Goal: Task Accomplishment & Management: Complete application form

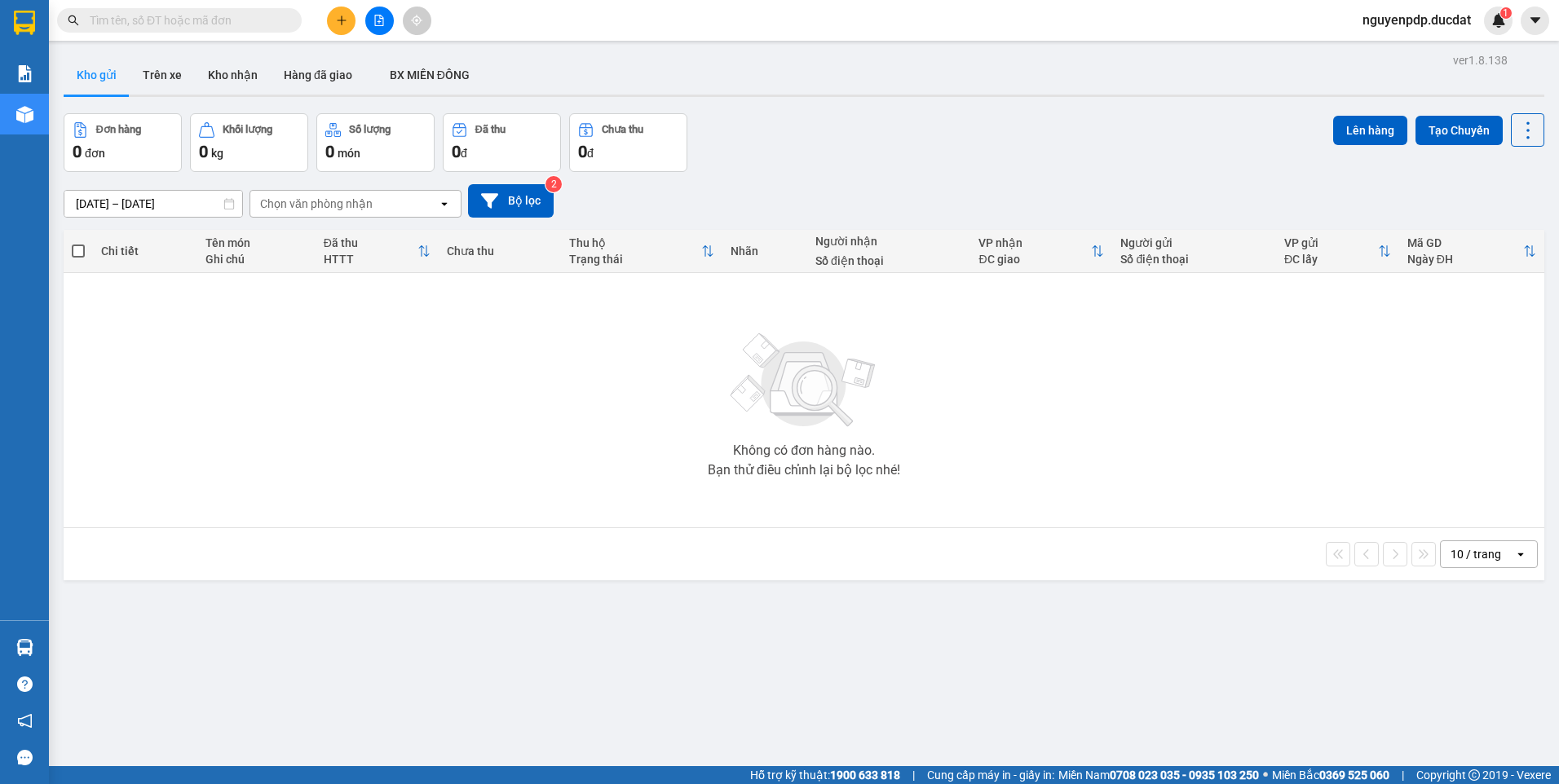
click at [347, 16] on button at bounding box center [341, 21] width 29 height 29
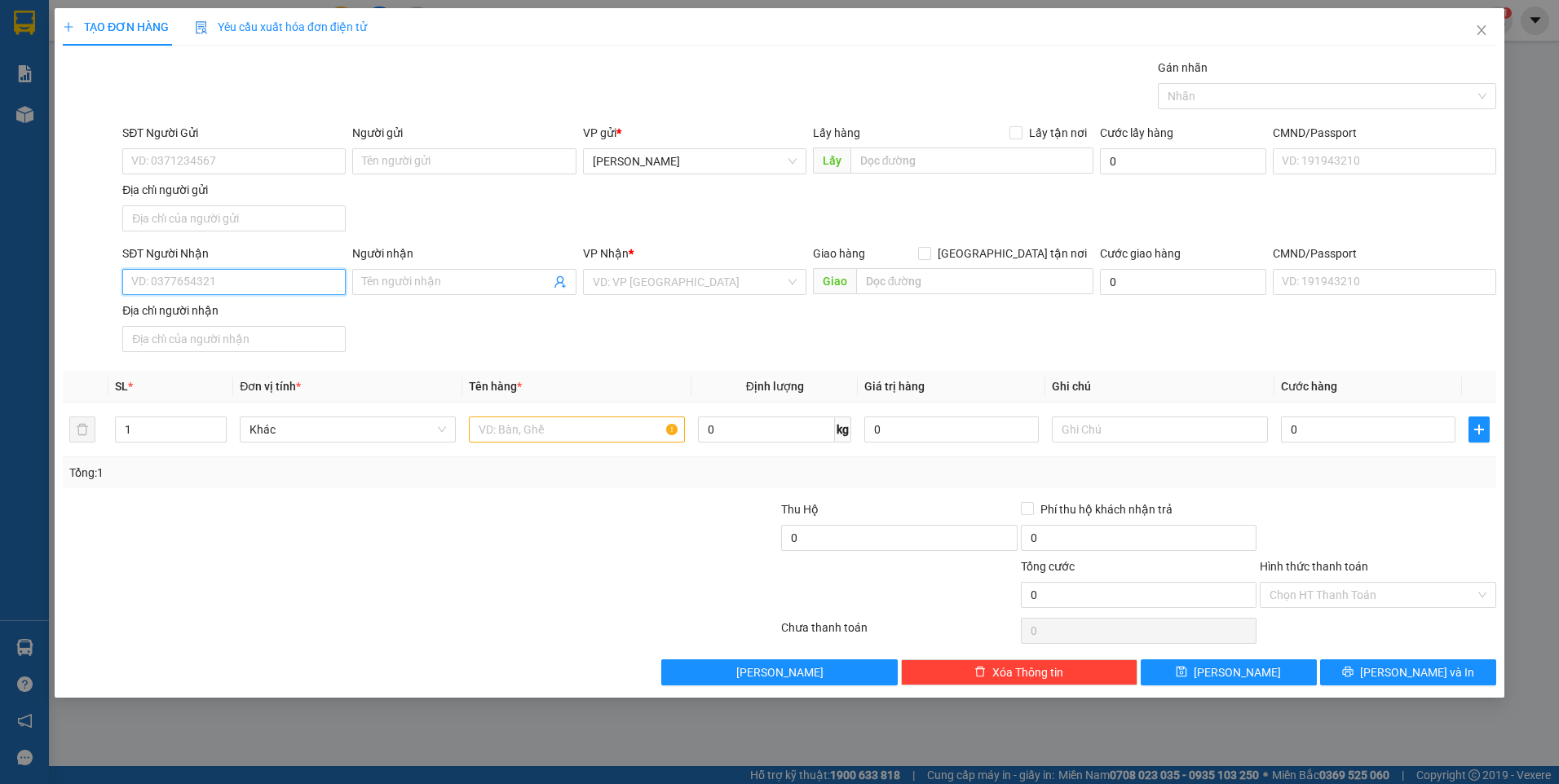
click at [264, 288] on input "SĐT Người Nhận" at bounding box center [234, 282] width 224 height 26
type input "0386988918"
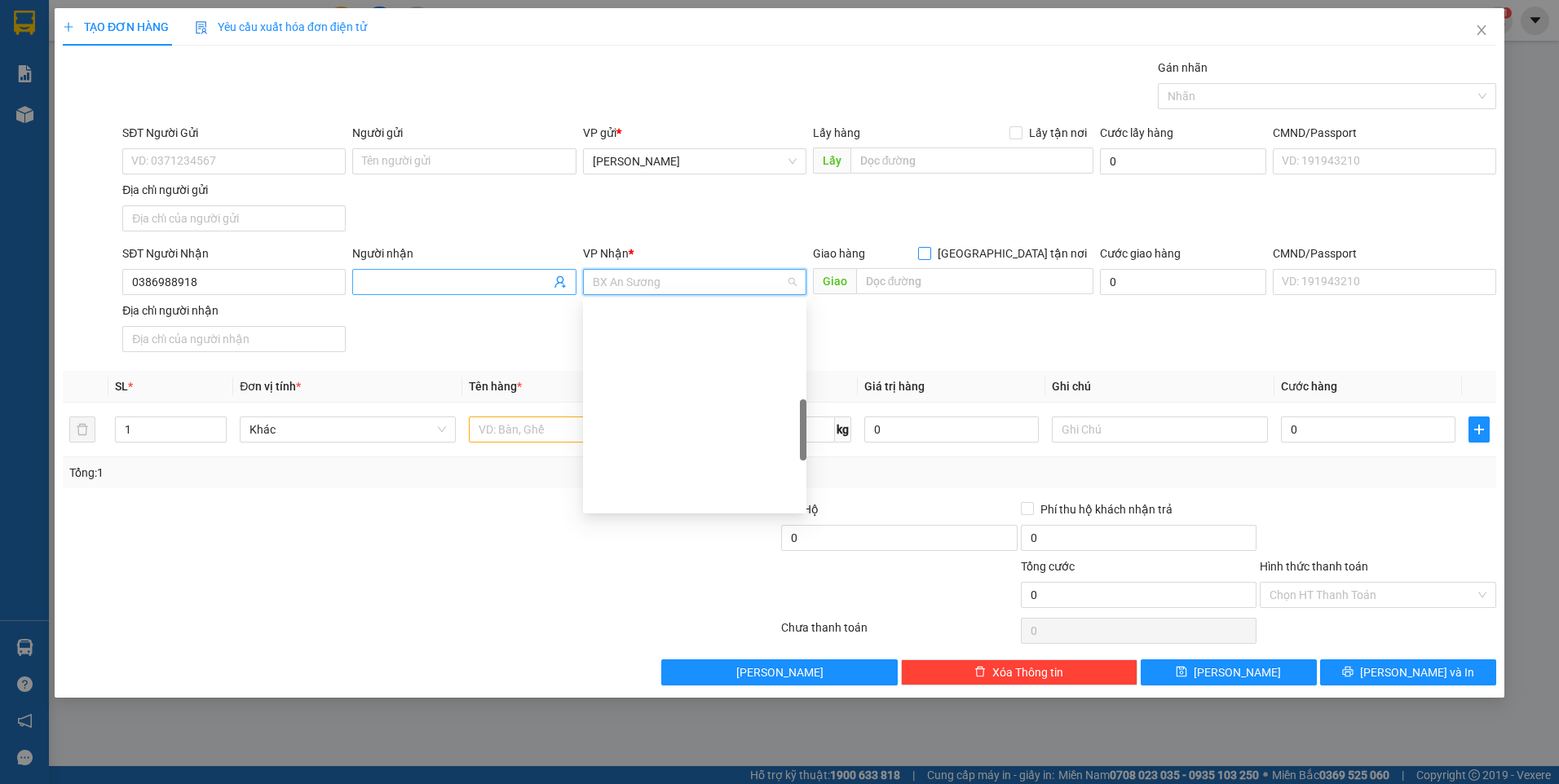
scroll to position [411, 0]
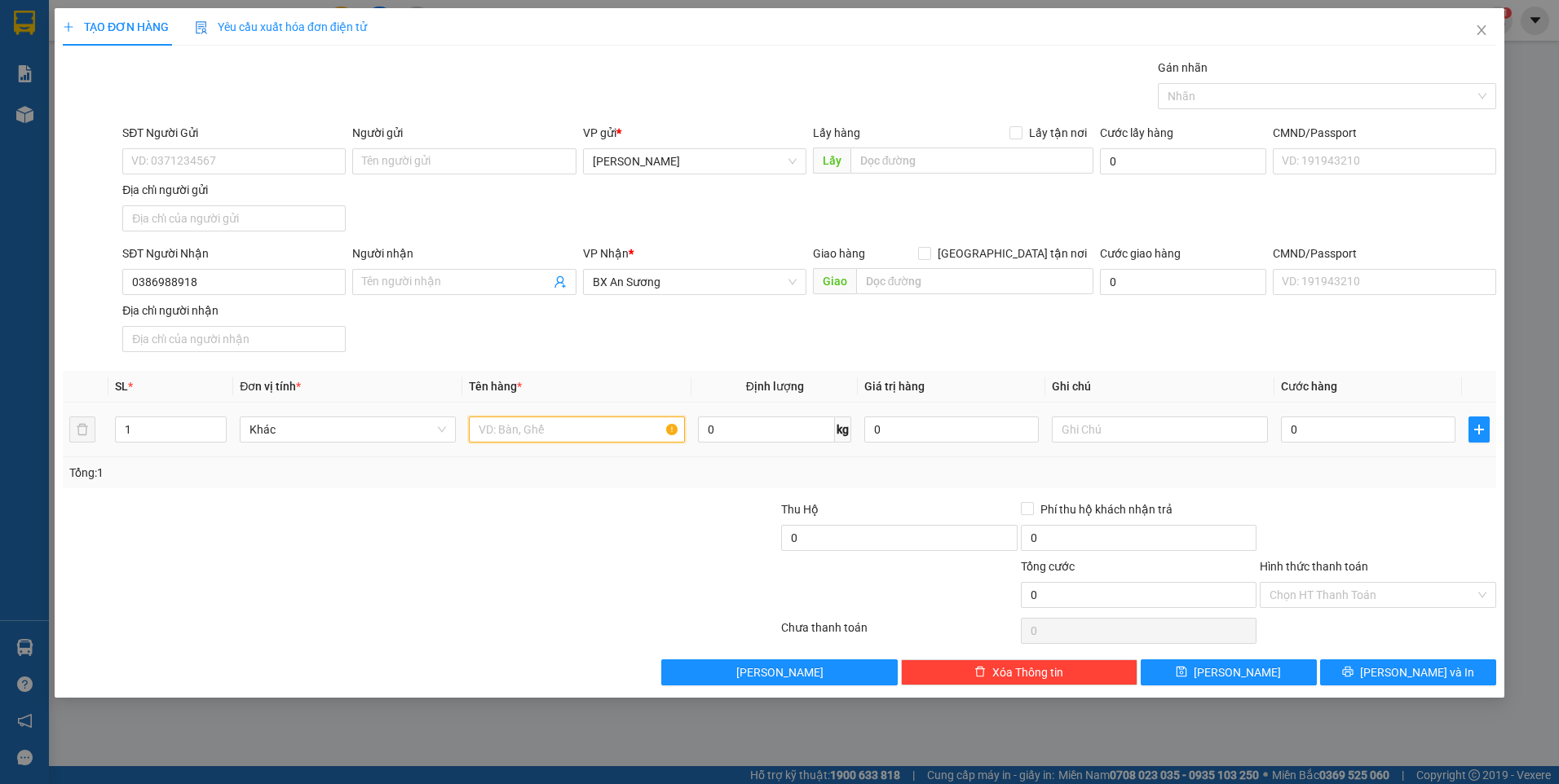
click at [519, 424] on input "text" at bounding box center [576, 430] width 216 height 26
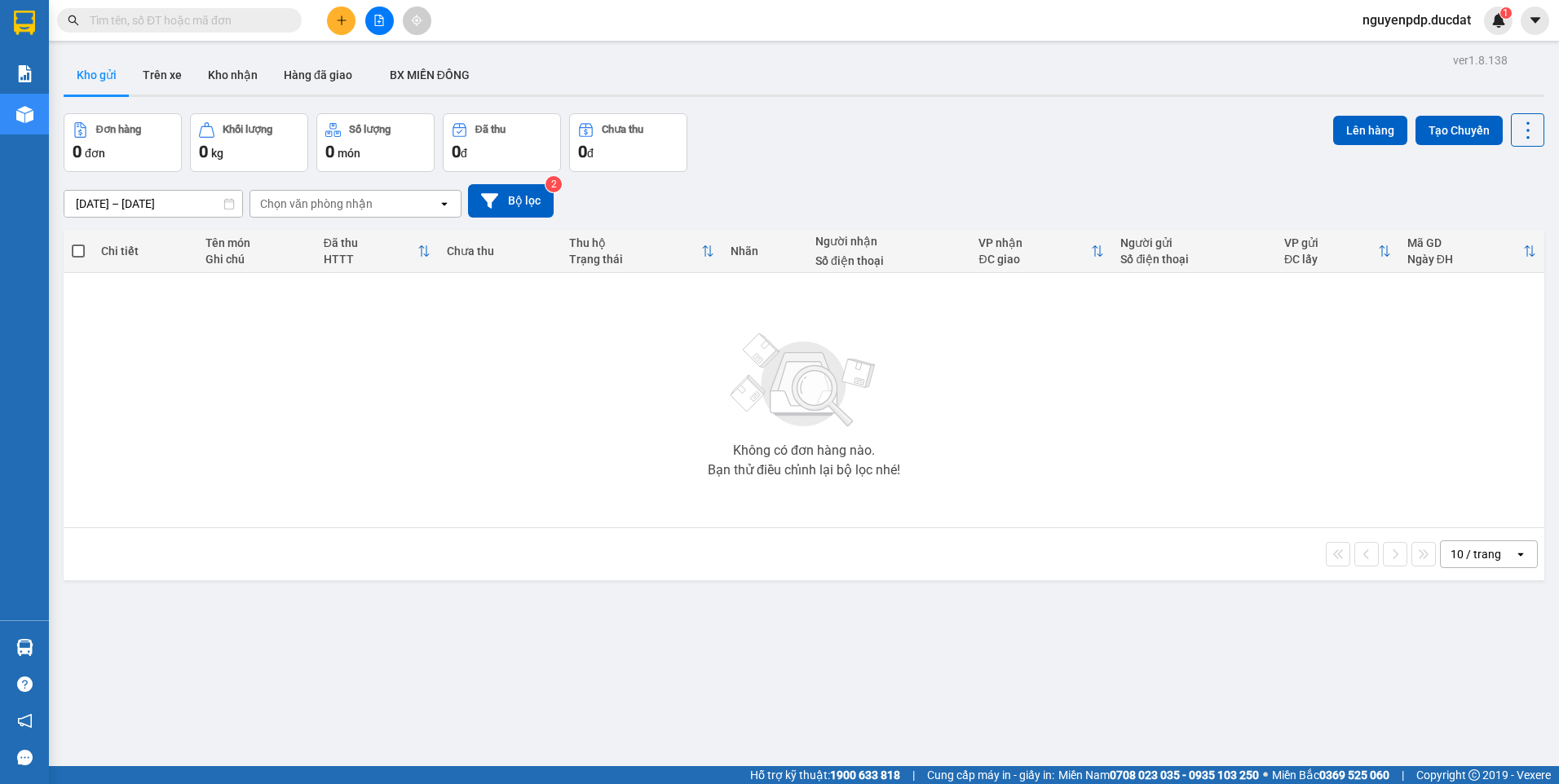
click at [346, 30] on button at bounding box center [341, 21] width 29 height 29
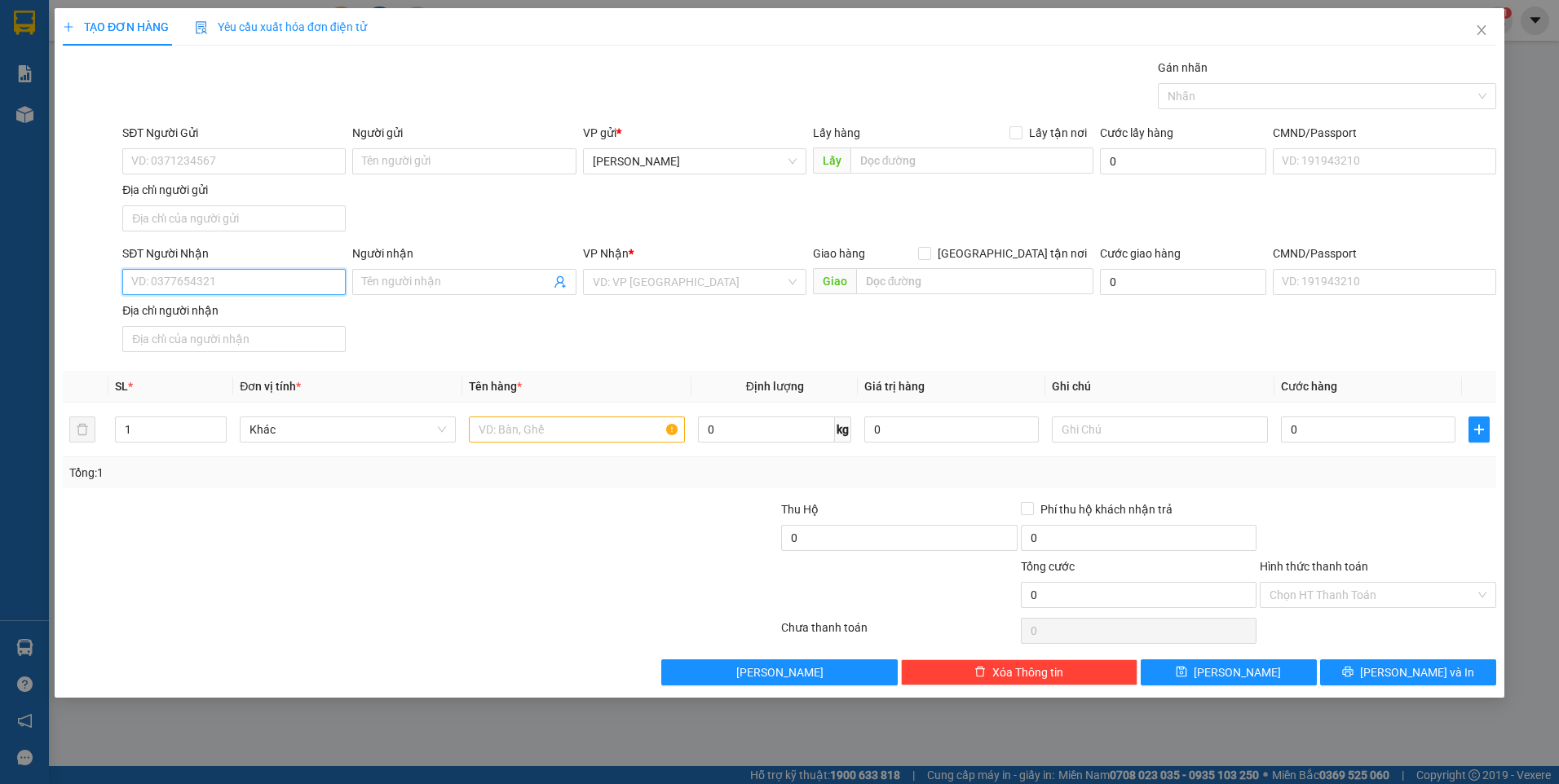
click at [270, 280] on input "SĐT Người Nhận" at bounding box center [234, 282] width 224 height 26
click at [292, 312] on div "0386988918" at bounding box center [234, 315] width 204 height 18
type input "0386988918"
click at [518, 431] on input "text" at bounding box center [576, 430] width 216 height 26
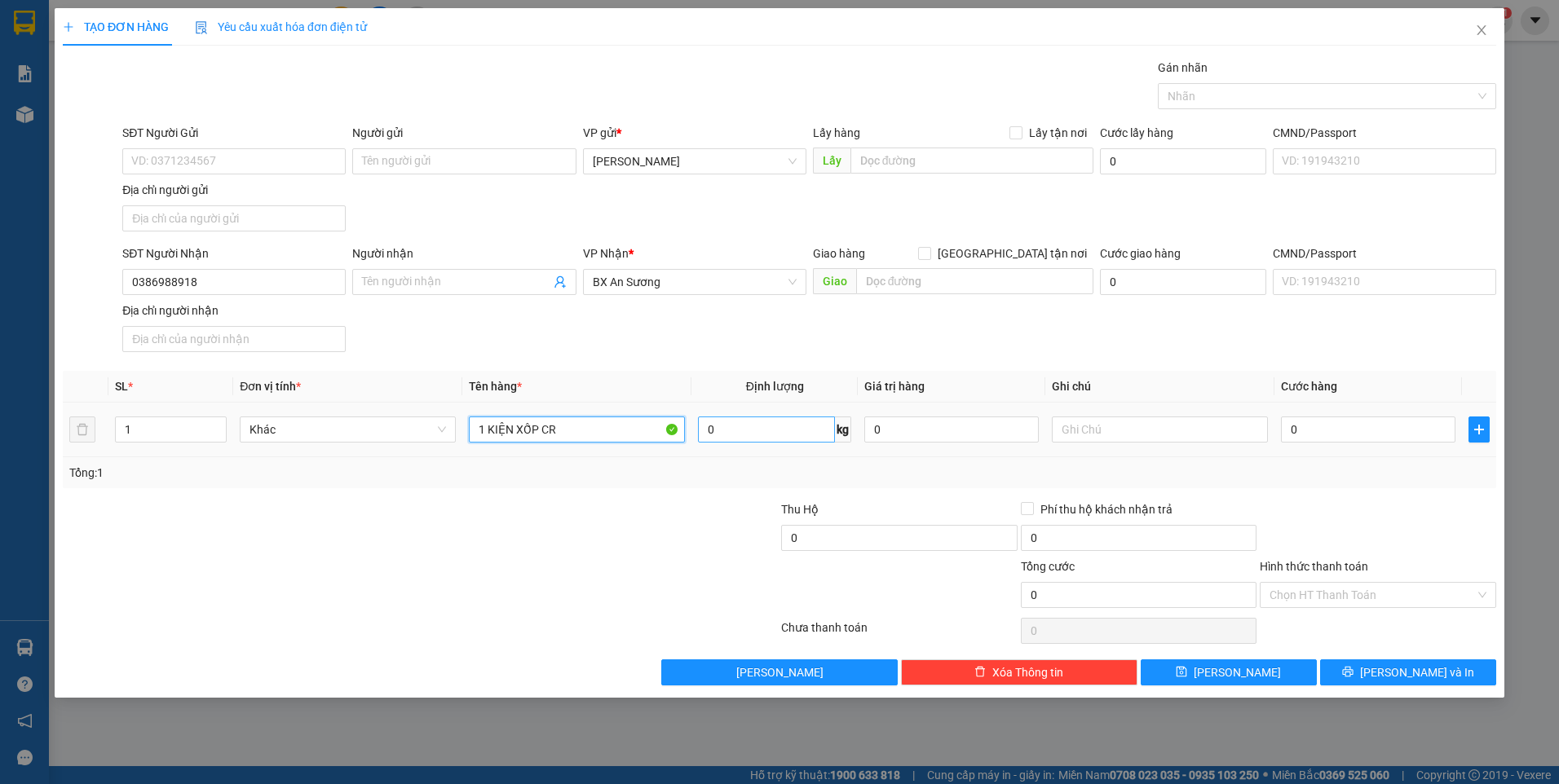
type input "1 KIỆN XỐP CR"
type input "BXĐL"
type input "5"
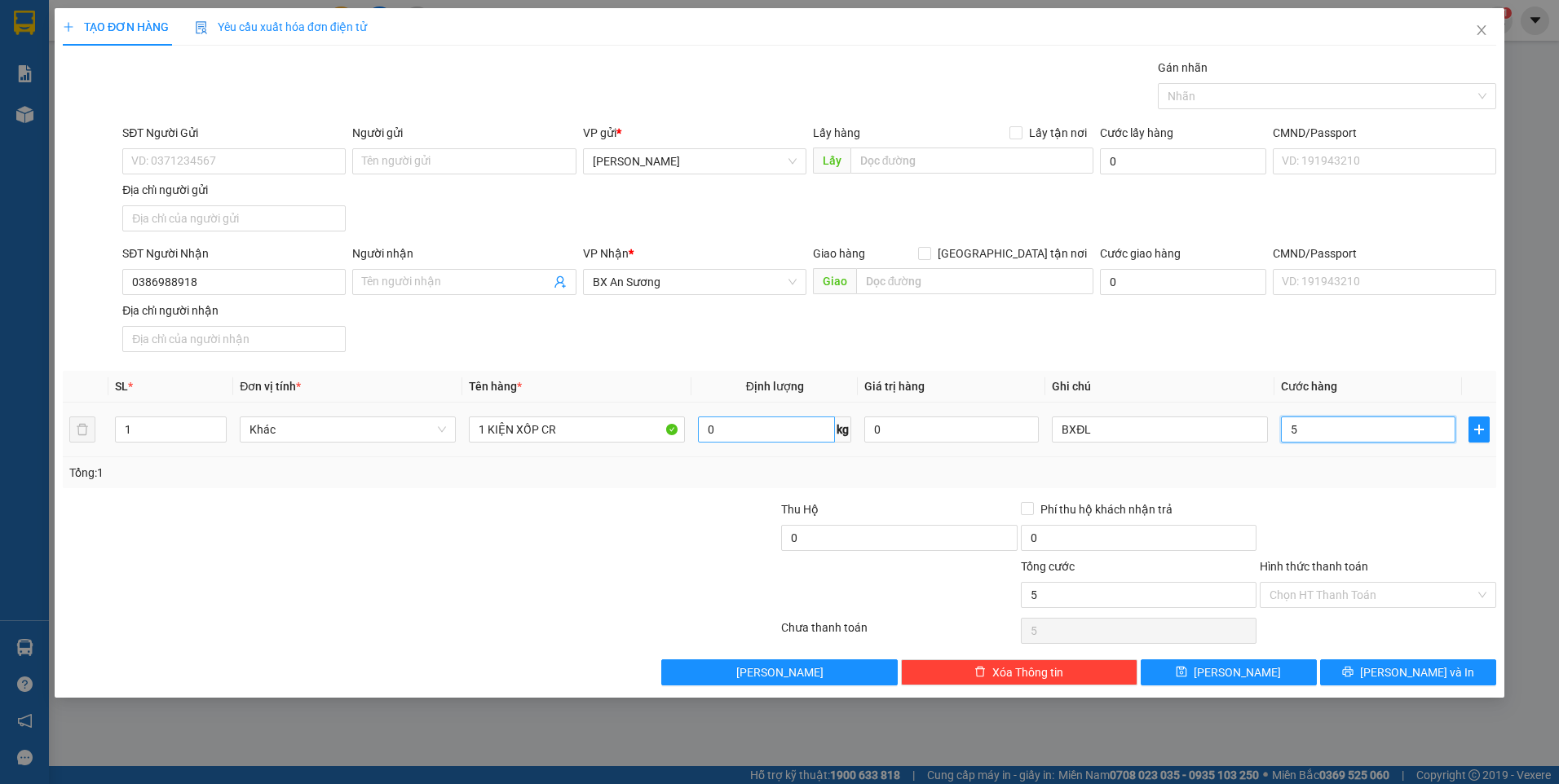
type input "50"
type input "50.000"
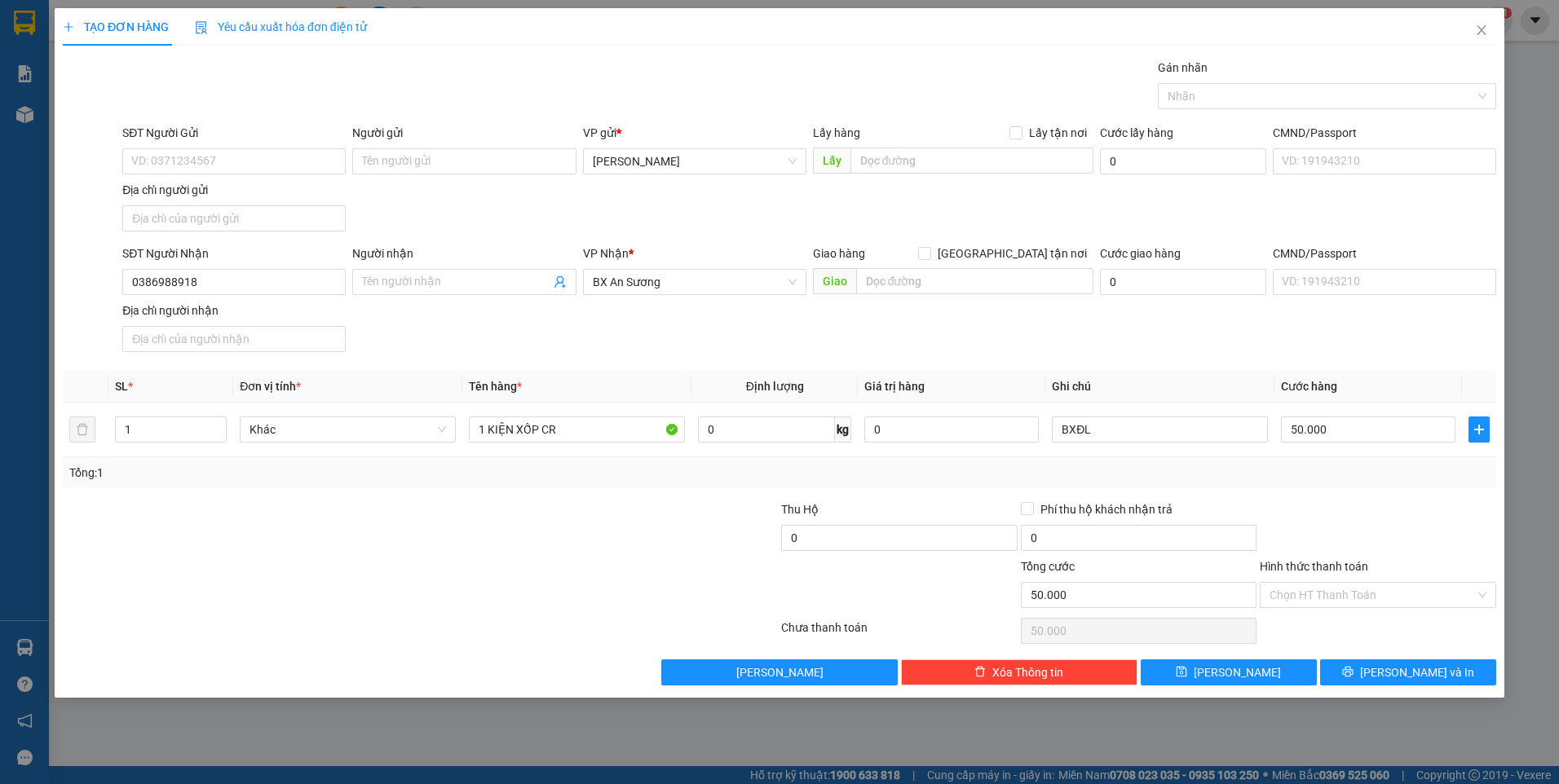
click at [1416, 557] on div "Hình thức thanh toán" at bounding box center [1378, 570] width 237 height 25
click at [1399, 595] on input "Hình thức thanh toán" at bounding box center [1372, 595] width 206 height 25
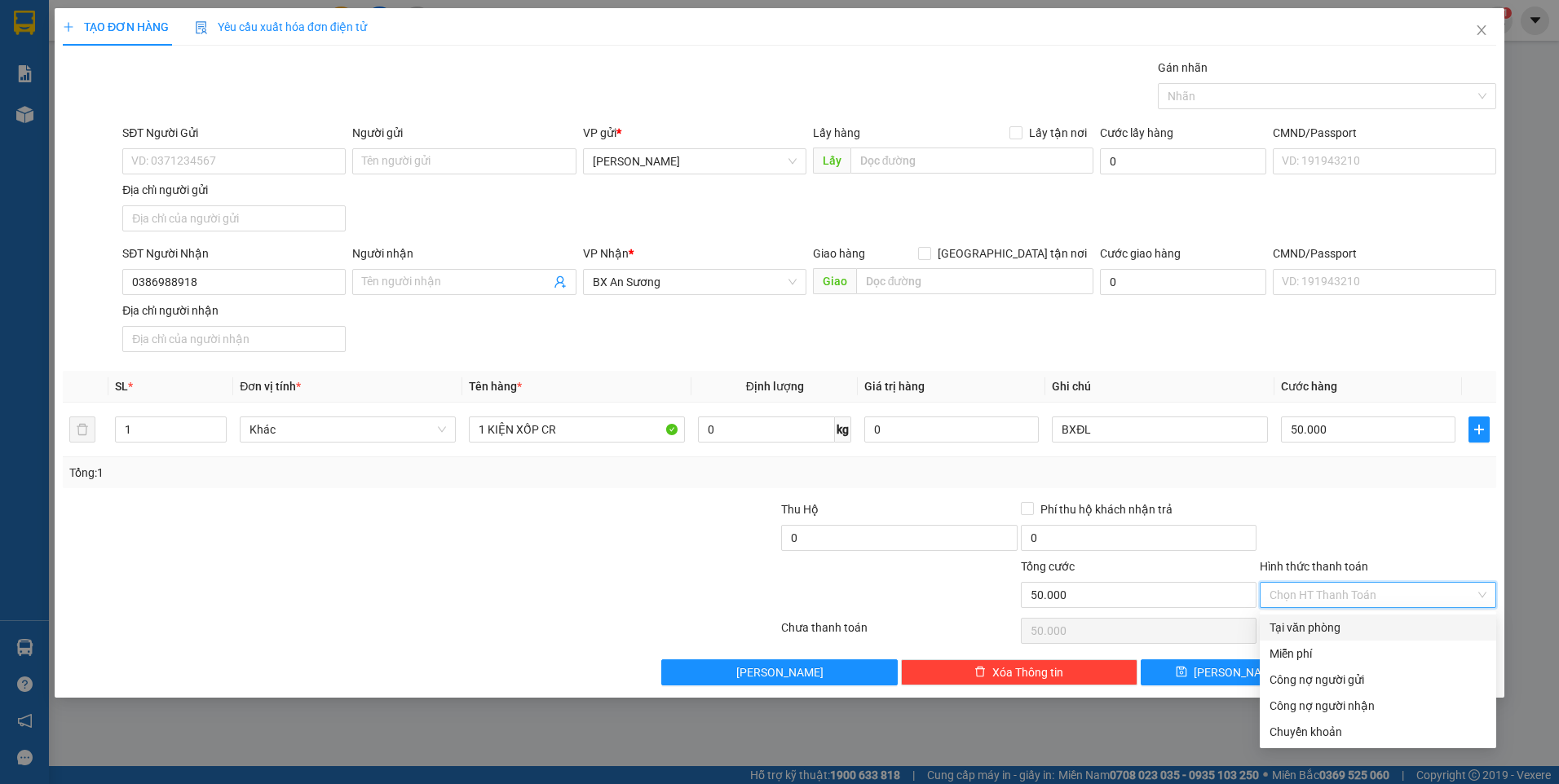
click at [1380, 623] on div "Tại văn phòng" at bounding box center [1378, 628] width 217 height 18
type input "0"
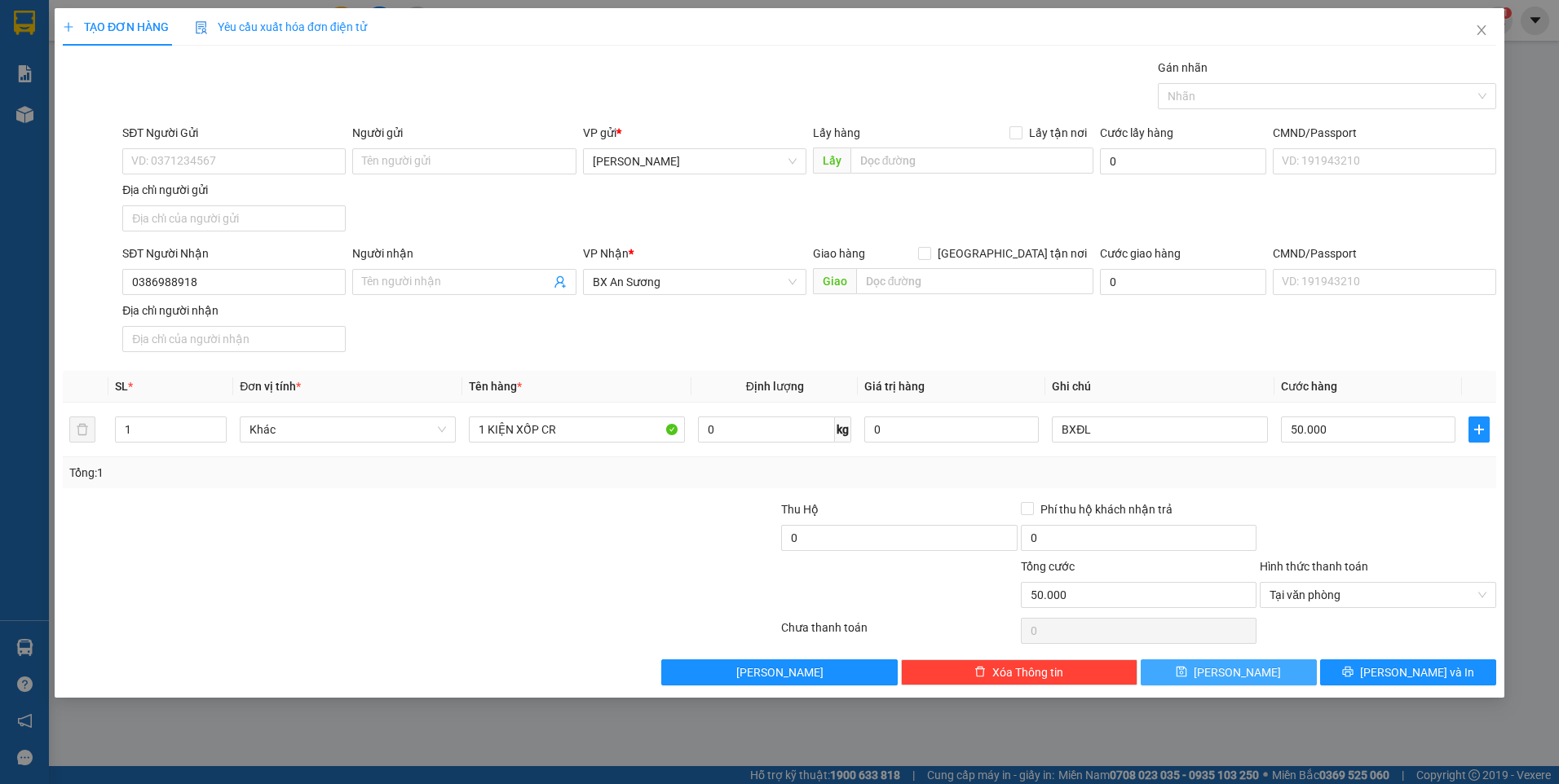
drag, startPoint x: 1199, startPoint y: 670, endPoint x: 1132, endPoint y: 656, distance: 68.4
click at [1199, 670] on button "Lưu" at bounding box center [1228, 672] width 176 height 26
type input "0"
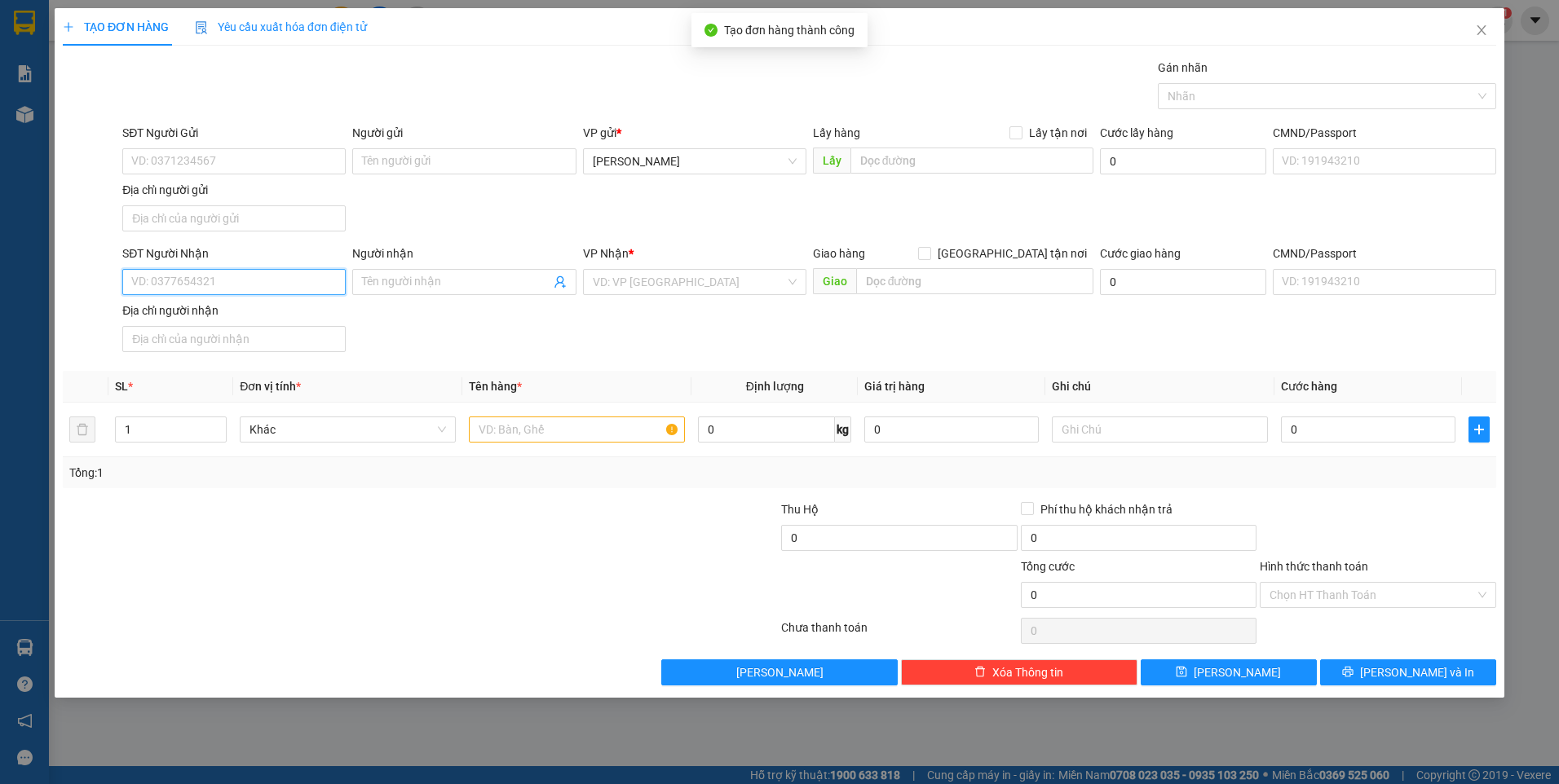
click at [296, 292] on input "SĐT Người Nhận" at bounding box center [234, 282] width 224 height 26
type input "0984184361"
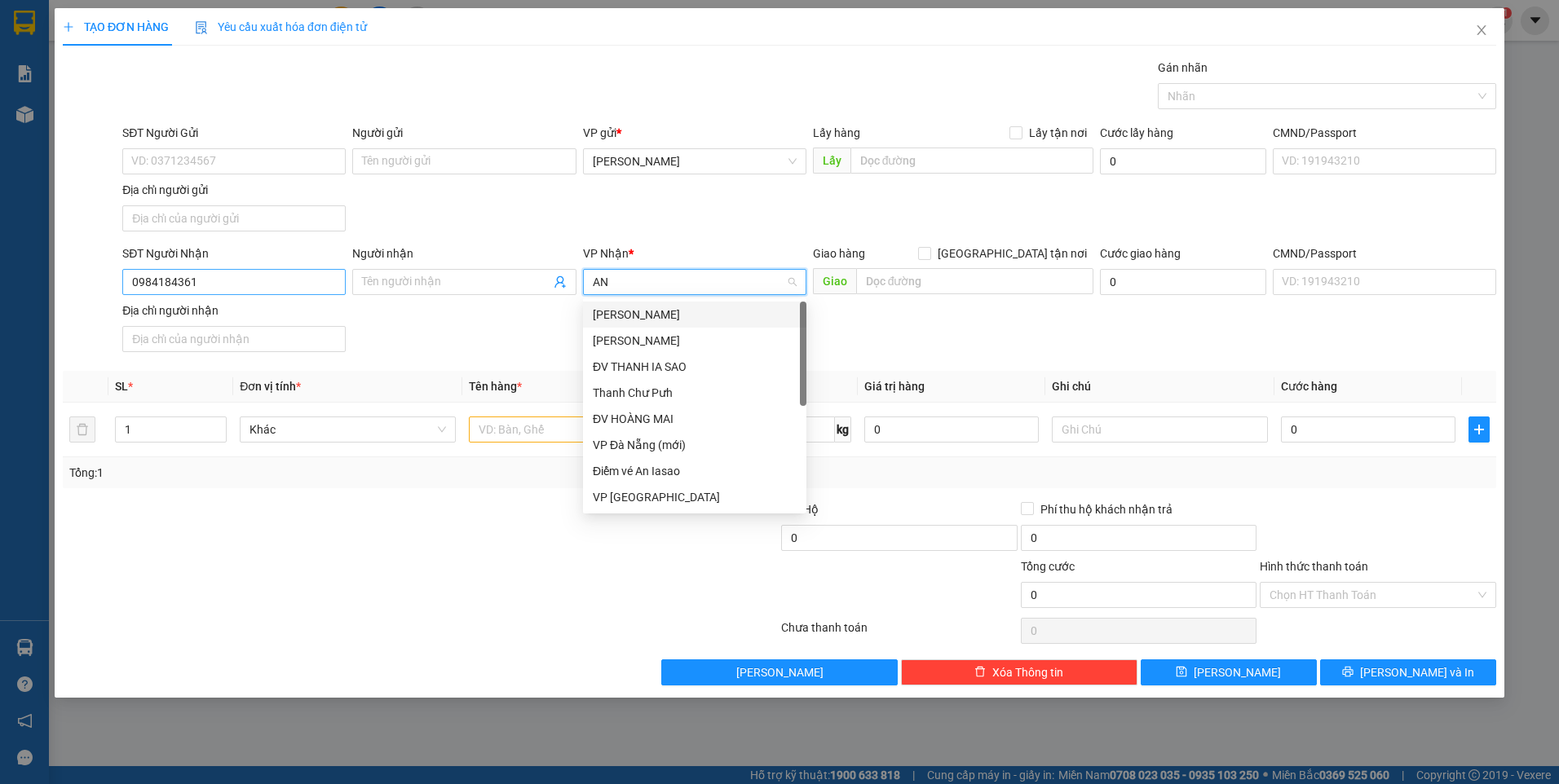
type input "AN"
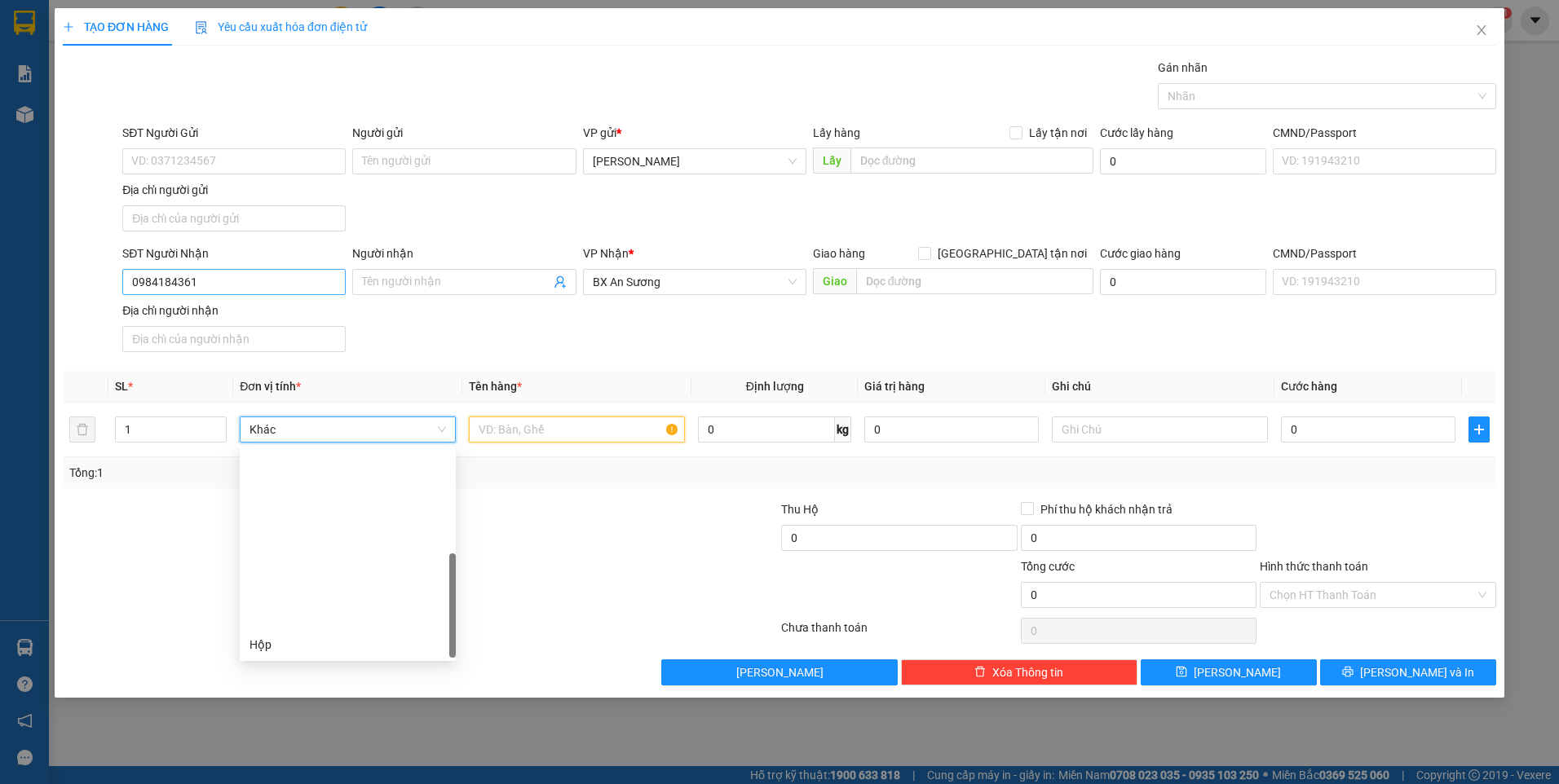
scroll to position [209, 0]
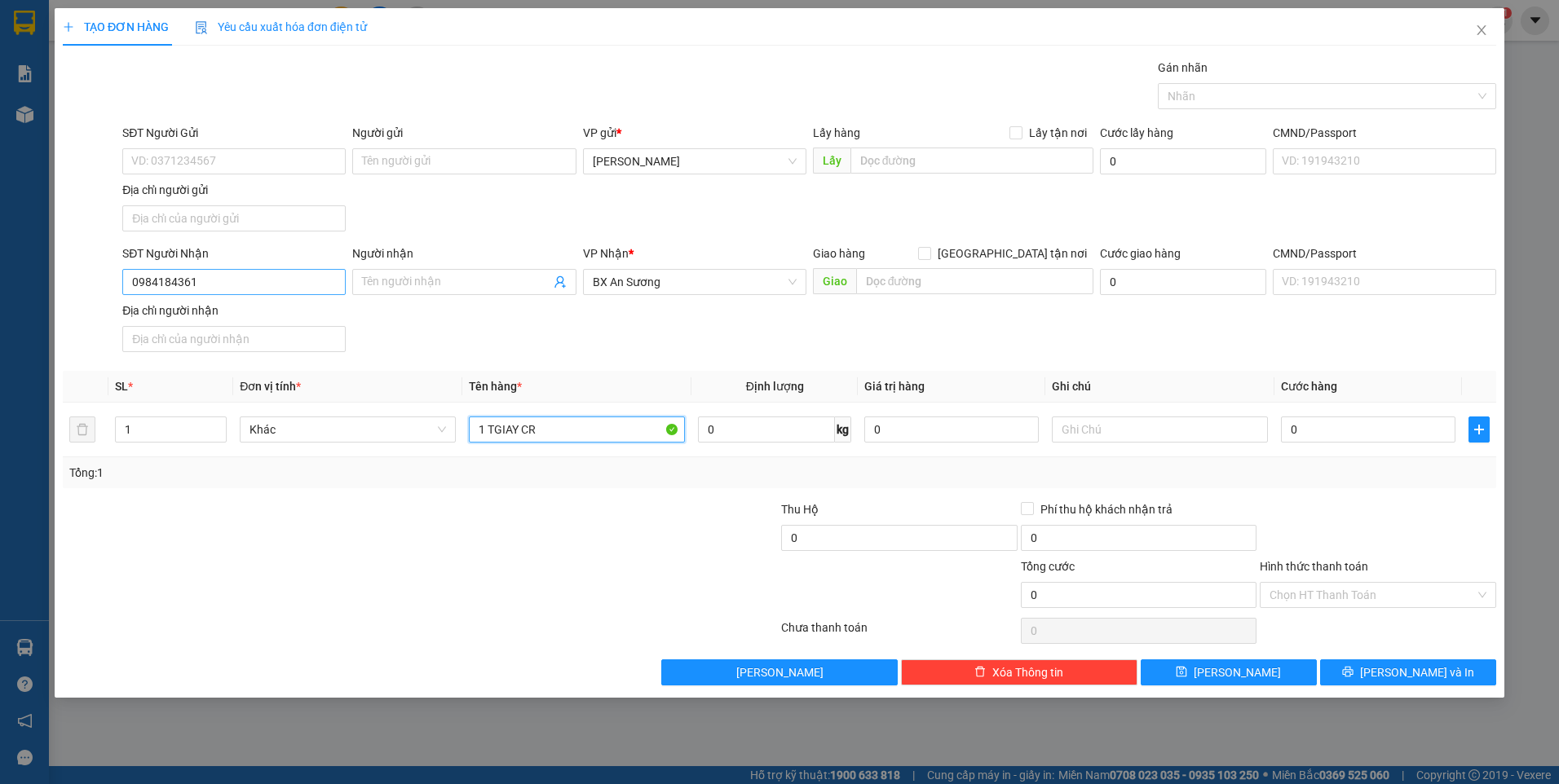
type input "1 TGIAY CR"
type input "BXĐL"
type input "8"
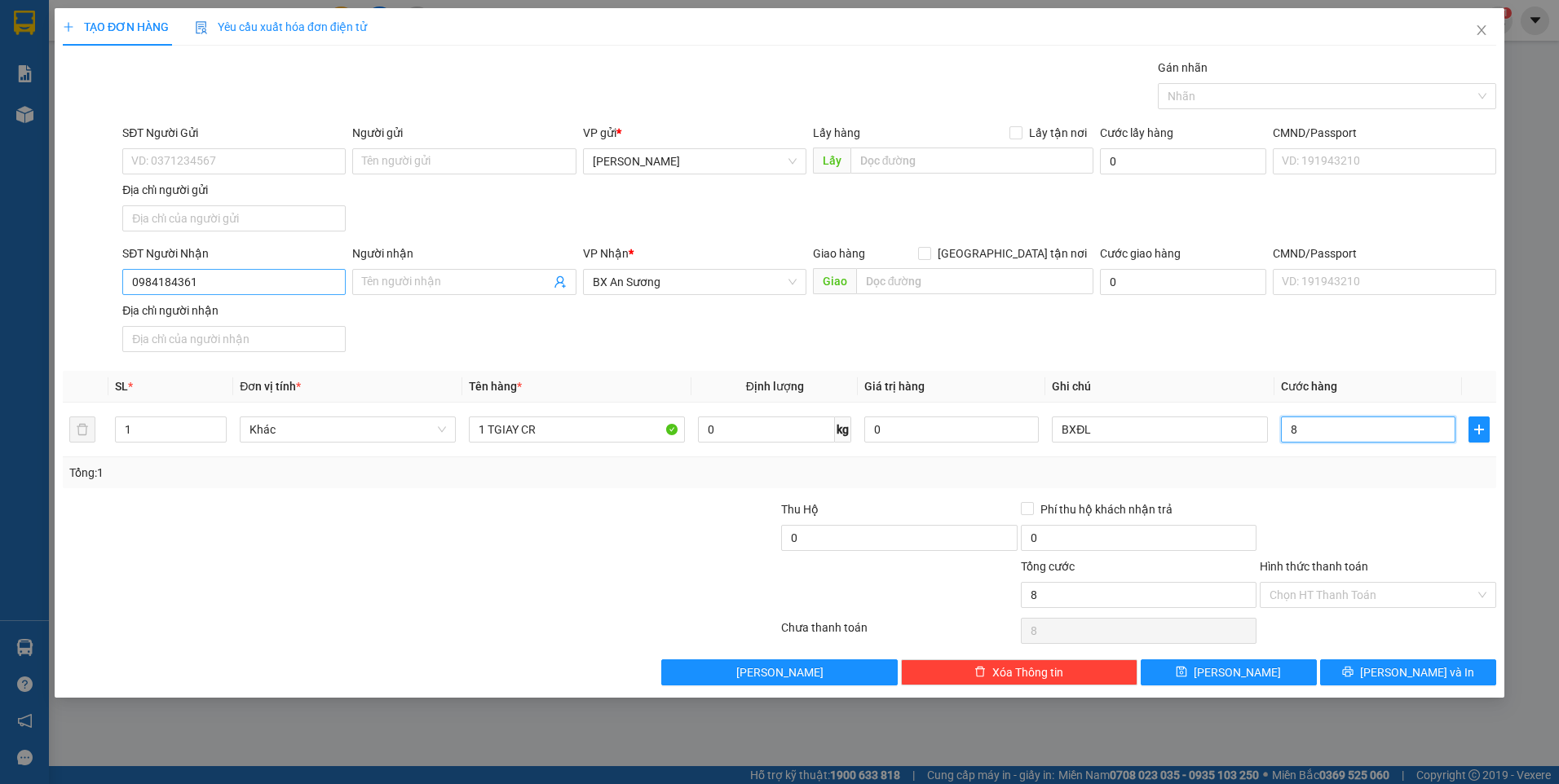
type input "80"
type input "80.000"
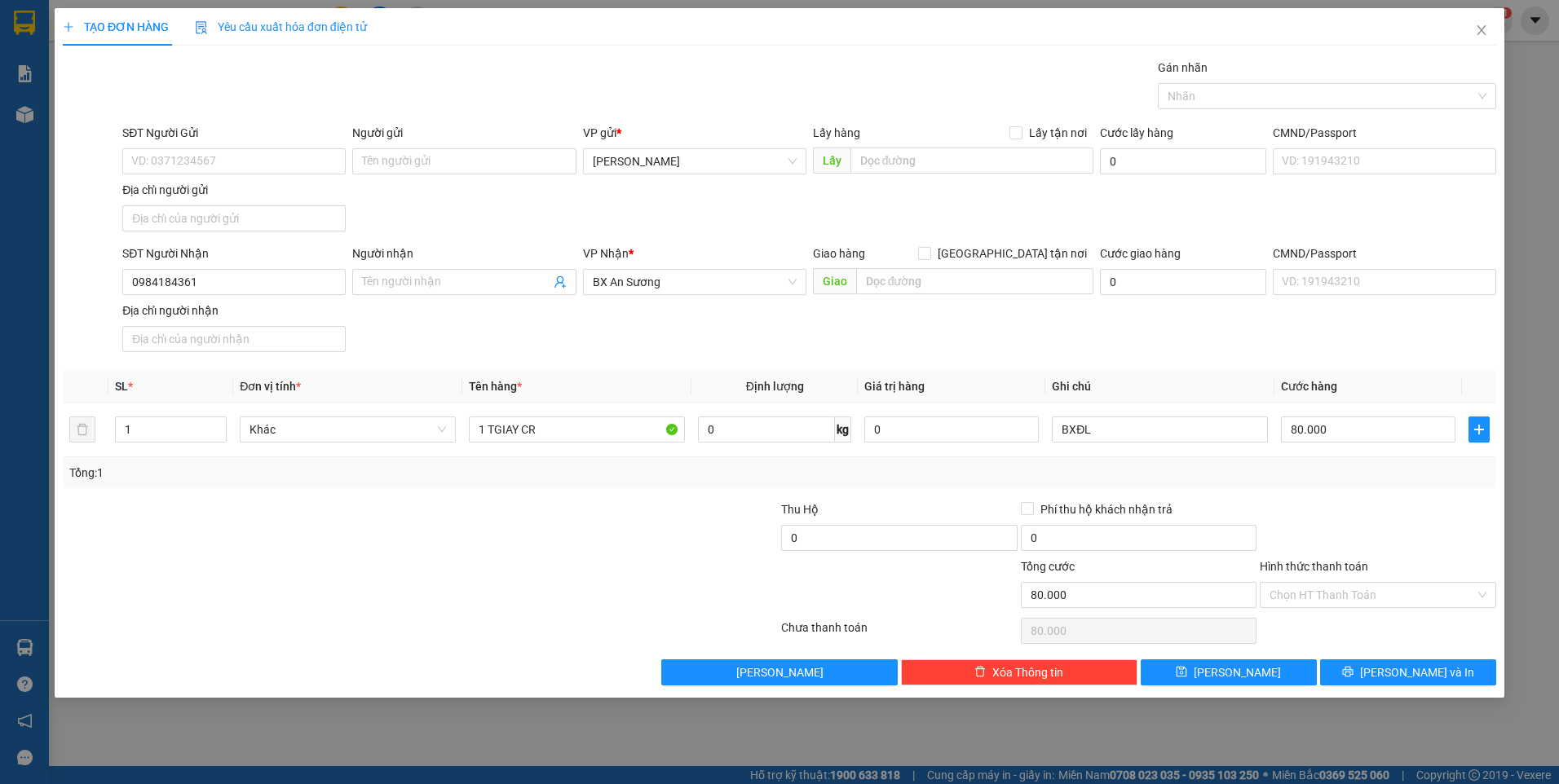
click at [1469, 546] on div at bounding box center [1378, 528] width 240 height 57
click at [1415, 602] on input "Hình thức thanh toán" at bounding box center [1372, 595] width 206 height 25
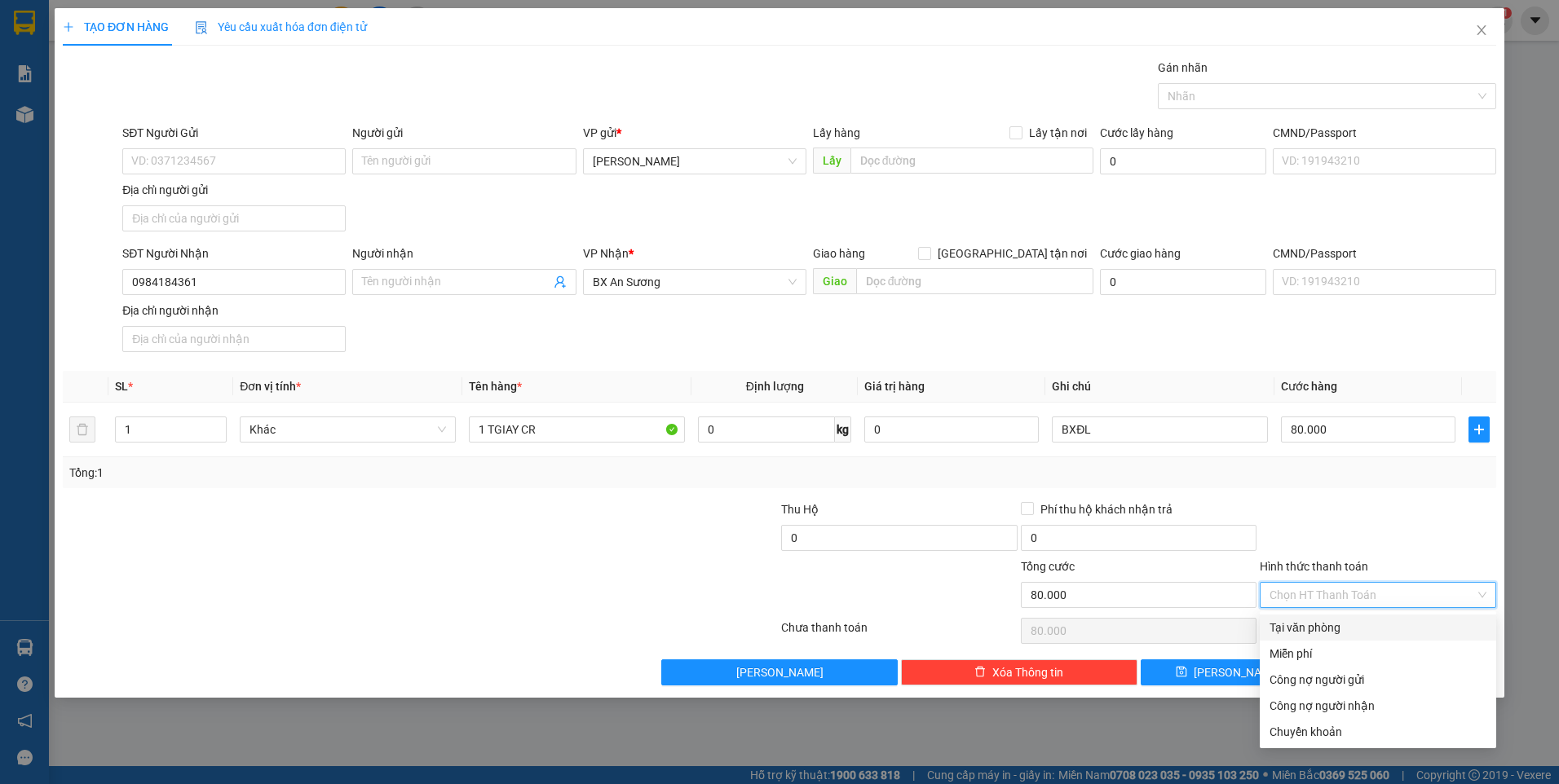
click at [1387, 626] on div "Tại văn phòng" at bounding box center [1378, 628] width 217 height 18
type input "0"
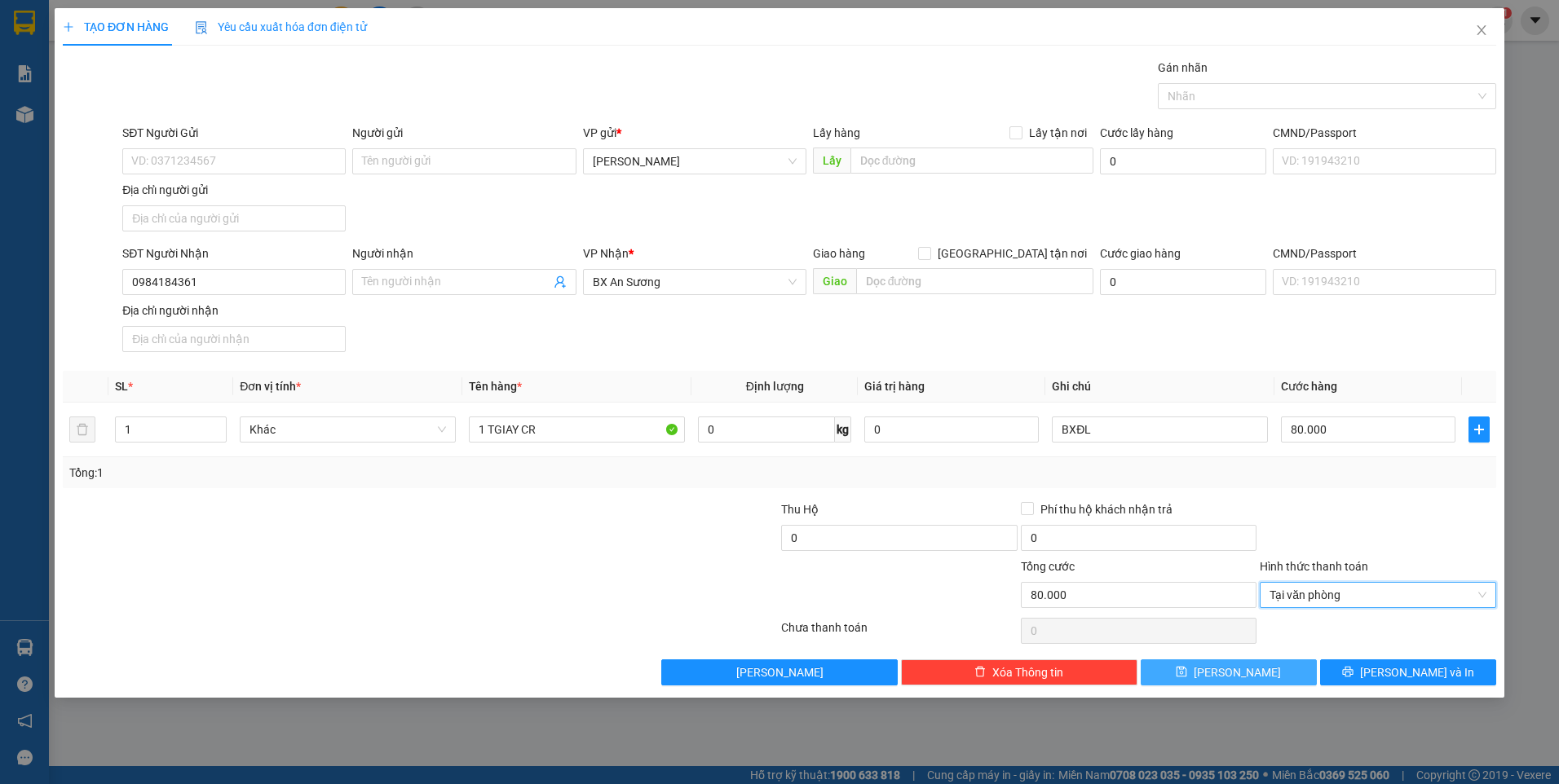
click at [1269, 671] on button "Lưu" at bounding box center [1228, 672] width 176 height 26
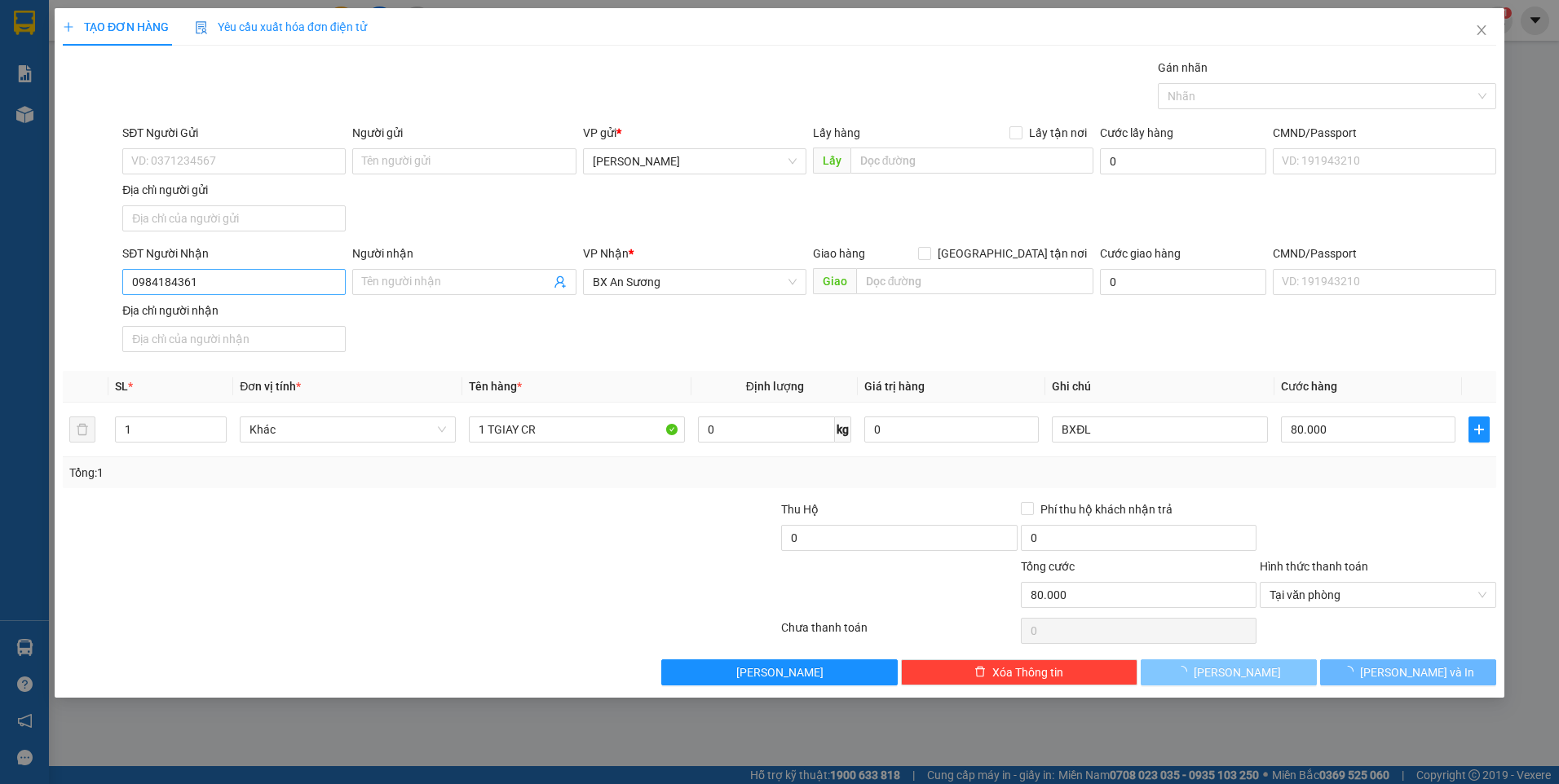
type input "0"
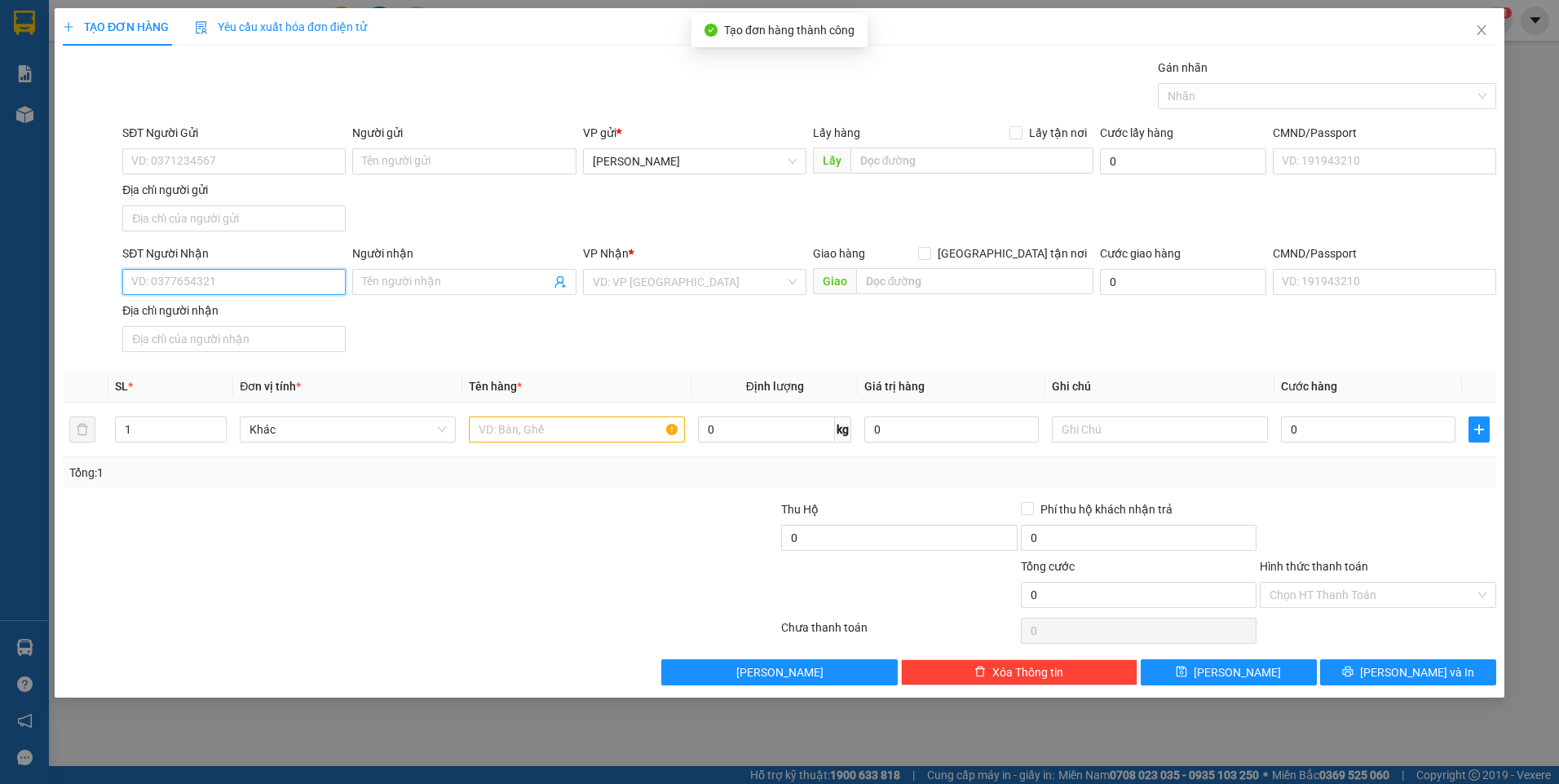
click at [271, 279] on input "SĐT Người Nhận" at bounding box center [234, 282] width 224 height 26
click at [213, 288] on input "SĐT Người Nhận" at bounding box center [234, 282] width 224 height 26
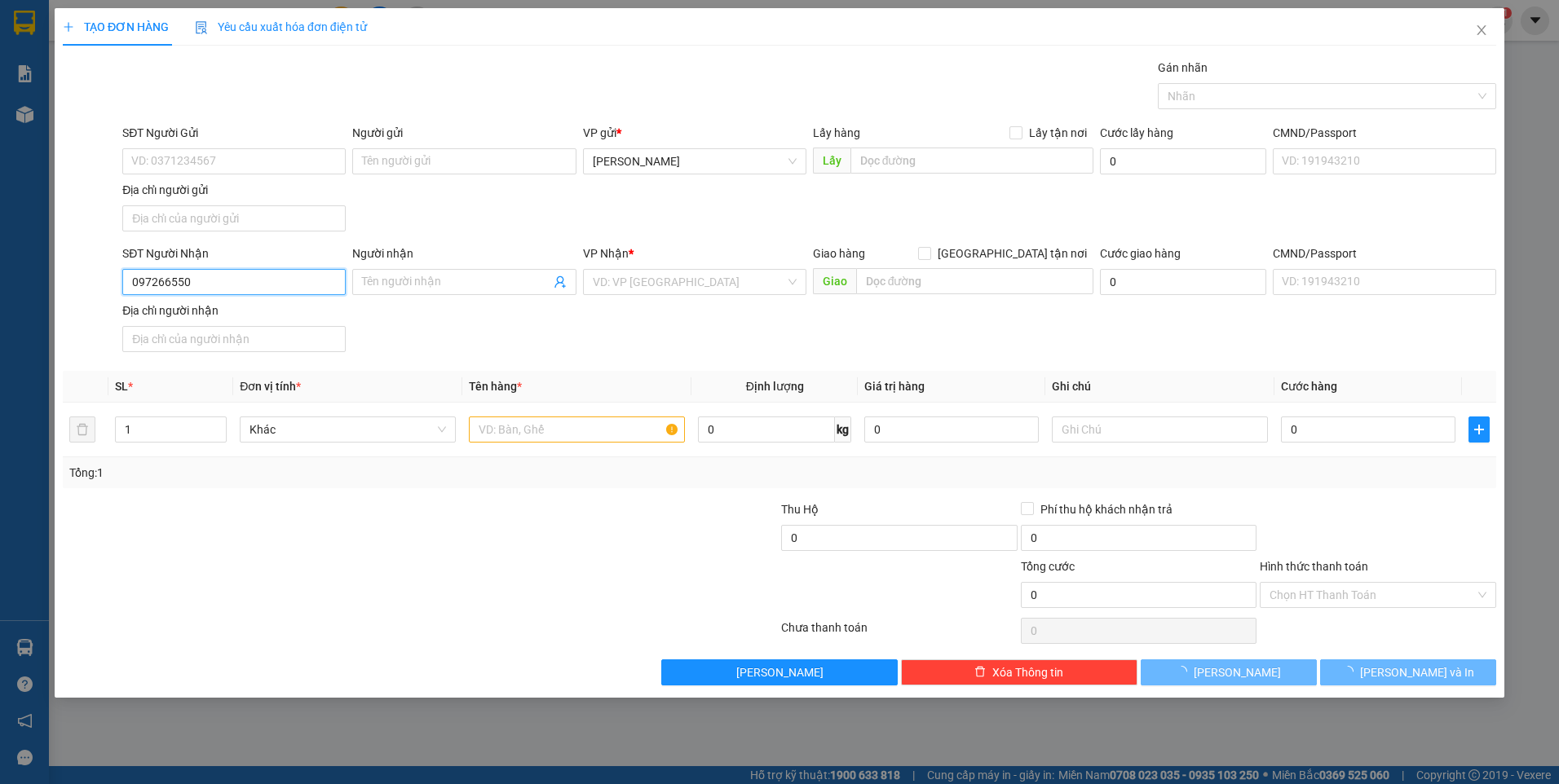
type input "0972665505"
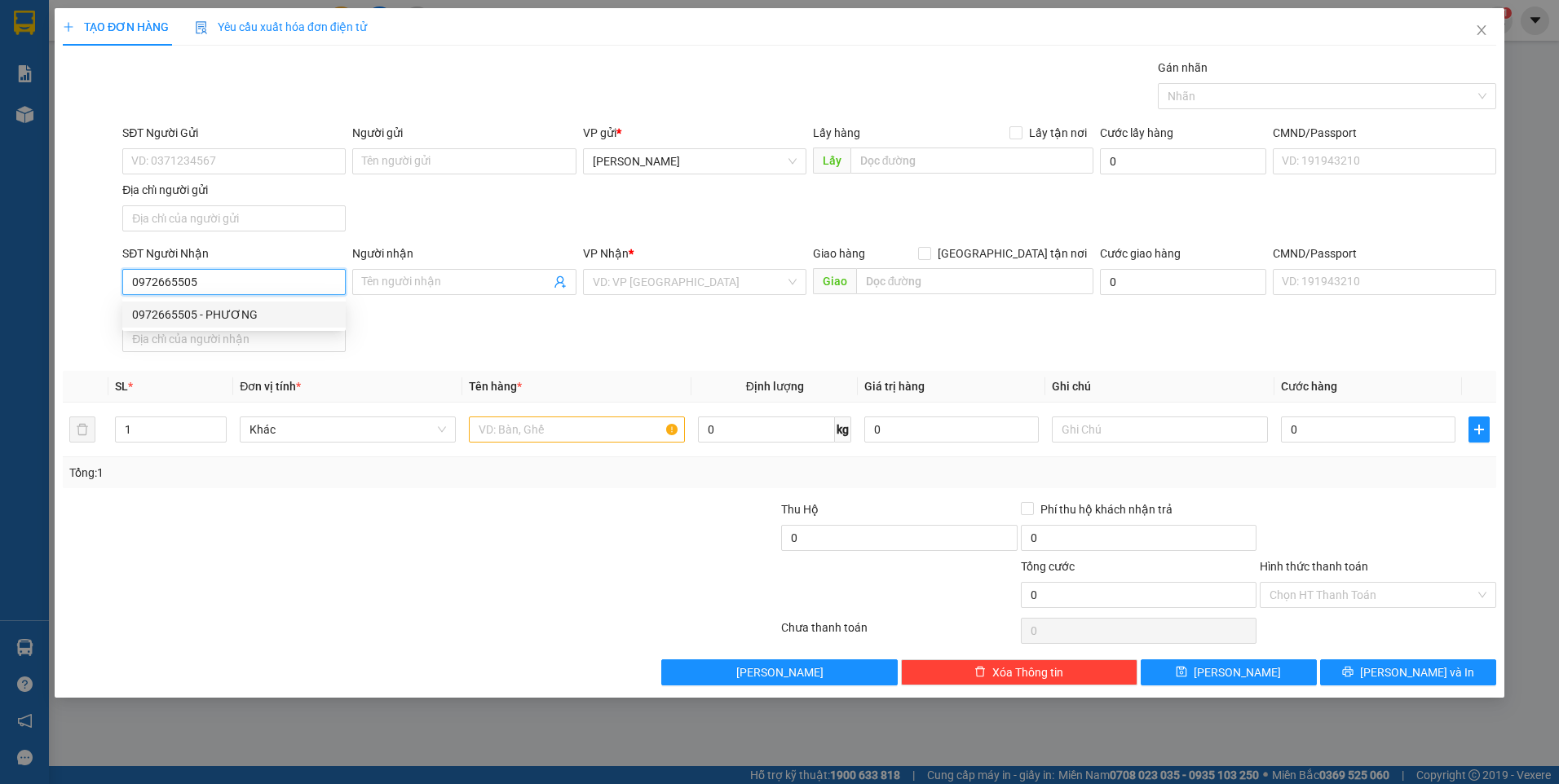
type input "PHƯƠNG"
type input "0972665505"
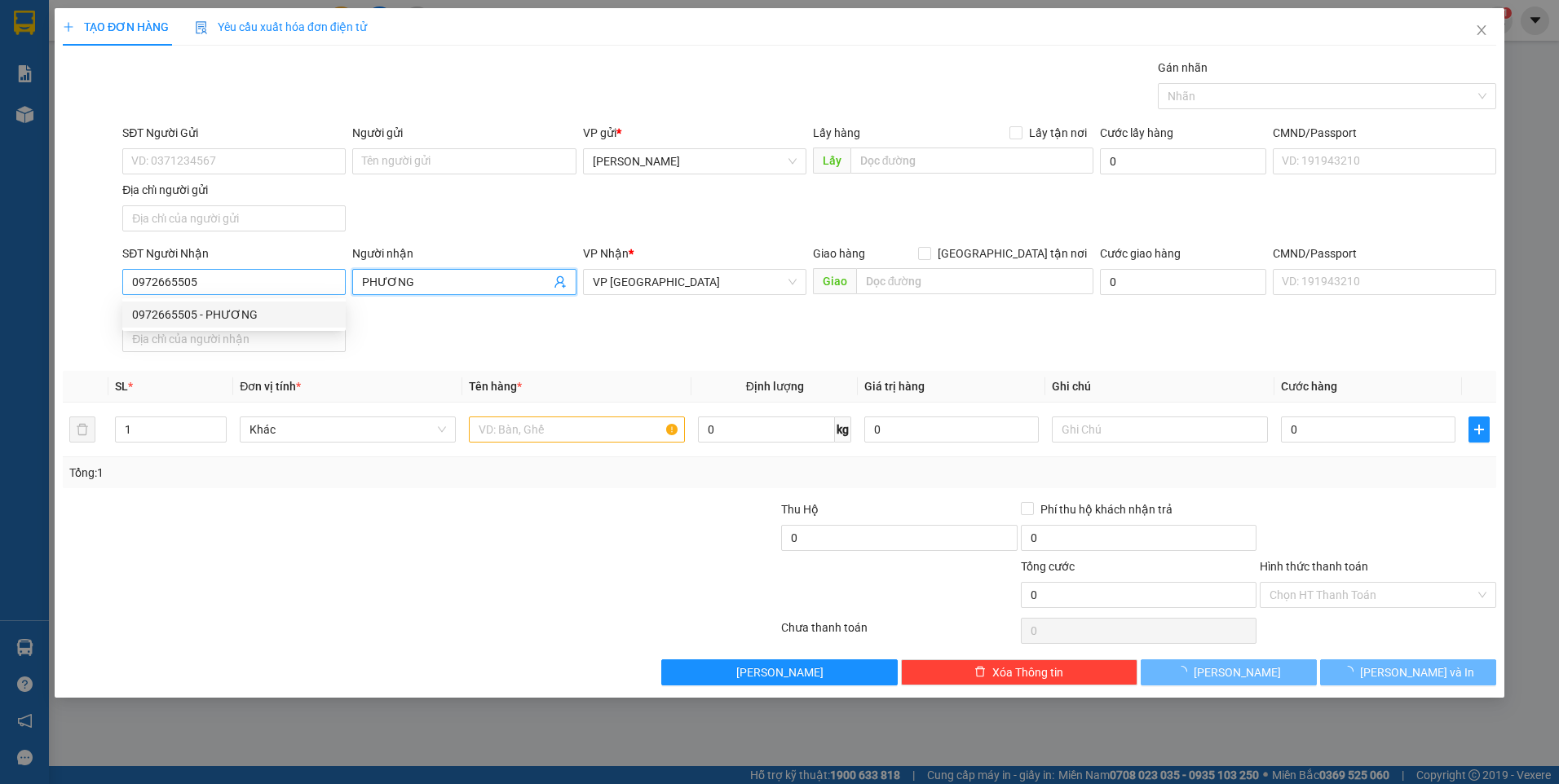
scroll to position [131, 0]
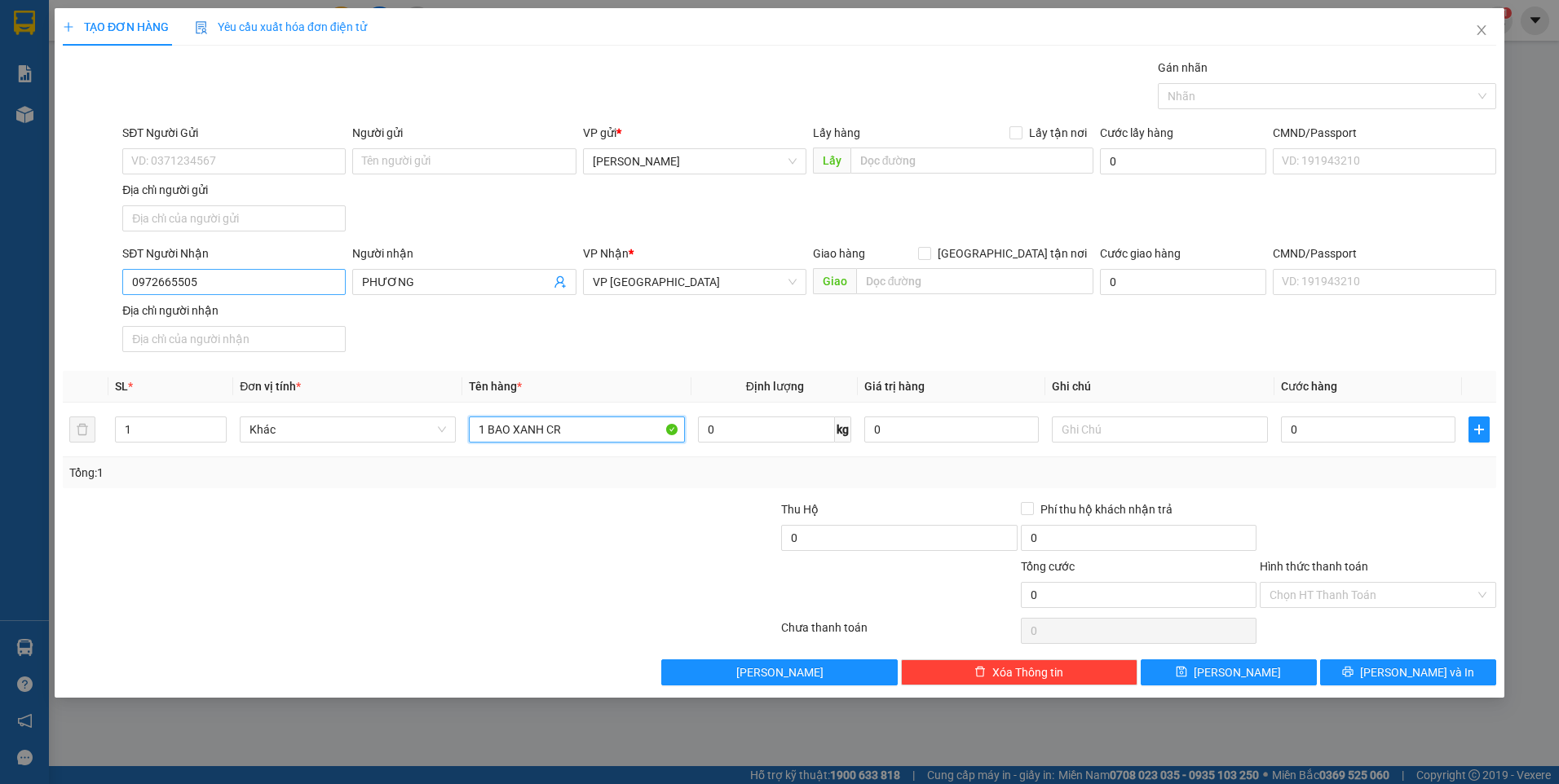
type input "1 BAO XANH CR"
type input "BXĐL"
type input "8"
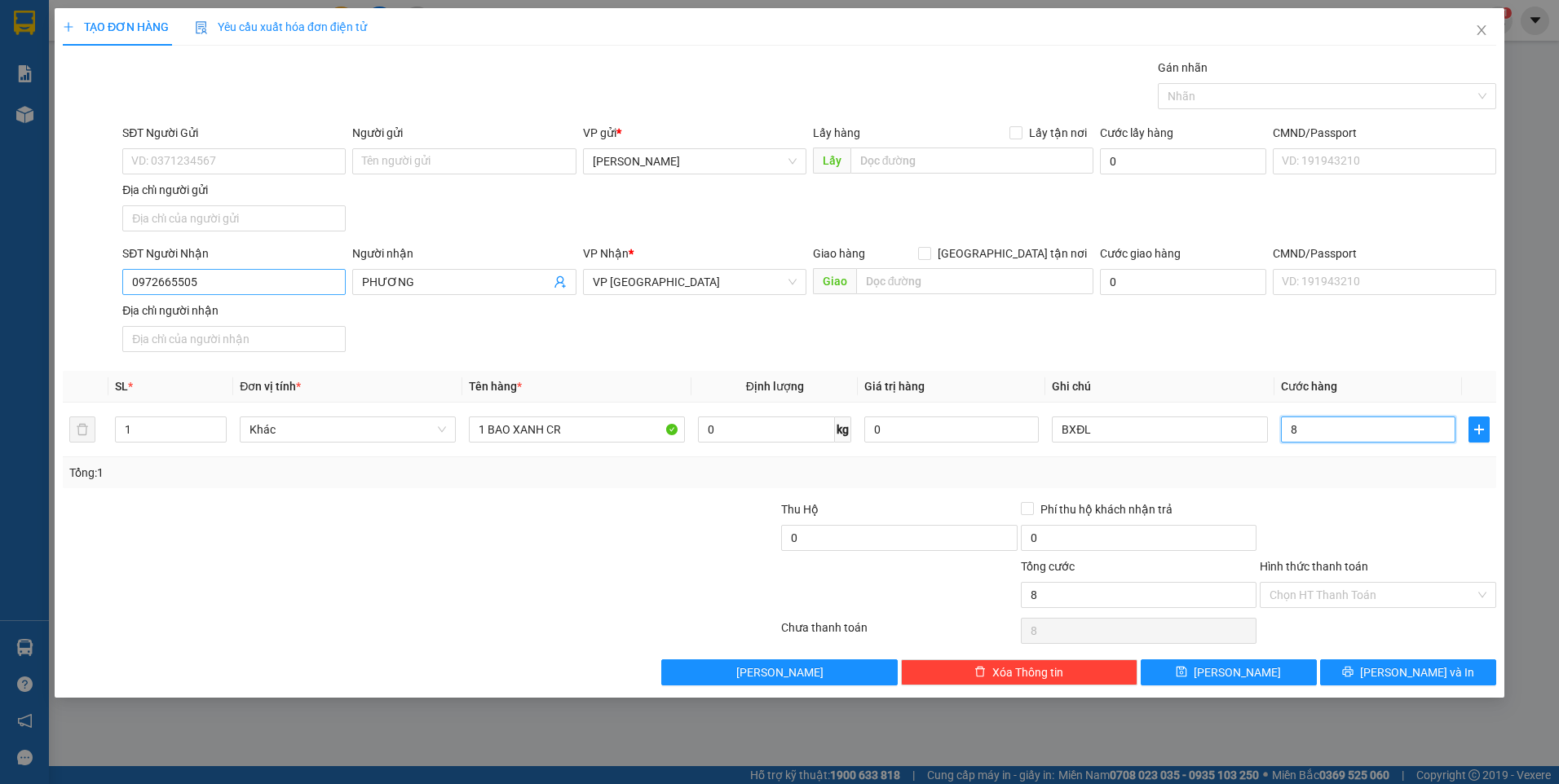
type input "80"
type input "80.000"
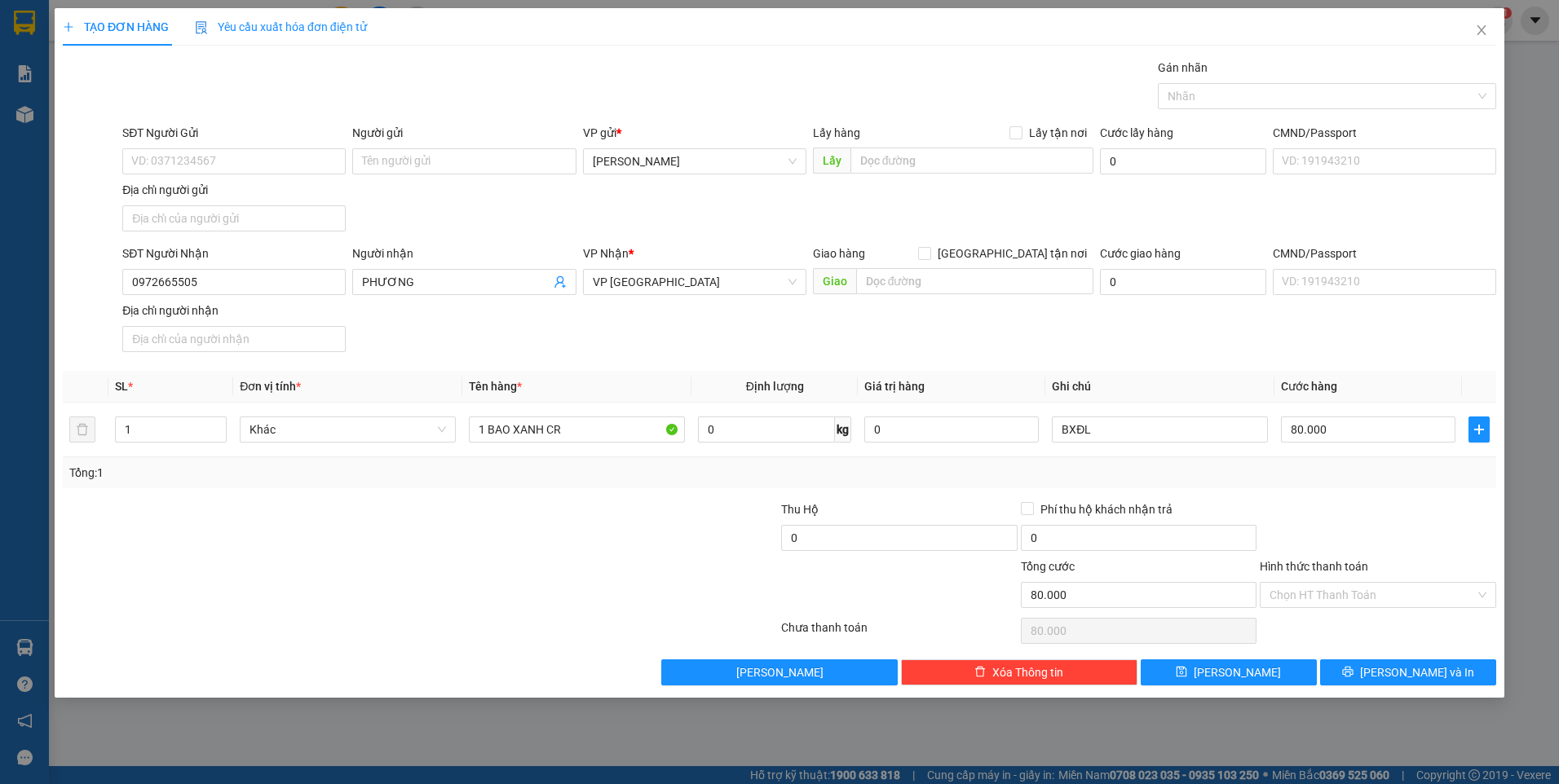
click at [1339, 478] on div "Tổng: 1" at bounding box center [779, 473] width 1420 height 18
click at [1352, 602] on input "Hình thức thanh toán" at bounding box center [1372, 595] width 206 height 25
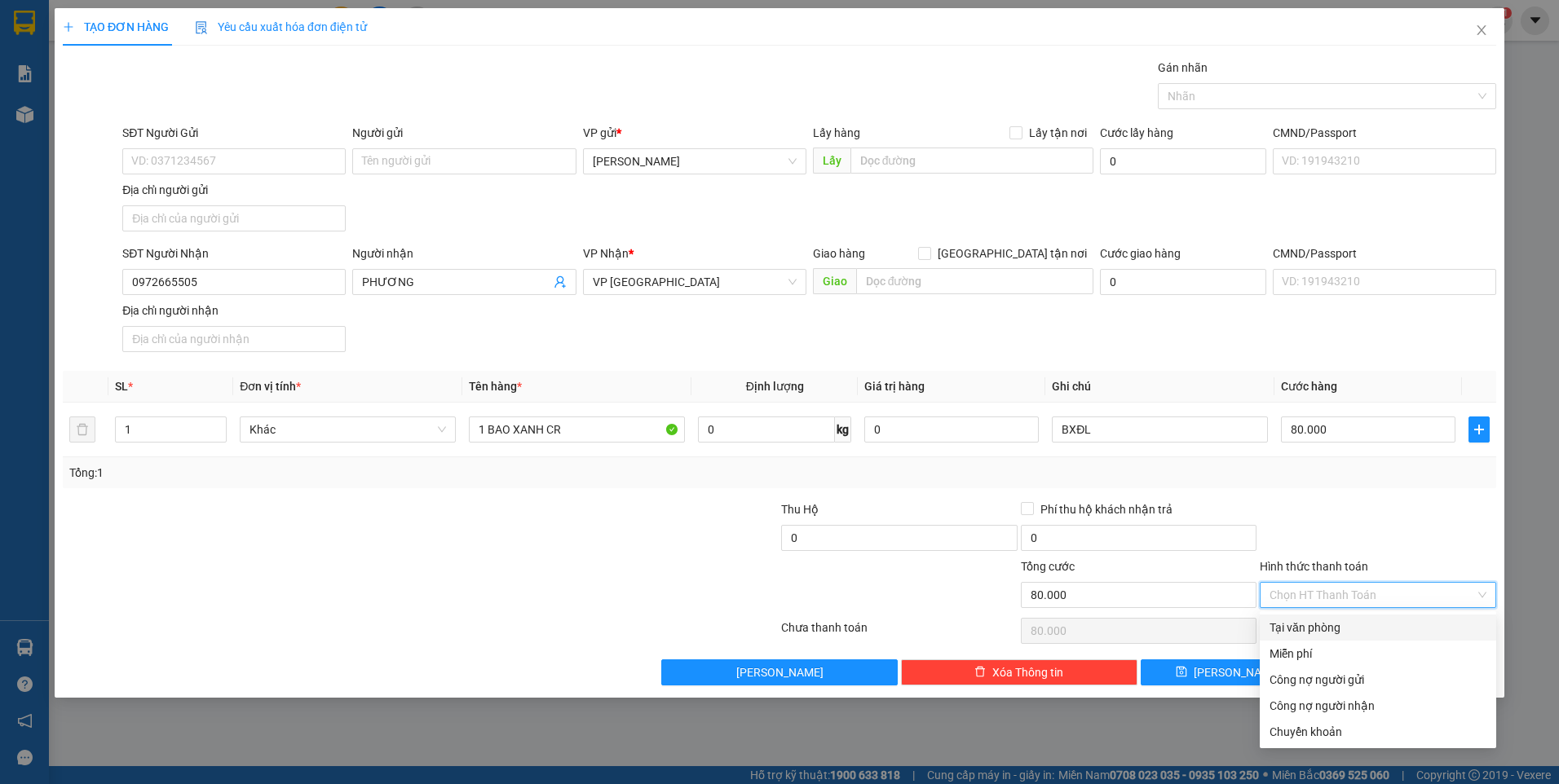
click at [1348, 630] on div "Tại văn phòng" at bounding box center [1378, 628] width 217 height 18
type input "0"
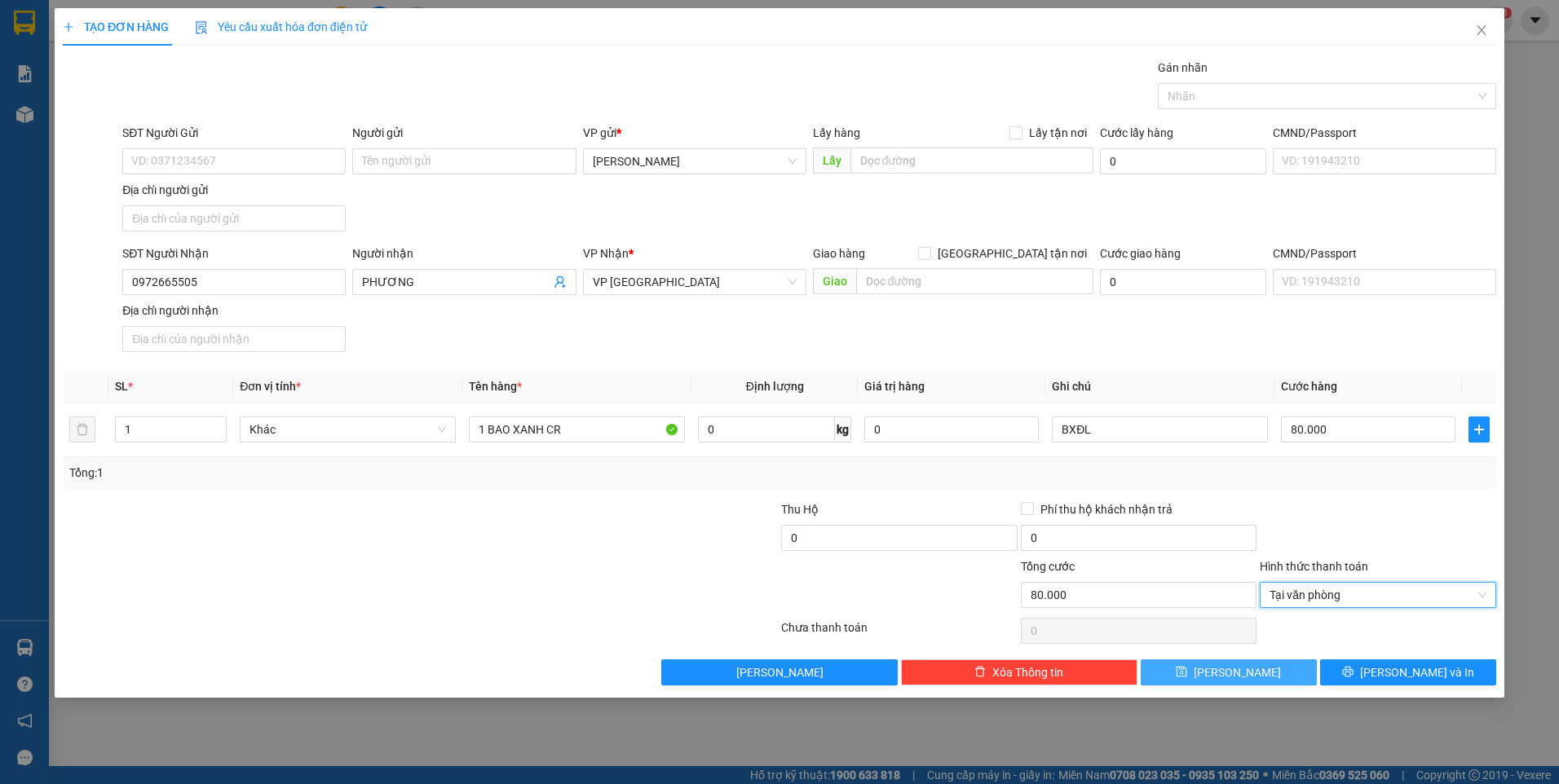
click at [1240, 671] on span "Lưu" at bounding box center [1237, 672] width 87 height 18
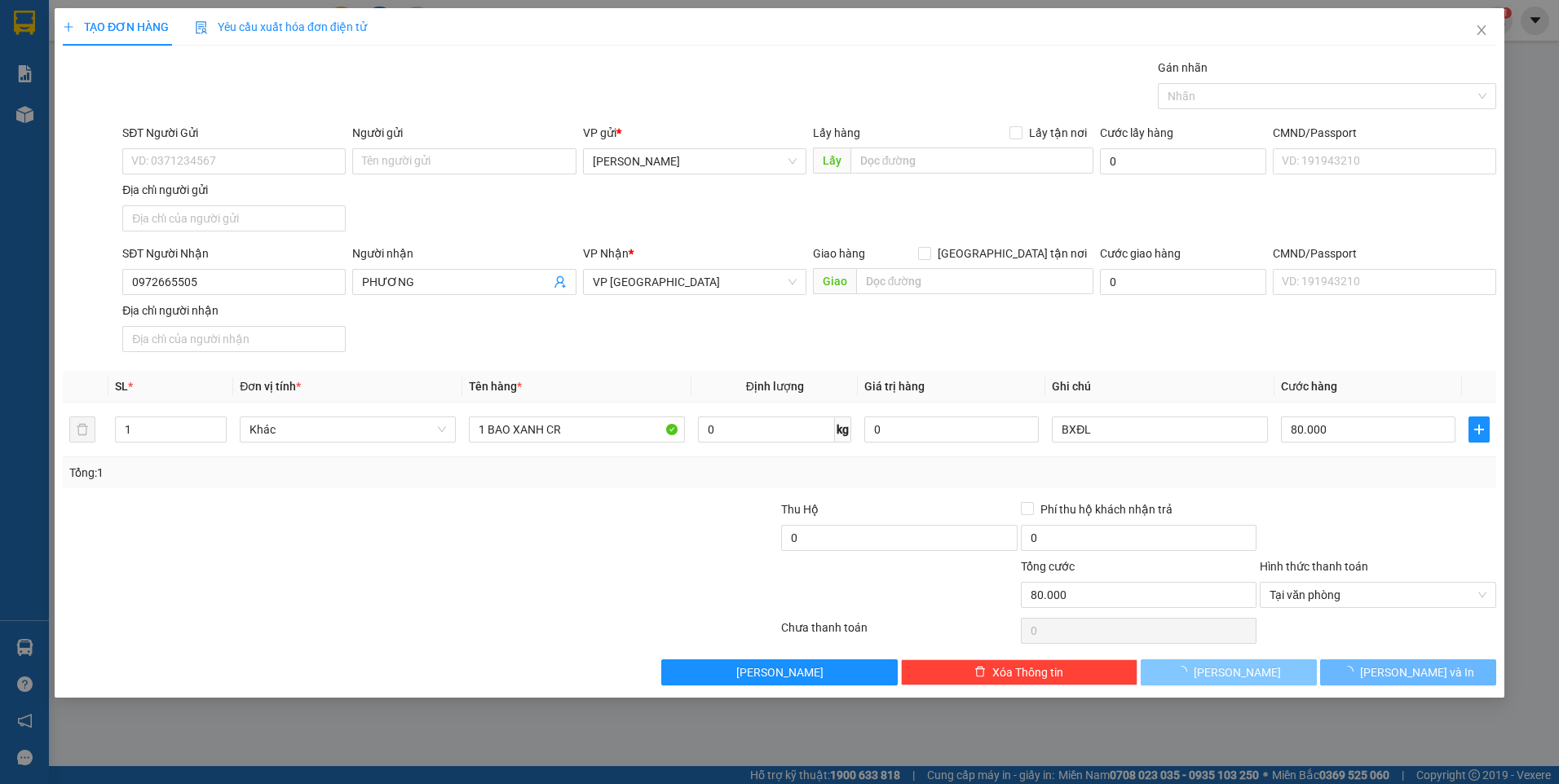
type input "0"
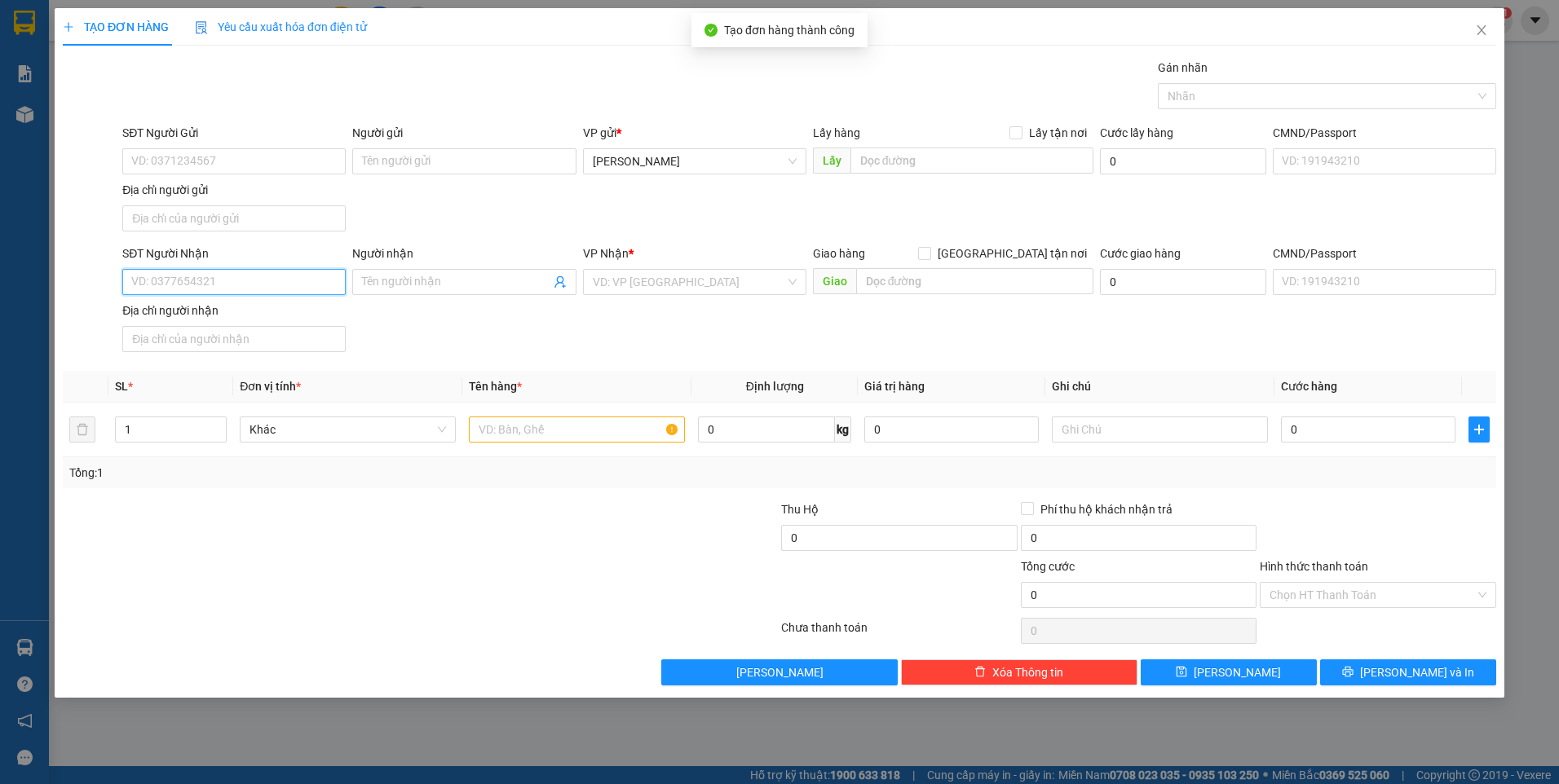
click at [276, 291] on input "SĐT Người Nhận" at bounding box center [234, 282] width 224 height 26
click at [173, 274] on input "SĐT Người Nhận" at bounding box center [234, 282] width 224 height 26
type input "0976514979"
type input "NGÂN"
type input "0976514979"
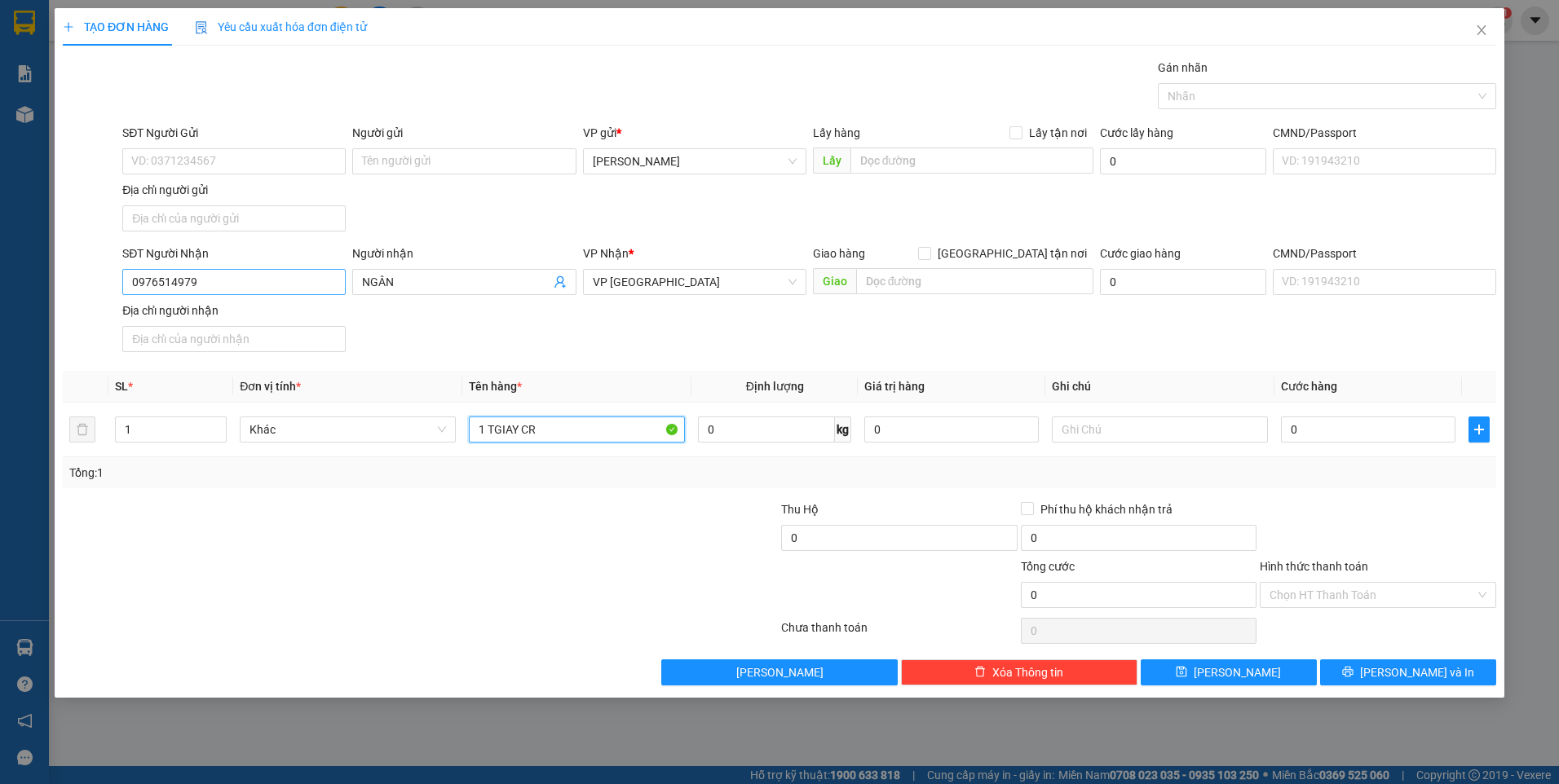
type input "1 TGIAY CR"
type input "BXĐL"
type input "5"
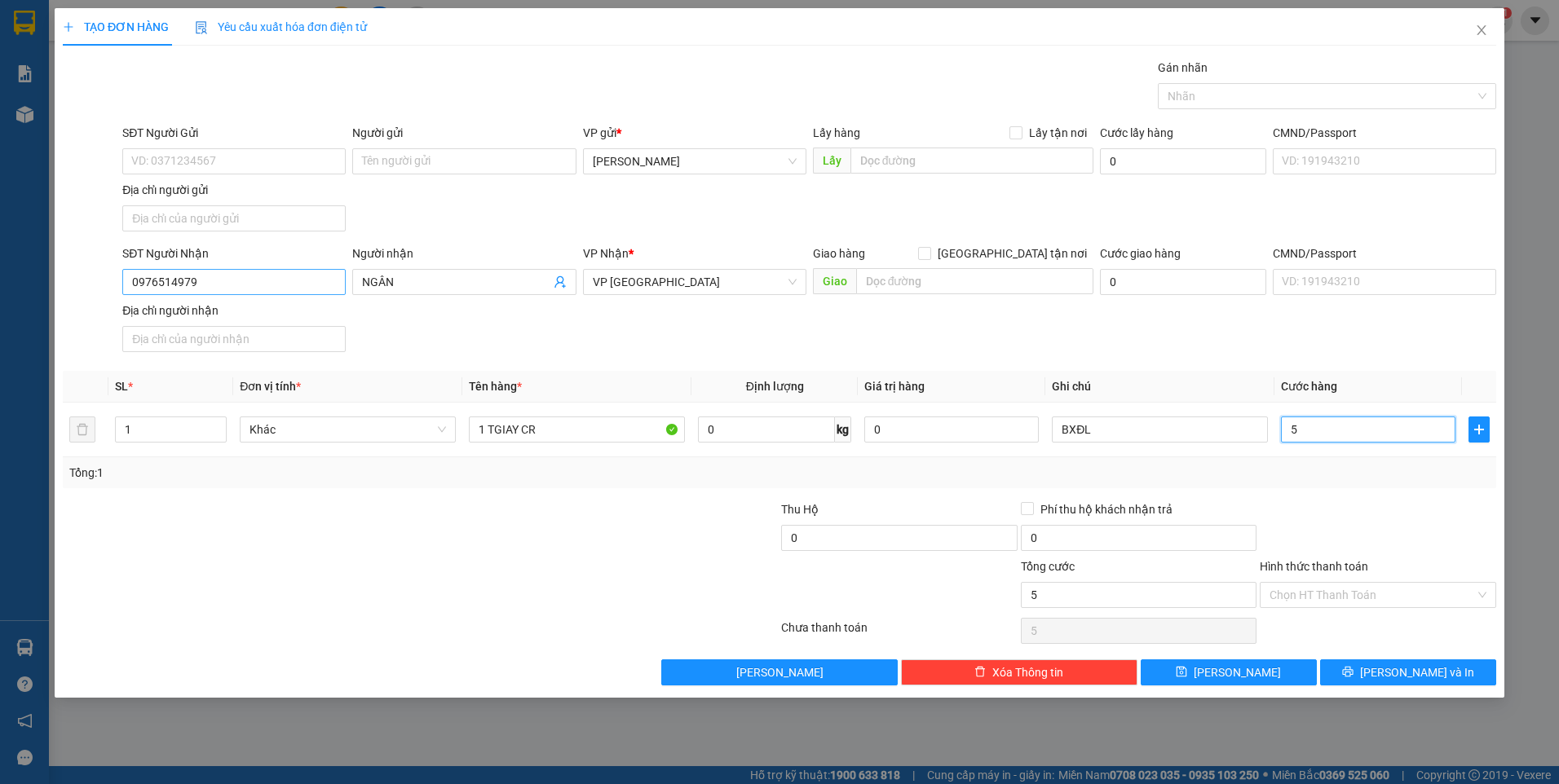
type input "50"
type input "50.000"
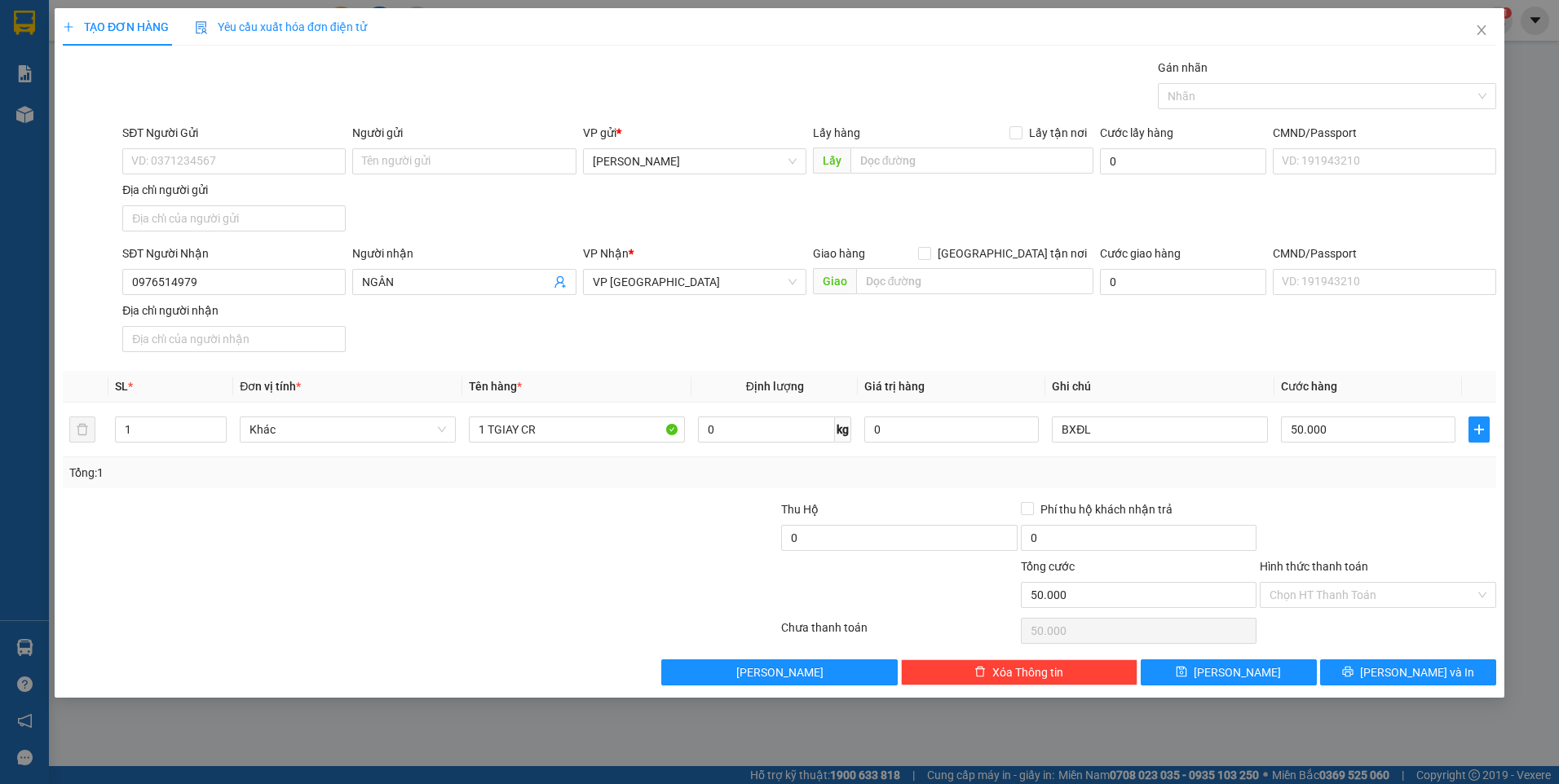
click at [1420, 557] on div "Hình thức thanh toán" at bounding box center [1378, 570] width 237 height 25
click at [1405, 597] on input "Hình thức thanh toán" at bounding box center [1372, 595] width 206 height 25
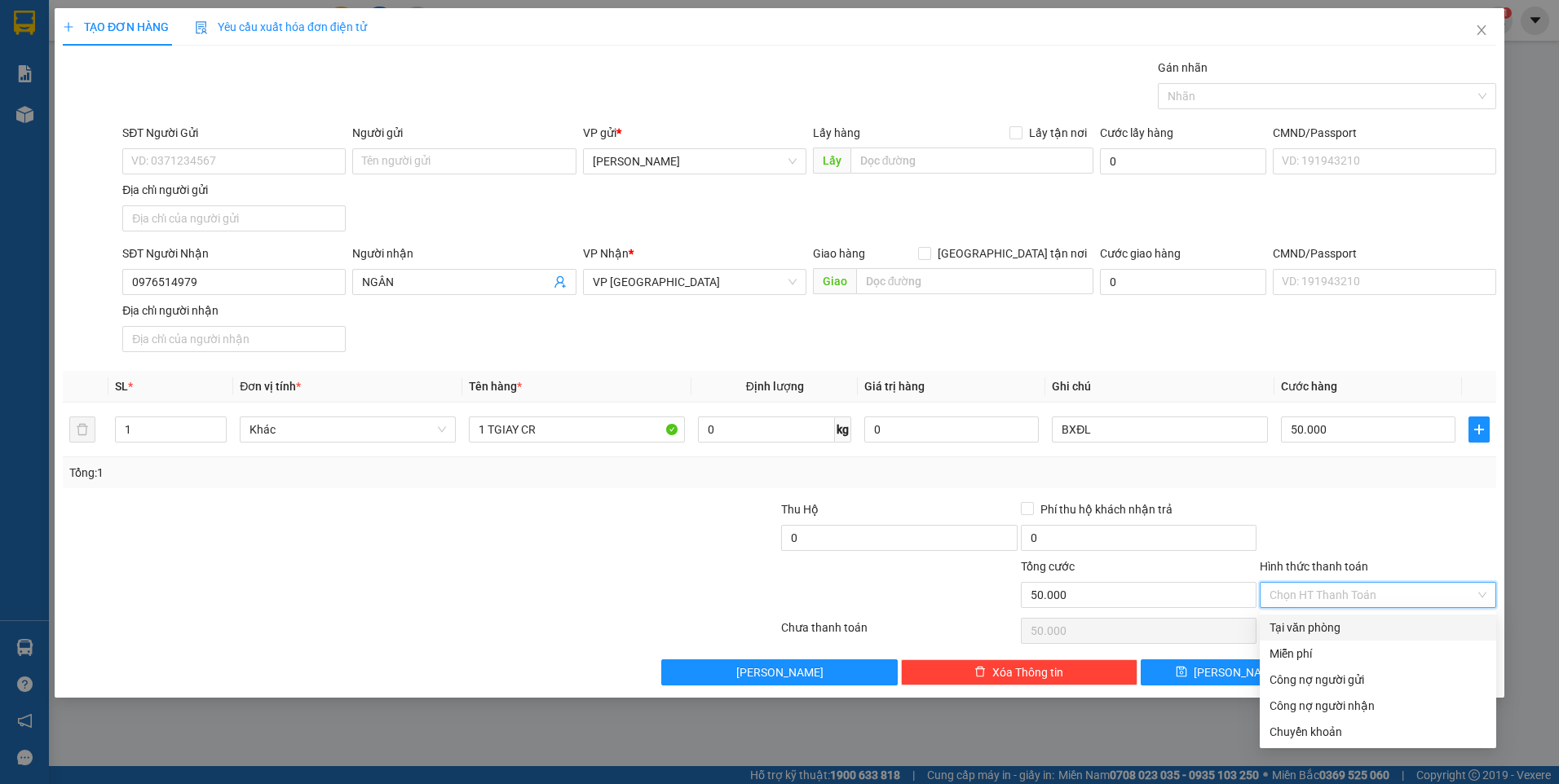
click at [1399, 633] on div "Tại văn phòng" at bounding box center [1378, 628] width 217 height 18
type input "0"
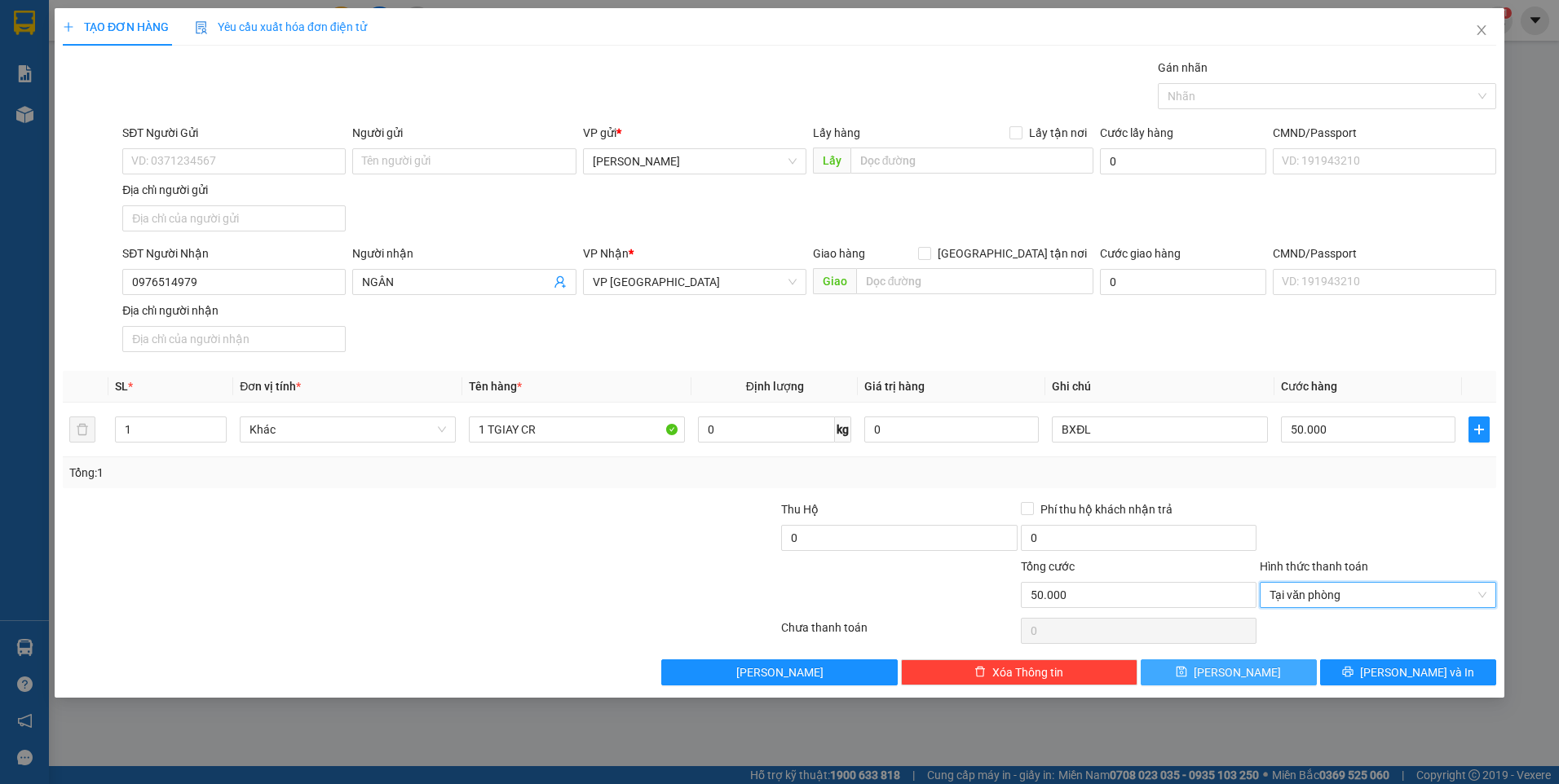
click at [1289, 669] on button "Lưu" at bounding box center [1228, 672] width 176 height 26
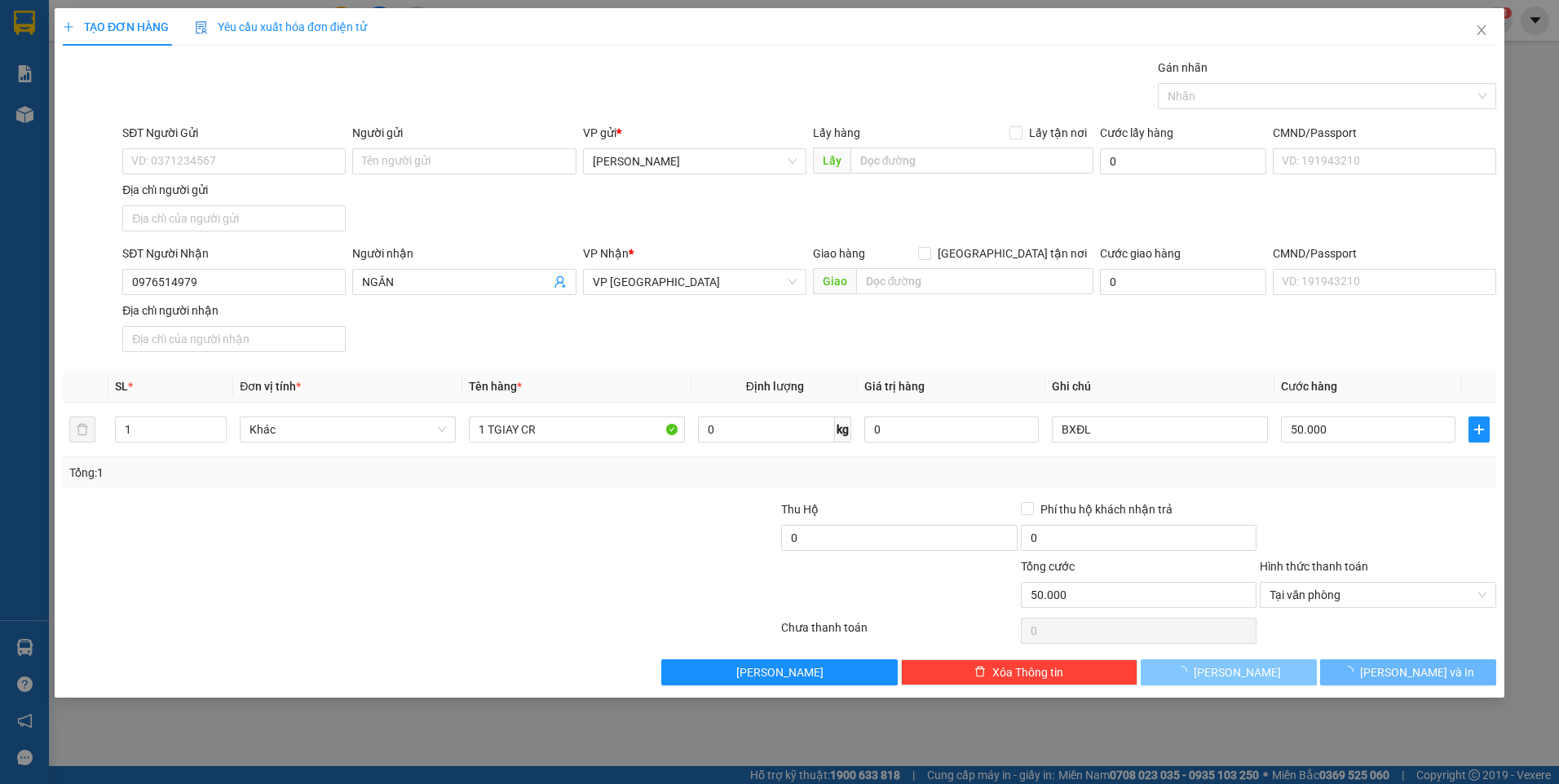
type input "0"
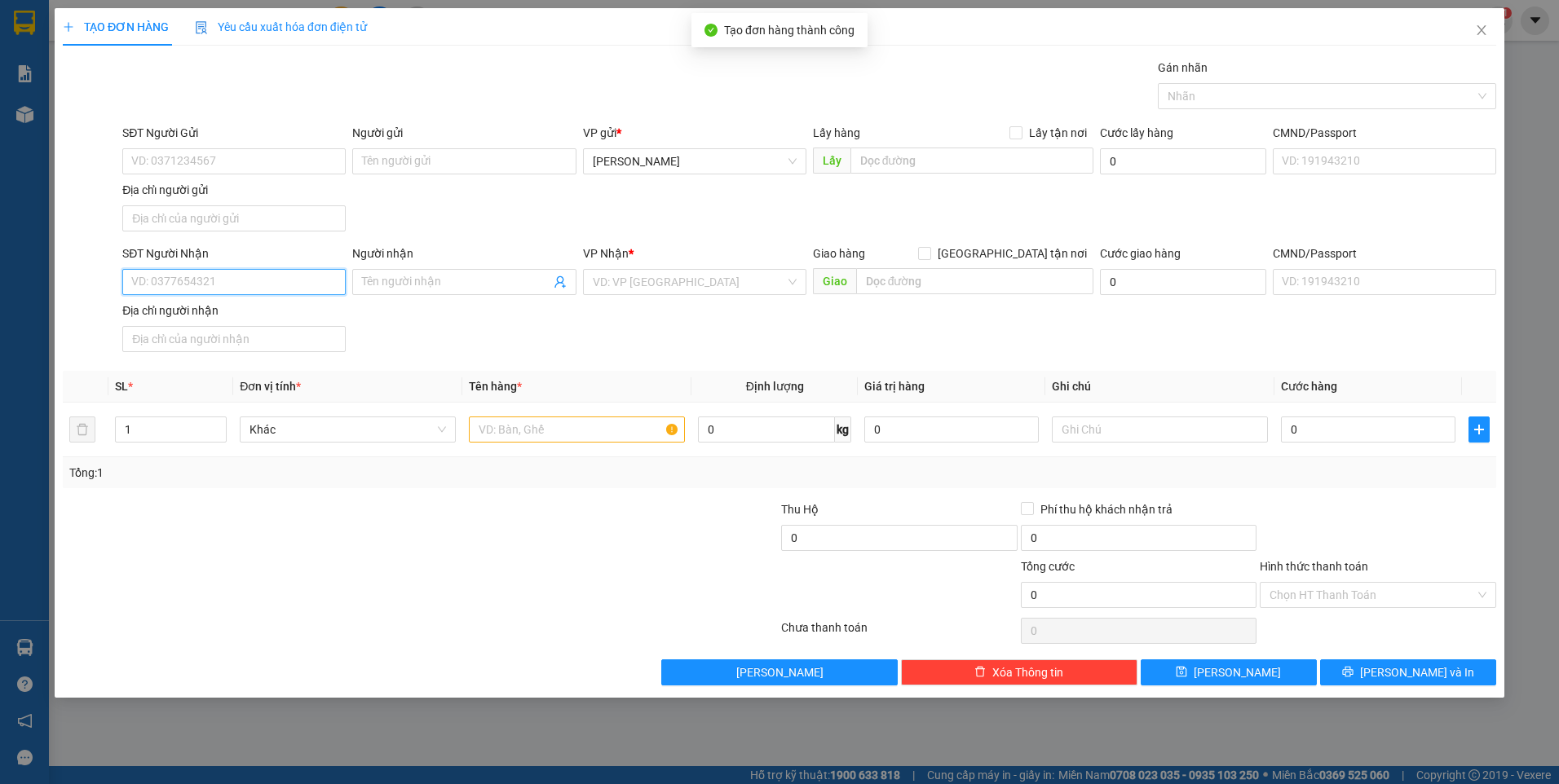
click at [277, 293] on input "SĐT Người Nhận" at bounding box center [234, 282] width 224 height 26
click at [146, 278] on input "SĐT Người Nhận" at bounding box center [234, 282] width 224 height 26
type input "0979197791"
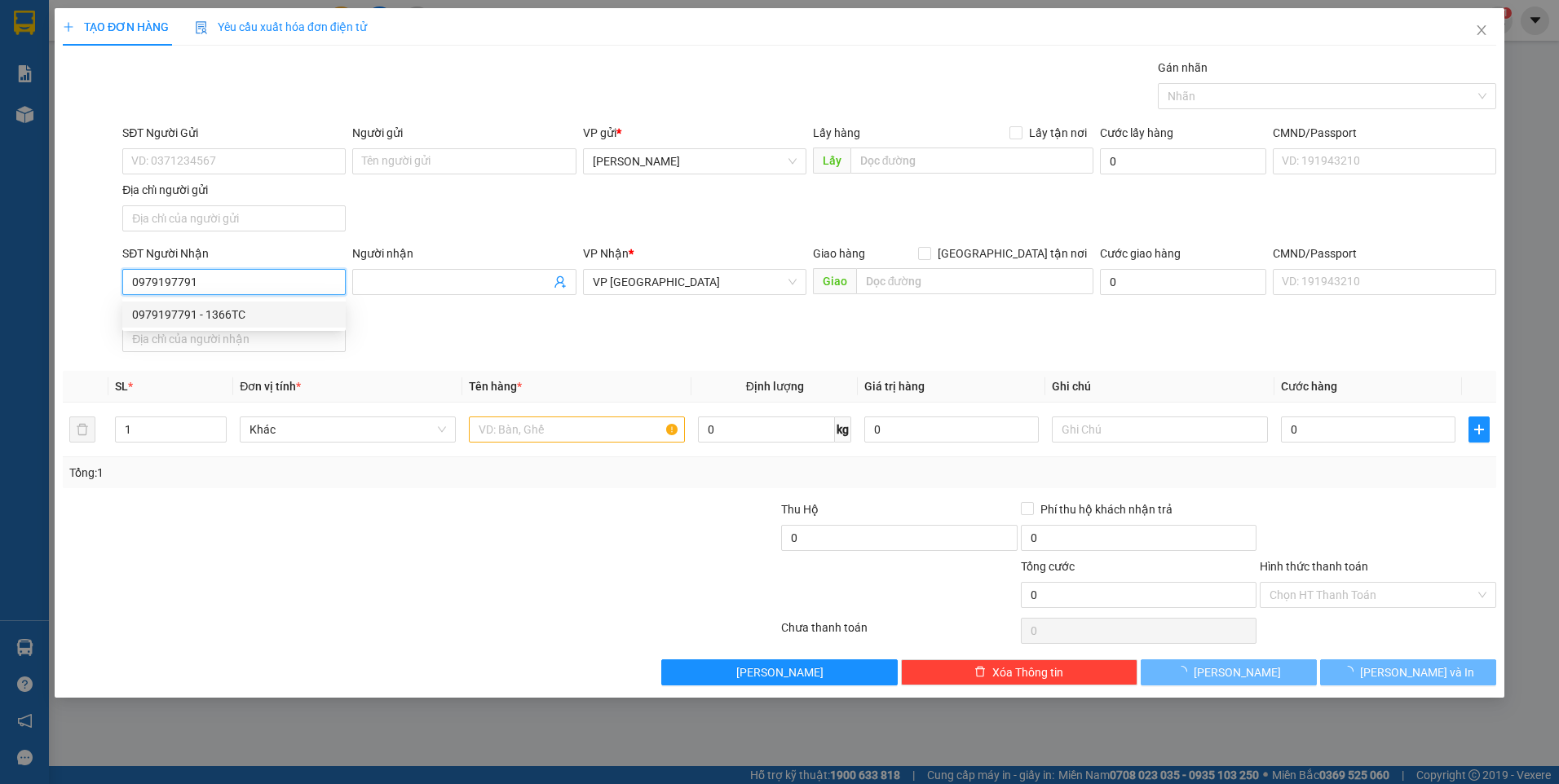
type input "1366TC"
type input "0979197791"
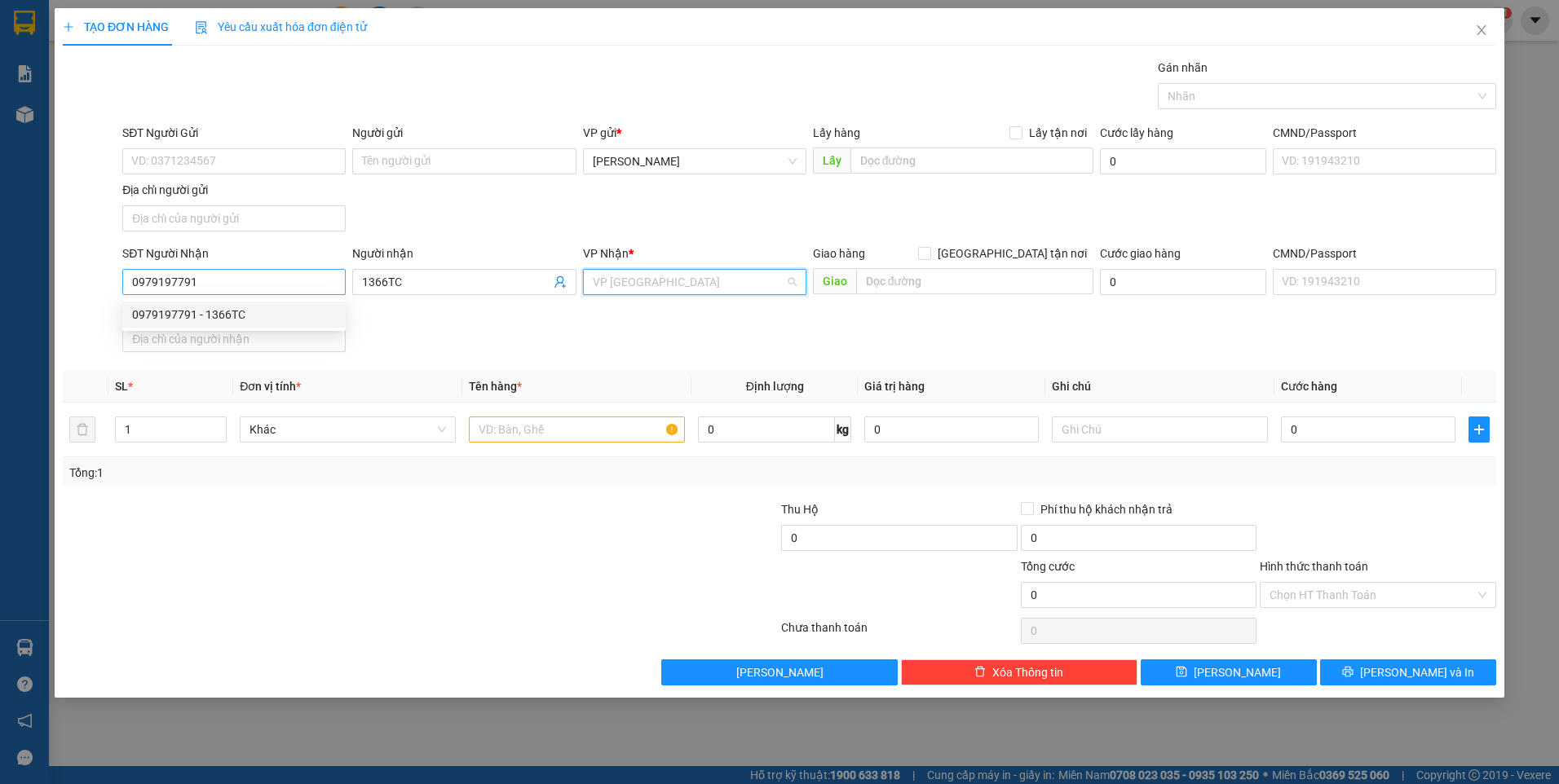
scroll to position [365, 0]
type input "2"
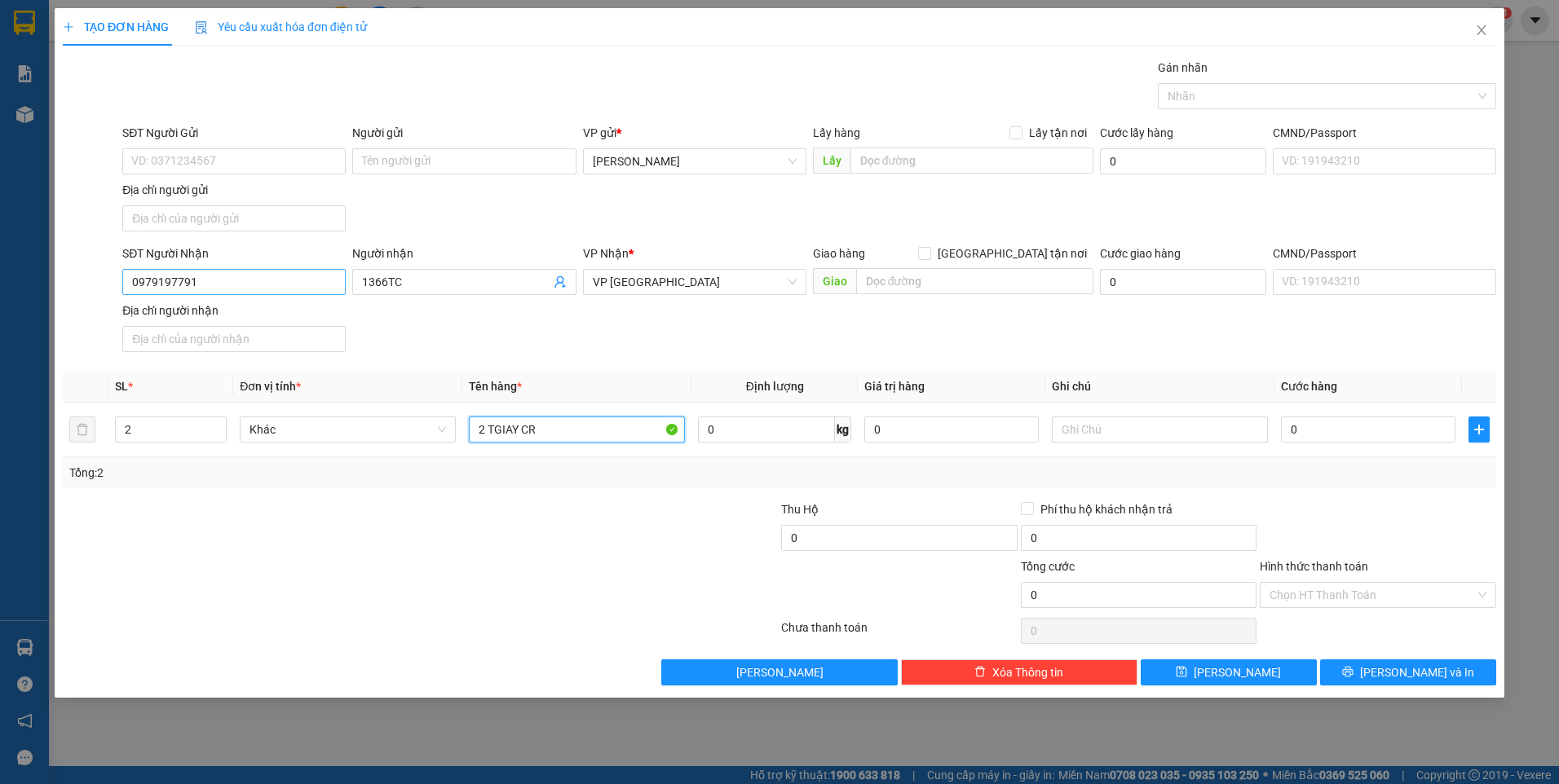
type input "2 TGIAY CR"
type input "BXĐL"
type input "8"
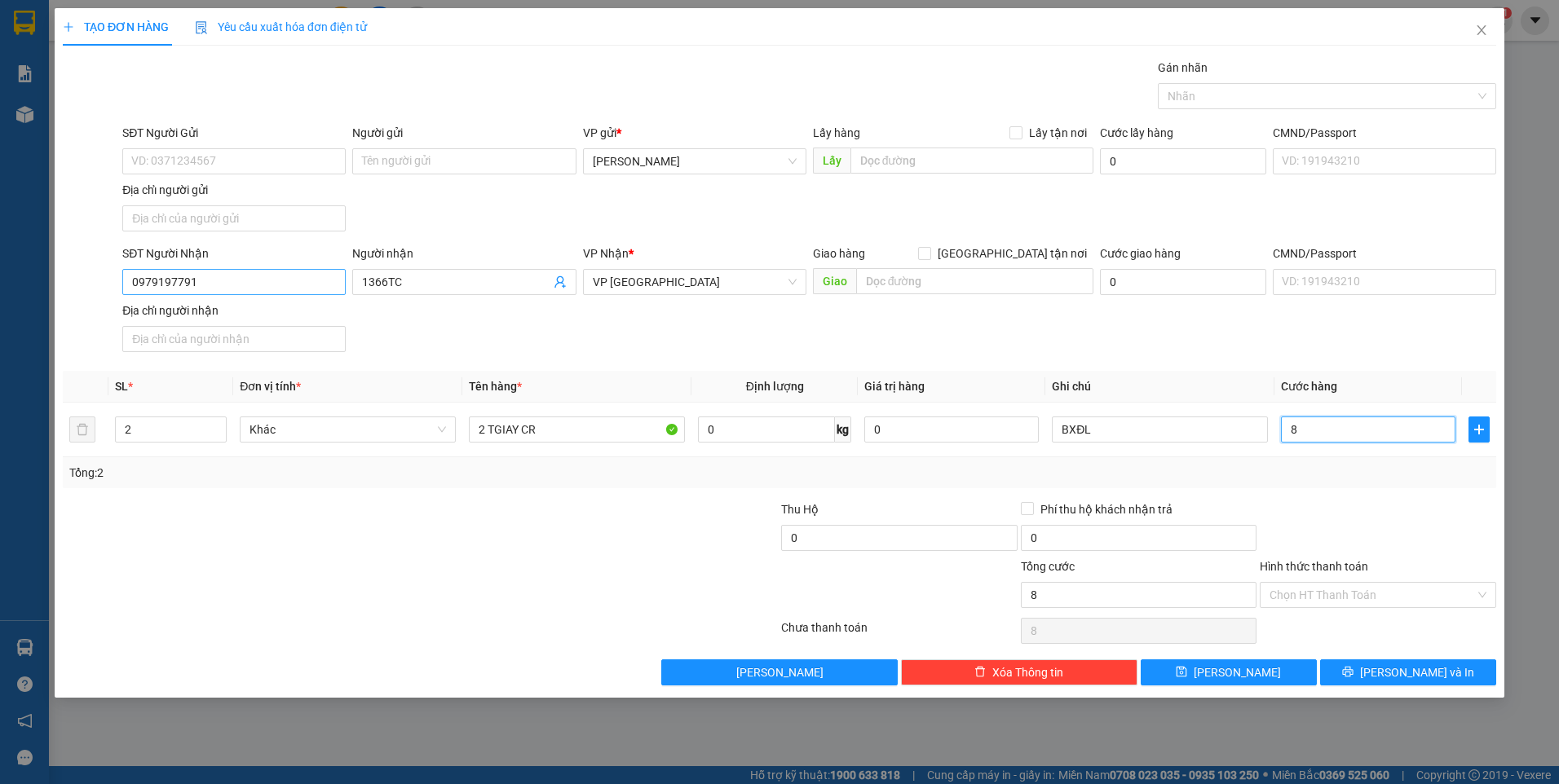
type input "80"
type input "80.000"
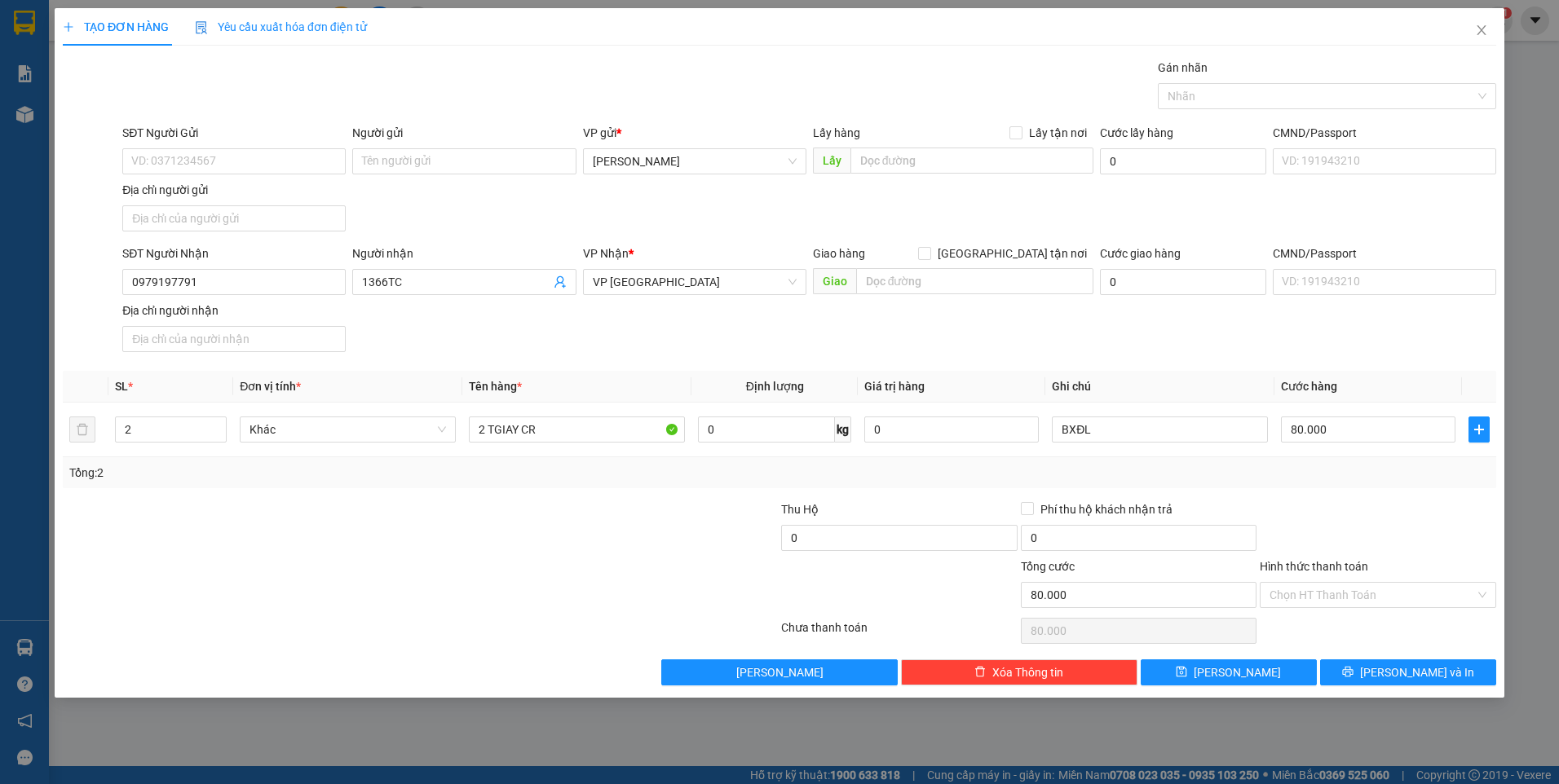
click at [1297, 487] on div "Tổng: 2" at bounding box center [779, 473] width 1433 height 31
click at [1319, 592] on input "Hình thức thanh toán" at bounding box center [1372, 595] width 206 height 25
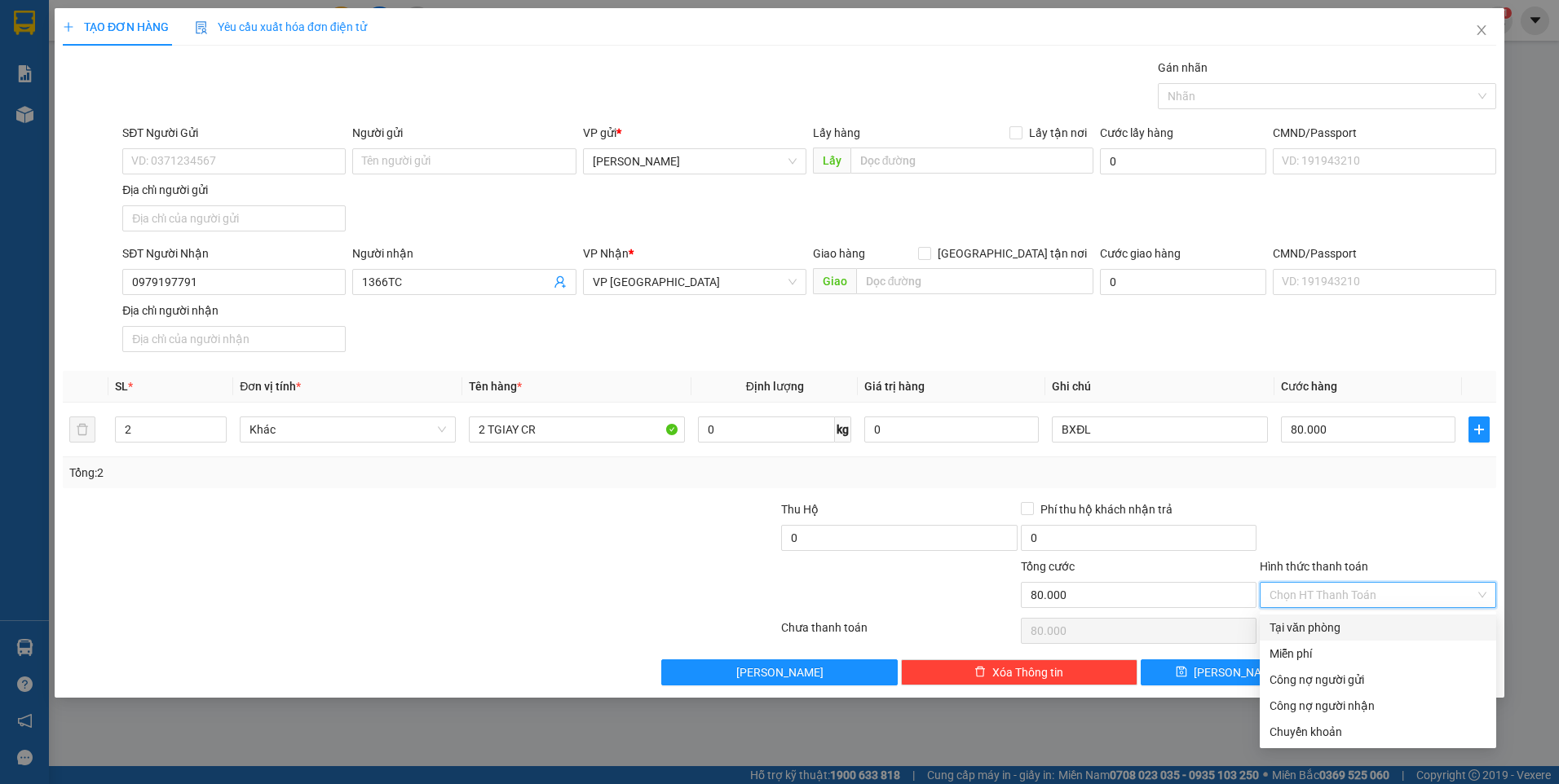
click at [1324, 619] on div "Tại văn phòng" at bounding box center [1378, 628] width 217 height 18
type input "0"
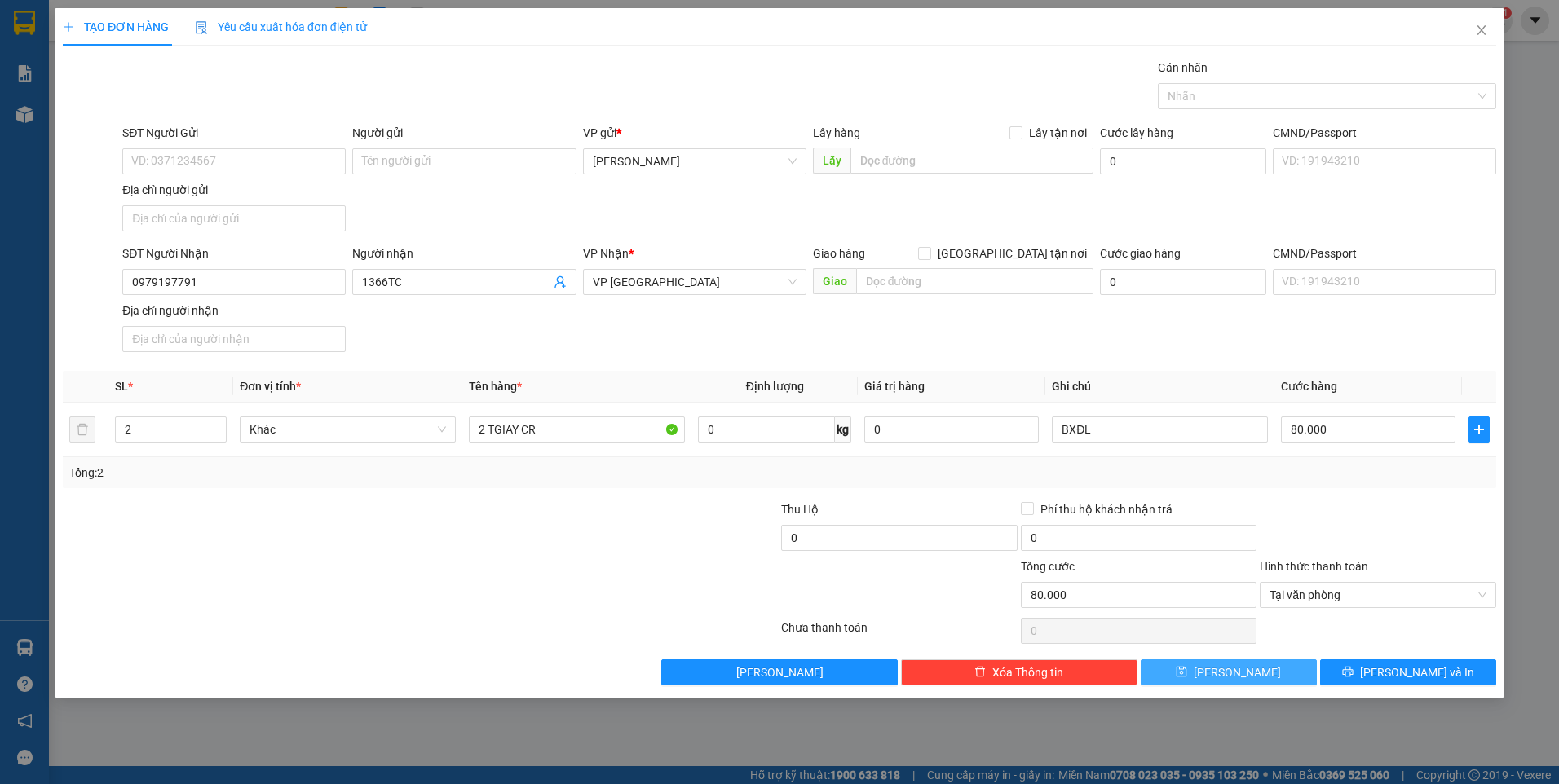
click at [1271, 677] on button "Lưu" at bounding box center [1228, 672] width 176 height 26
type input "1"
type input "0"
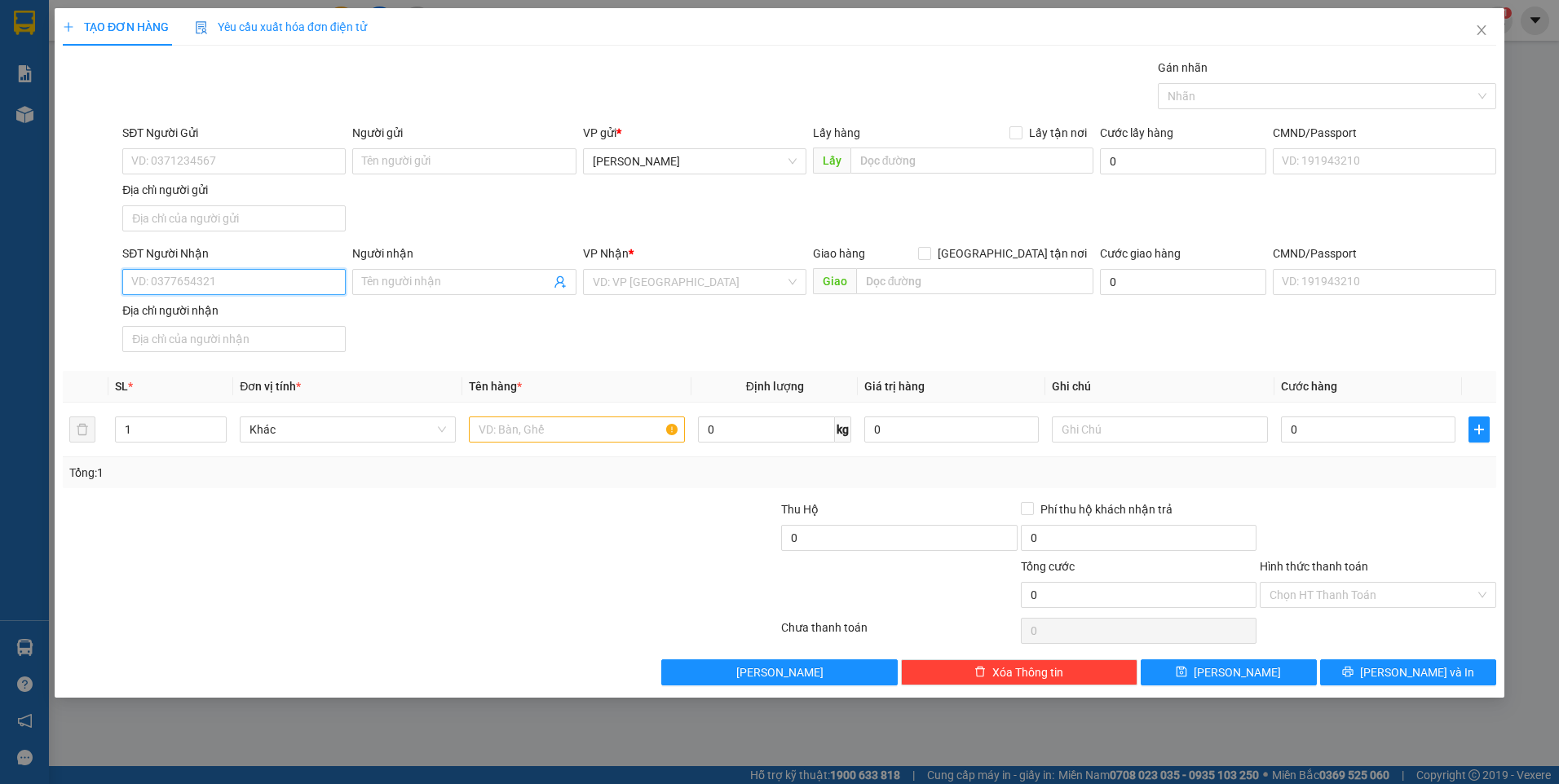
click at [253, 283] on input "SĐT Người Nhận" at bounding box center [234, 282] width 224 height 26
type input "0794626705"
type input "gtn"
type input "t"
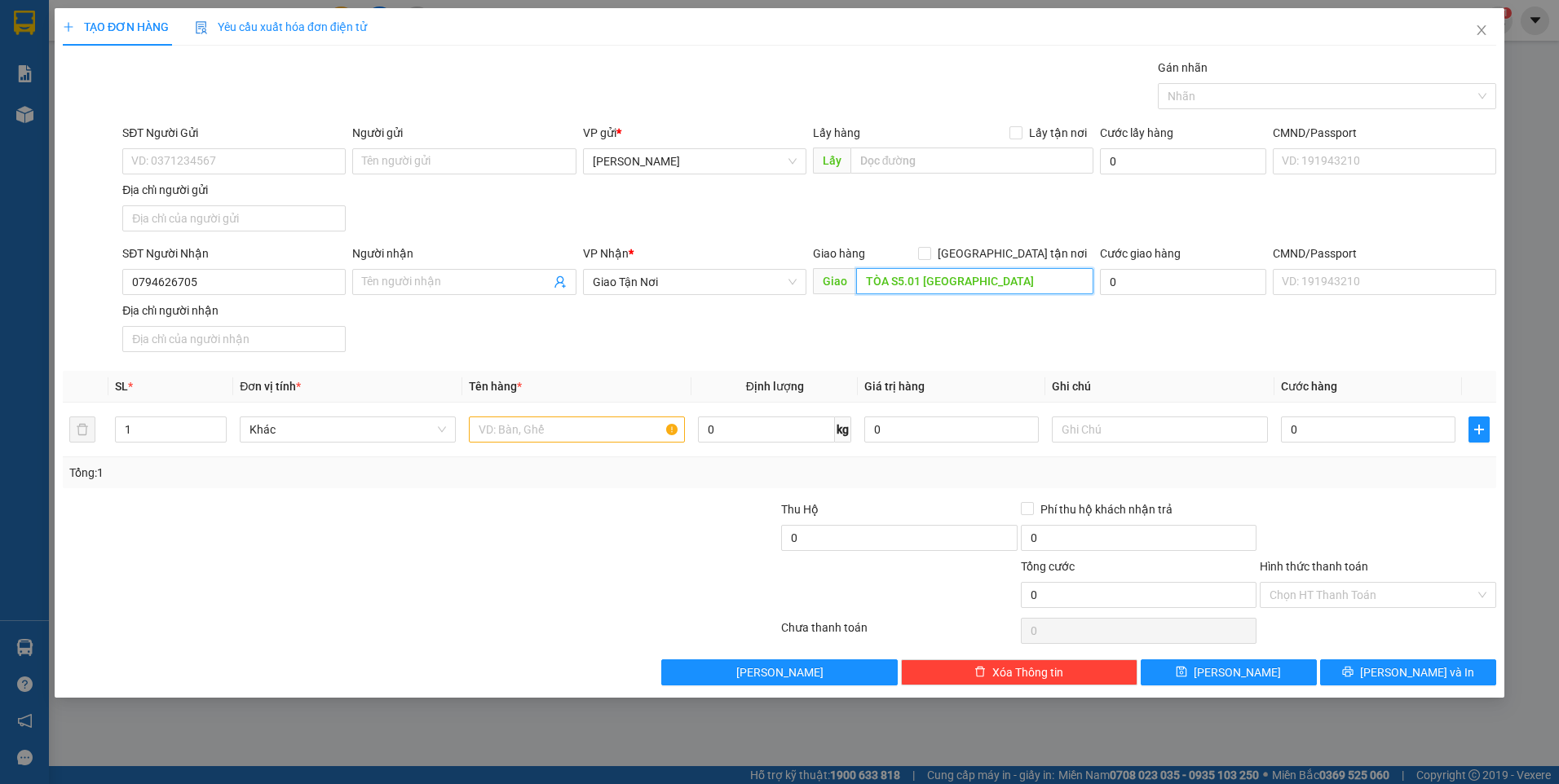
click at [1064, 281] on input "TÒA S5.01 VINHOMES GRAND PARK" at bounding box center [975, 281] width 238 height 26
click at [1057, 279] on input "TÒA S5.01 VINHOMES GRAND PARK" at bounding box center [975, 281] width 238 height 26
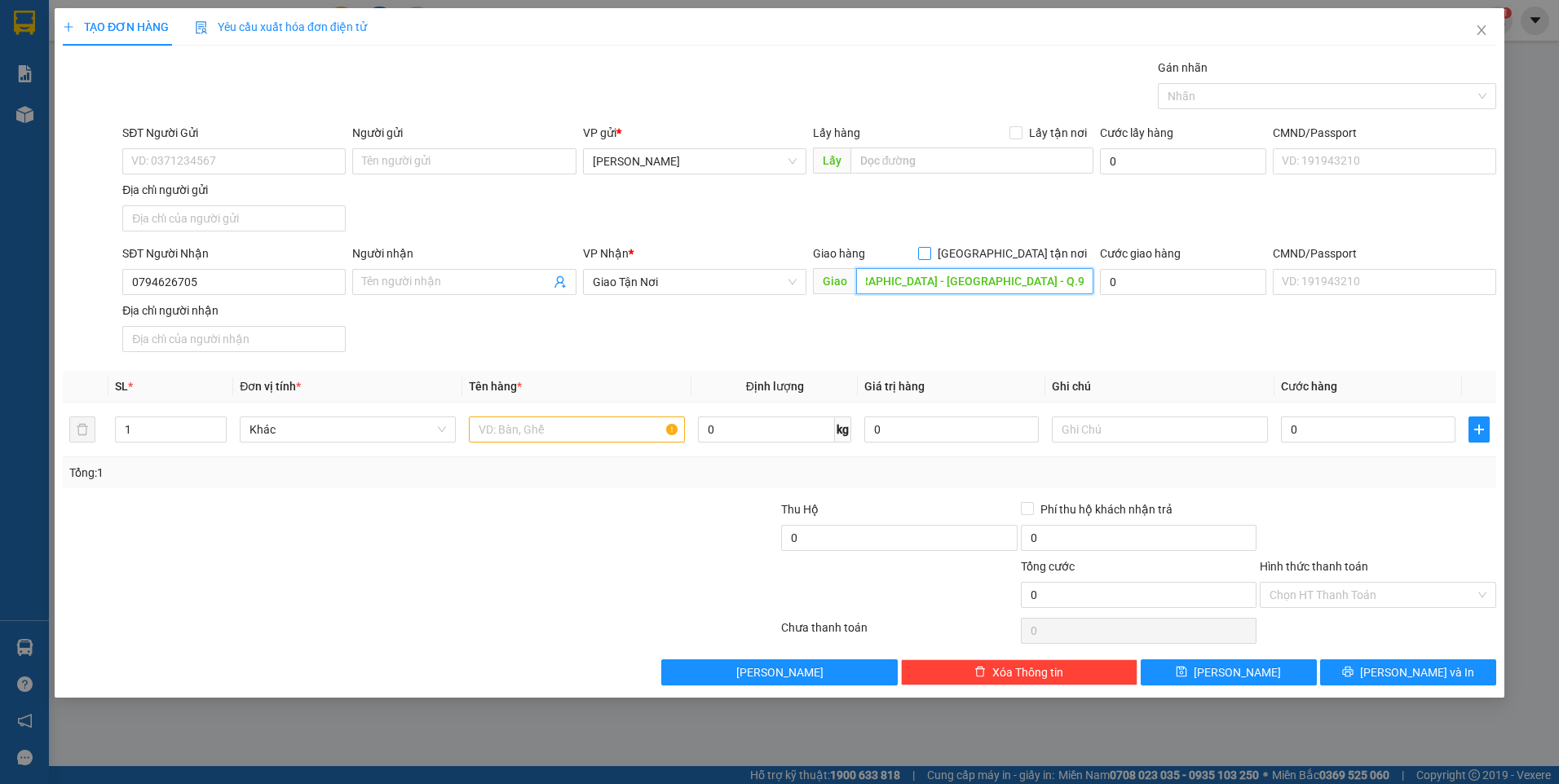
type input "TÒA S5.01 VINHOMES GRAND PARK - LONG THẠCH MỸ - Q.9"
click at [929, 256] on input "Giao tận nơi" at bounding box center [924, 252] width 12 height 12
checkbox input "true"
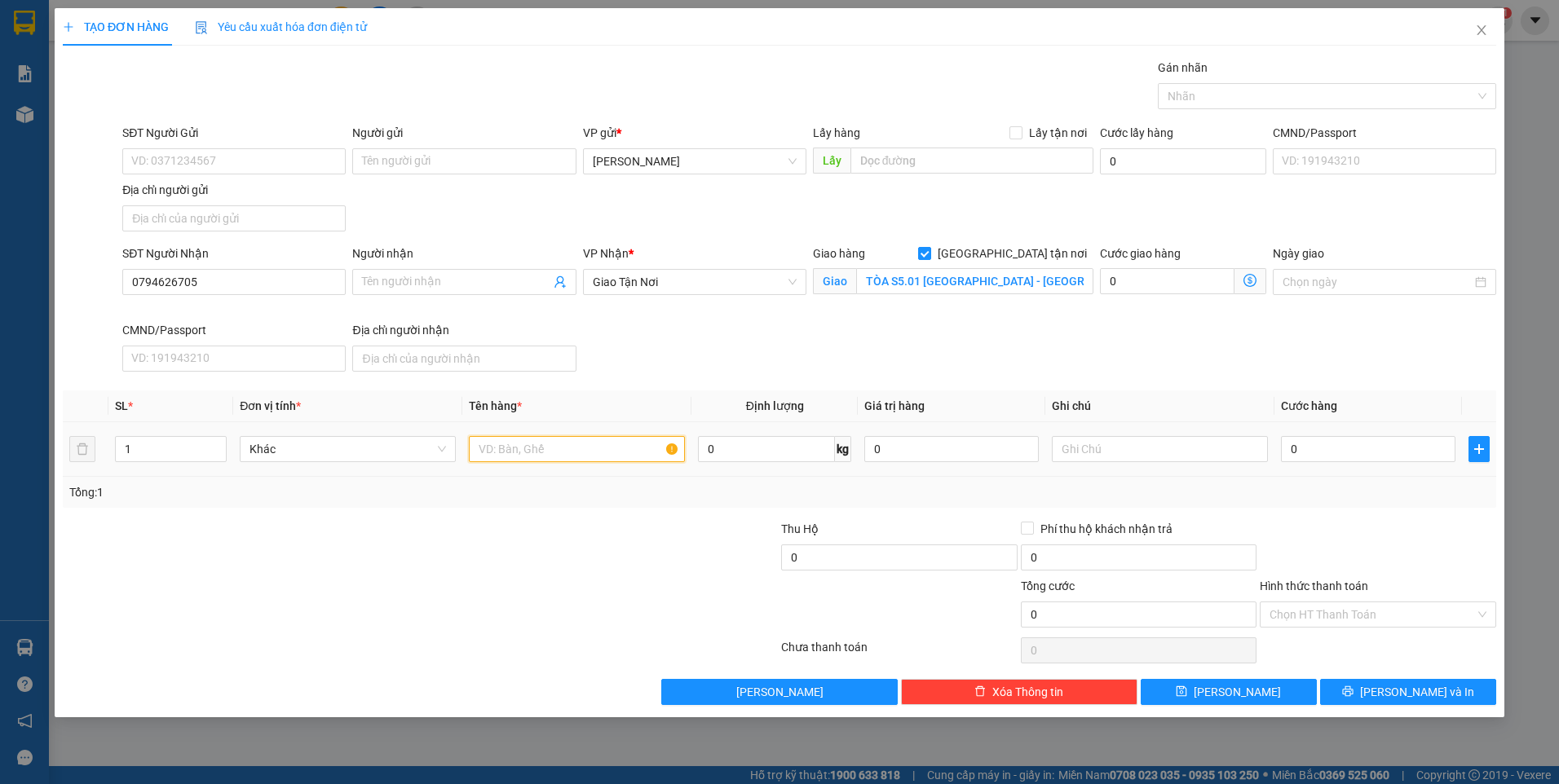
click at [537, 460] on input "text" at bounding box center [576, 450] width 216 height 26
type input "1 TXOP CR"
type input "BXĐL-GTN 120K CR"
type input "4"
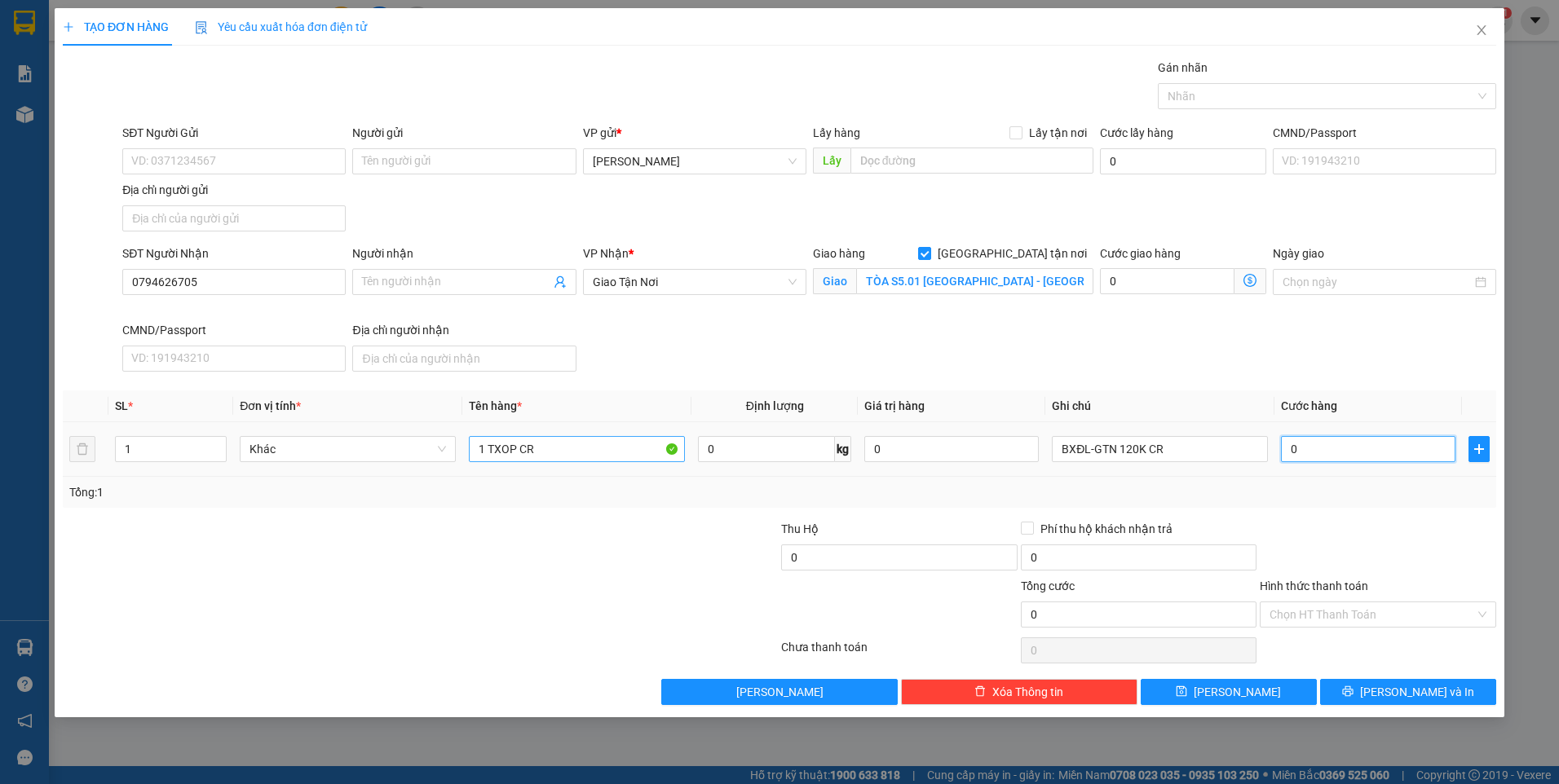
type input "4"
type input "40"
type input "40.000"
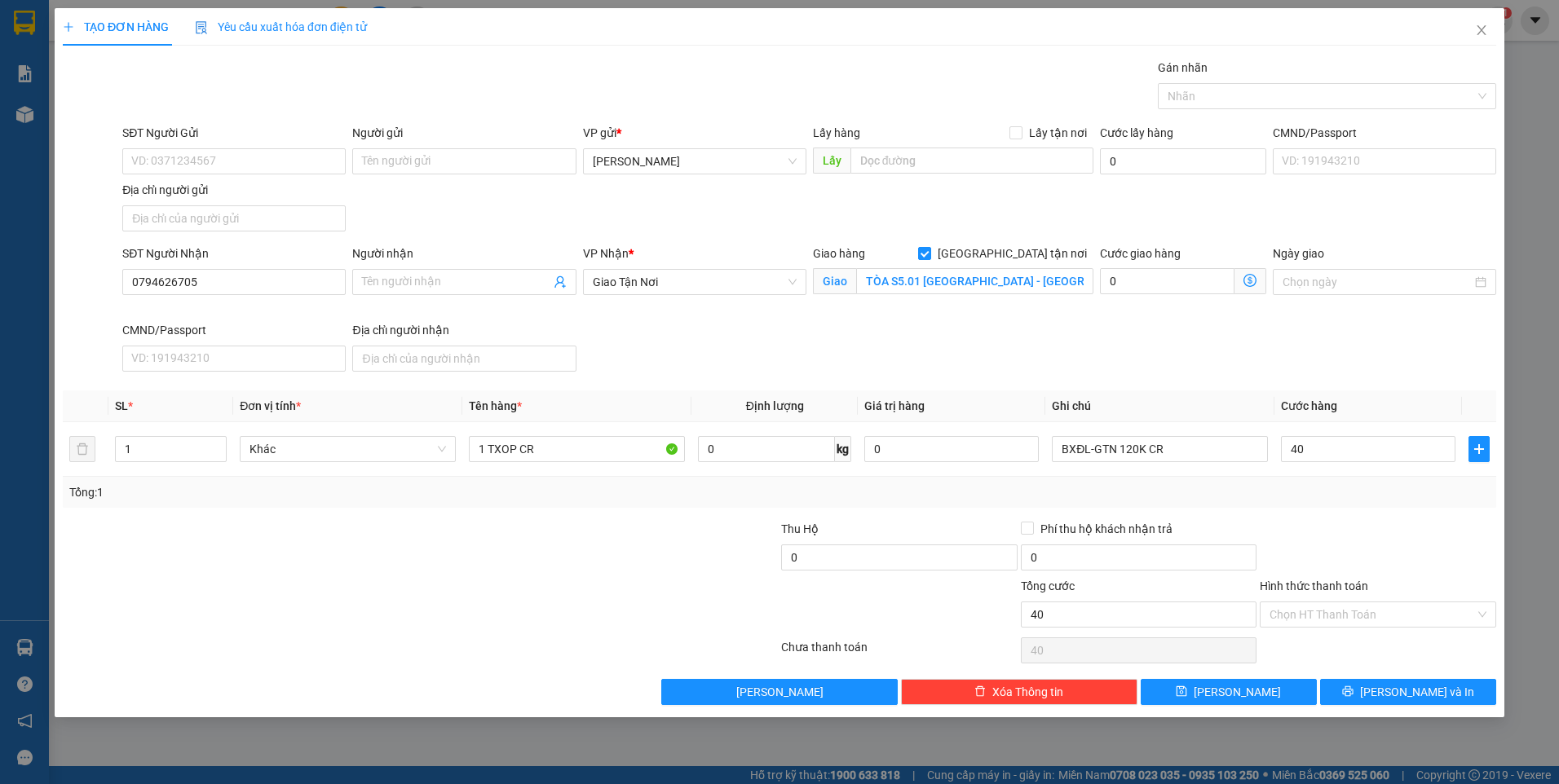
type input "40.000"
click at [725, 374] on div "SĐT Người Nhận 0794626705 Người nhận Tên người nhận VP Nhận * Giao Tận Nơi Gia…" at bounding box center [809, 311] width 1381 height 134
click at [1228, 690] on span "Lưu" at bounding box center [1237, 692] width 87 height 18
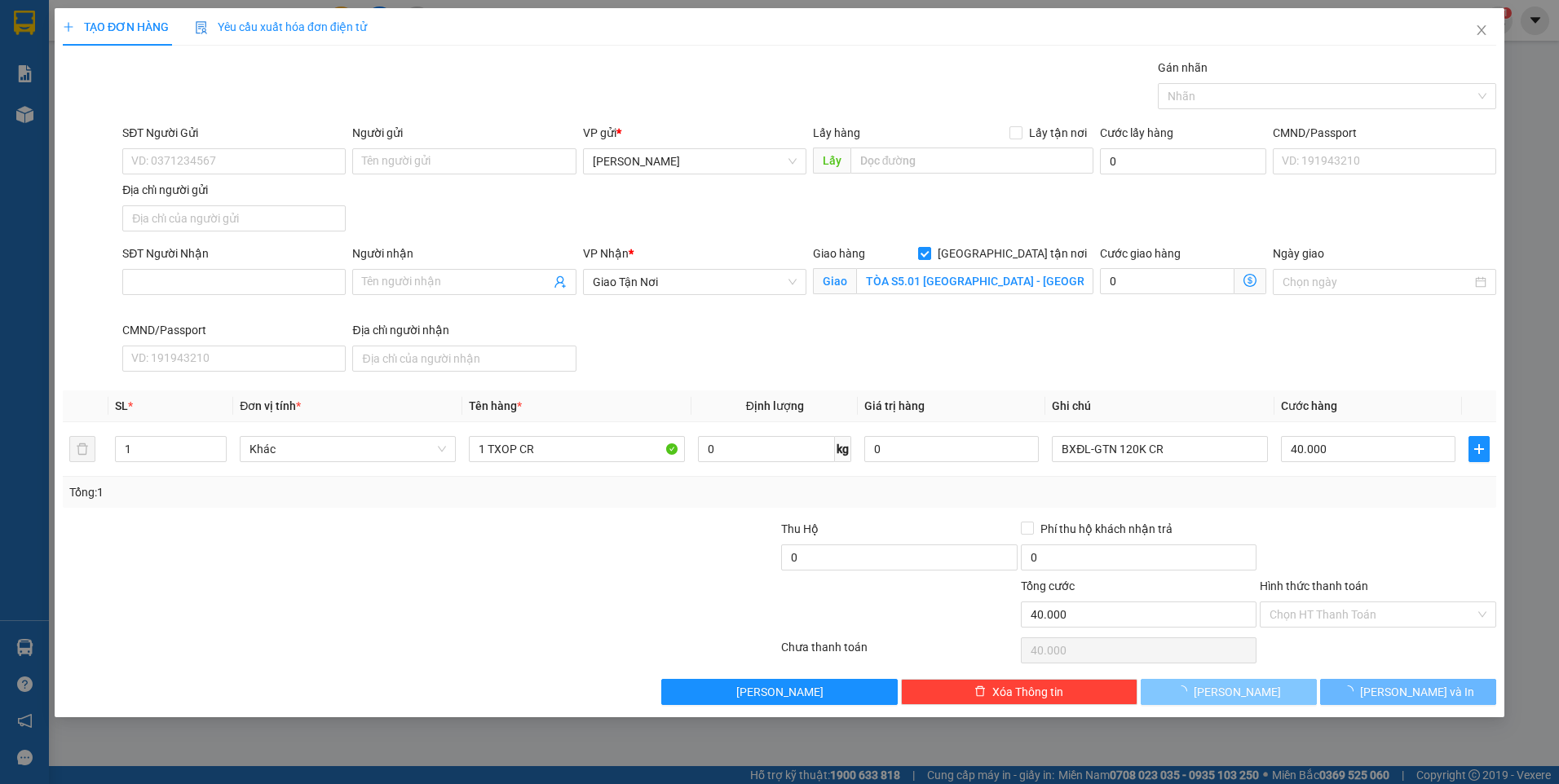
checkbox input "false"
type input "0"
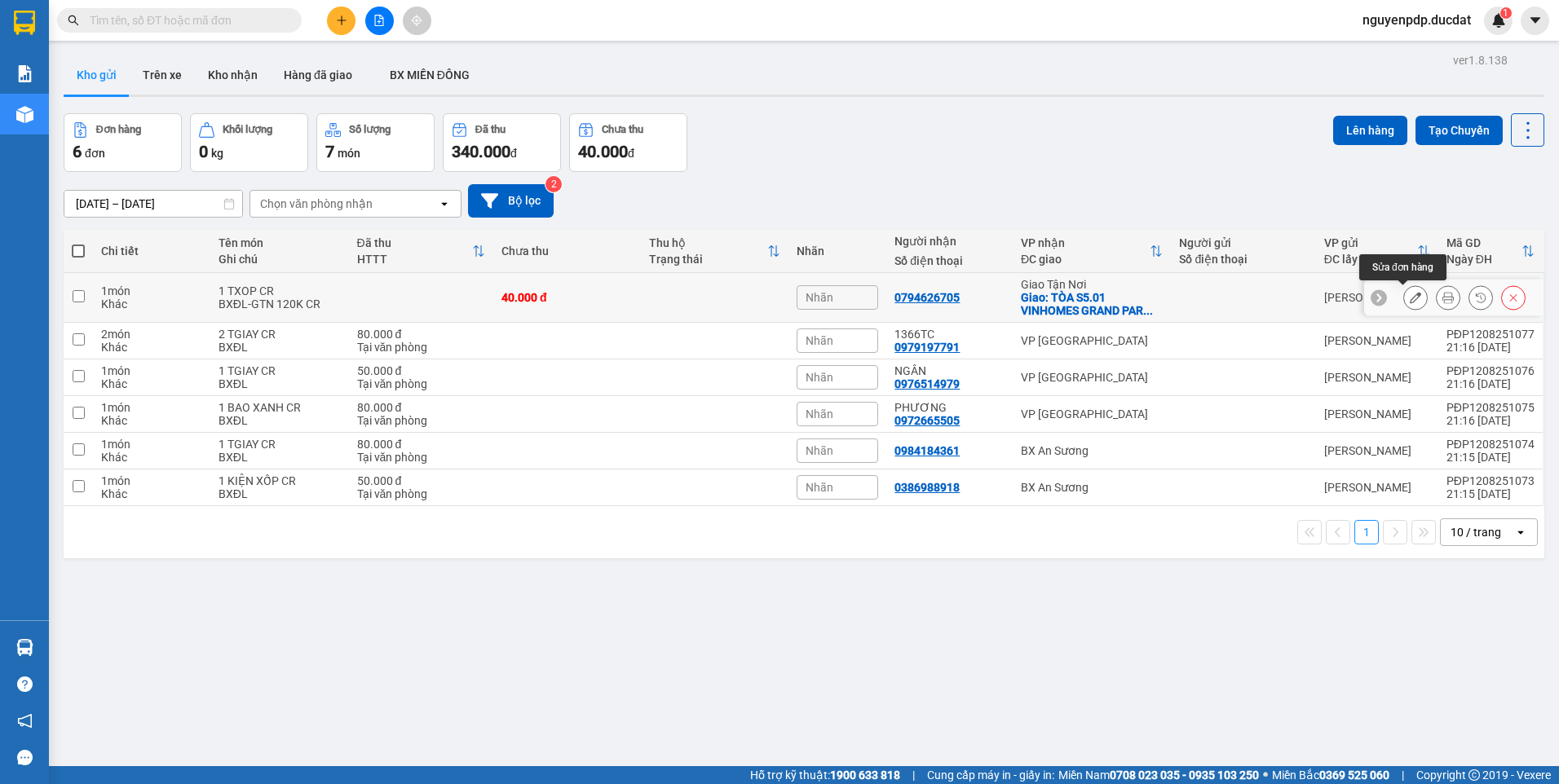
click at [1409, 300] on icon at bounding box center [1415, 297] width 12 height 12
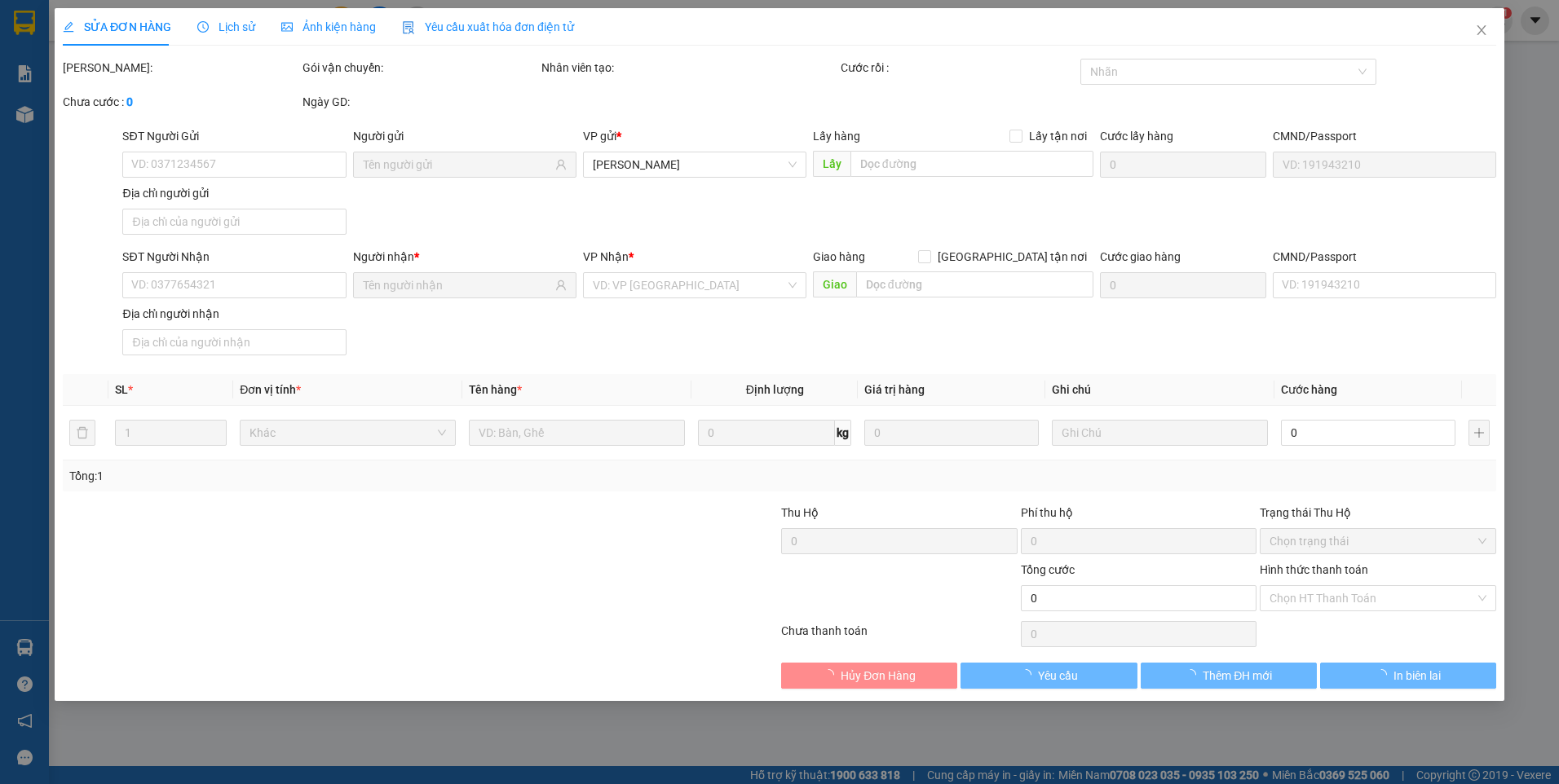
type input "0794626705"
checkbox input "true"
type input "TÒA S5.01 VINHOMES GRAND PARK - LONG THẠCH MỸ - Q.9"
type input "40.000"
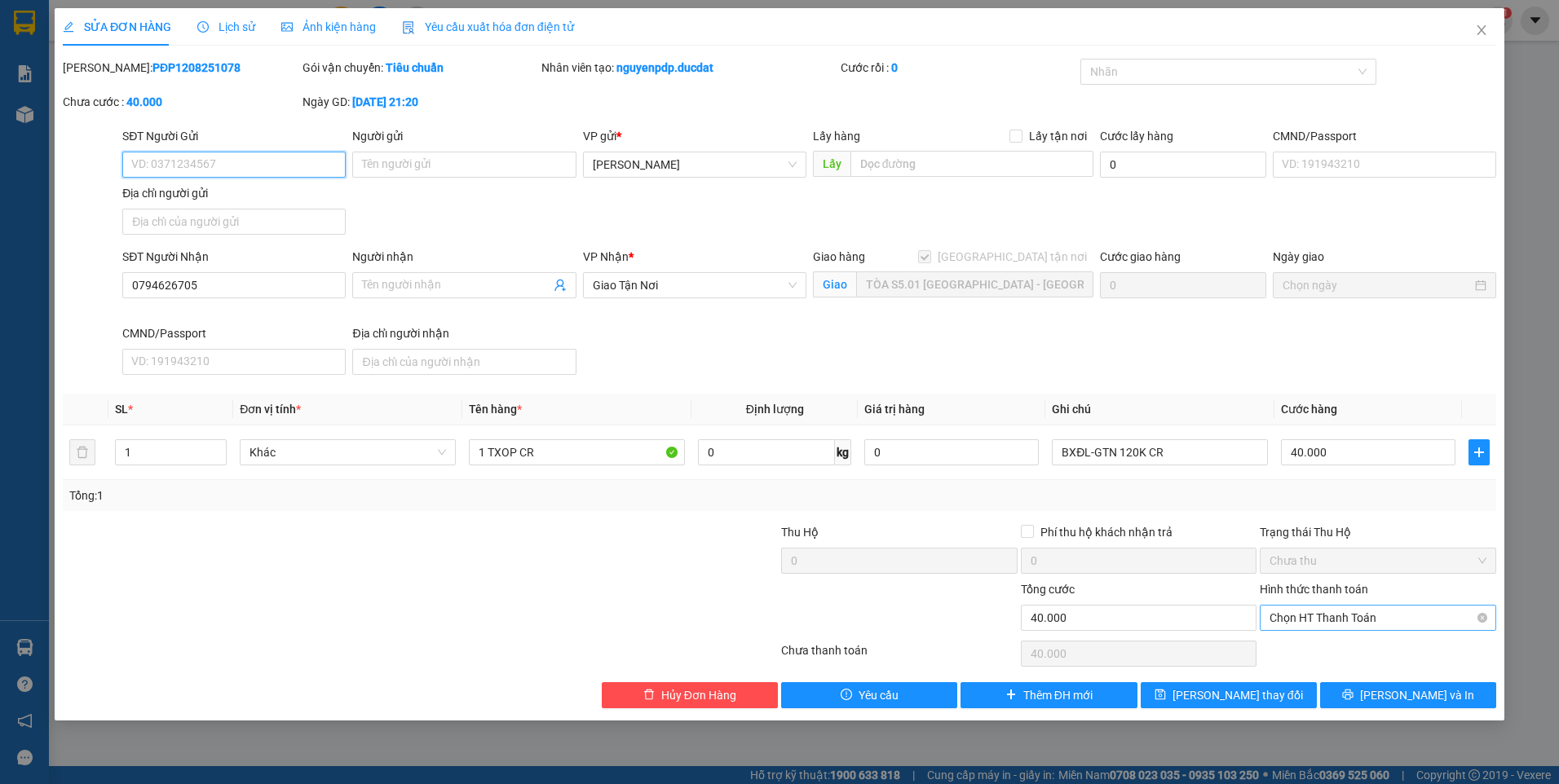
click at [1312, 620] on span "Chọn HT Thanh Toán" at bounding box center [1378, 618] width 217 height 25
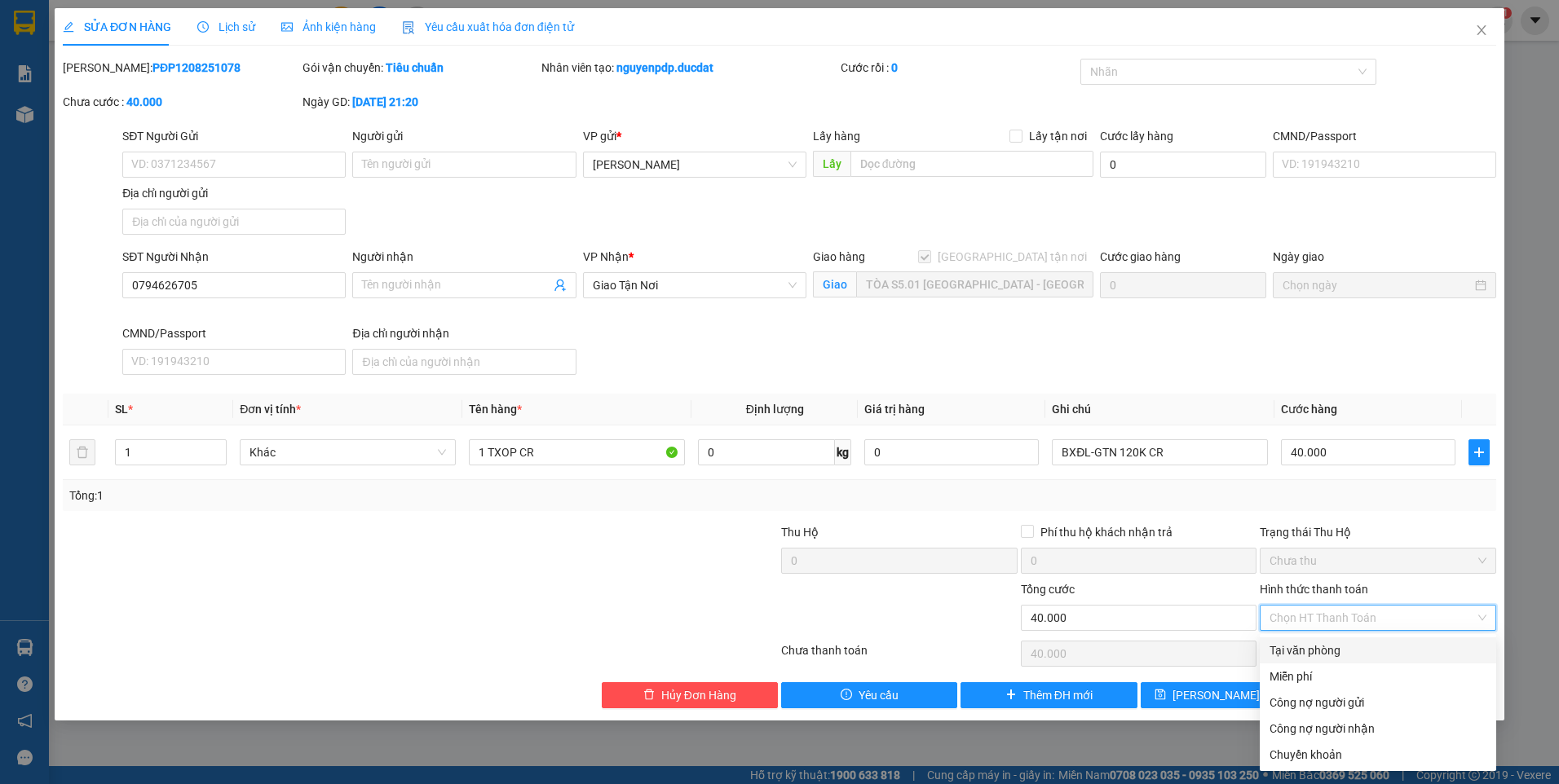
click at [1327, 653] on div "Tại văn phòng" at bounding box center [1378, 650] width 217 height 18
type input "0"
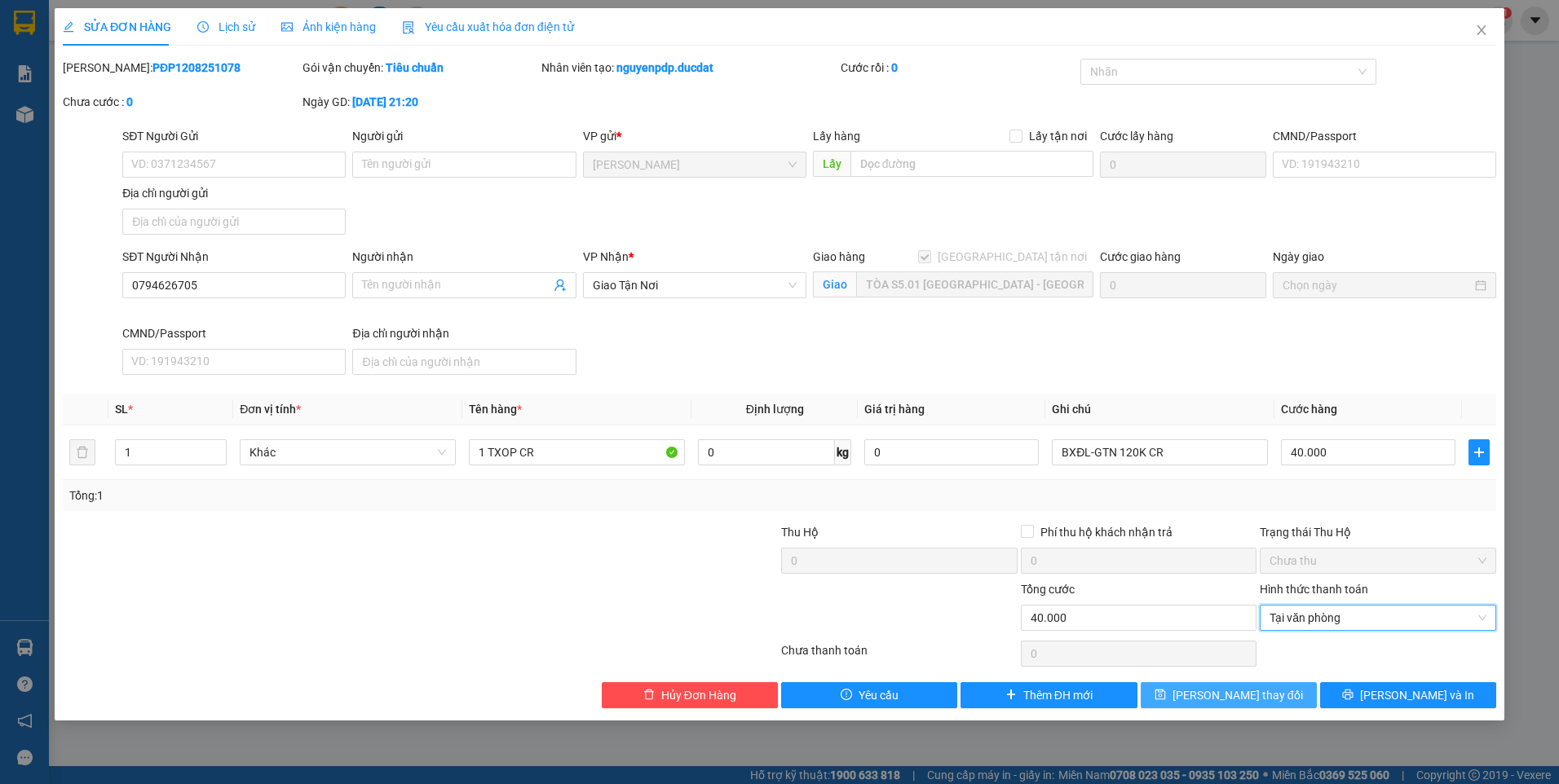
click at [1281, 701] on button "Lưu thay đổi" at bounding box center [1228, 695] width 176 height 26
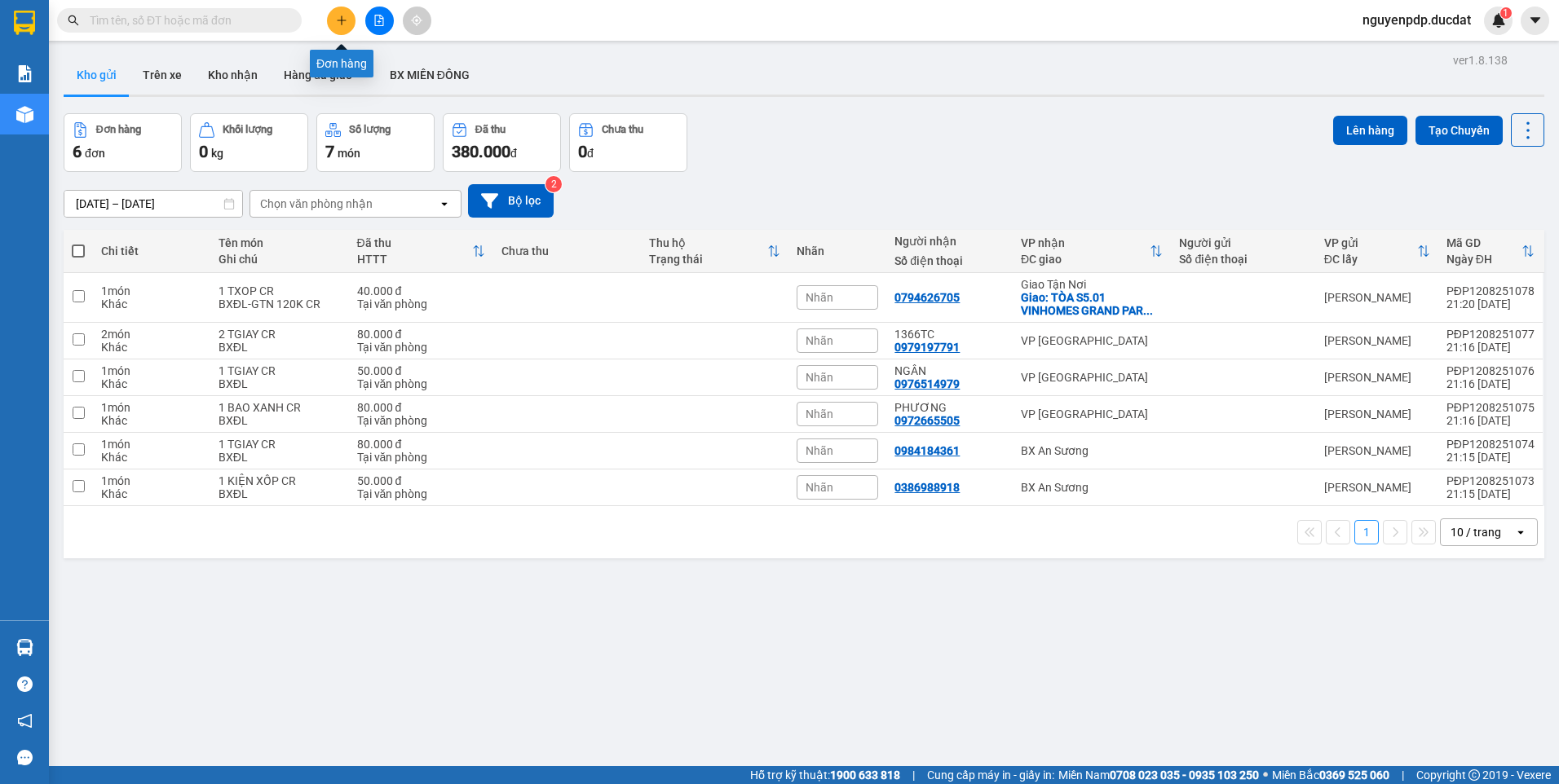
click at [342, 10] on button at bounding box center [341, 21] width 29 height 29
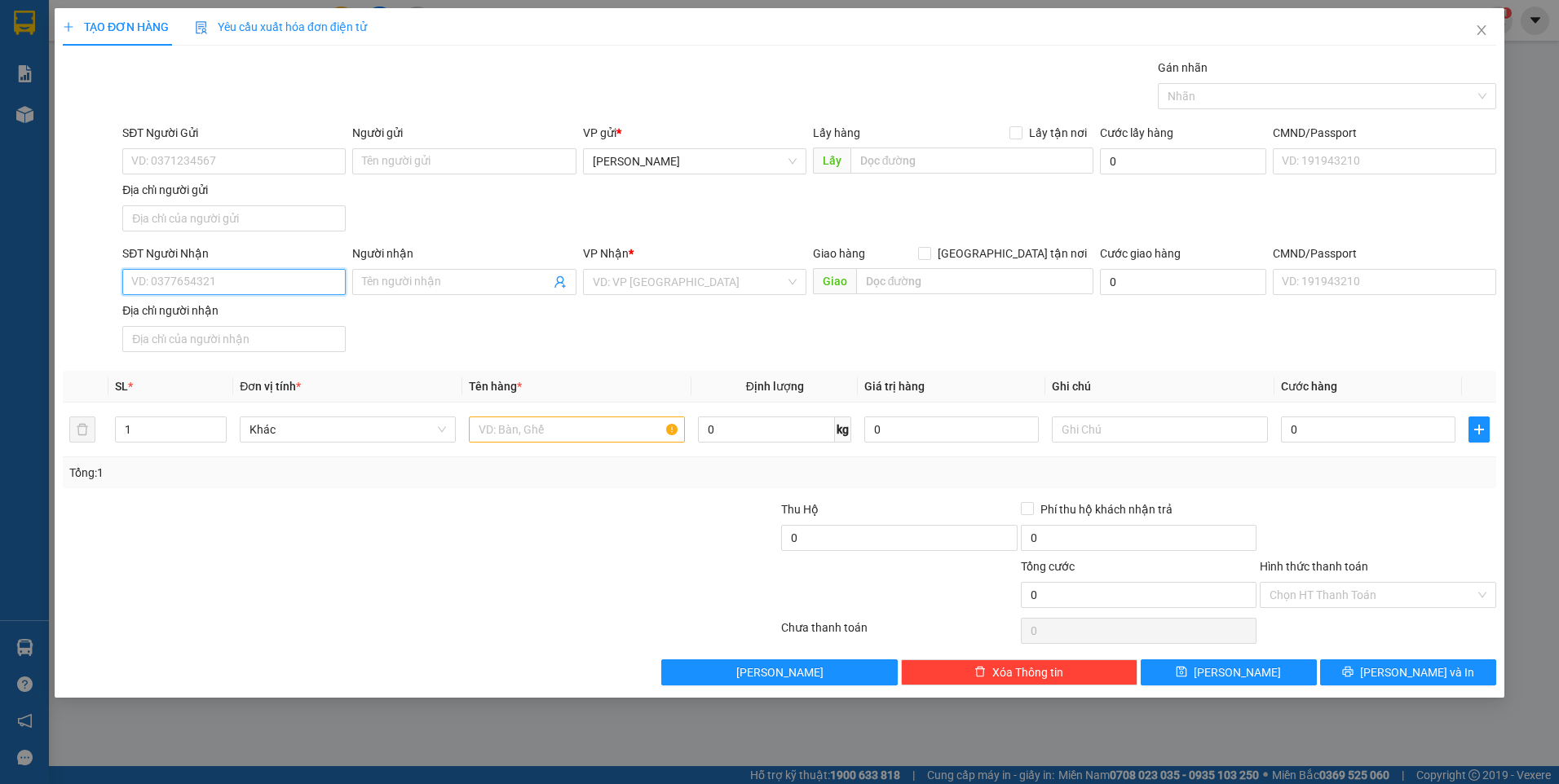
click at [229, 273] on input "SĐT Người Nhận" at bounding box center [234, 282] width 224 height 26
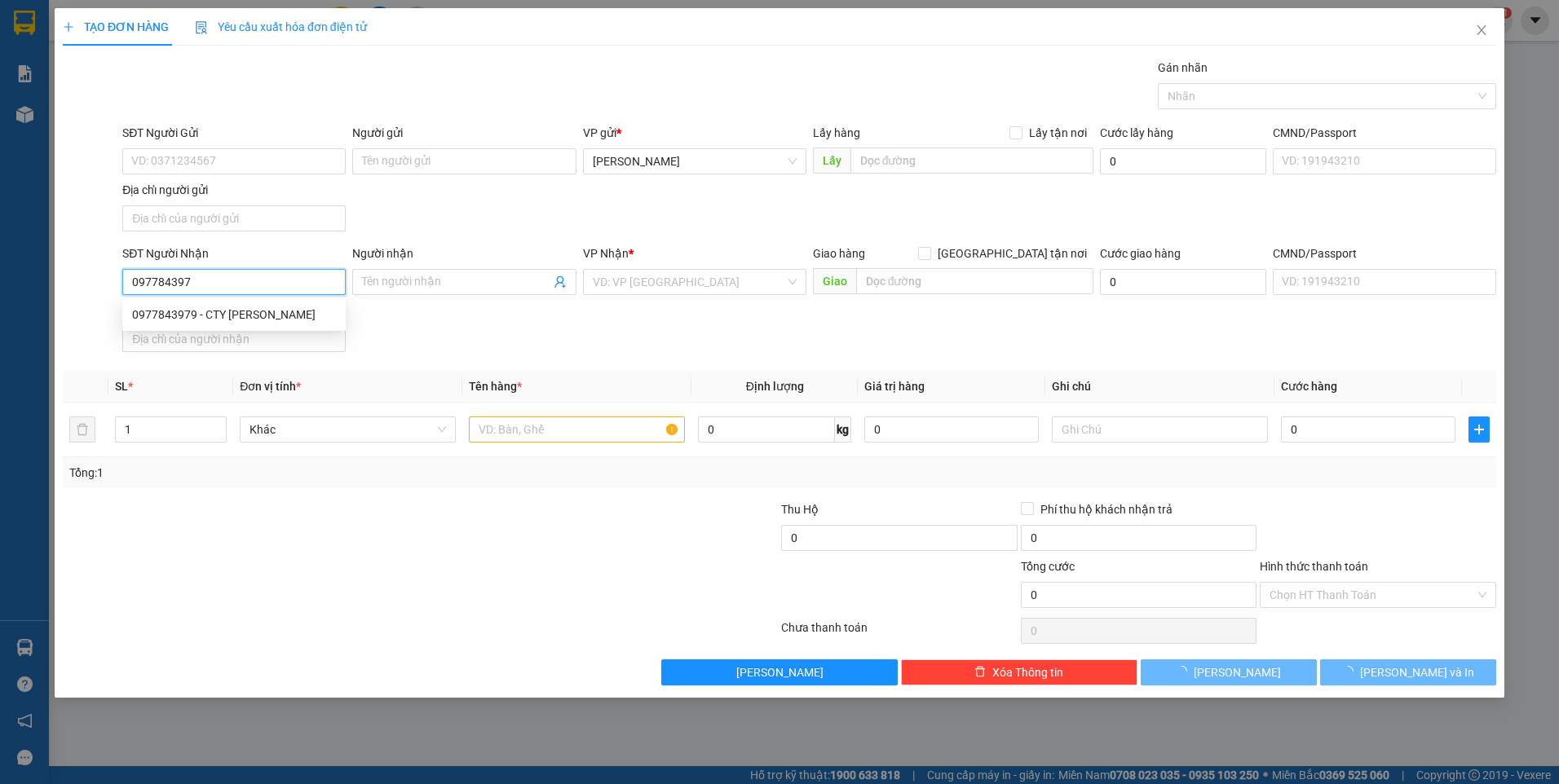
type input "0977843979"
type input "CTY KIM PHÁT"
type input "0977843979"
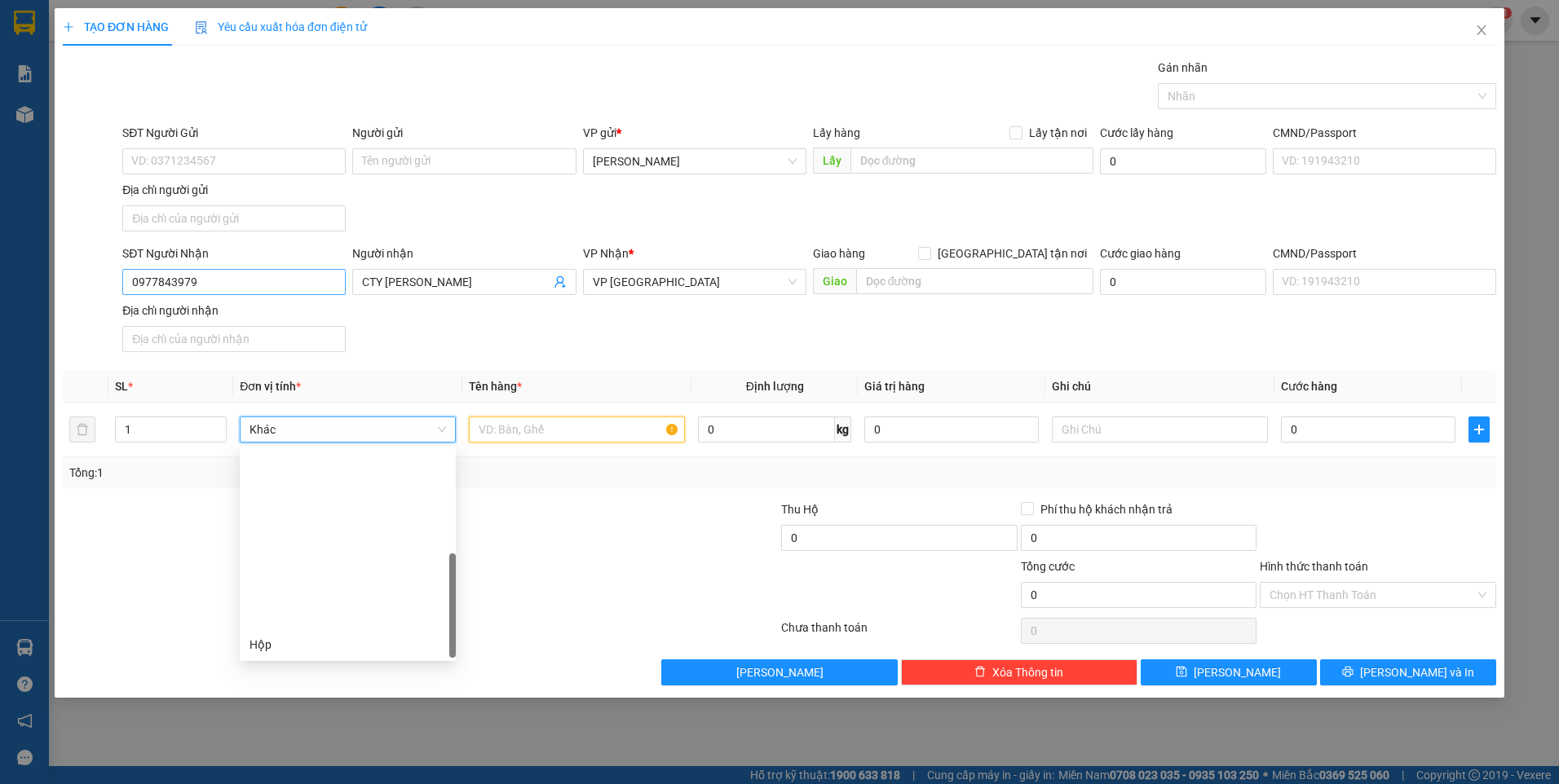
scroll to position [209, 0]
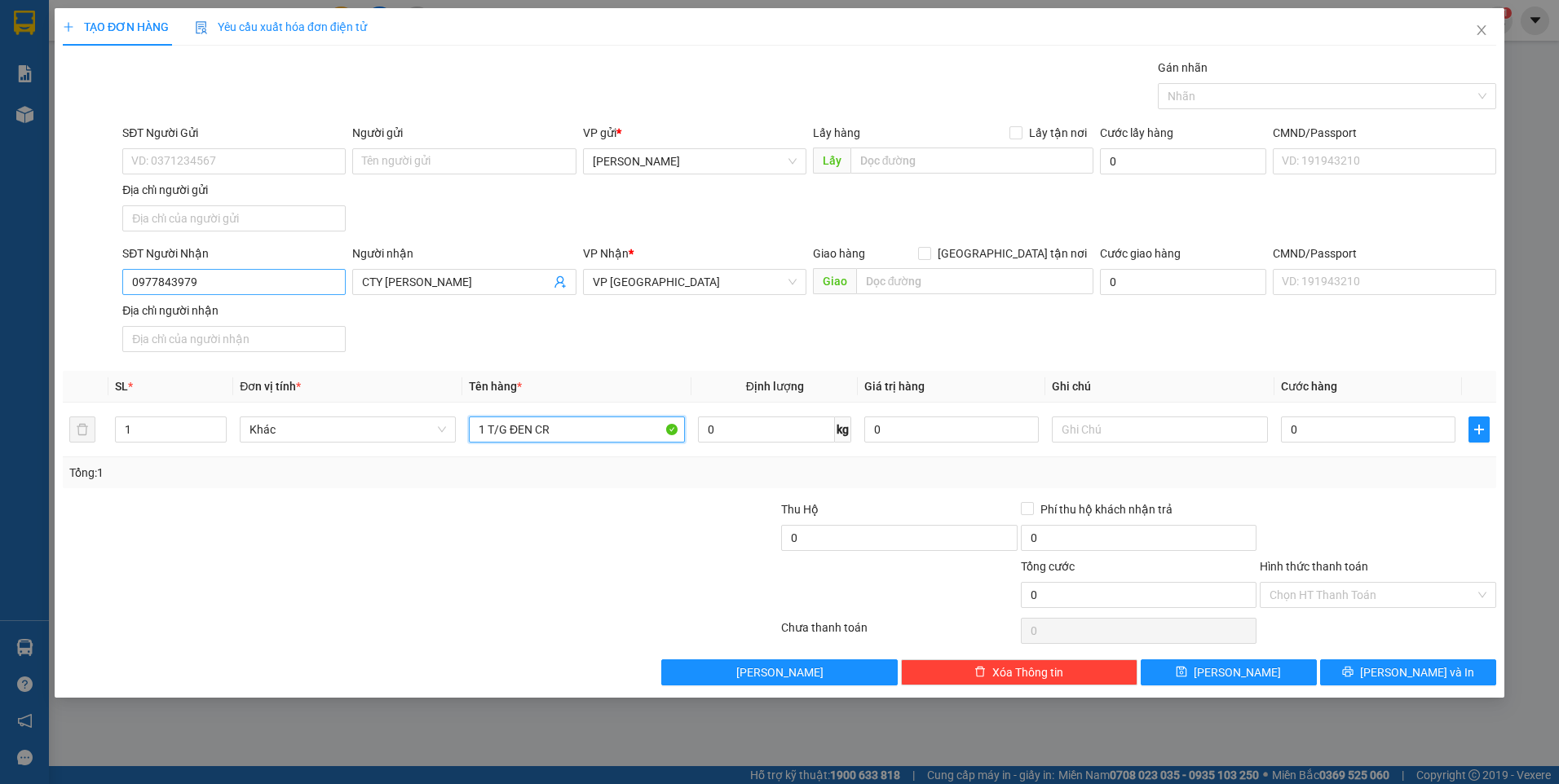
type input "1 T/G ĐEN CR"
type input "BXĐL"
type input "7"
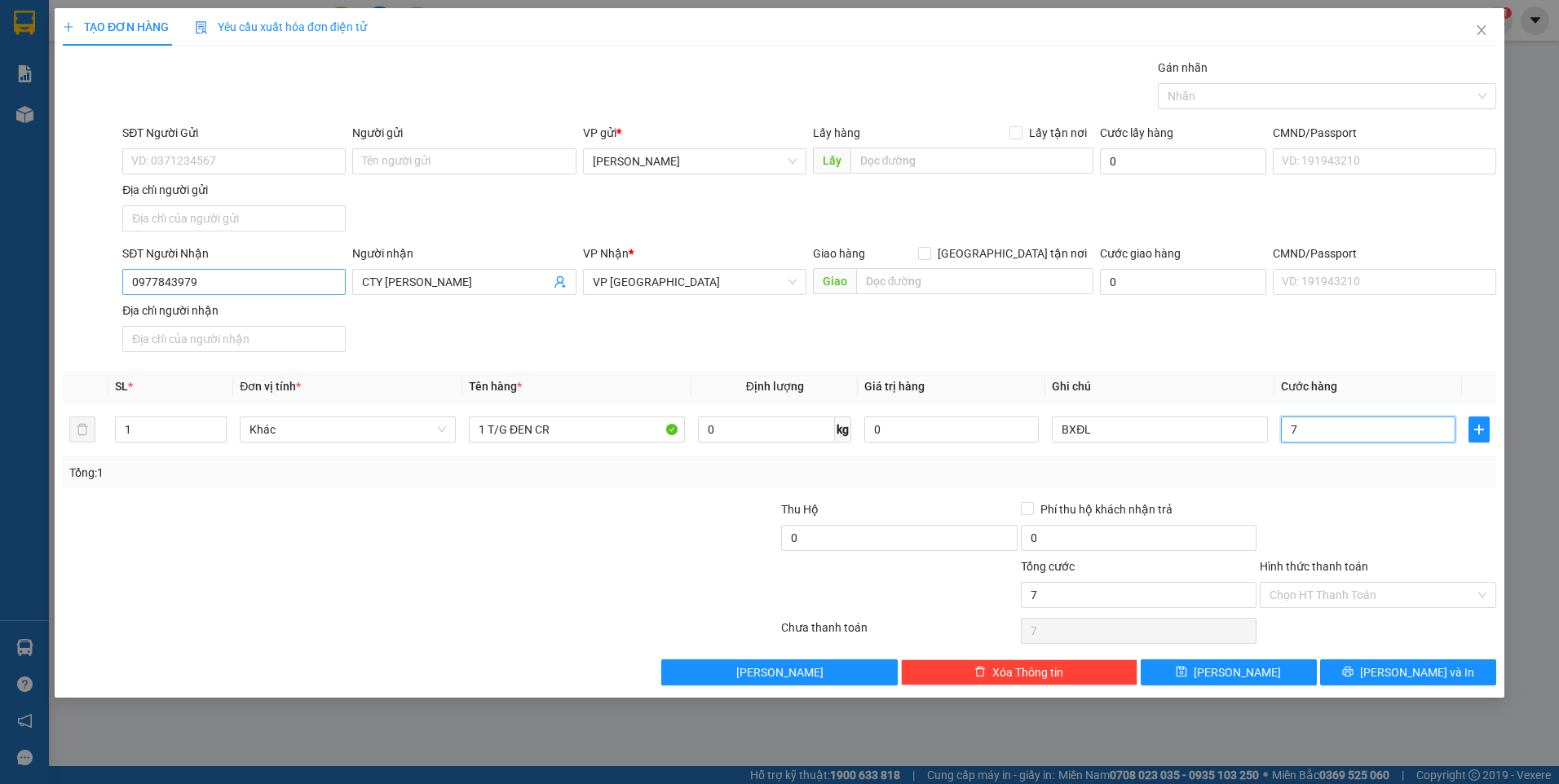
type input "70"
type input "70.000"
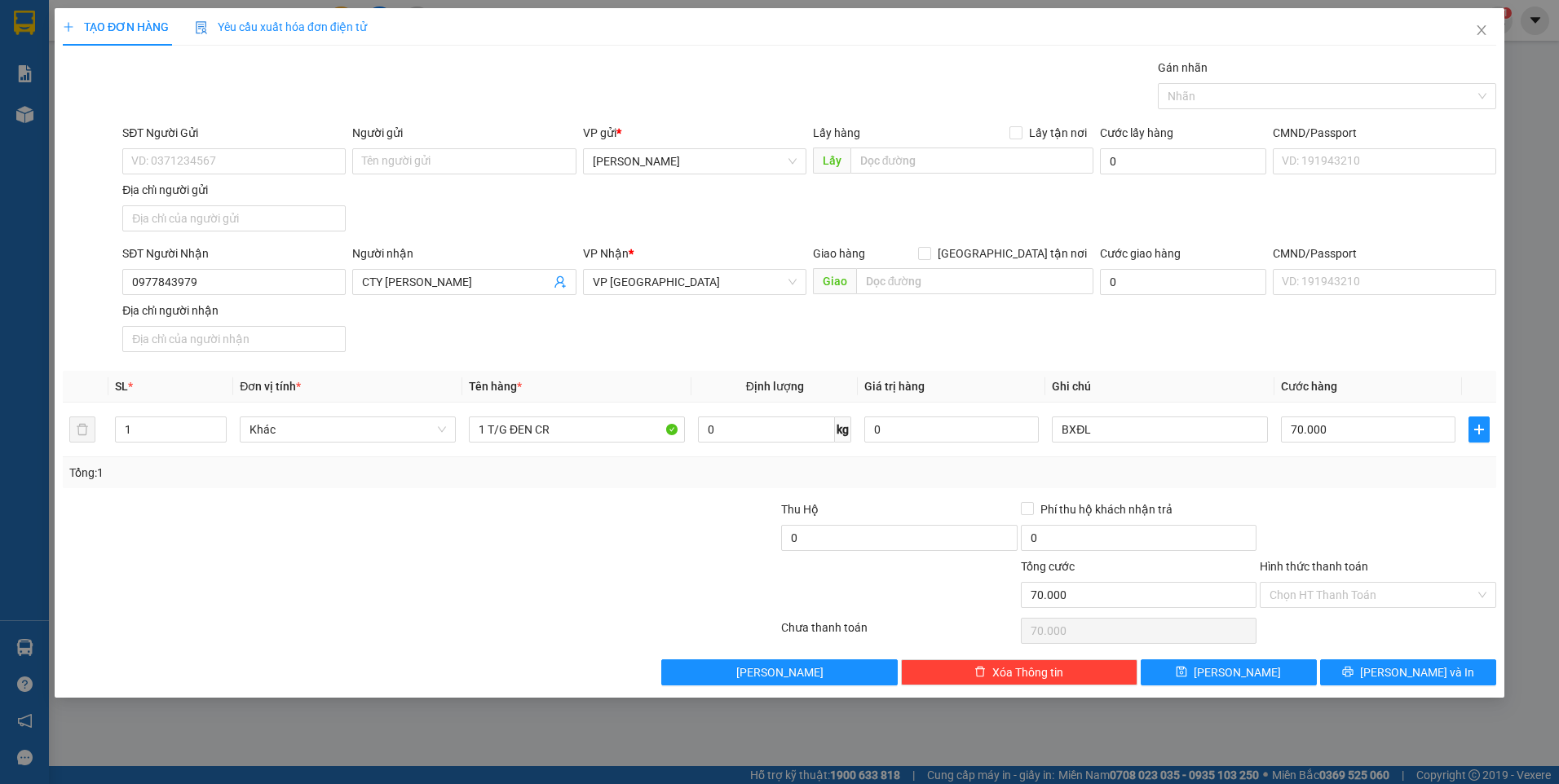
click at [1317, 492] on div "Transit Pickup Surcharge Ids Transit Deliver Surcharge Ids Transit Deliver Surc…" at bounding box center [779, 371] width 1433 height 627
click at [1345, 595] on input "Hình thức thanh toán" at bounding box center [1372, 595] width 206 height 25
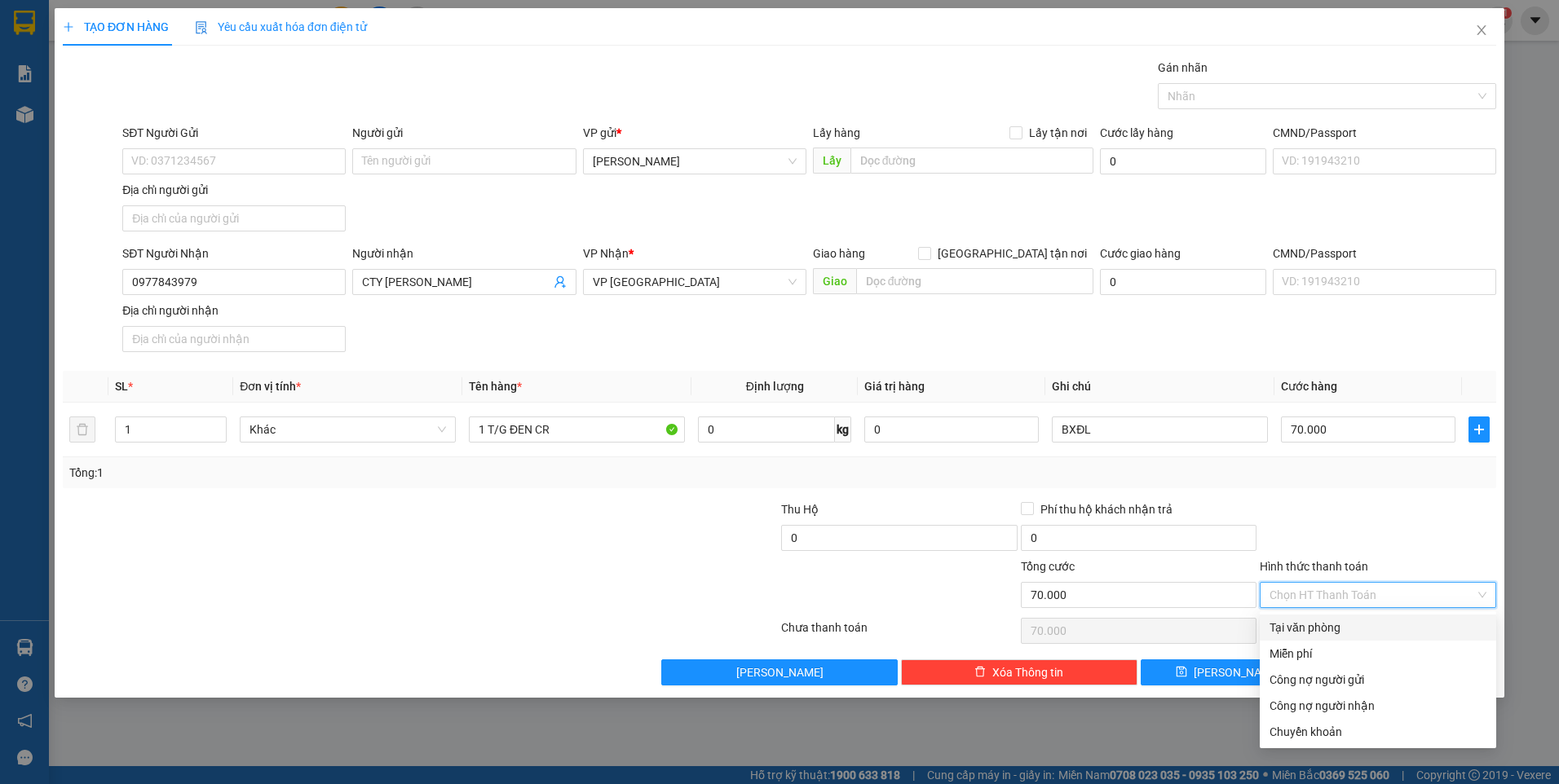
click at [1357, 622] on div "Tại văn phòng" at bounding box center [1378, 628] width 217 height 18
type input "0"
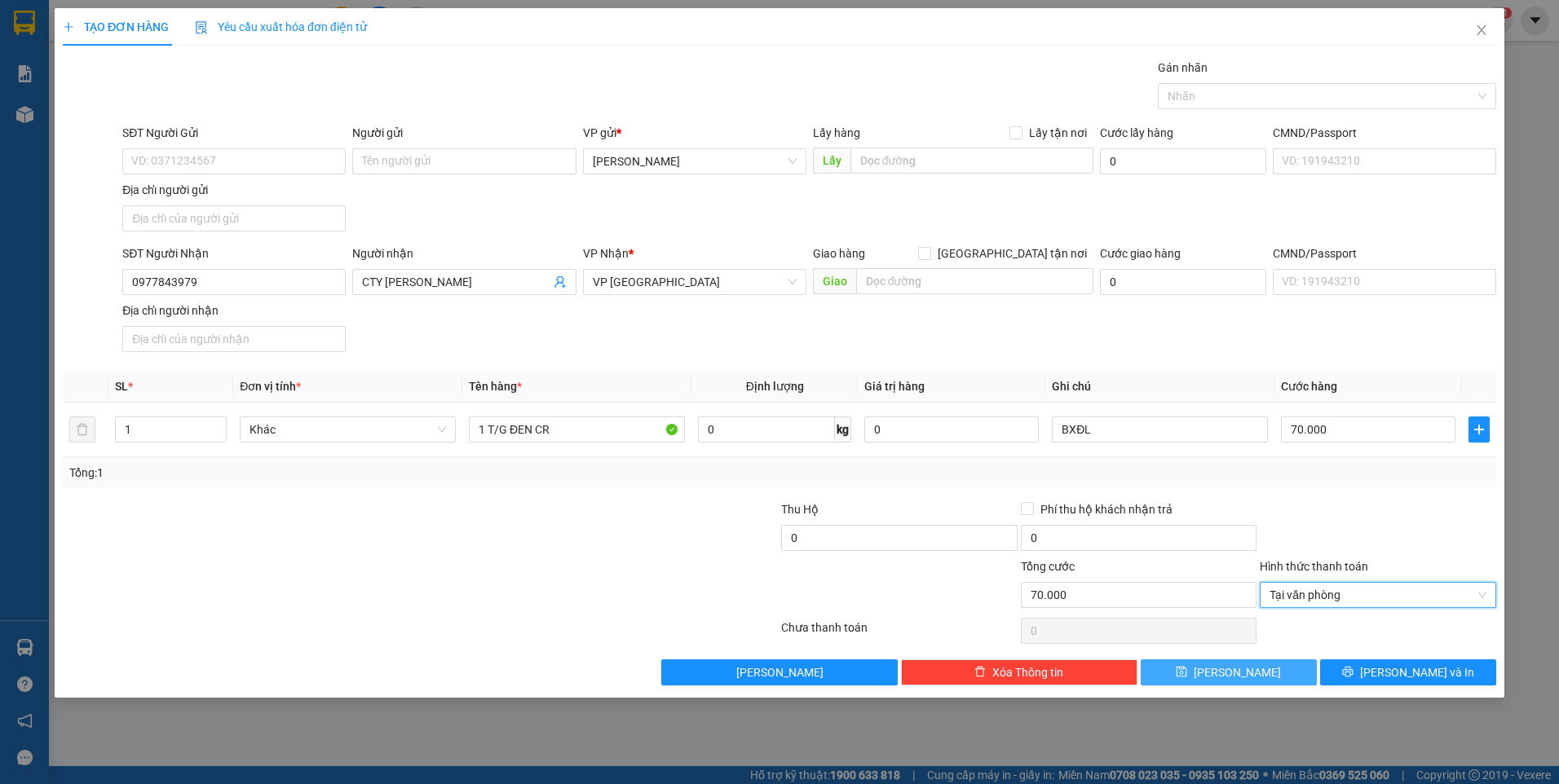
click at [1251, 664] on button "Lưu" at bounding box center [1228, 672] width 176 height 26
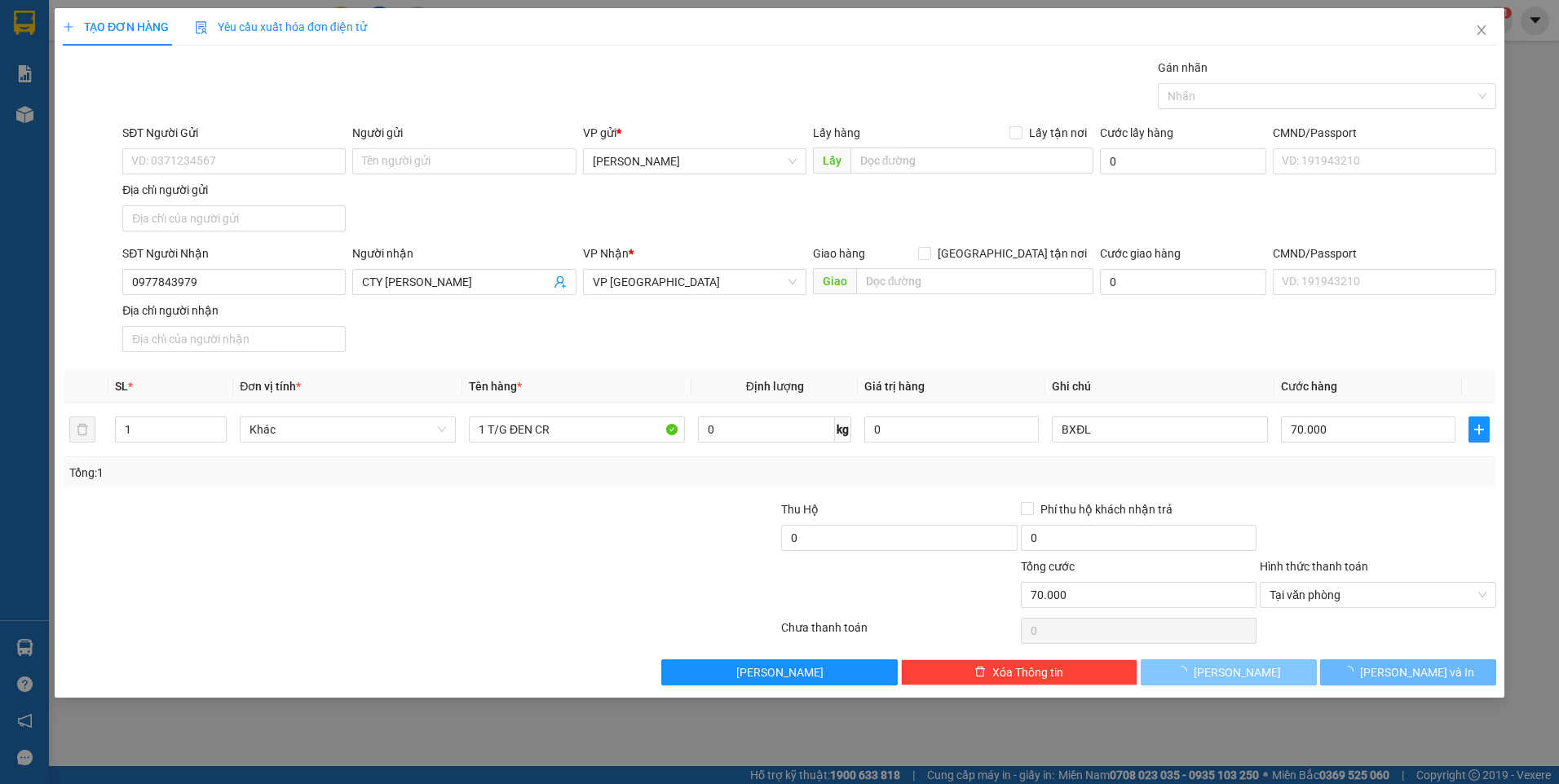
type input "0"
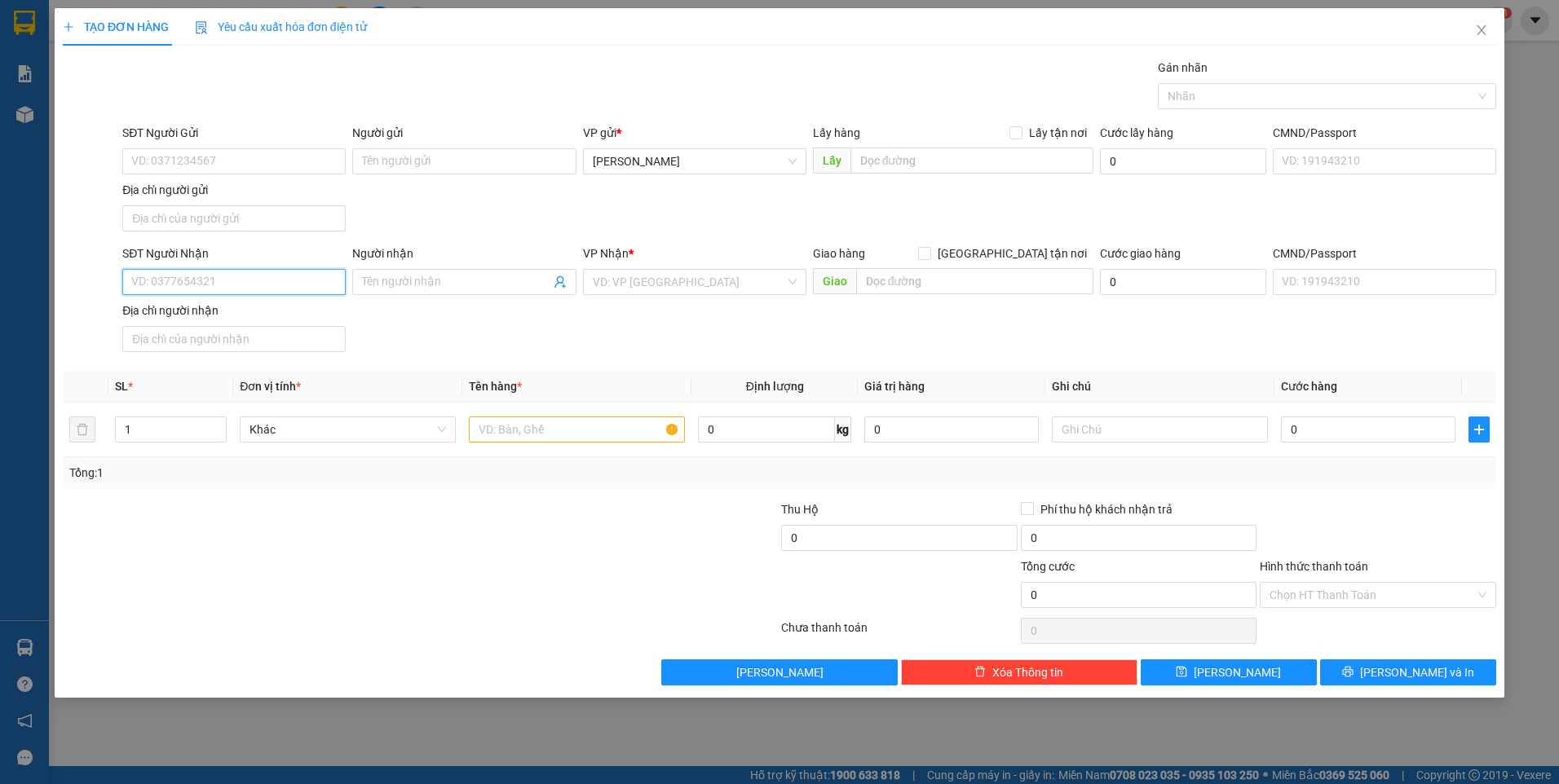
click at [286, 288] on input "SĐT Người Nhận" at bounding box center [234, 282] width 224 height 26
type input "0769461124"
type input "1 KIỆN XỐP CR"
type input "BXĐL"
type input "8"
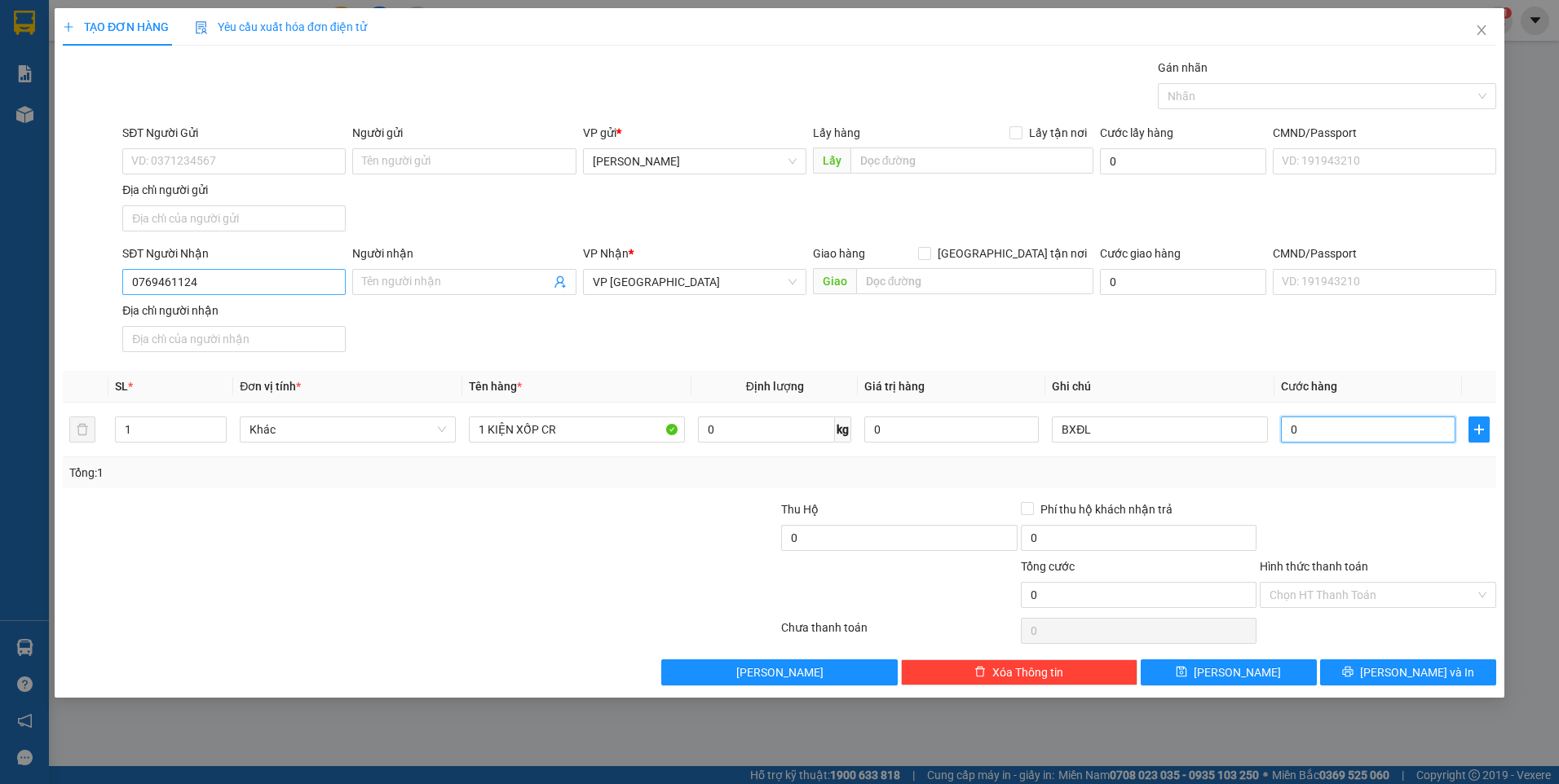
type input "8"
type input "80"
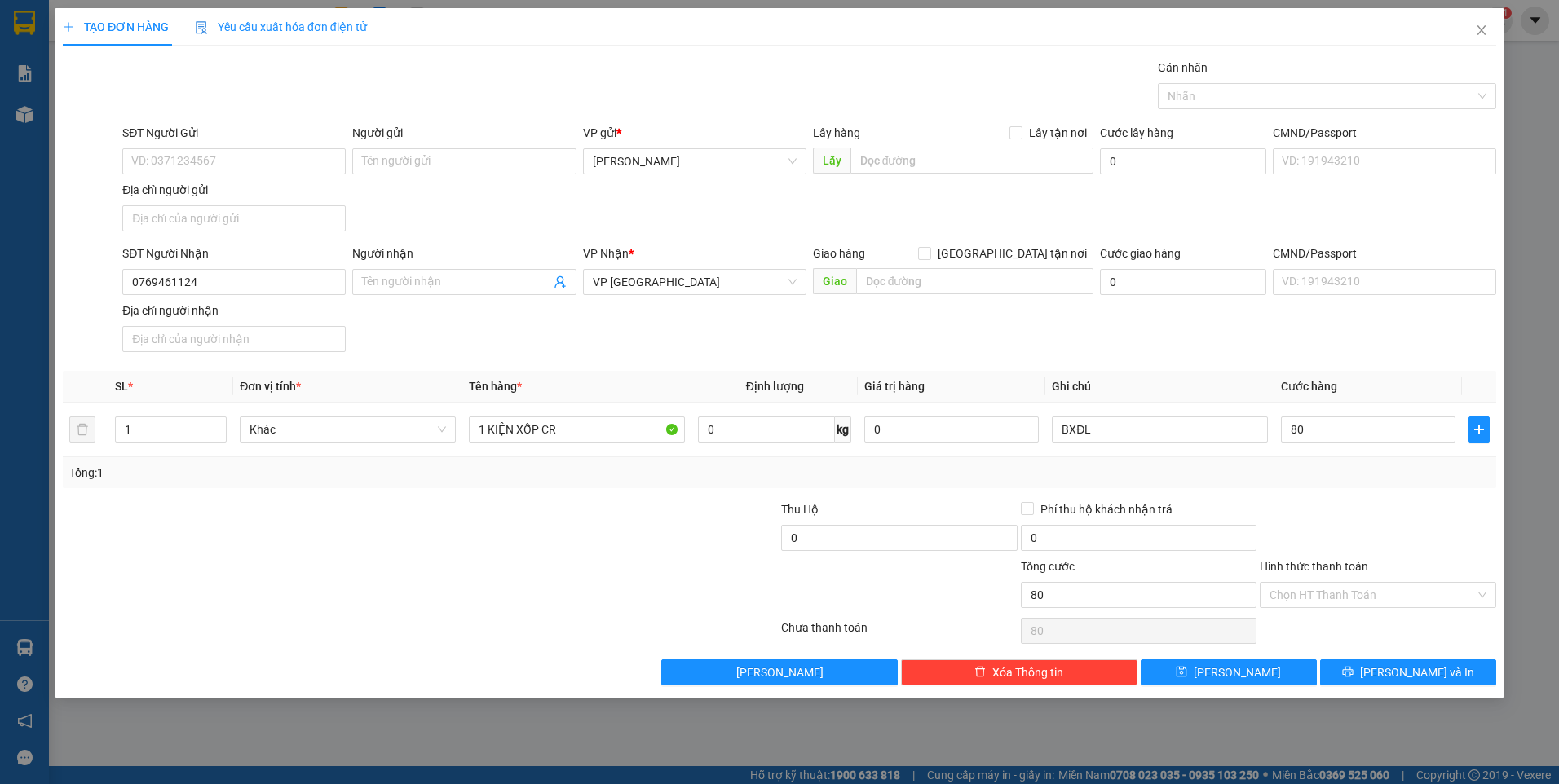
type input "80.000"
click at [1473, 539] on div at bounding box center [1378, 528] width 240 height 57
click at [1417, 594] on input "Hình thức thanh toán" at bounding box center [1372, 595] width 206 height 25
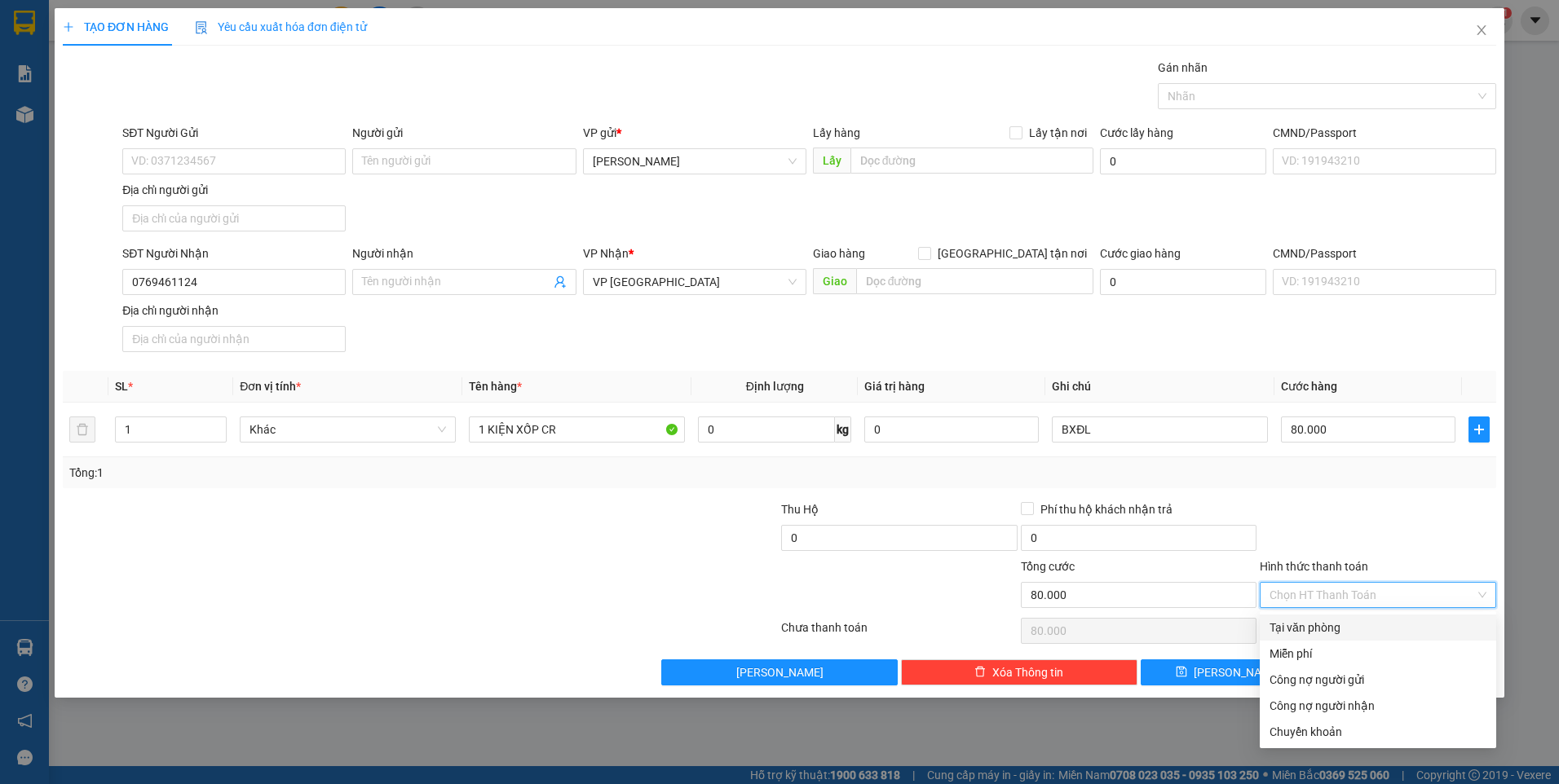
click at [1366, 634] on div "Tại văn phòng" at bounding box center [1378, 628] width 217 height 18
type input "0"
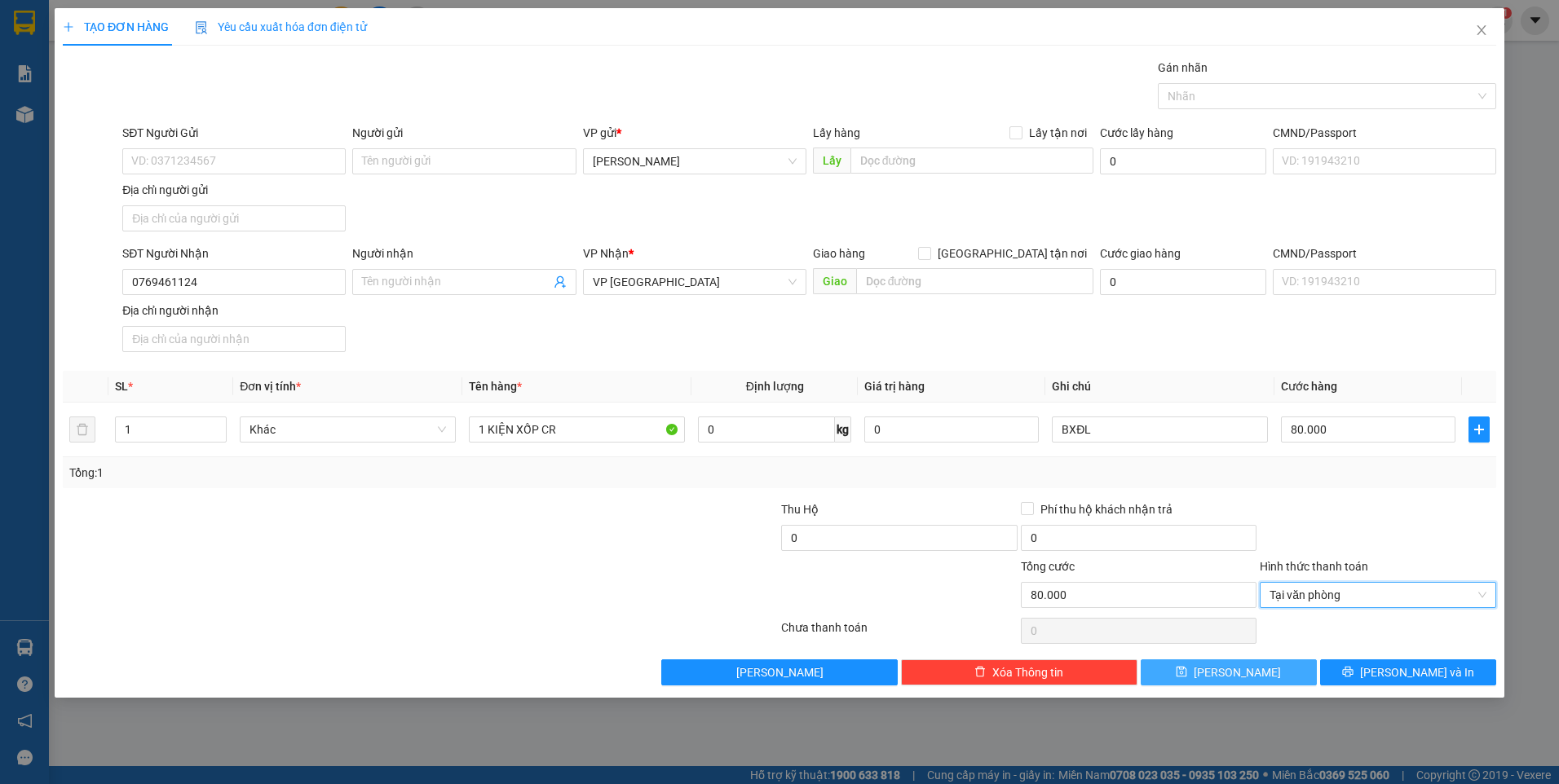
click at [1238, 665] on span "Lưu" at bounding box center [1237, 672] width 87 height 18
type input "0"
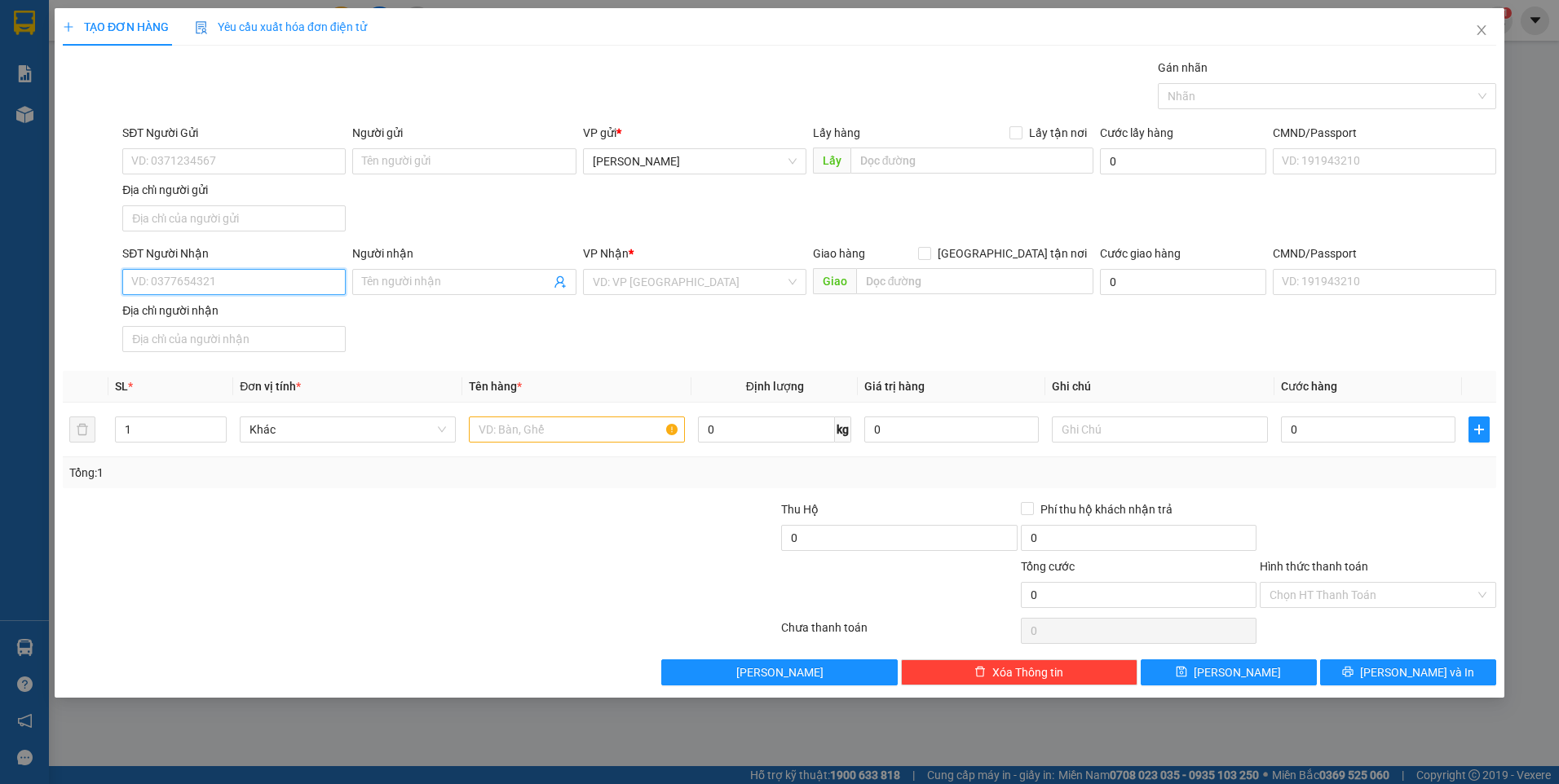
click at [308, 287] on input "SĐT Người Nhận" at bounding box center [234, 282] width 224 height 26
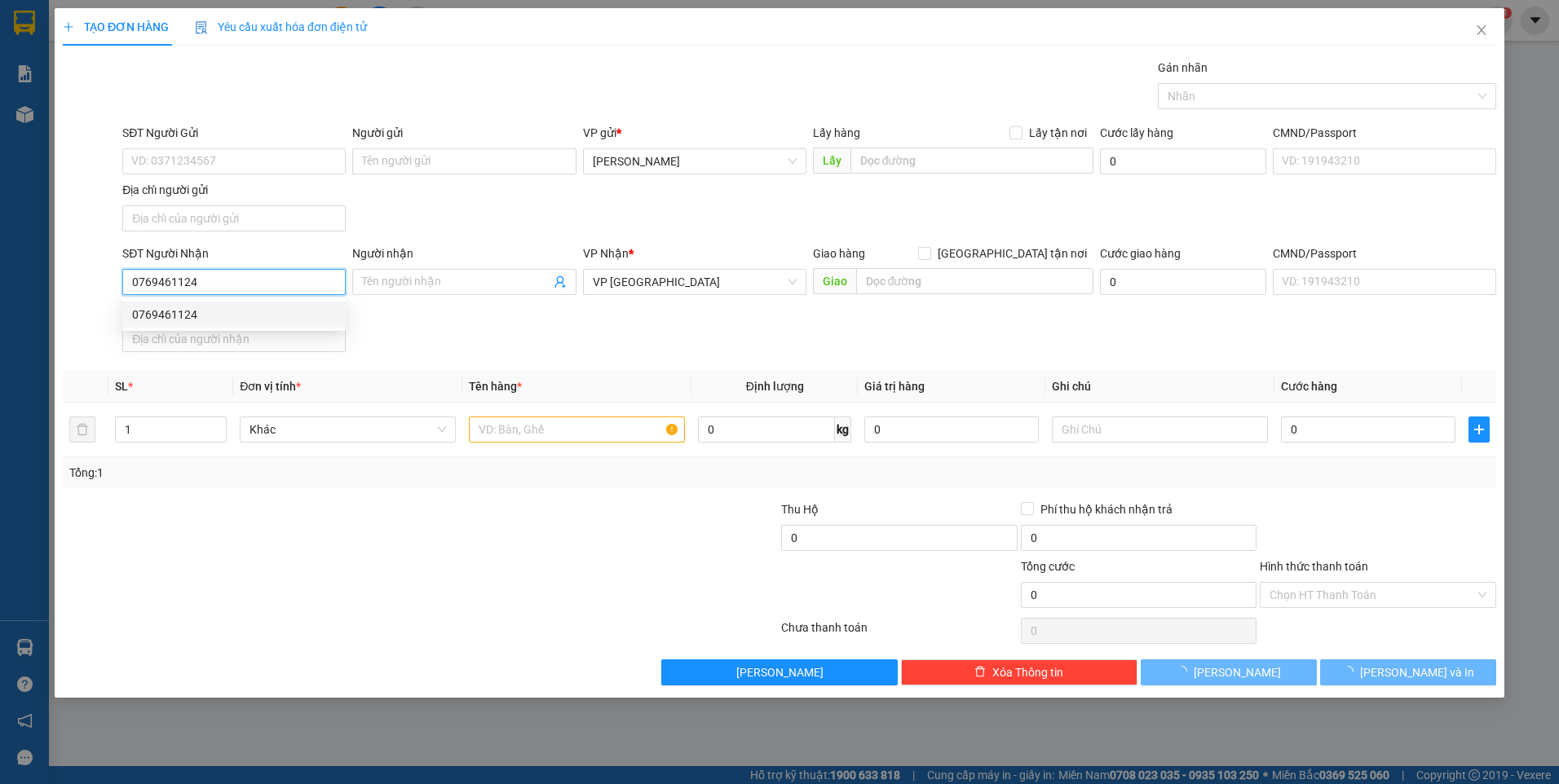
type input "0769461124"
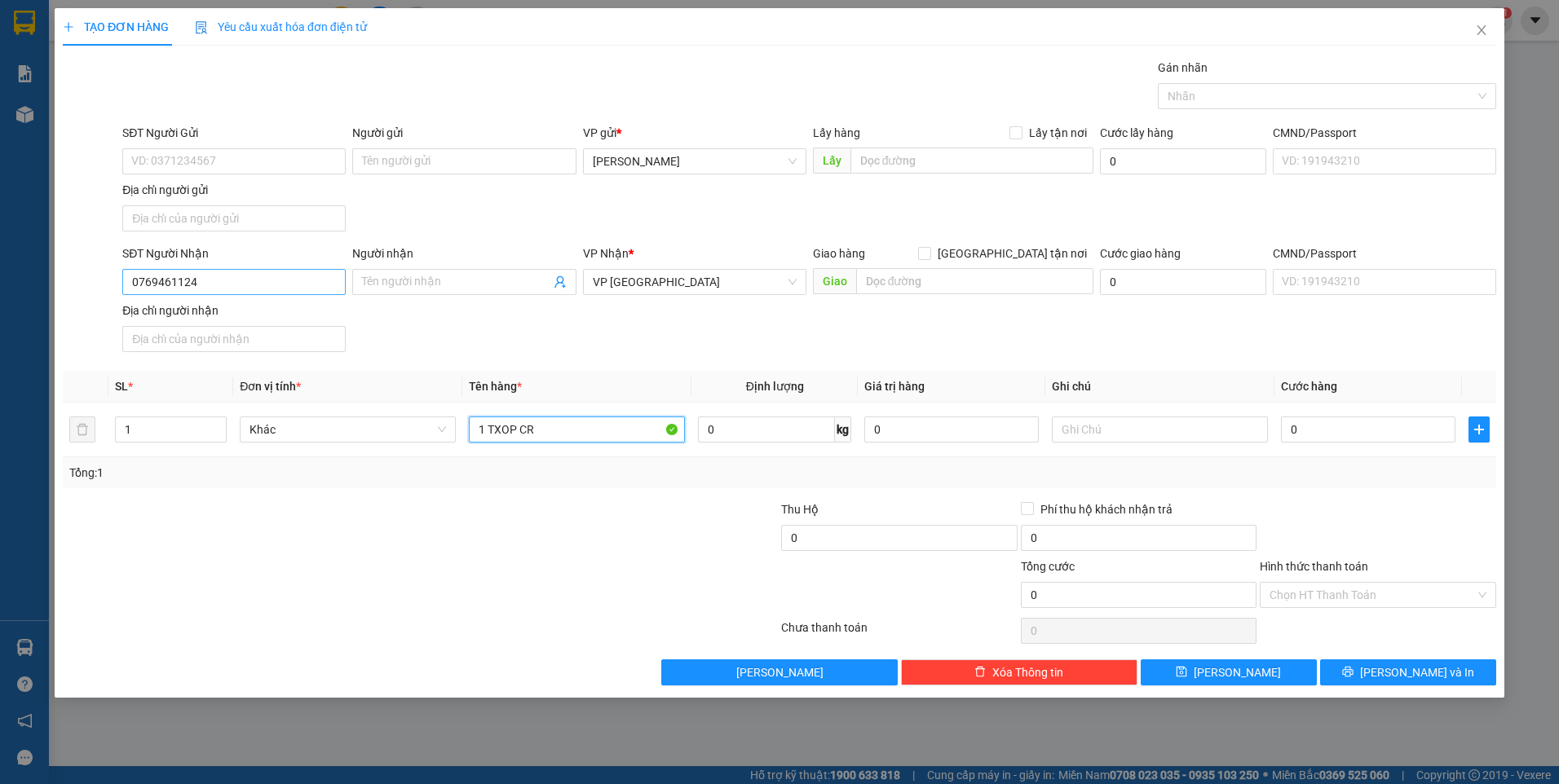
type input "1 TXOP CR"
type input "BXĐL"
type input "5"
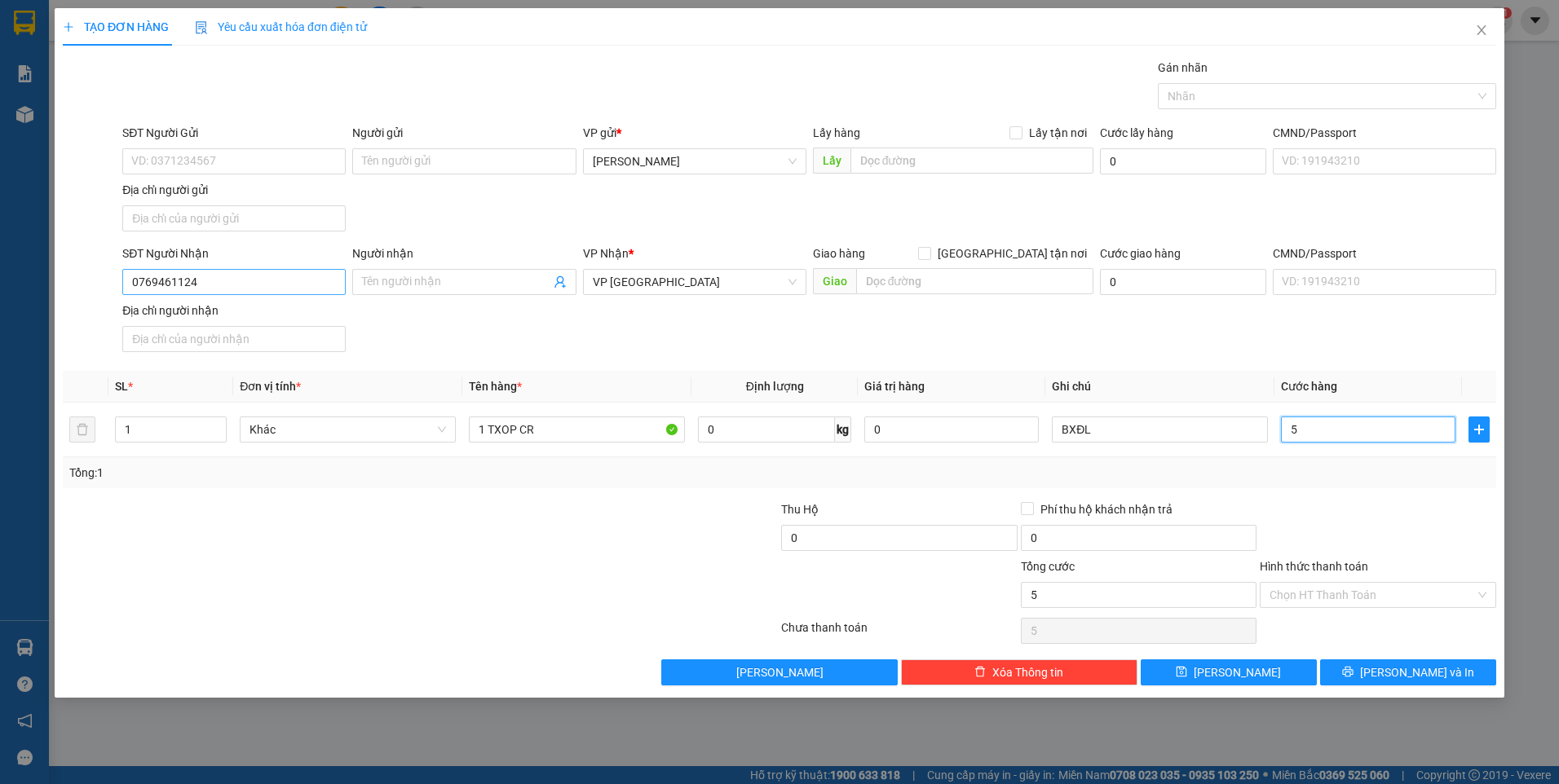
type input "50"
type input "50.000"
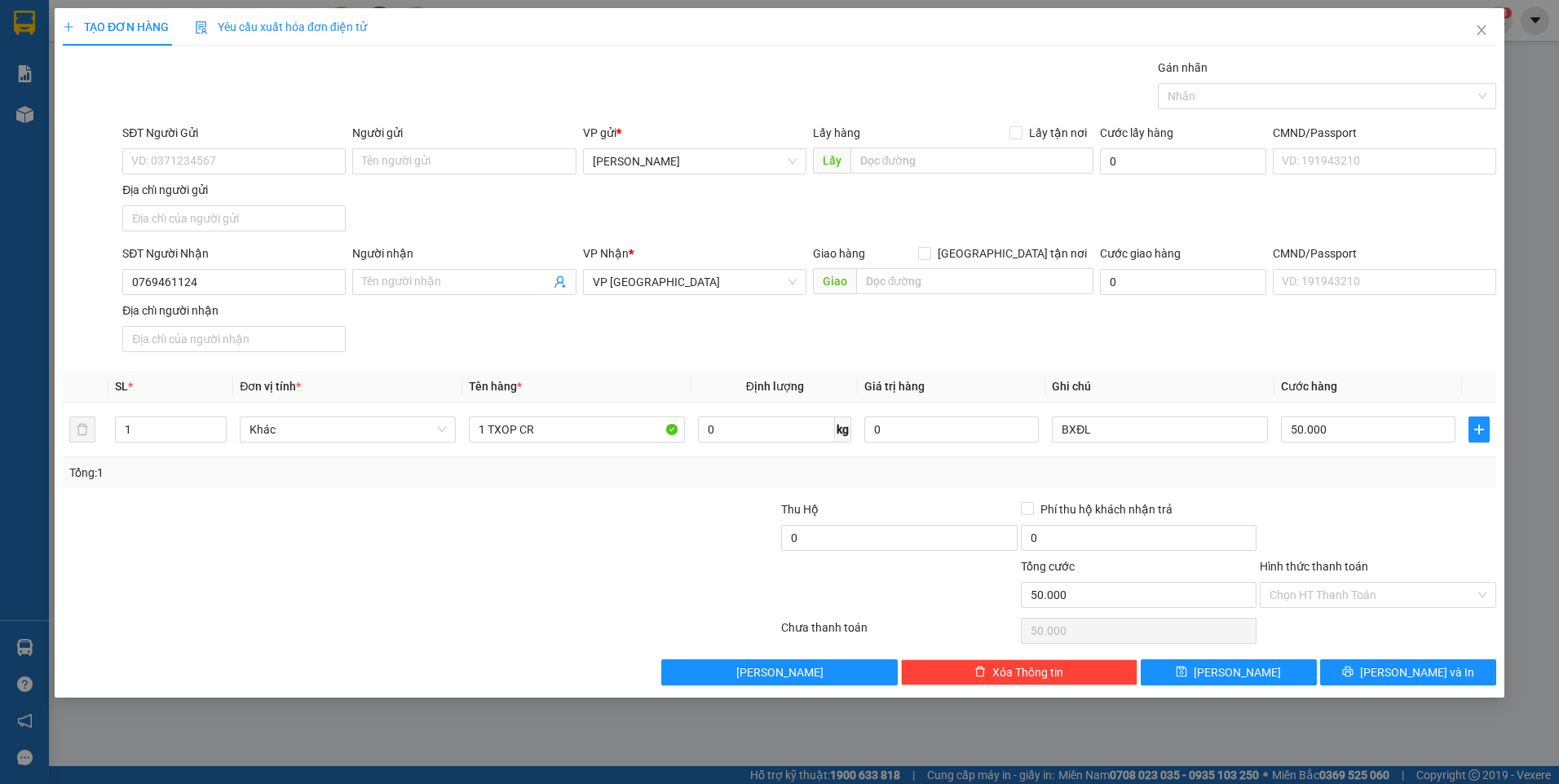
click at [1380, 536] on div at bounding box center [1378, 528] width 240 height 57
click at [1380, 595] on input "Hình thức thanh toán" at bounding box center [1372, 595] width 206 height 25
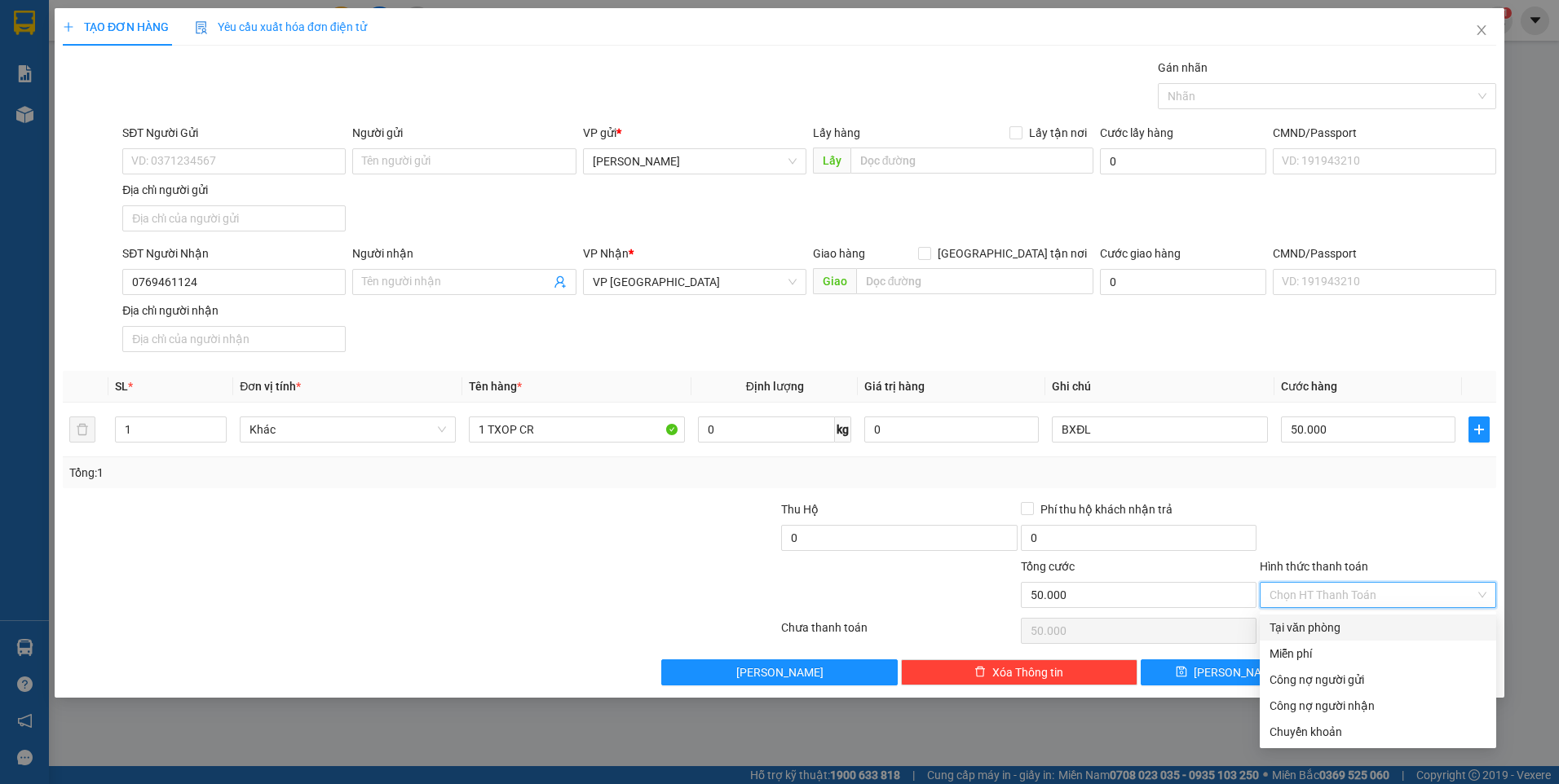
click at [1367, 619] on div "Tại văn phòng" at bounding box center [1378, 628] width 217 height 18
type input "0"
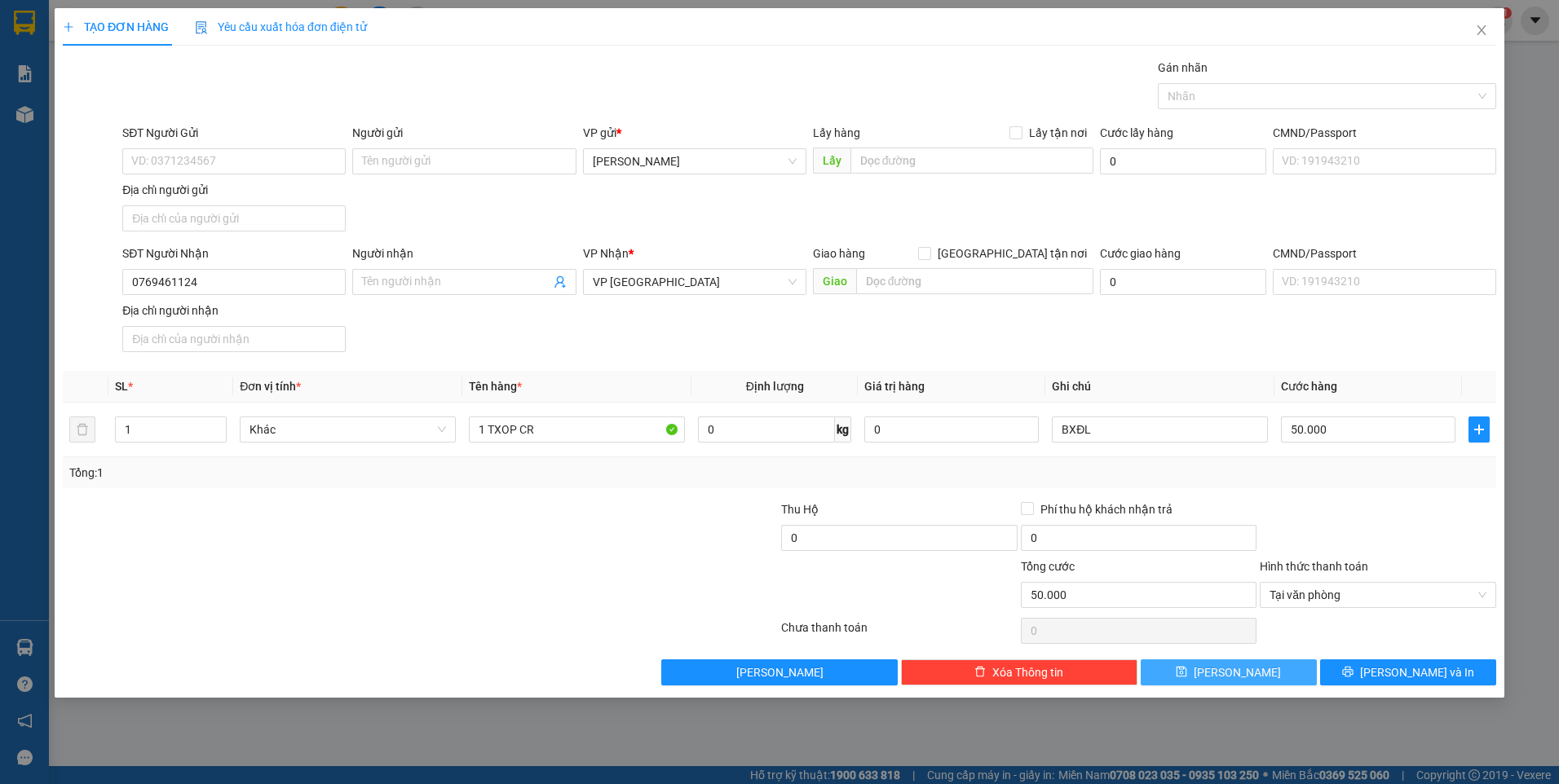
click at [1256, 675] on button "Lưu" at bounding box center [1228, 672] width 176 height 26
type input "0"
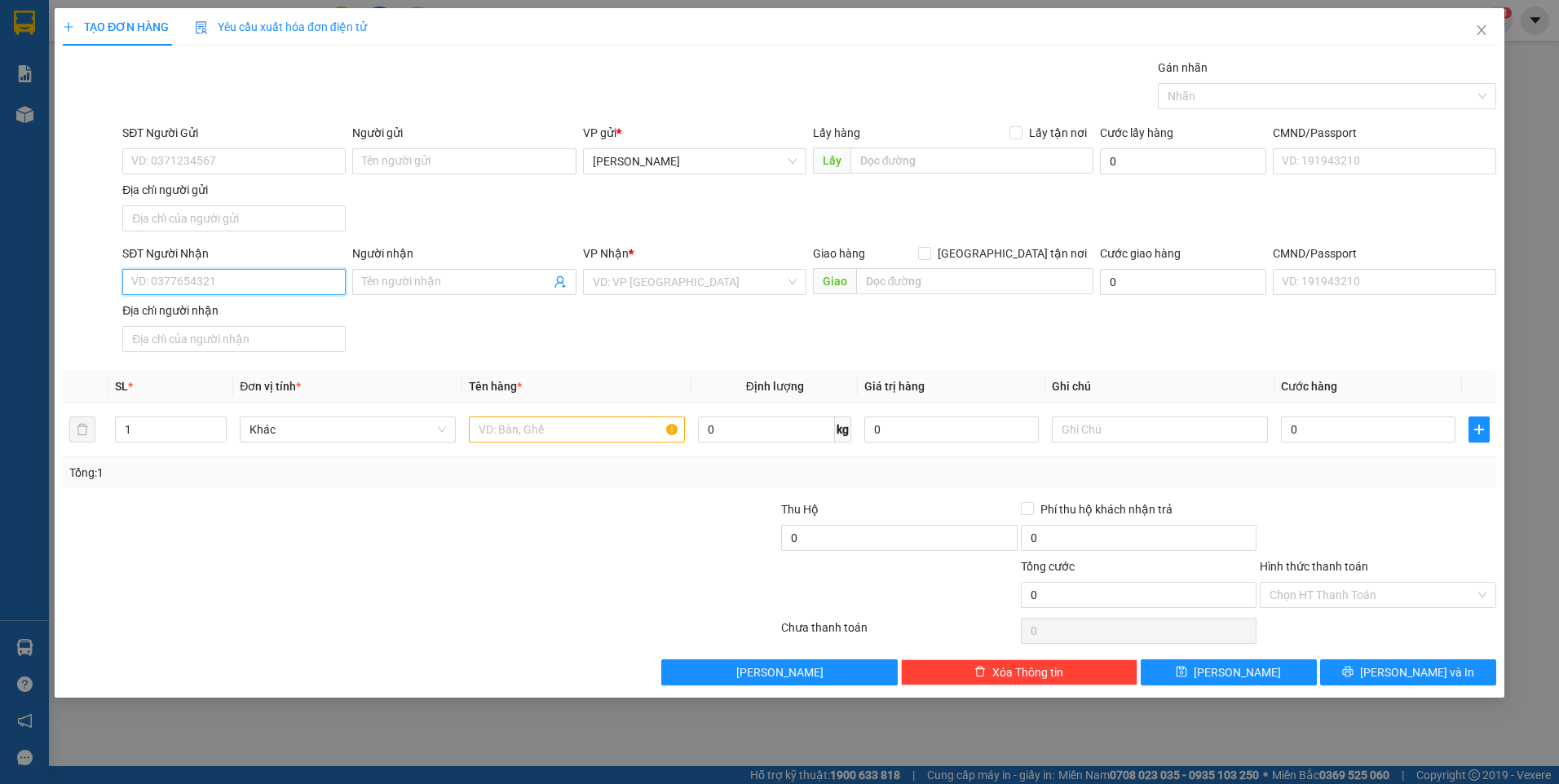
click at [317, 292] on input "SĐT Người Nhận" at bounding box center [234, 282] width 224 height 26
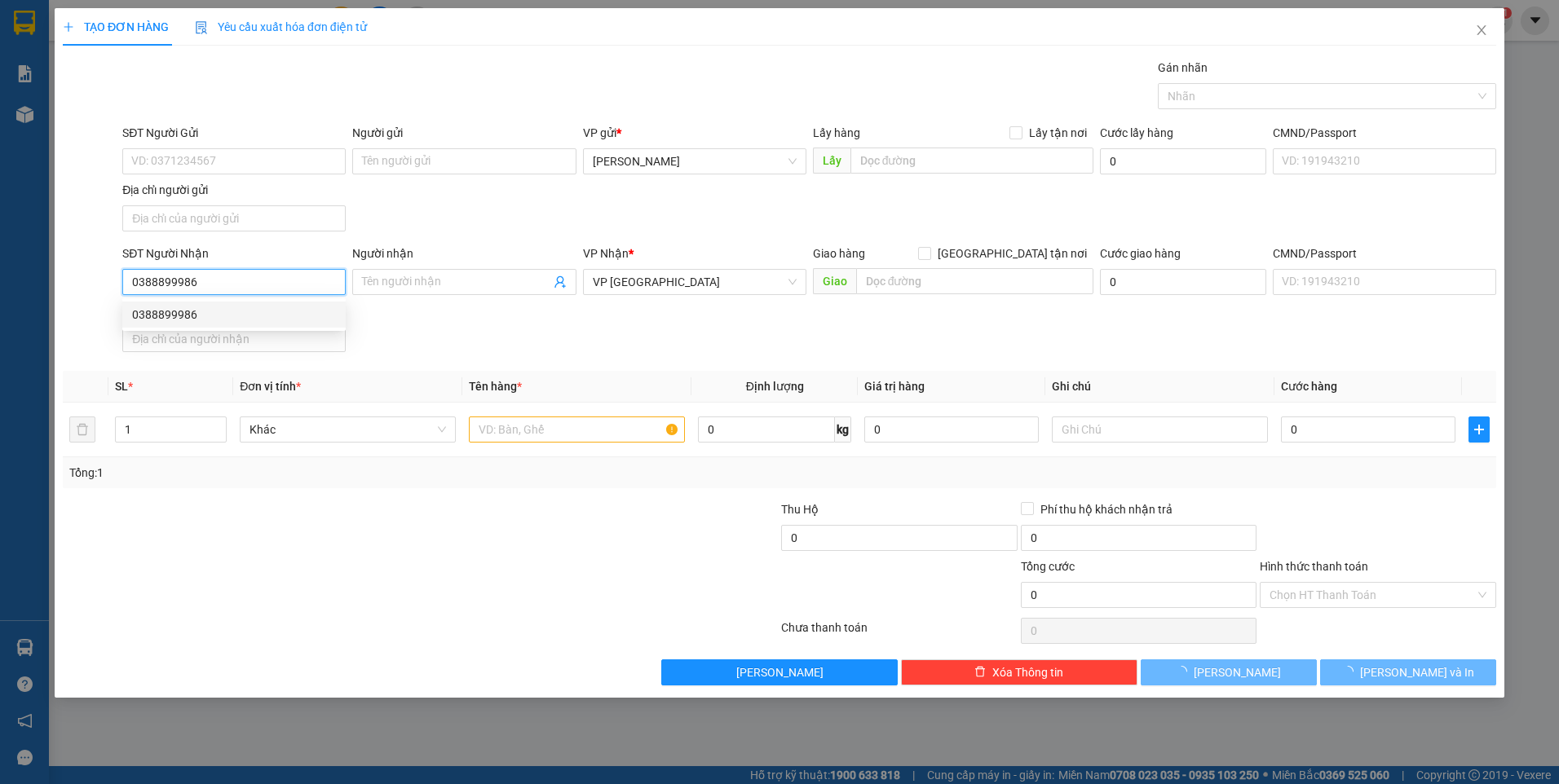
type input "0388899986"
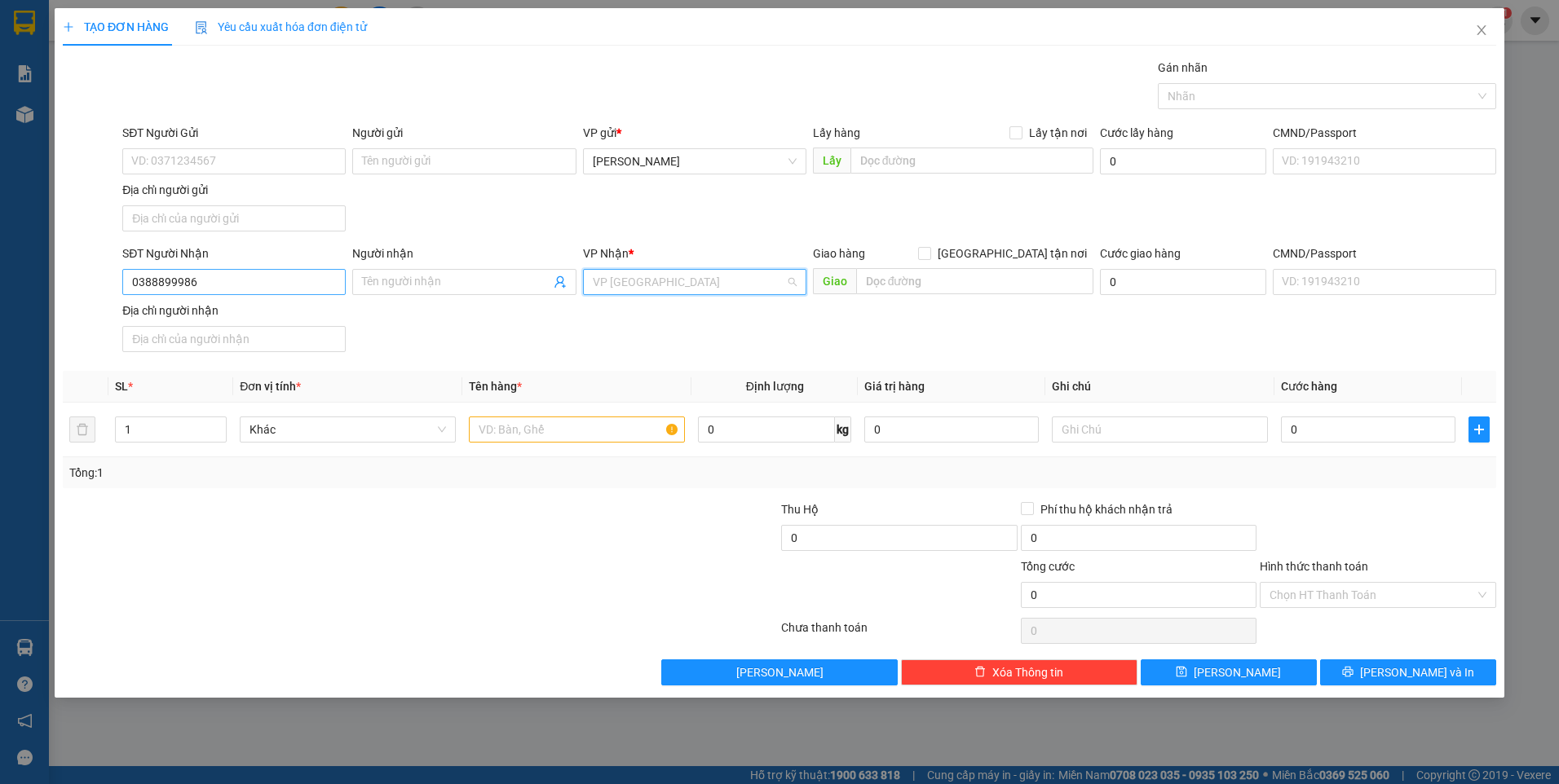
scroll to position [365, 0]
click at [365, 282] on input "Người nhận" at bounding box center [456, 282] width 187 height 18
type input "PHƯƠNG"
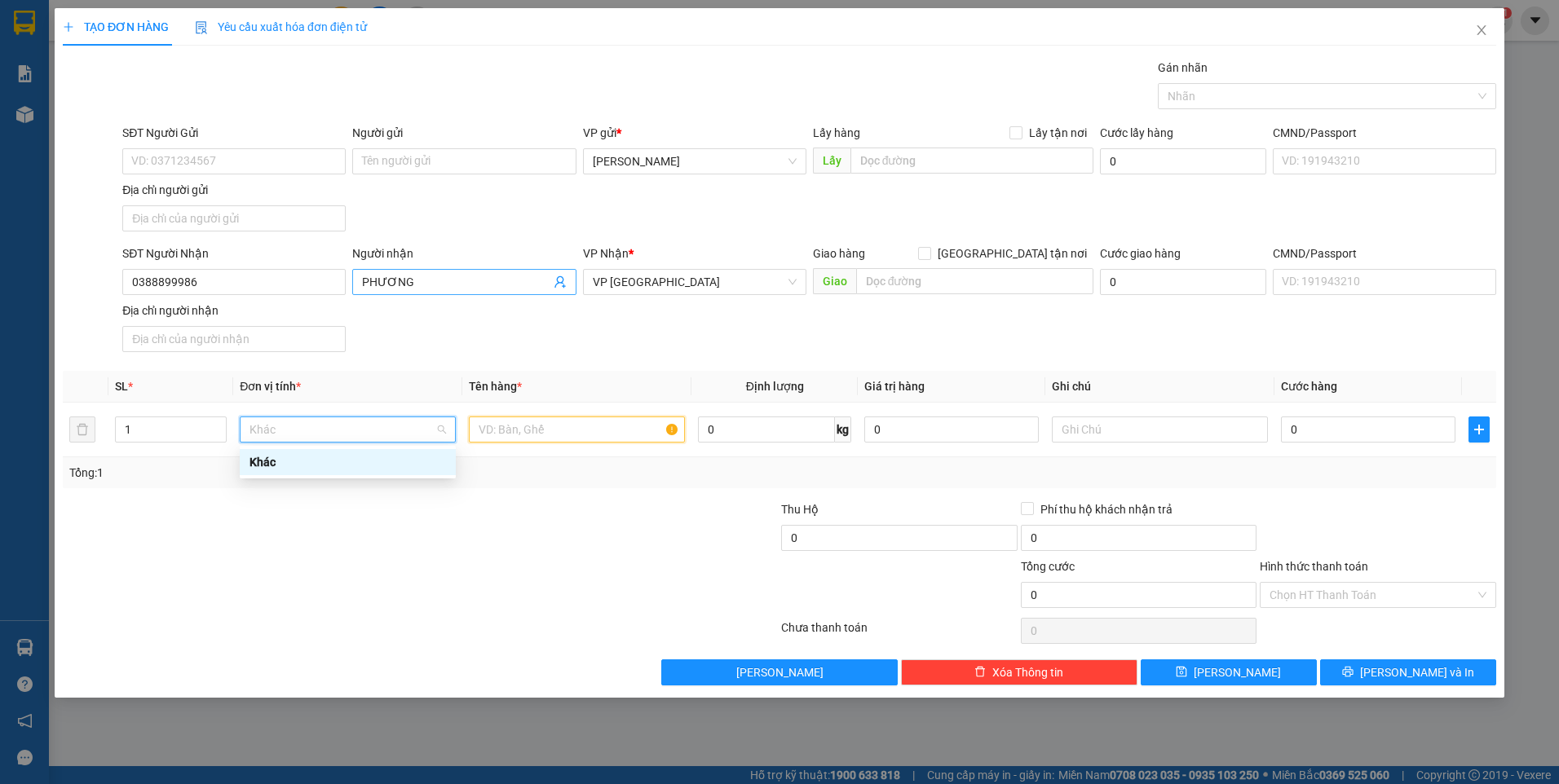
scroll to position [0, 0]
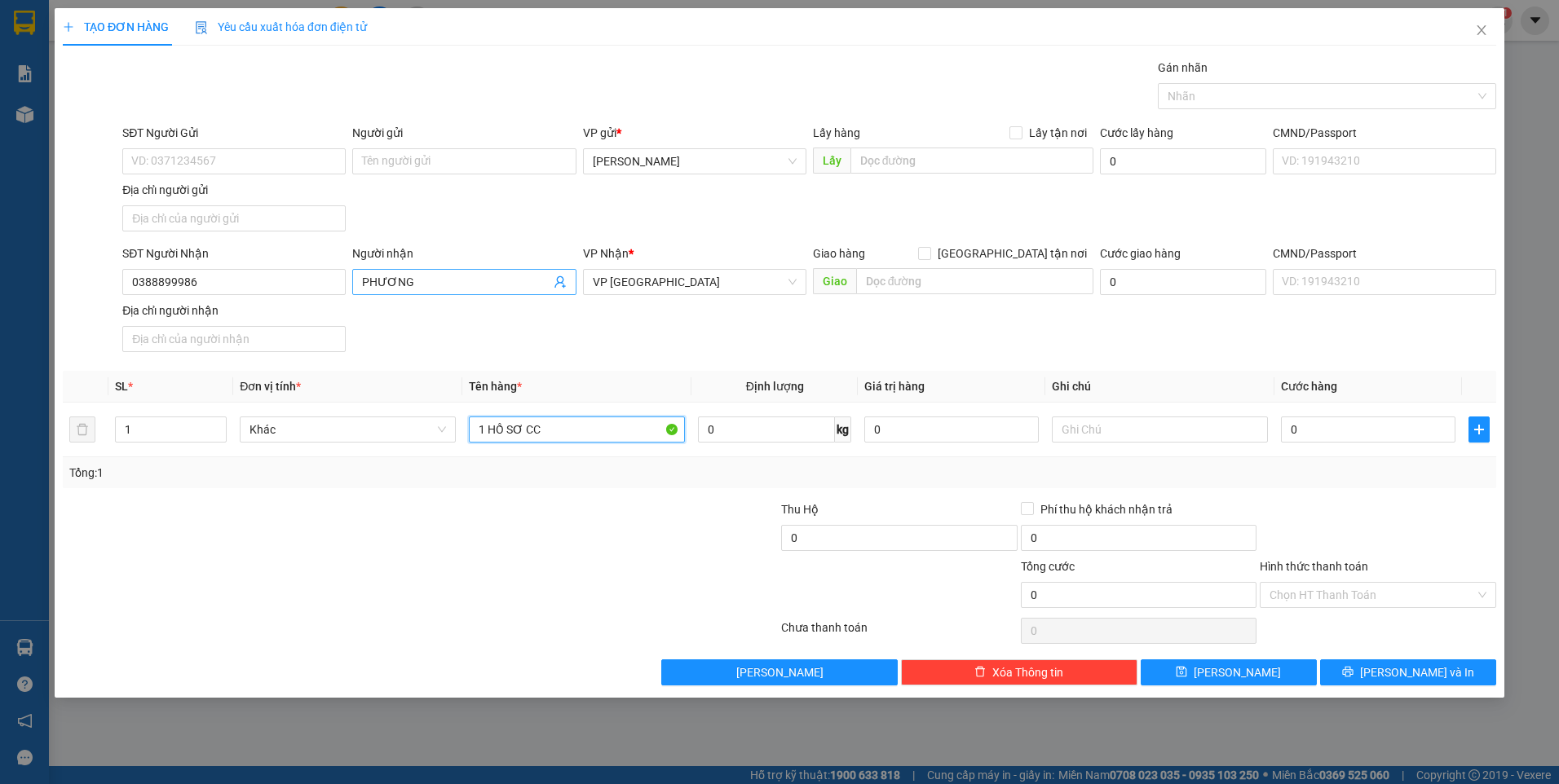
type input "1 HỒ SƠ CC"
type input "BXĐL"
type input "3"
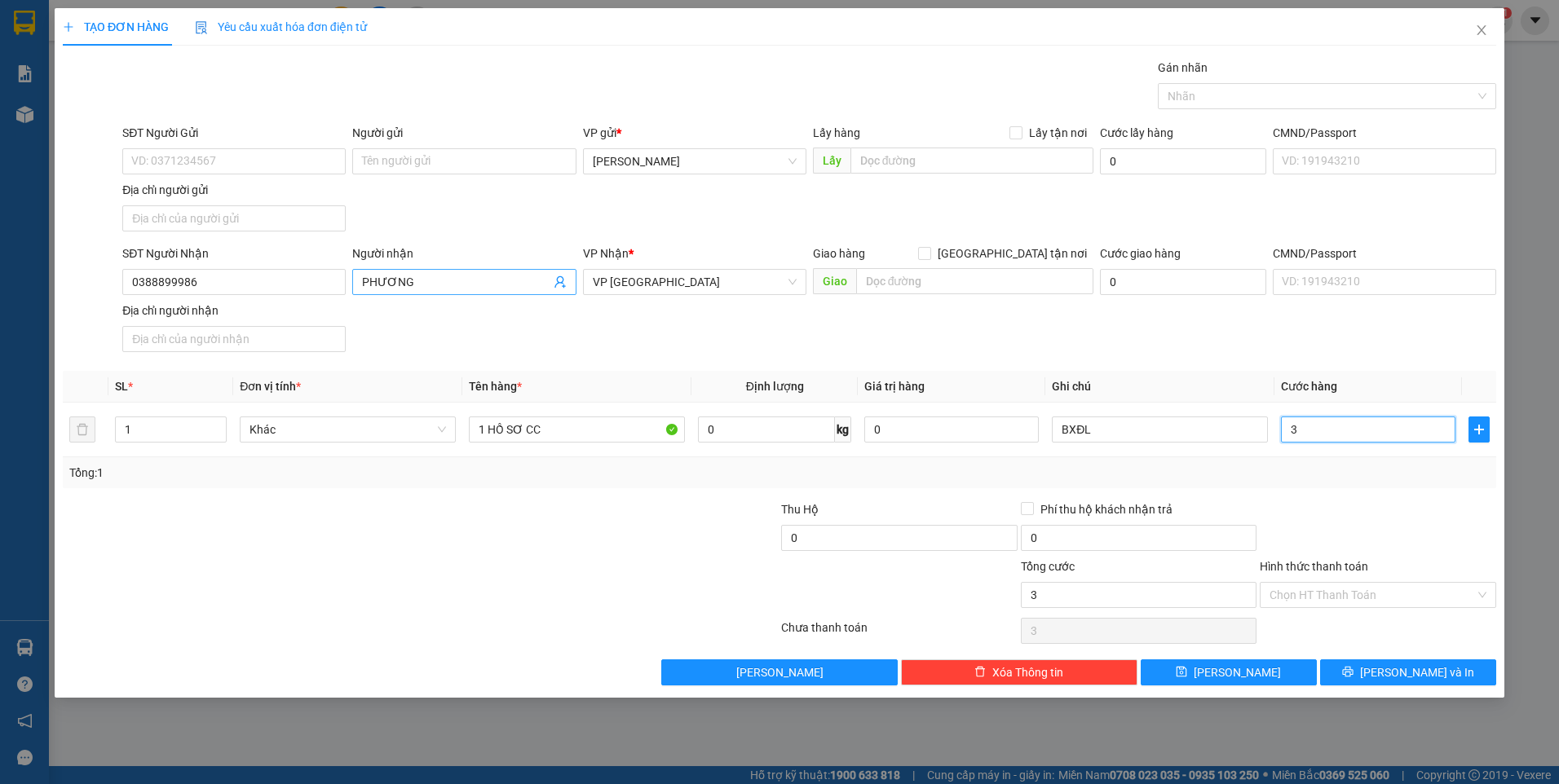
type input "30"
type input "30.000"
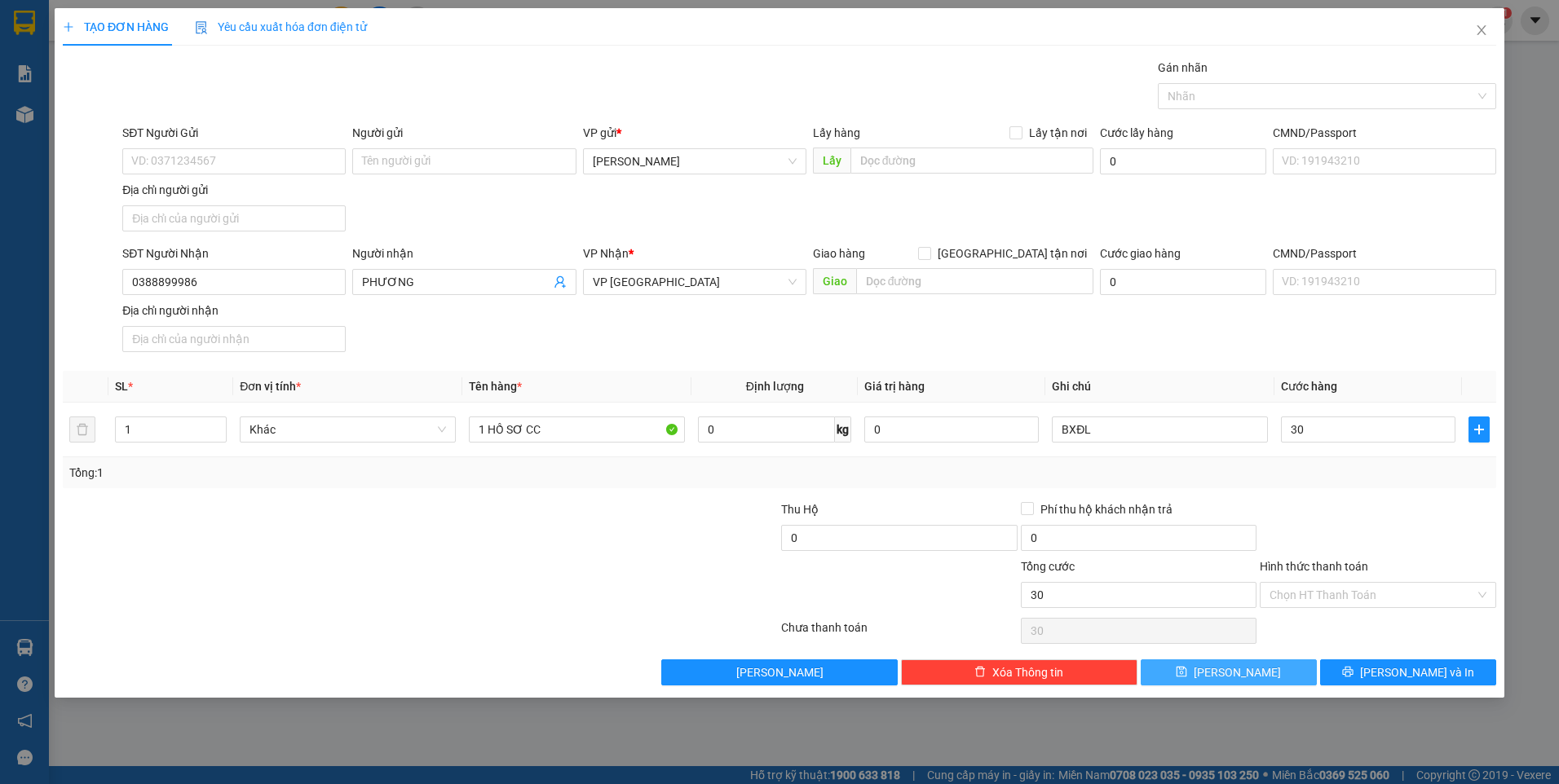
type input "30.000"
click at [1269, 663] on button "Lưu" at bounding box center [1228, 672] width 176 height 26
click at [1488, 32] on icon "close" at bounding box center [1482, 30] width 13 height 13
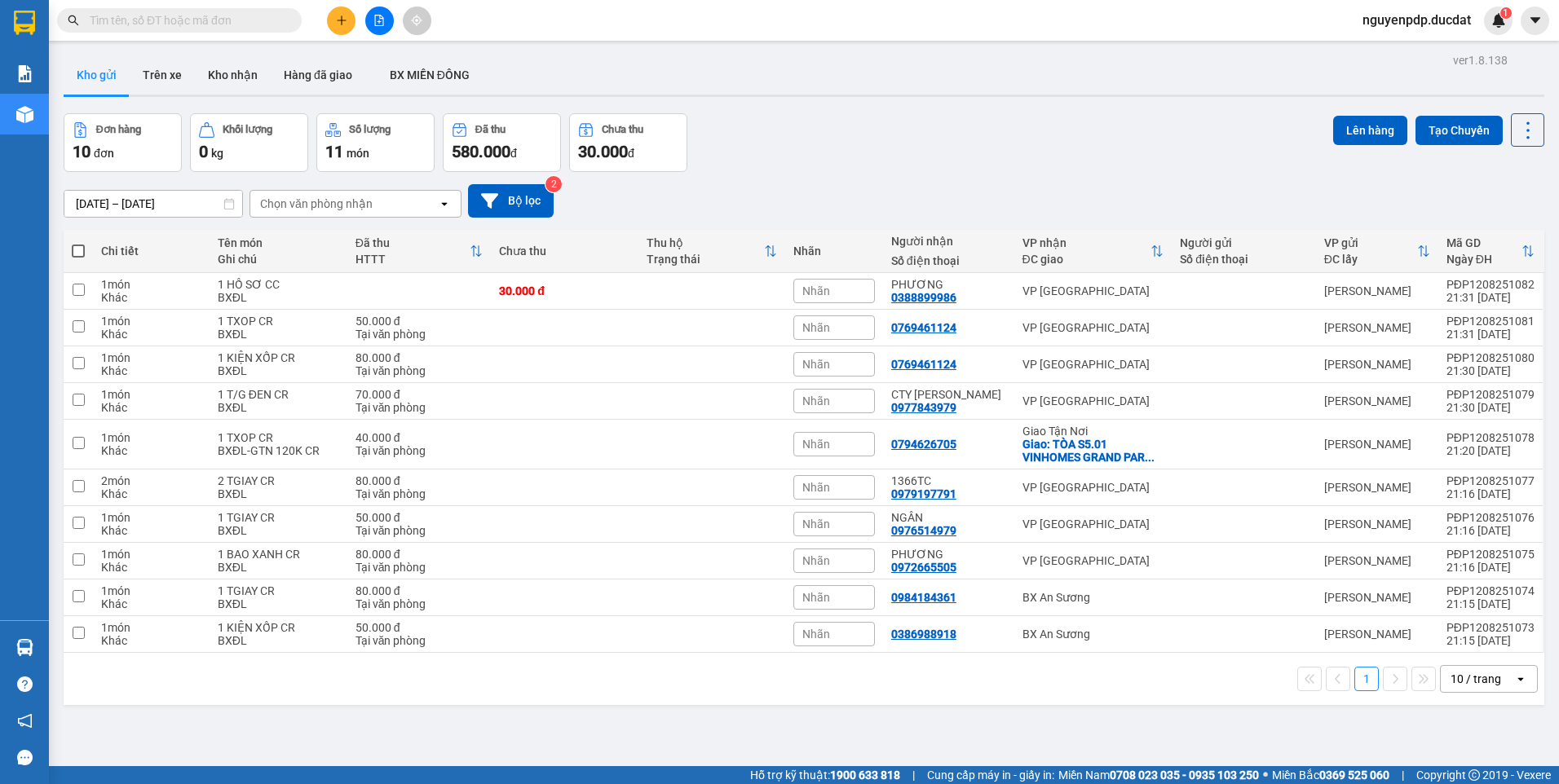
click at [345, 30] on button at bounding box center [341, 21] width 29 height 29
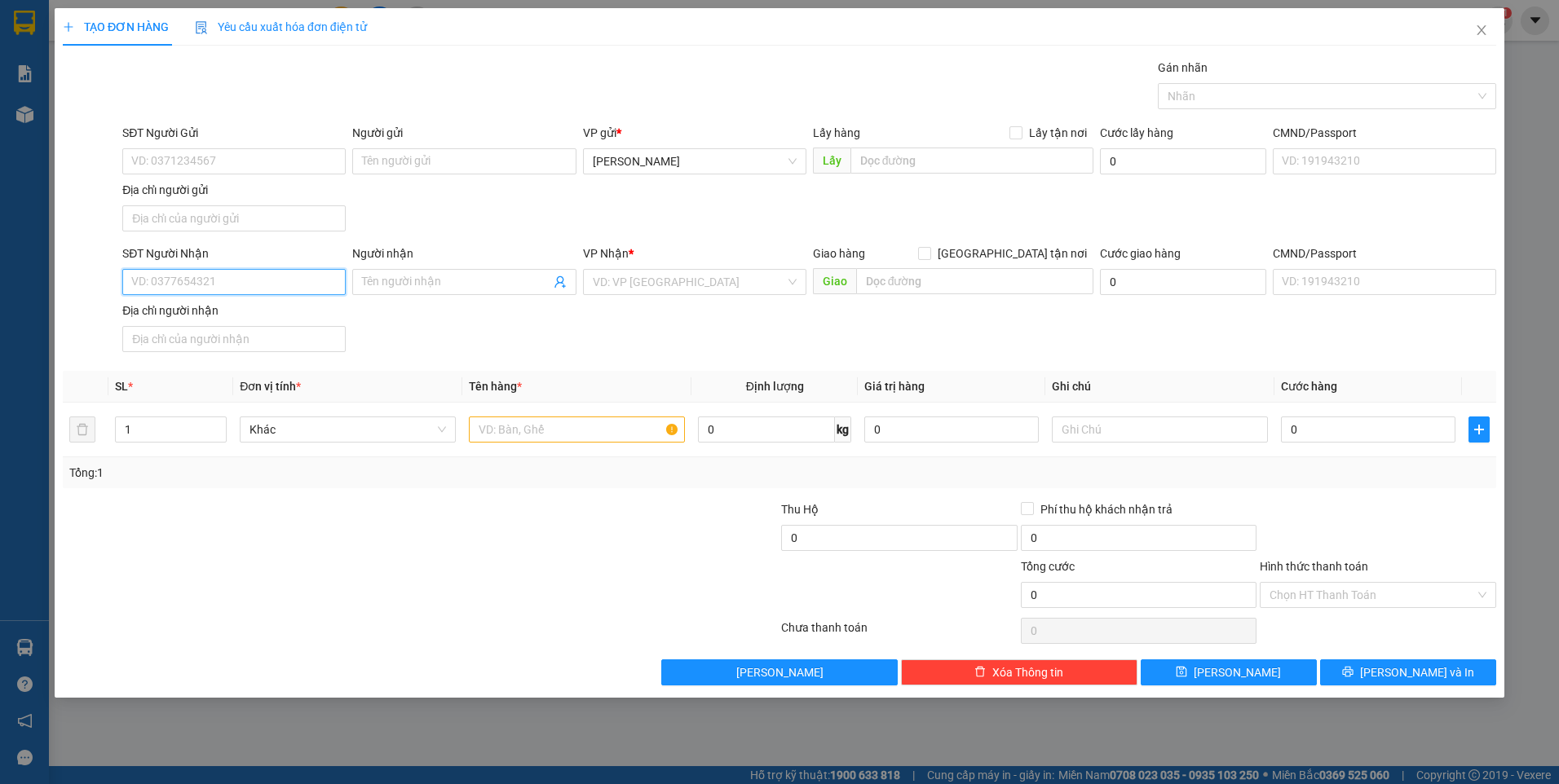
click at [271, 293] on input "SĐT Người Nhận" at bounding box center [234, 282] width 224 height 26
click at [507, 436] on input "text" at bounding box center [576, 430] width 216 height 26
click at [193, 423] on input "1" at bounding box center [171, 430] width 110 height 25
click at [1325, 530] on div at bounding box center [1378, 528] width 240 height 57
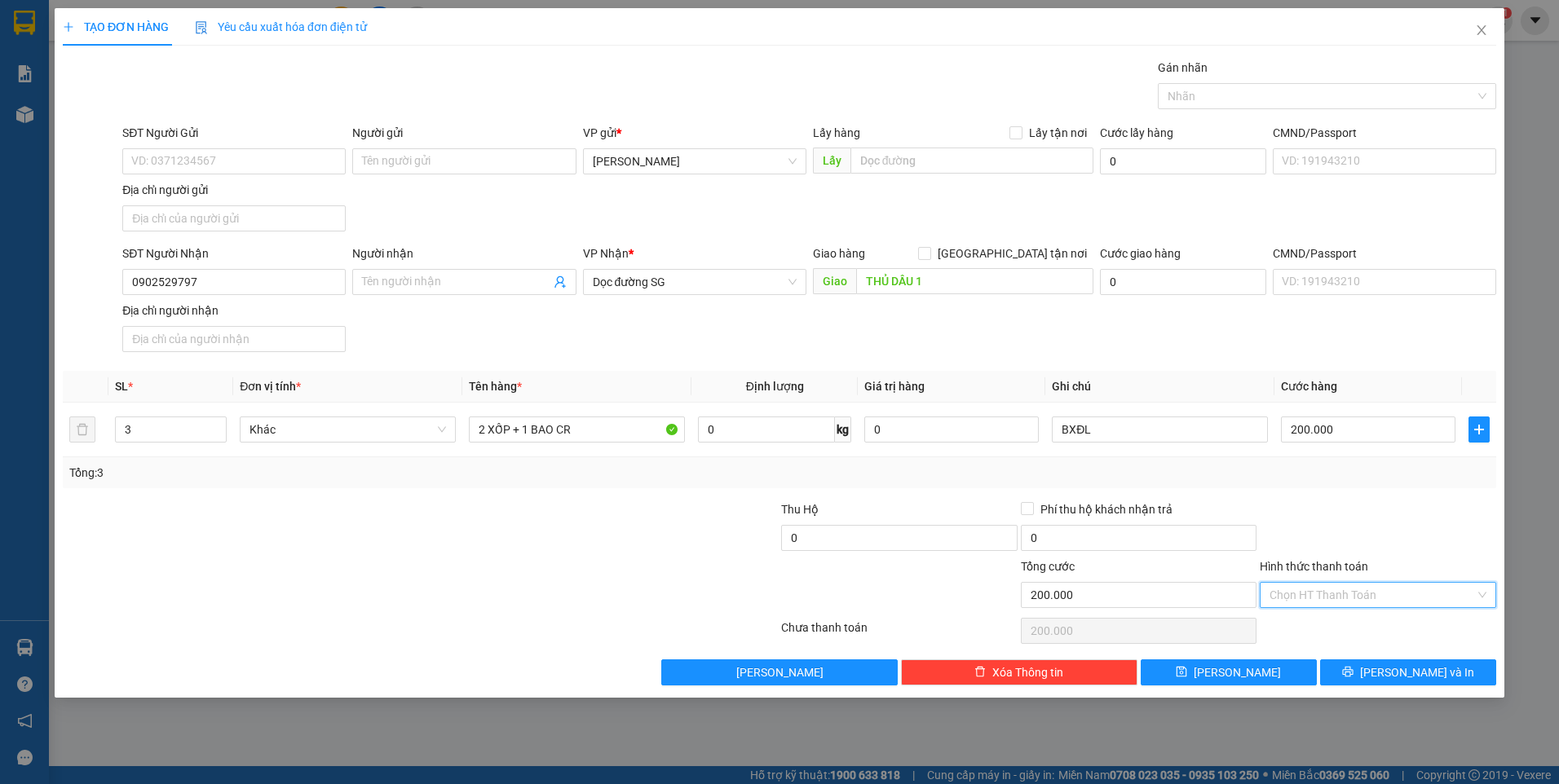
click at [1338, 595] on input "Hình thức thanh toán" at bounding box center [1372, 595] width 206 height 25
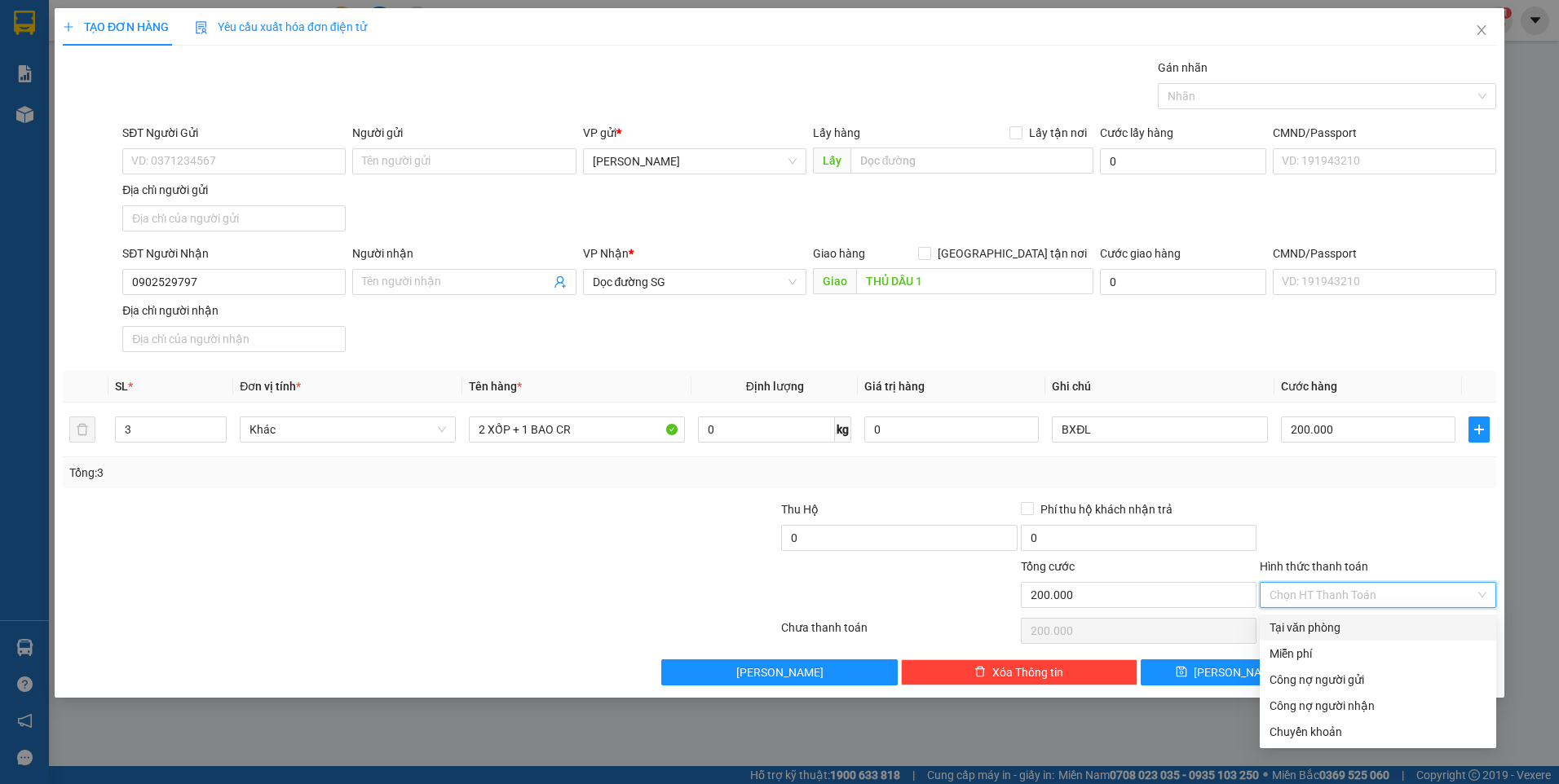
click at [1338, 623] on div "Tại văn phòng" at bounding box center [1378, 628] width 217 height 18
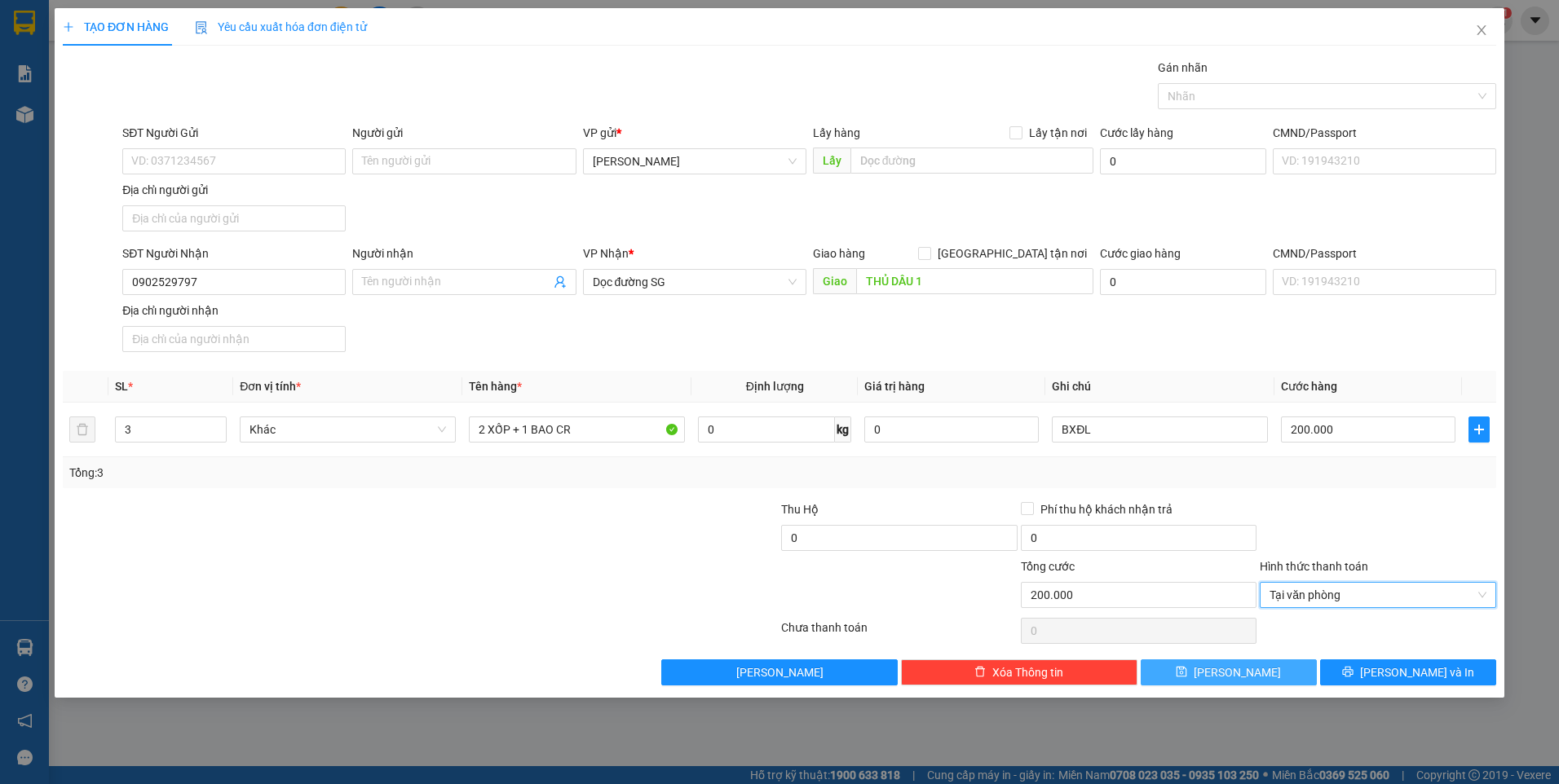
click at [1252, 671] on button "Lưu" at bounding box center [1228, 672] width 176 height 26
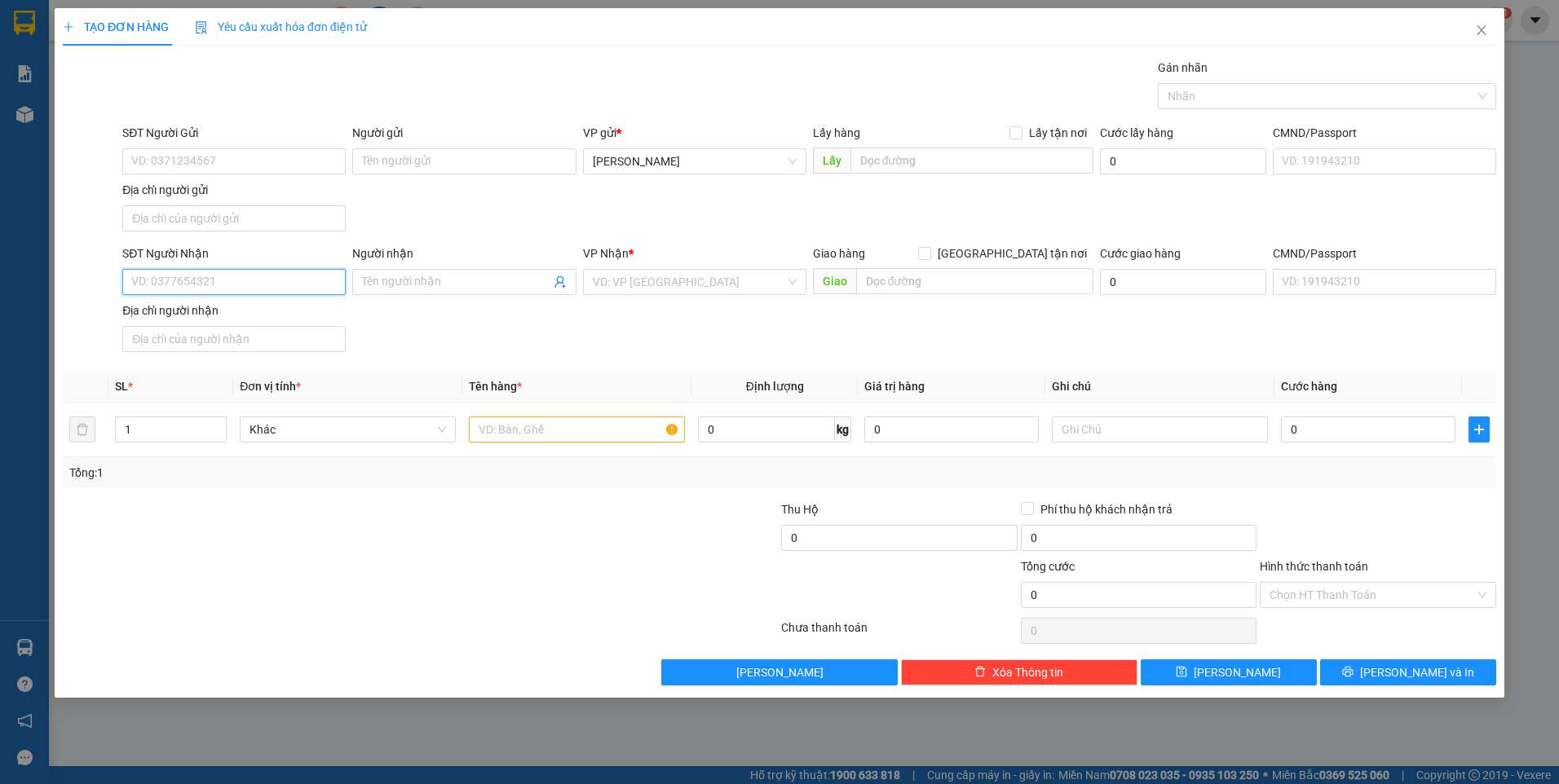
click at [301, 282] on input "SĐT Người Nhận" at bounding box center [234, 282] width 224 height 26
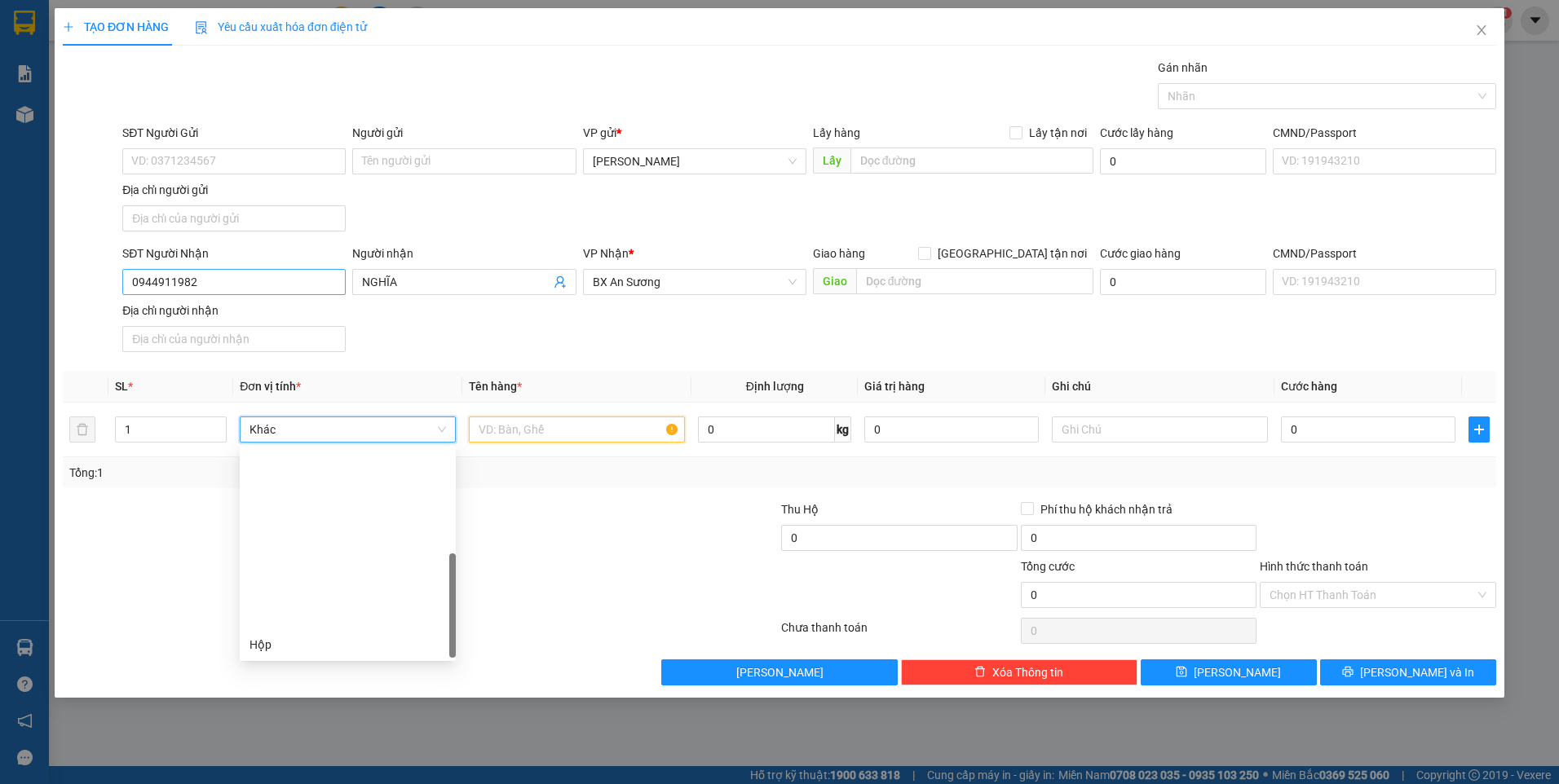
scroll to position [209, 0]
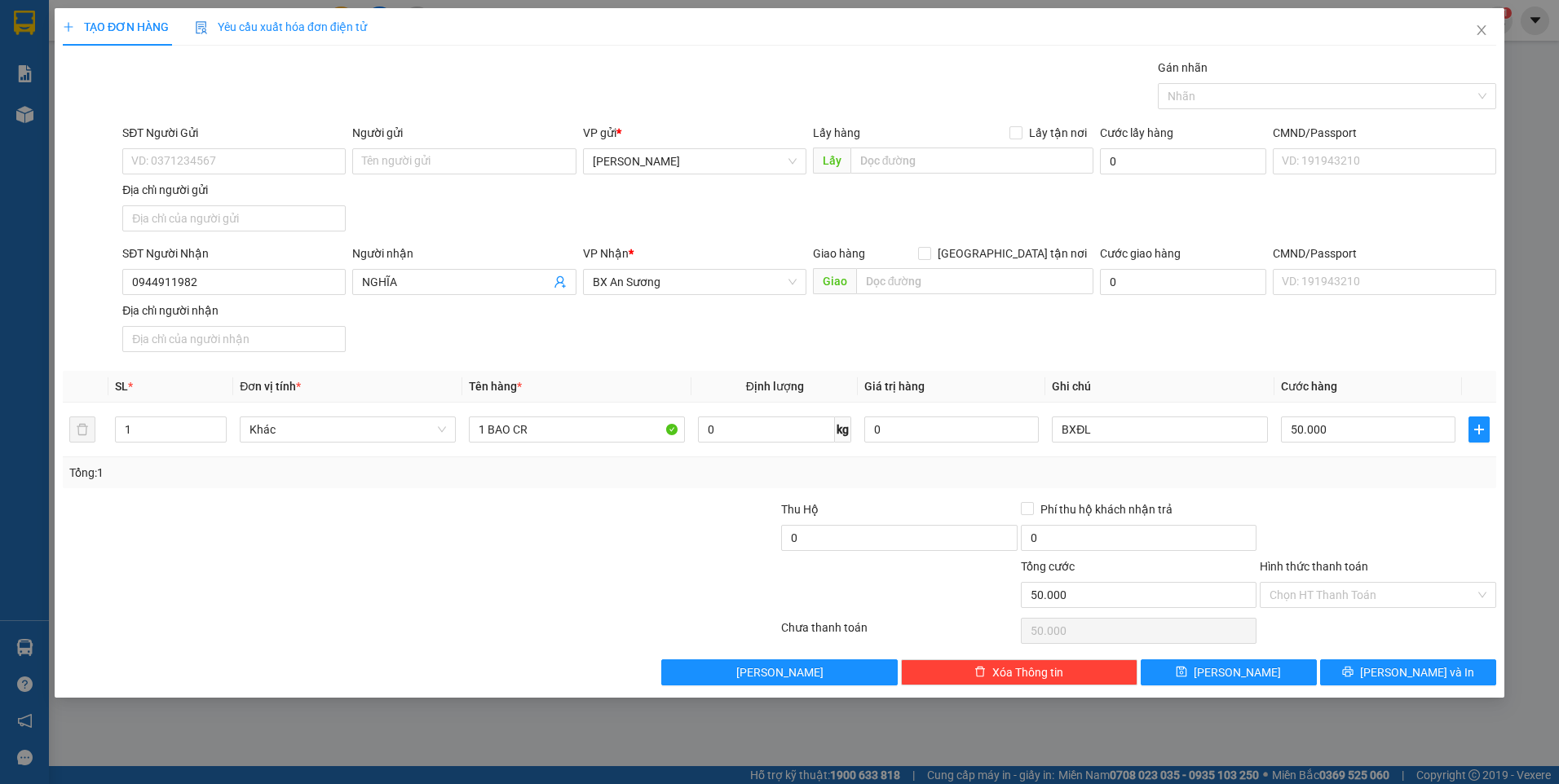
click at [1431, 499] on div "Transit Pickup Surcharge Ids Transit Deliver Surcharge Ids Transit Deliver Surc…" at bounding box center [779, 371] width 1433 height 627
click at [1405, 590] on input "Hình thức thanh toán" at bounding box center [1372, 595] width 206 height 25
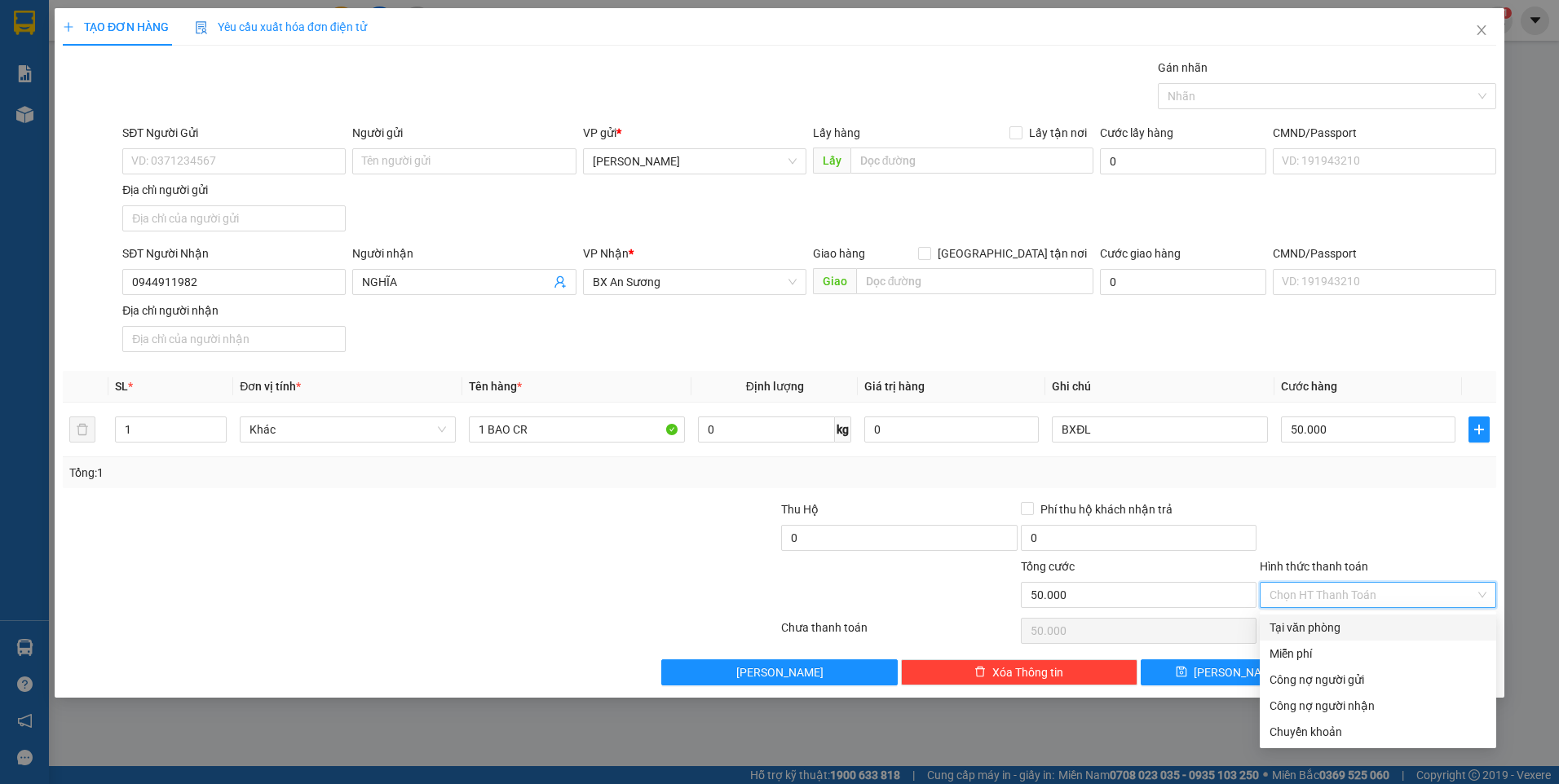
click at [1393, 623] on div "Tại văn phòng" at bounding box center [1378, 628] width 217 height 18
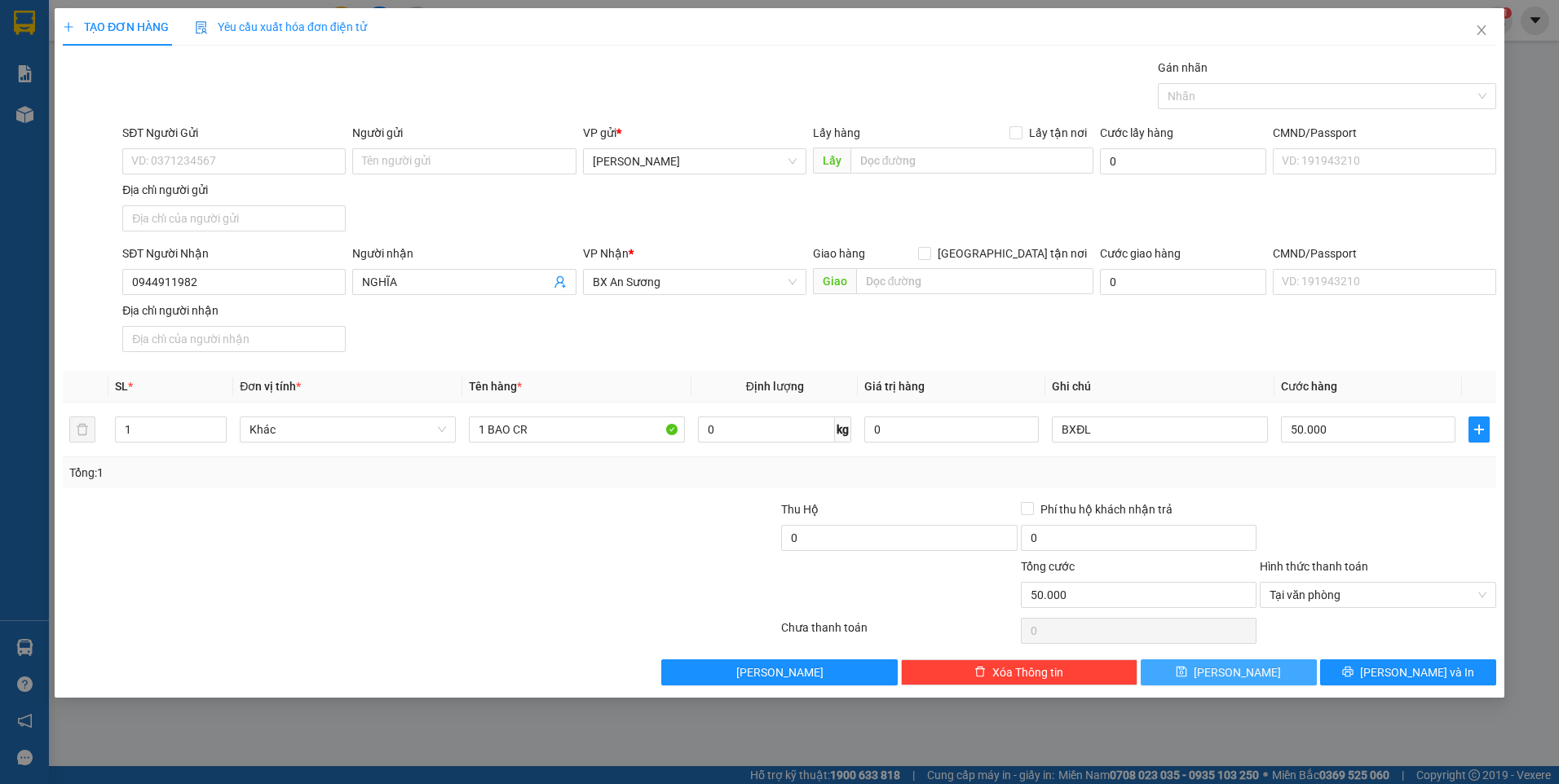
click at [1267, 662] on button "Lưu" at bounding box center [1228, 672] width 176 height 26
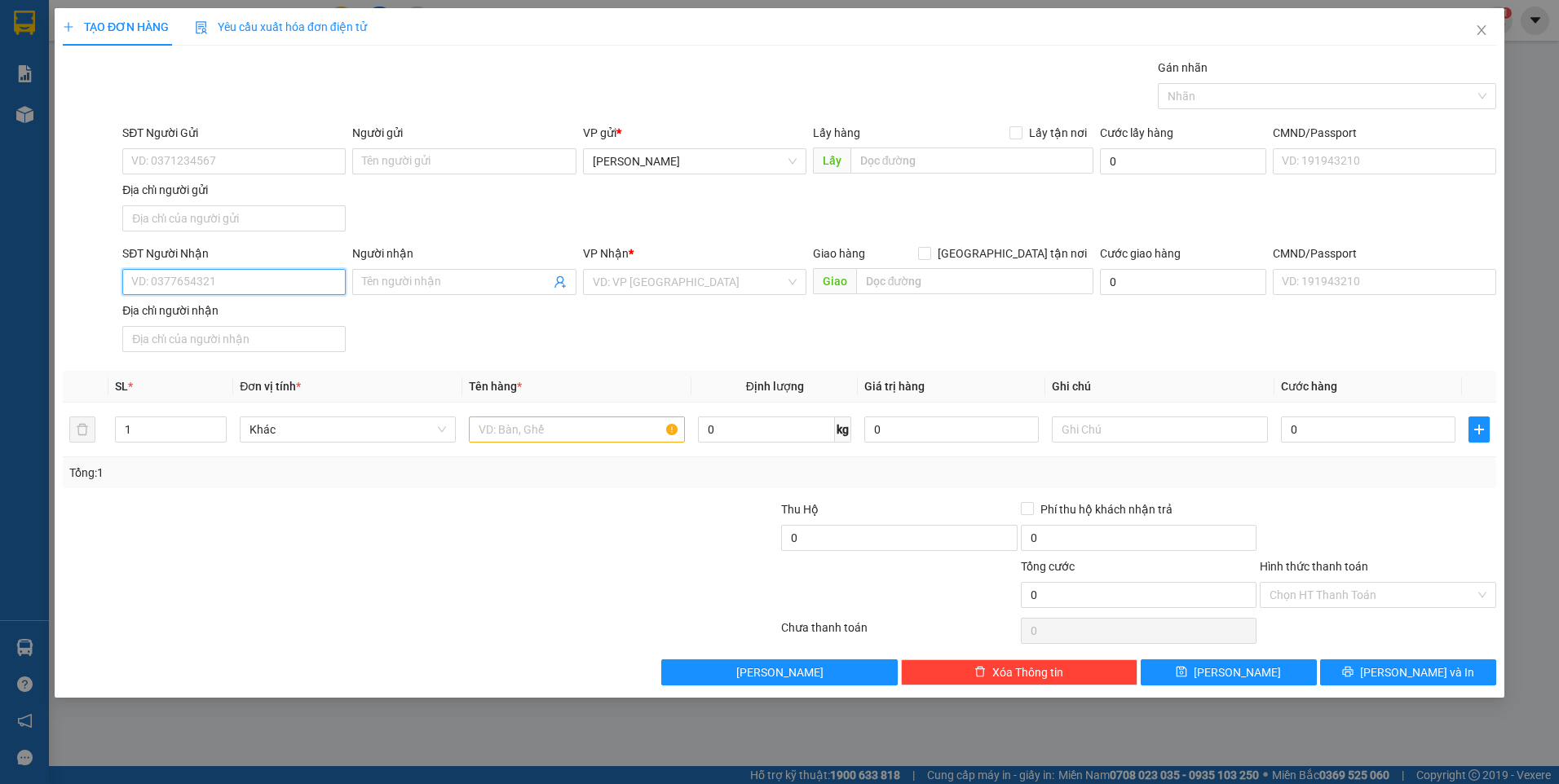
click at [243, 284] on input "SĐT Người Nhận" at bounding box center [234, 282] width 224 height 26
click at [1450, 537] on div at bounding box center [1378, 528] width 240 height 57
click at [1380, 606] on input "Hình thức thanh toán" at bounding box center [1372, 595] width 206 height 25
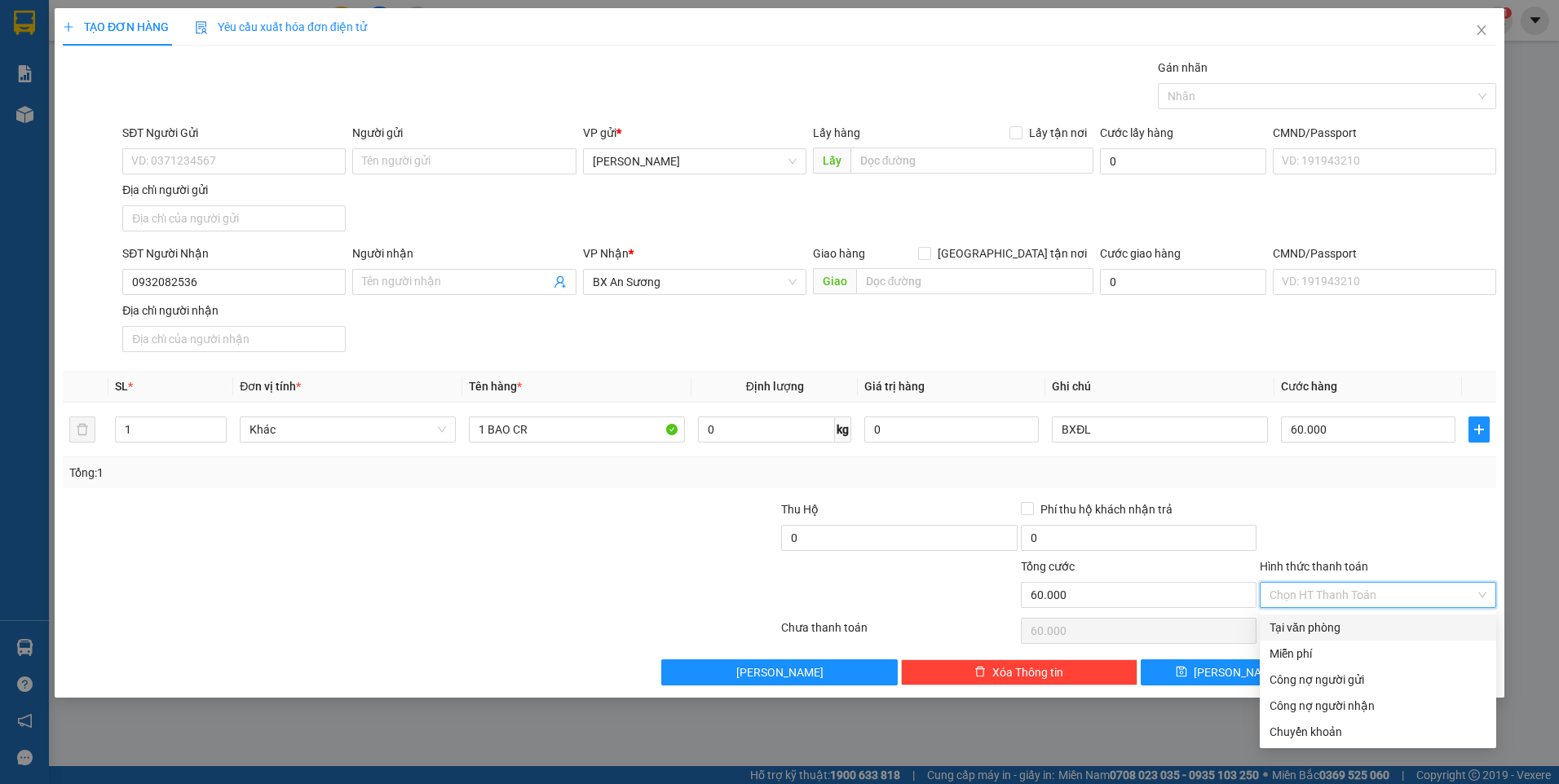
drag, startPoint x: 1353, startPoint y: 624, endPoint x: 1329, endPoint y: 639, distance: 28.3
click at [1353, 625] on div "Tại văn phòng" at bounding box center [1378, 628] width 217 height 18
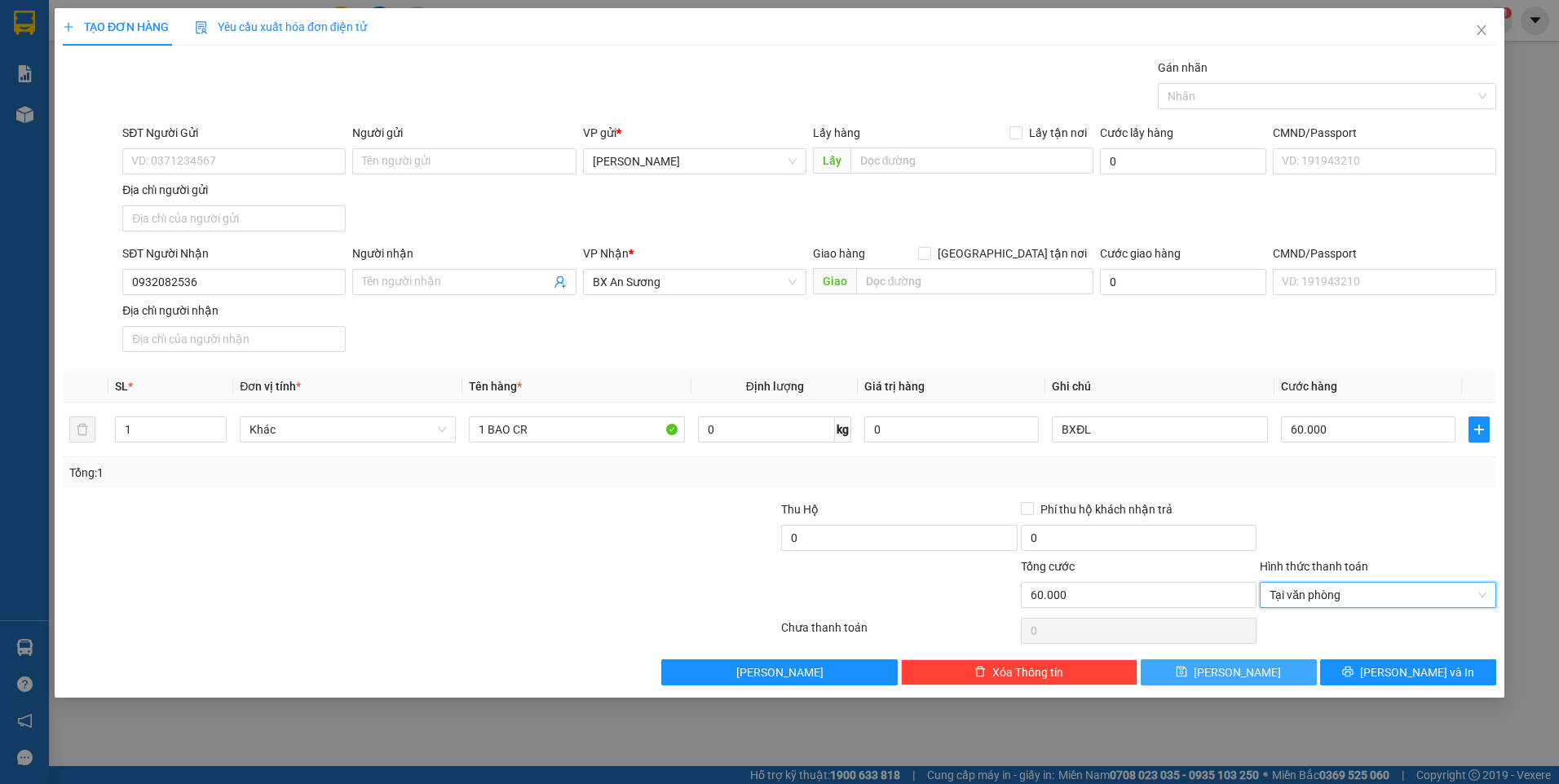
click at [1264, 661] on button "Lưu" at bounding box center [1228, 672] width 176 height 26
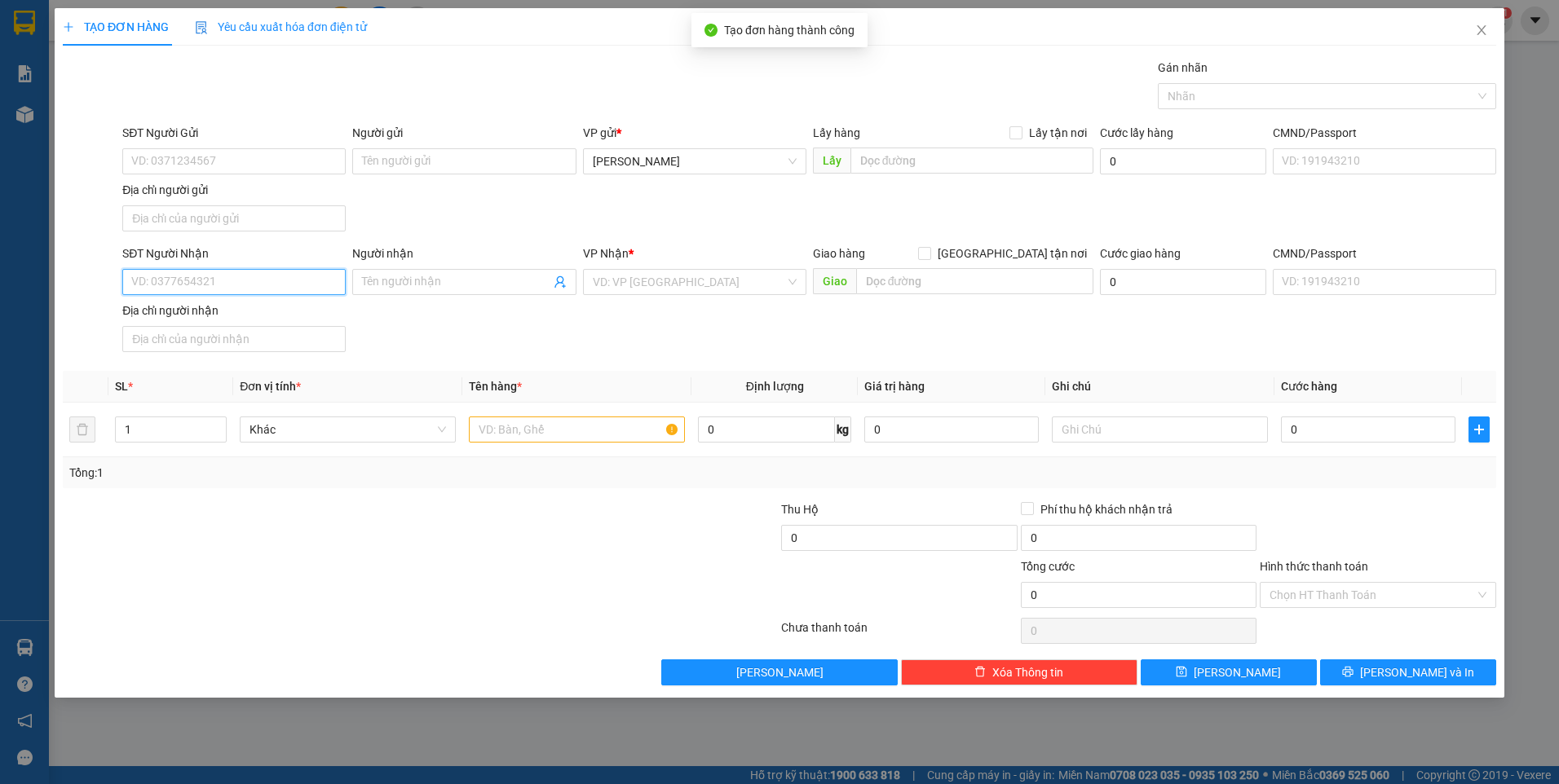
click at [262, 286] on input "SĐT Người Nhận" at bounding box center [234, 282] width 224 height 26
click at [261, 286] on input "0704610223" at bounding box center [234, 282] width 224 height 26
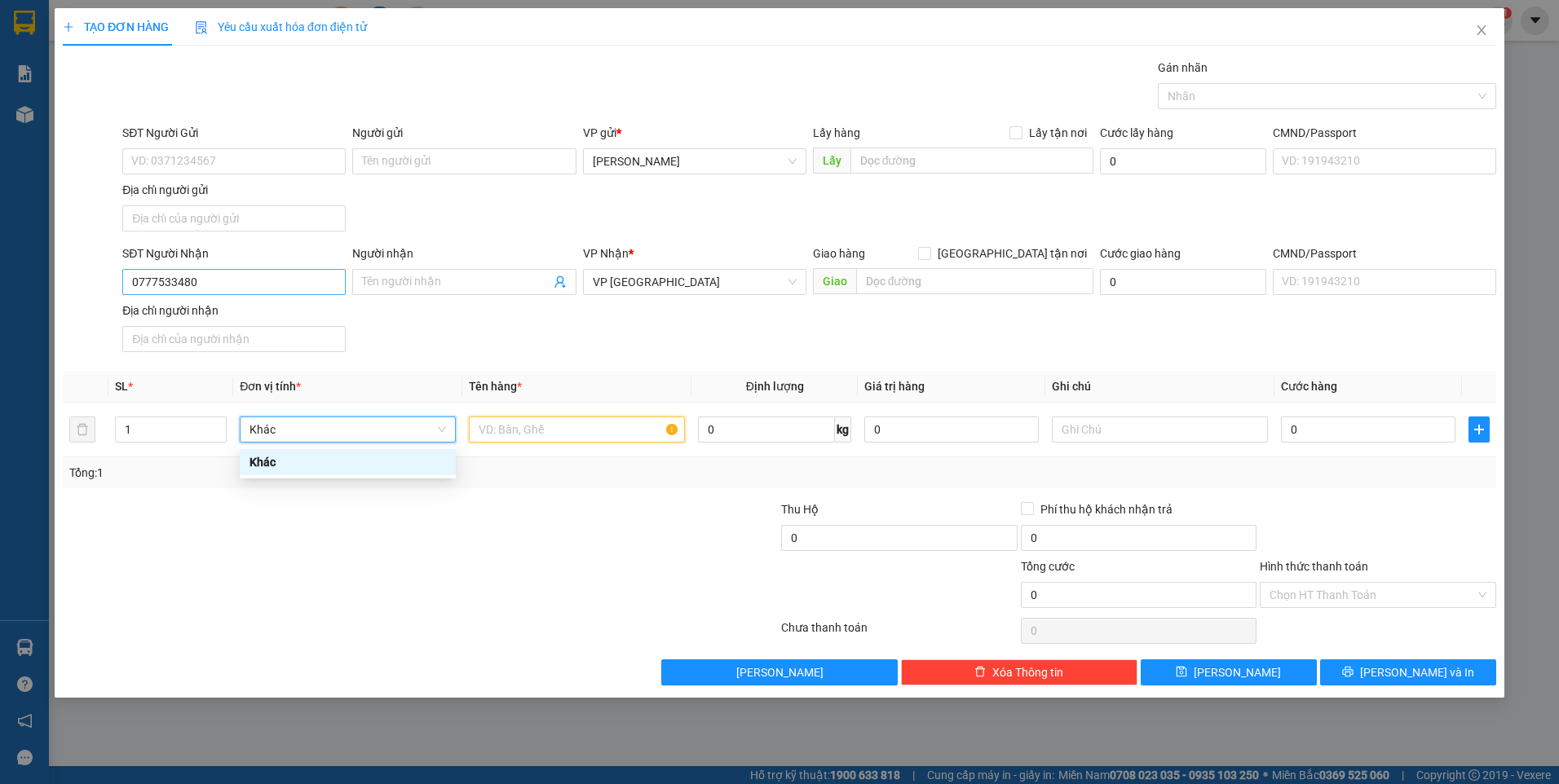
scroll to position [0, 0]
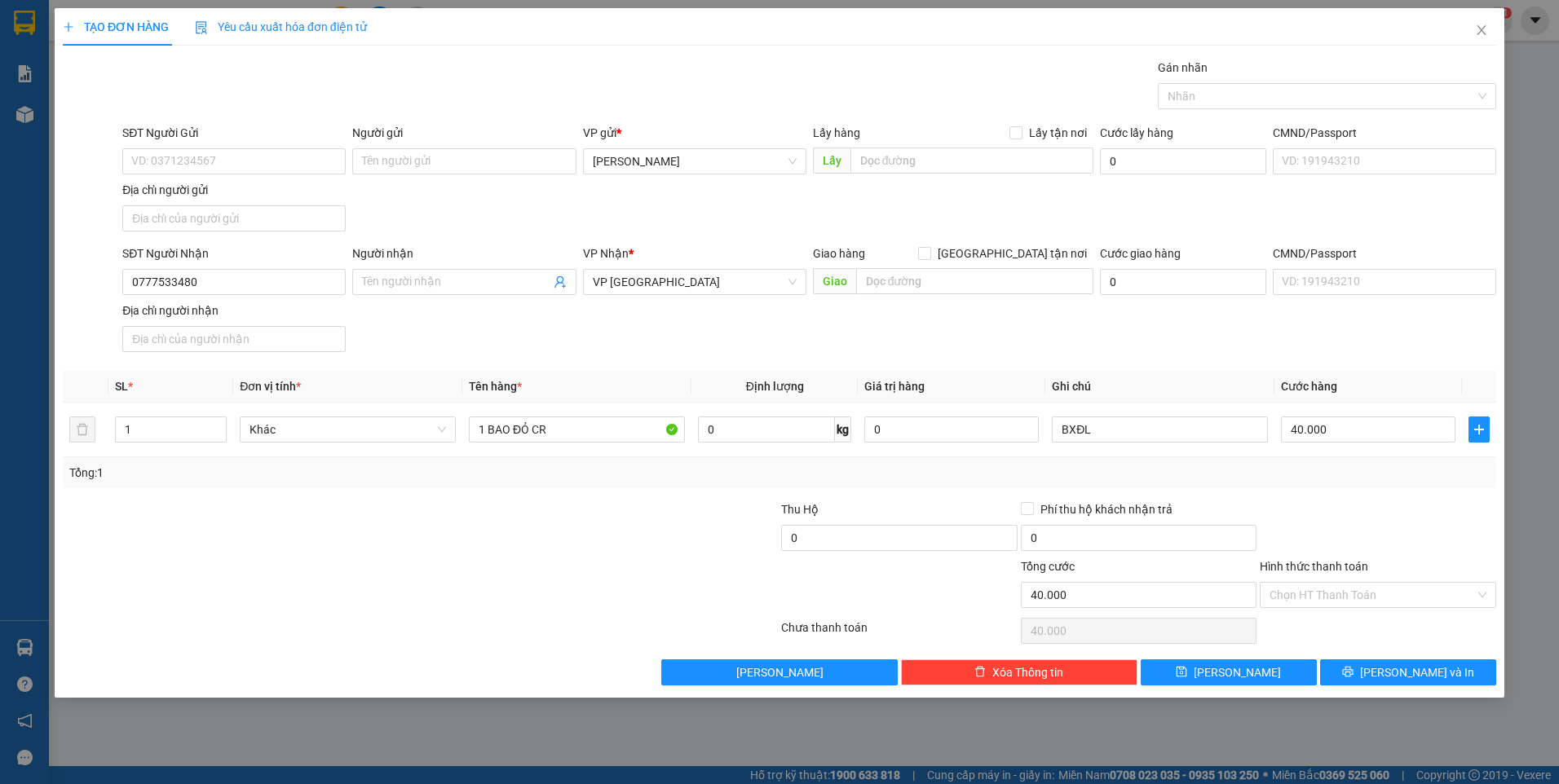
click at [1408, 499] on div "Transit Pickup Surcharge Ids Transit Deliver Surcharge Ids Transit Deliver Surc…" at bounding box center [779, 371] width 1433 height 627
click at [1387, 589] on input "Hình thức thanh toán" at bounding box center [1372, 595] width 206 height 25
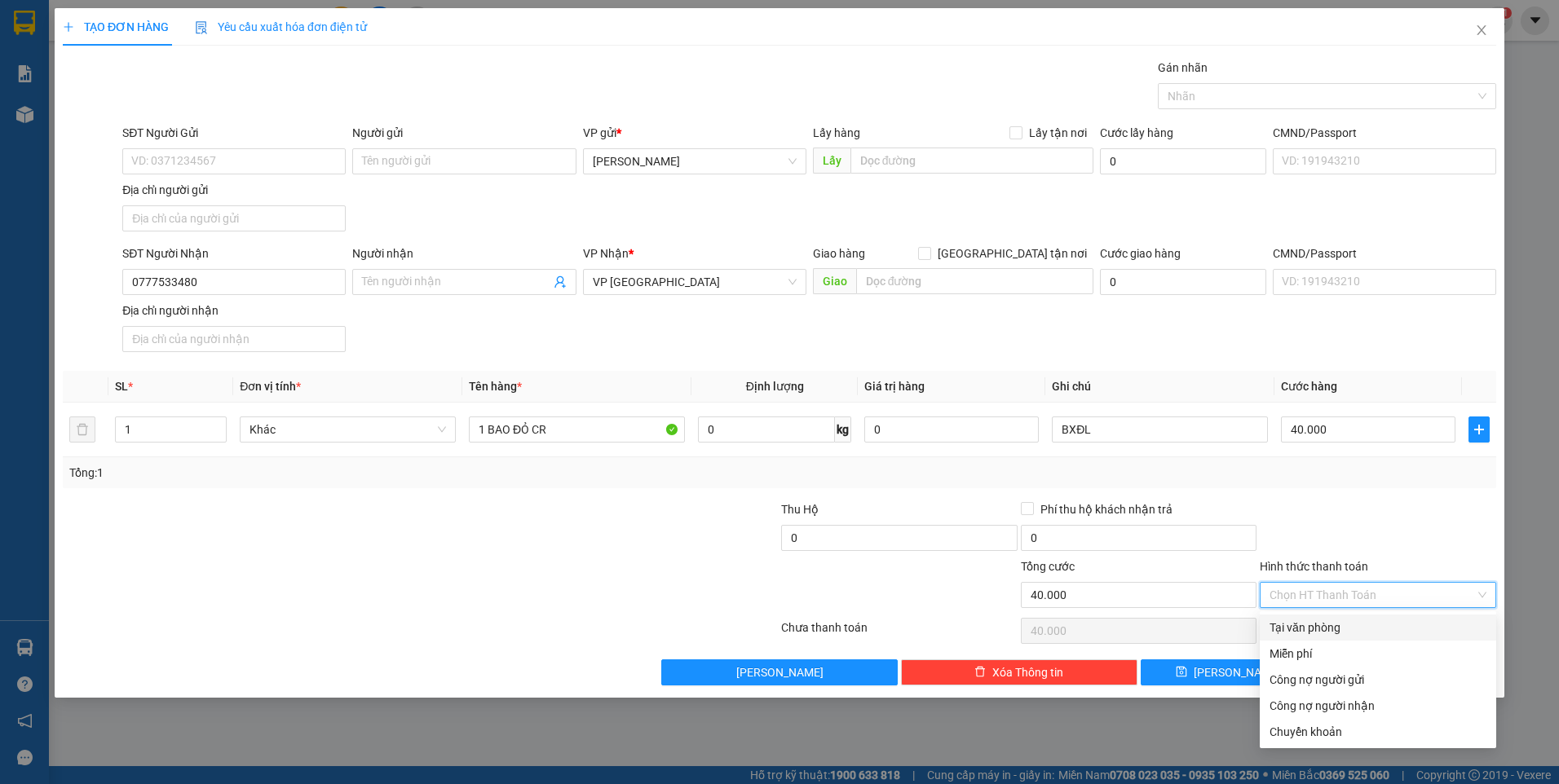
click at [1373, 620] on div "Tại văn phòng" at bounding box center [1378, 628] width 217 height 18
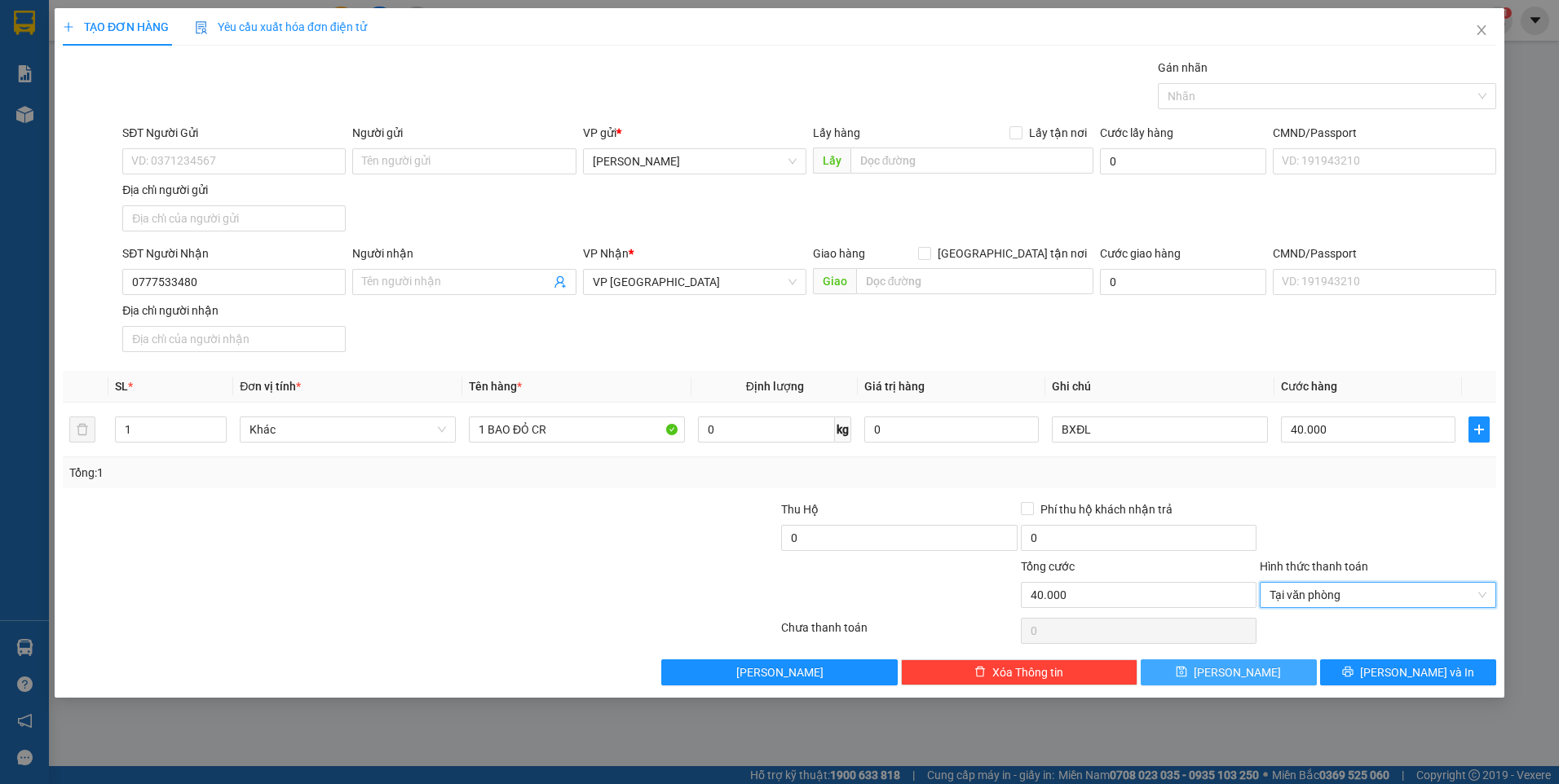
click at [1277, 681] on button "Lưu" at bounding box center [1228, 672] width 176 height 26
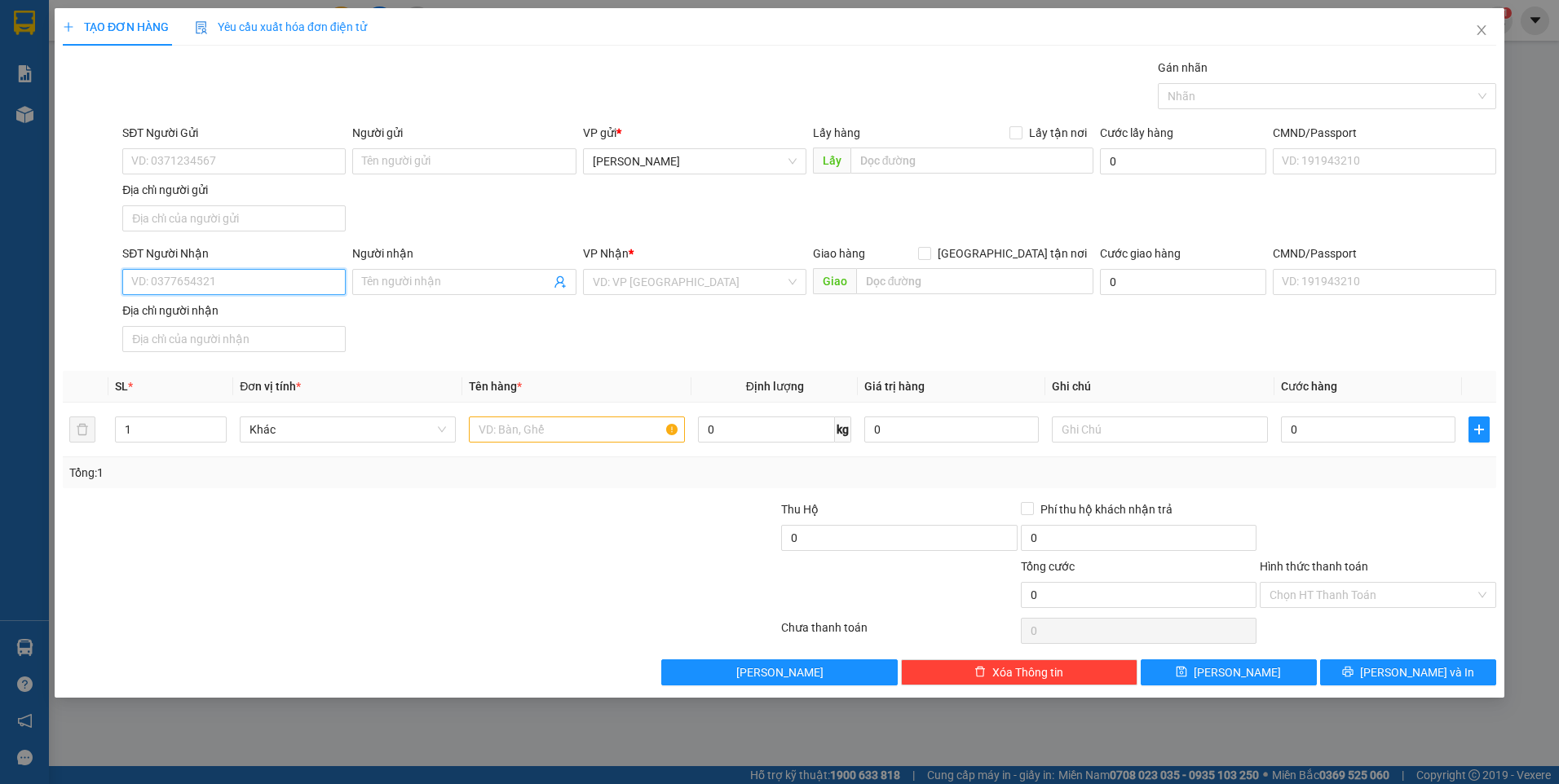
click at [270, 280] on input "SĐT Người Nhận" at bounding box center [234, 282] width 224 height 26
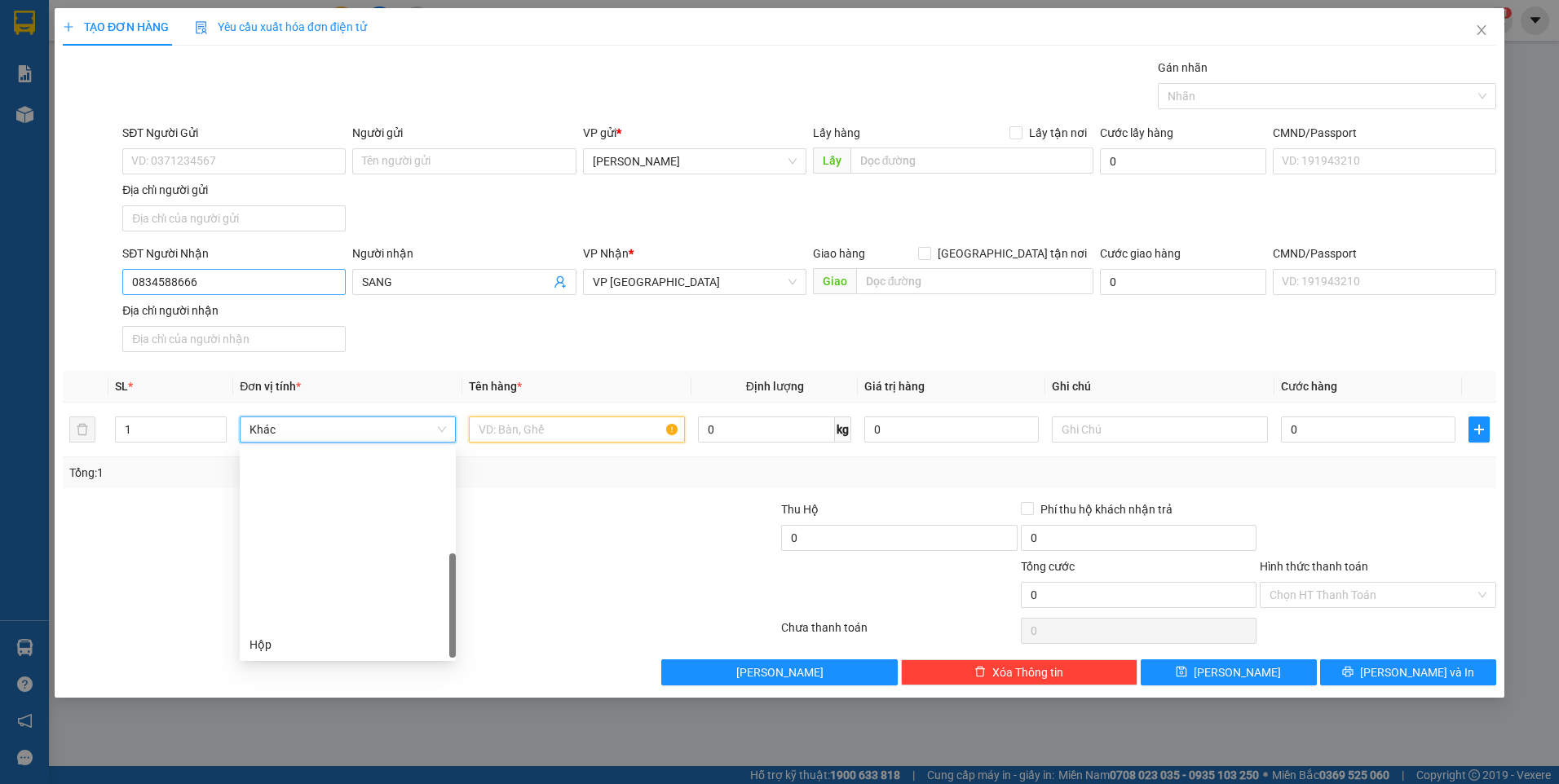
scroll to position [209, 0]
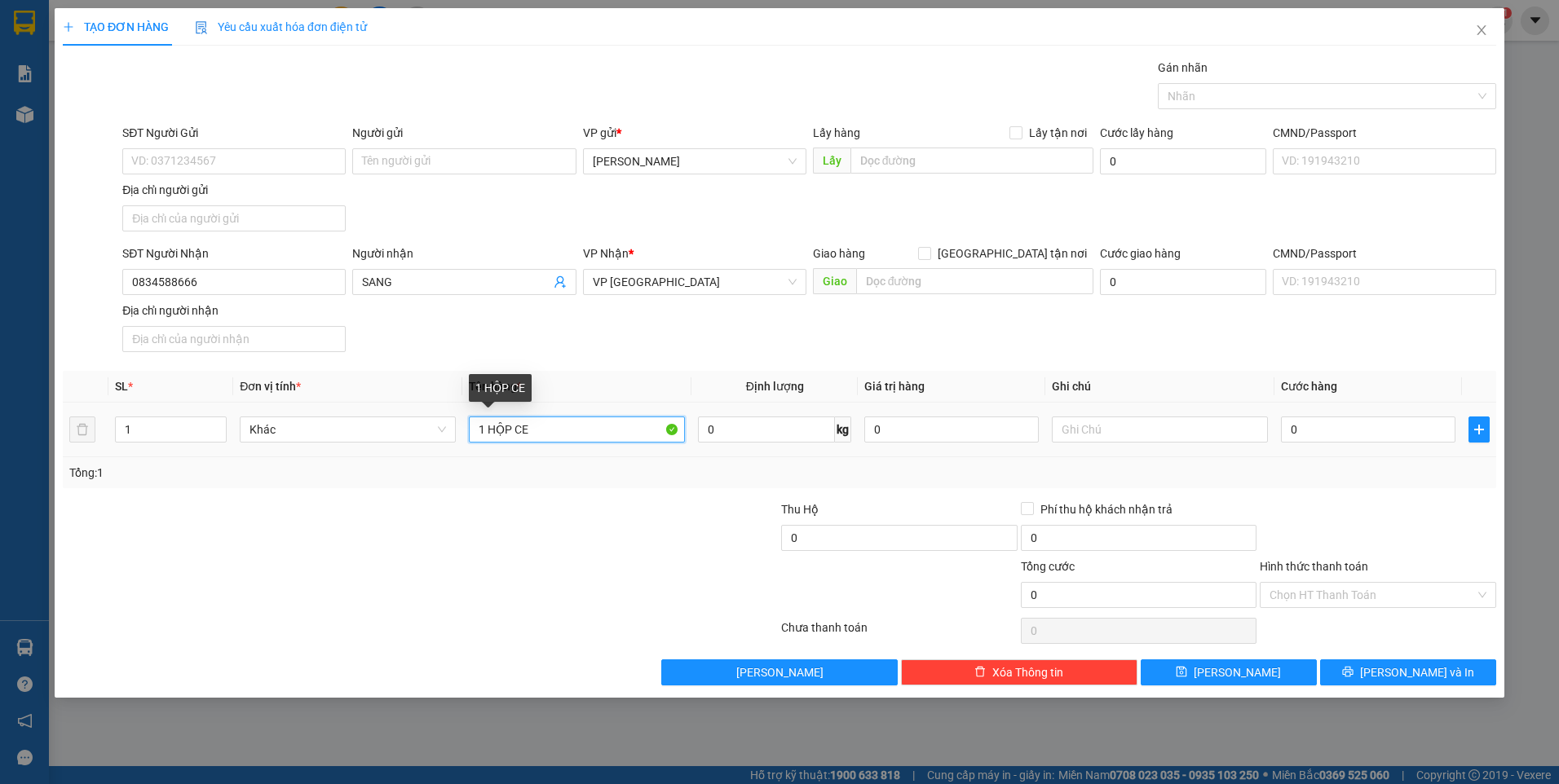
click at [550, 428] on input "1 HỘP CE" at bounding box center [576, 430] width 216 height 26
click at [1374, 577] on div "Hình thức thanh toán" at bounding box center [1378, 570] width 237 height 25
click at [1374, 592] on input "Hình thức thanh toán" at bounding box center [1372, 595] width 206 height 25
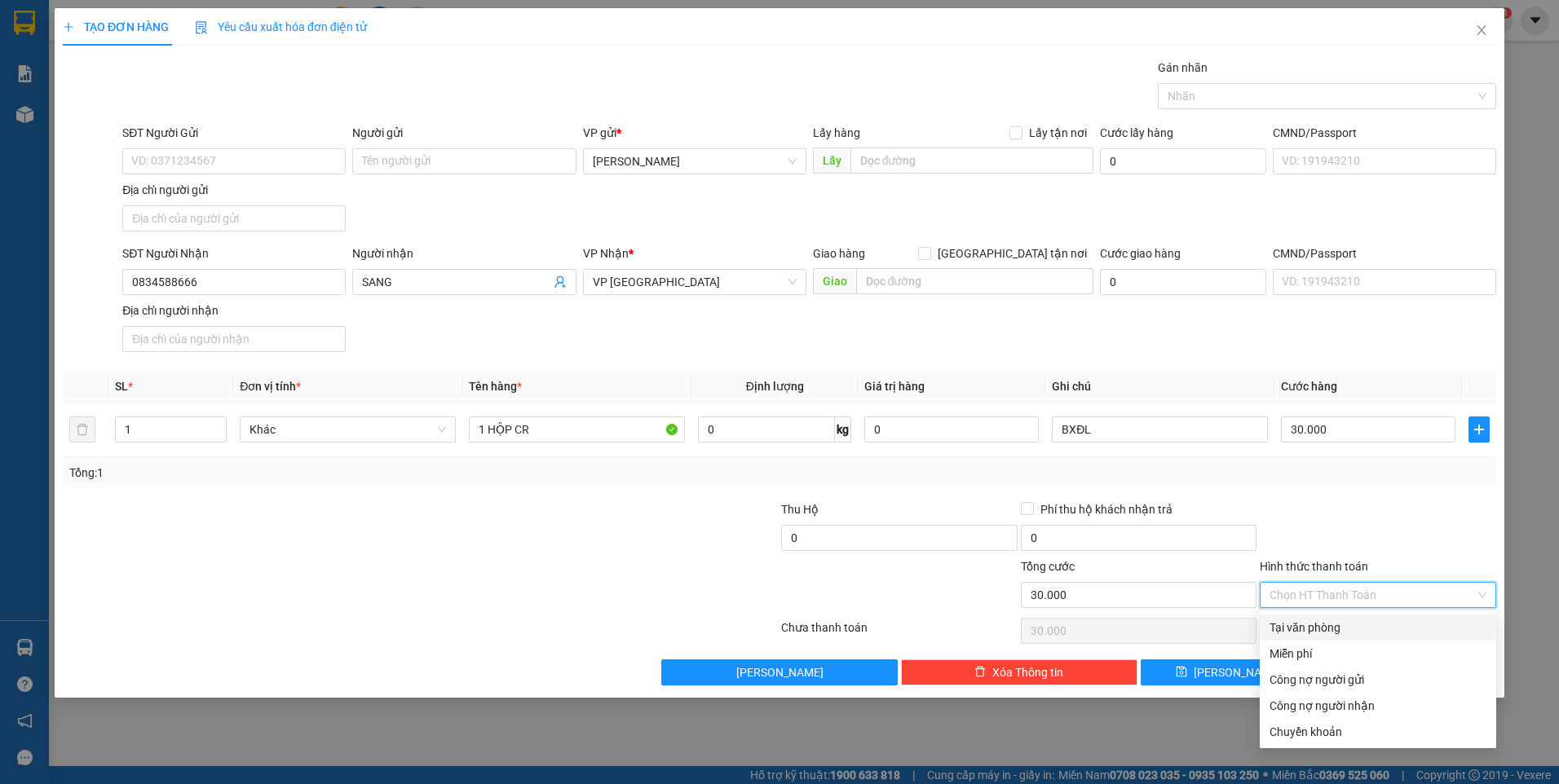
click at [1360, 623] on div "Tại văn phòng" at bounding box center [1378, 628] width 217 height 18
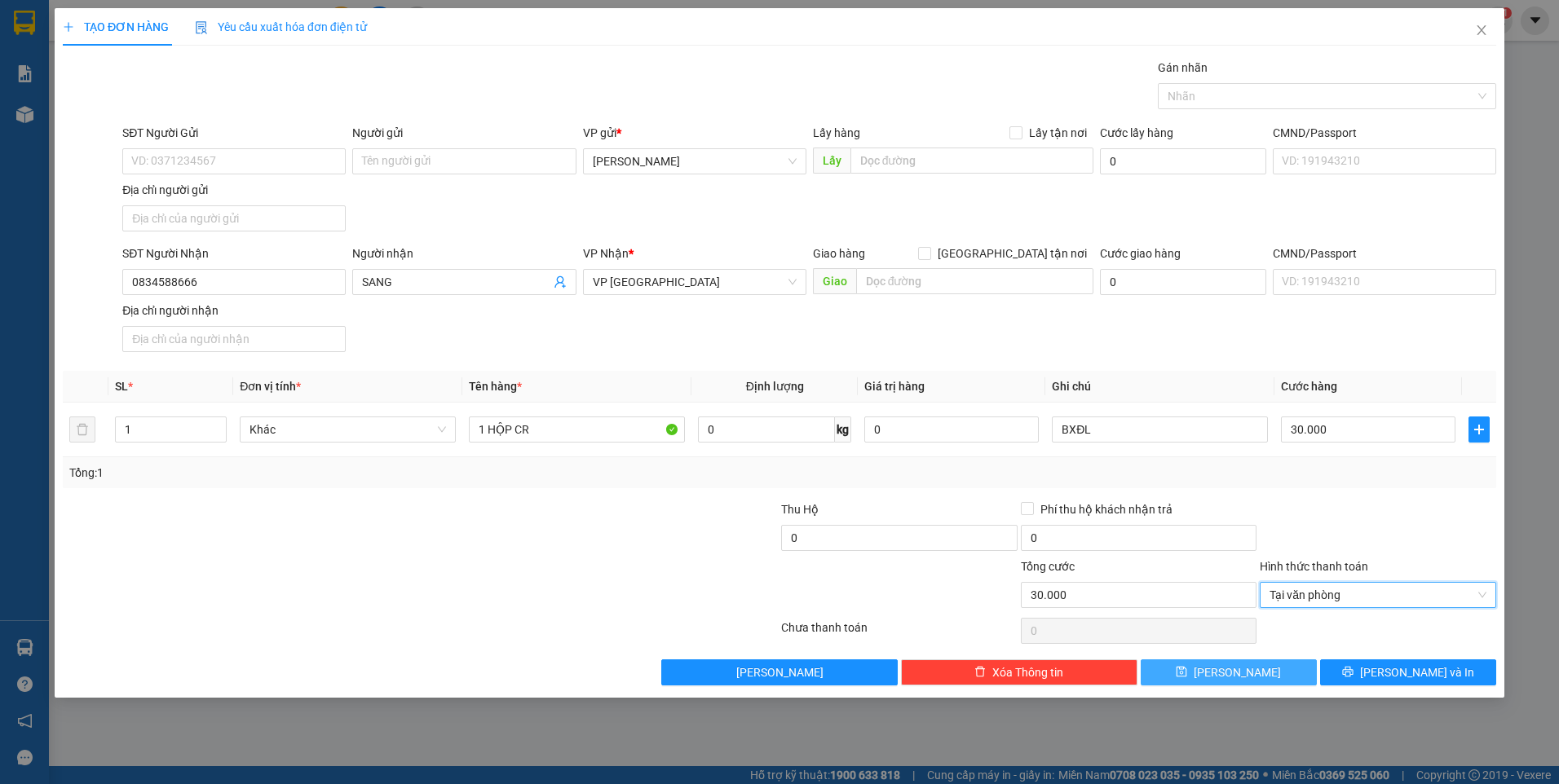
click at [1232, 666] on span "Lưu" at bounding box center [1237, 672] width 87 height 18
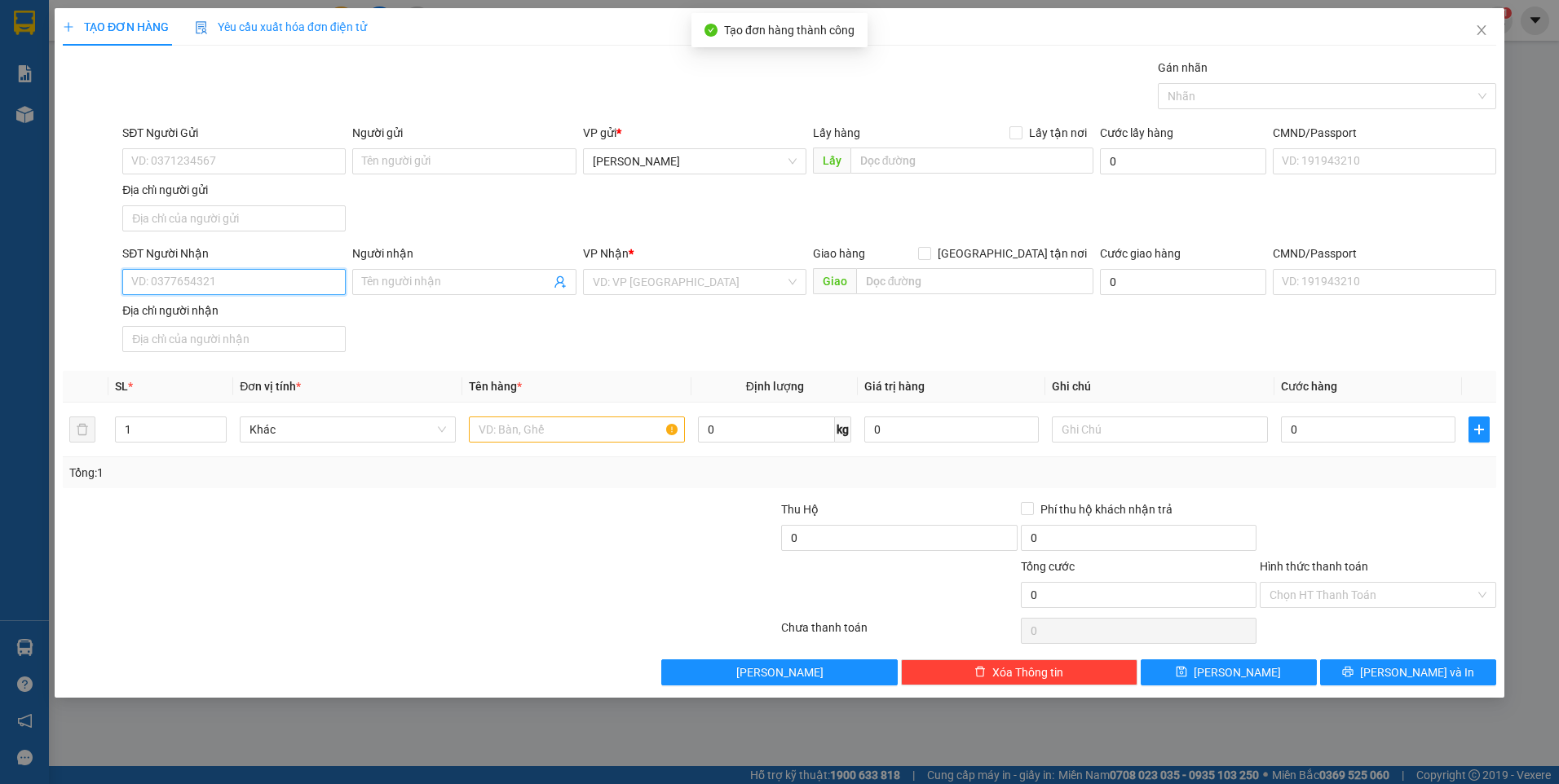
click at [249, 284] on input "SĐT Người Nhận" at bounding box center [234, 282] width 224 height 26
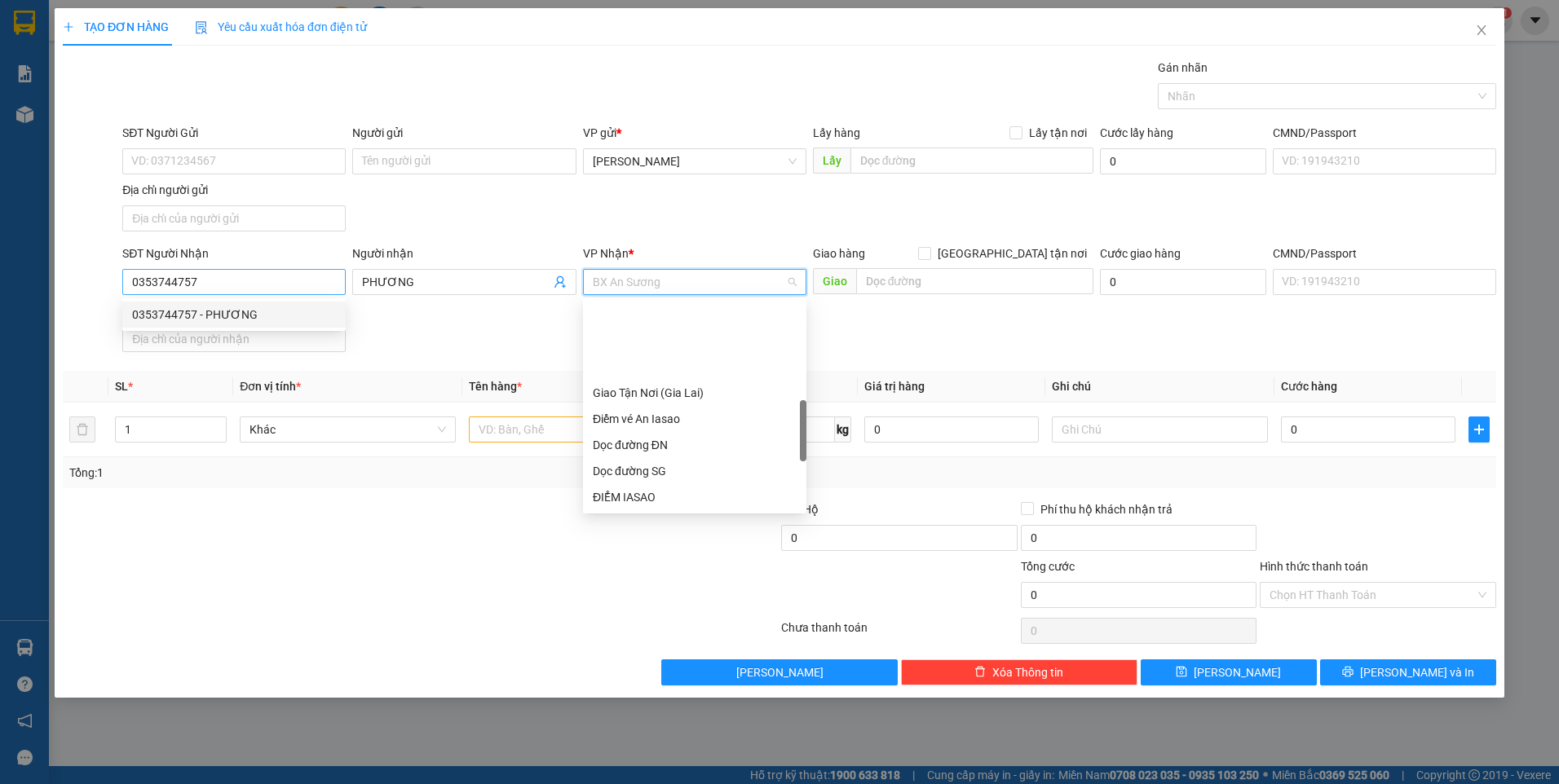
scroll to position [417, 0]
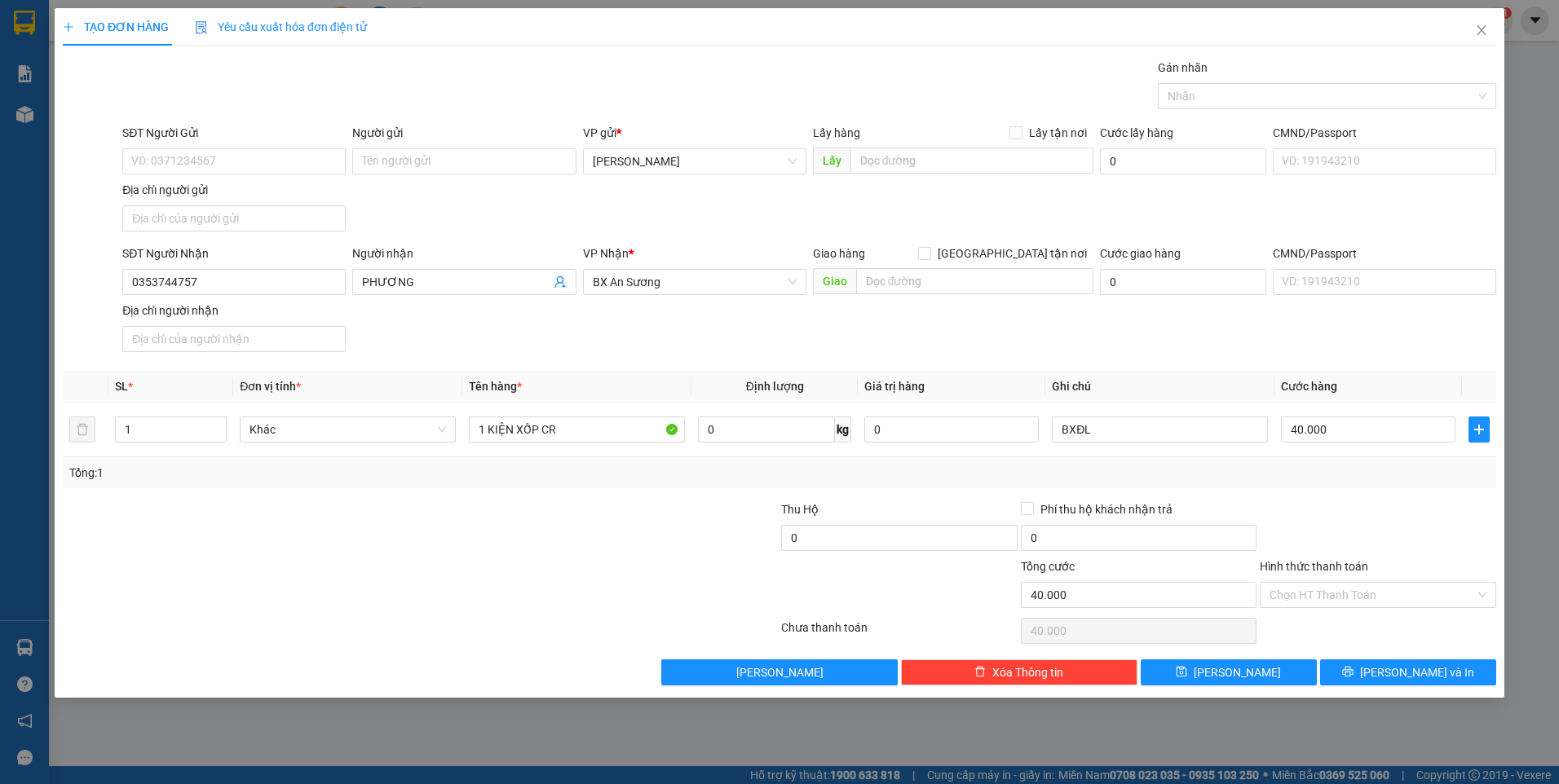
click at [1344, 522] on div at bounding box center [1378, 528] width 240 height 57
click at [1356, 602] on input "Hình thức thanh toán" at bounding box center [1372, 595] width 206 height 25
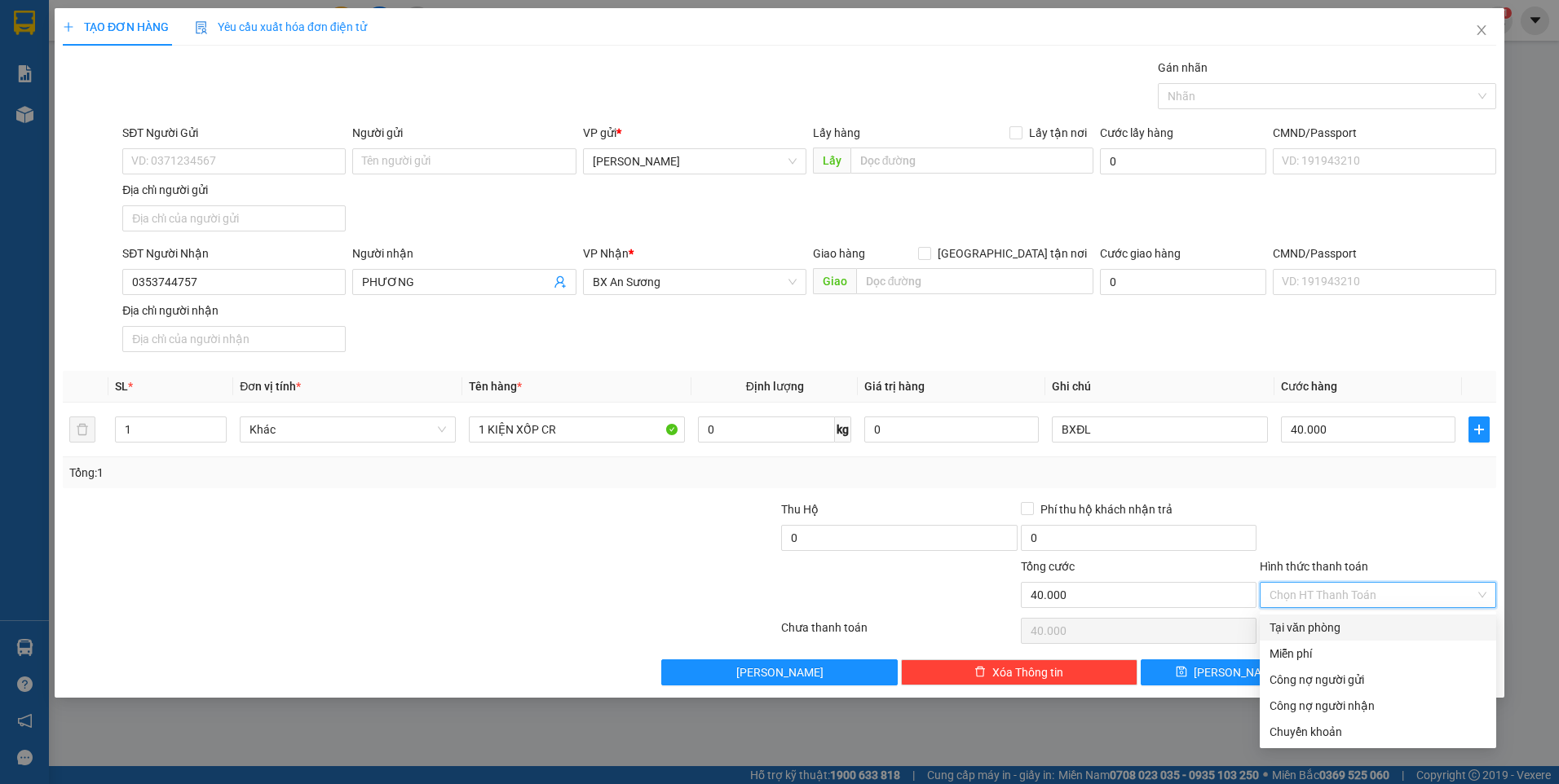
click at [1364, 627] on div "Tại văn phòng" at bounding box center [1378, 628] width 217 height 18
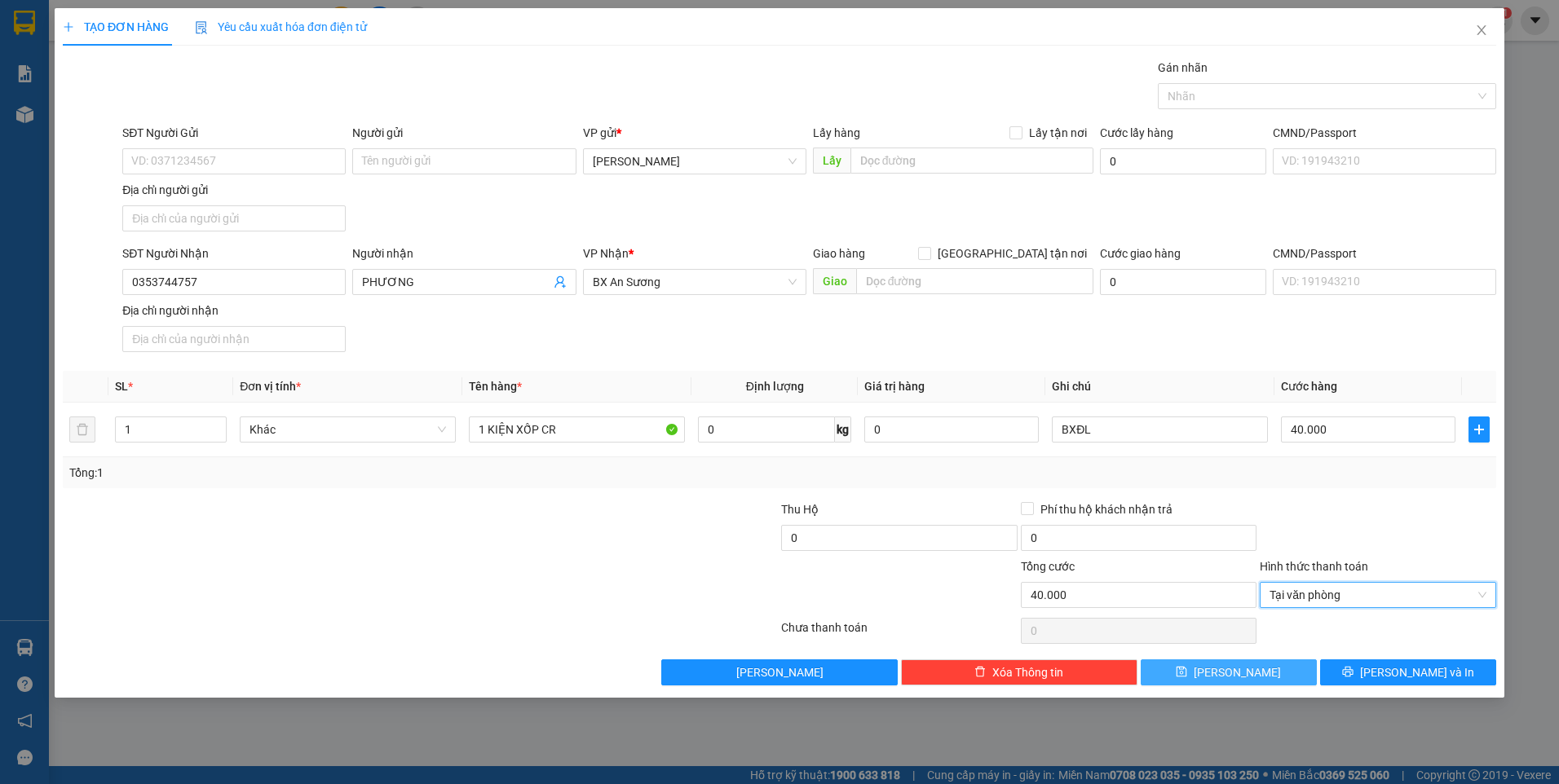
click at [1228, 669] on span "Lưu" at bounding box center [1237, 672] width 87 height 18
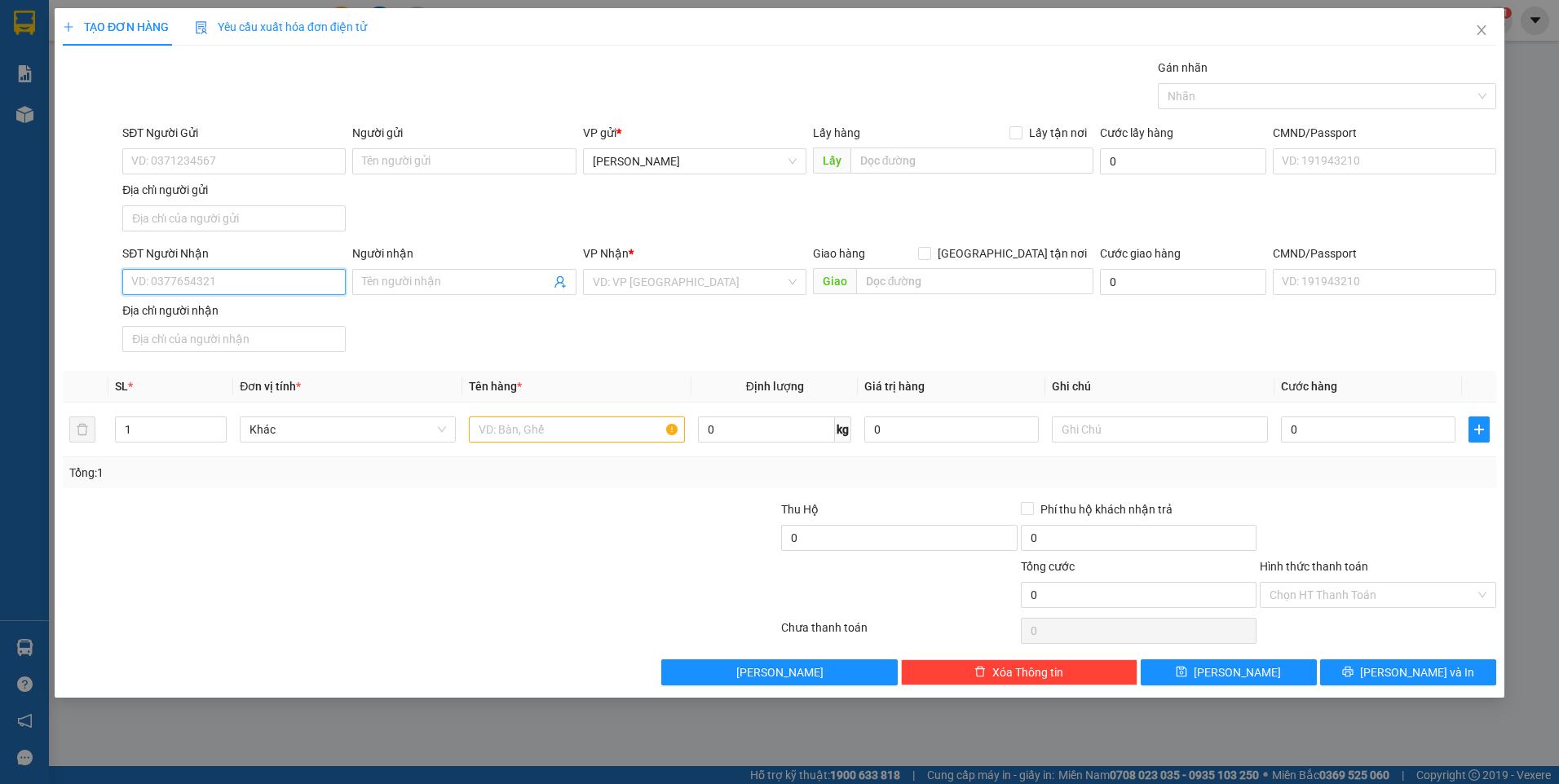
click at [333, 290] on input "SĐT Người Nhận" at bounding box center [234, 282] width 224 height 26
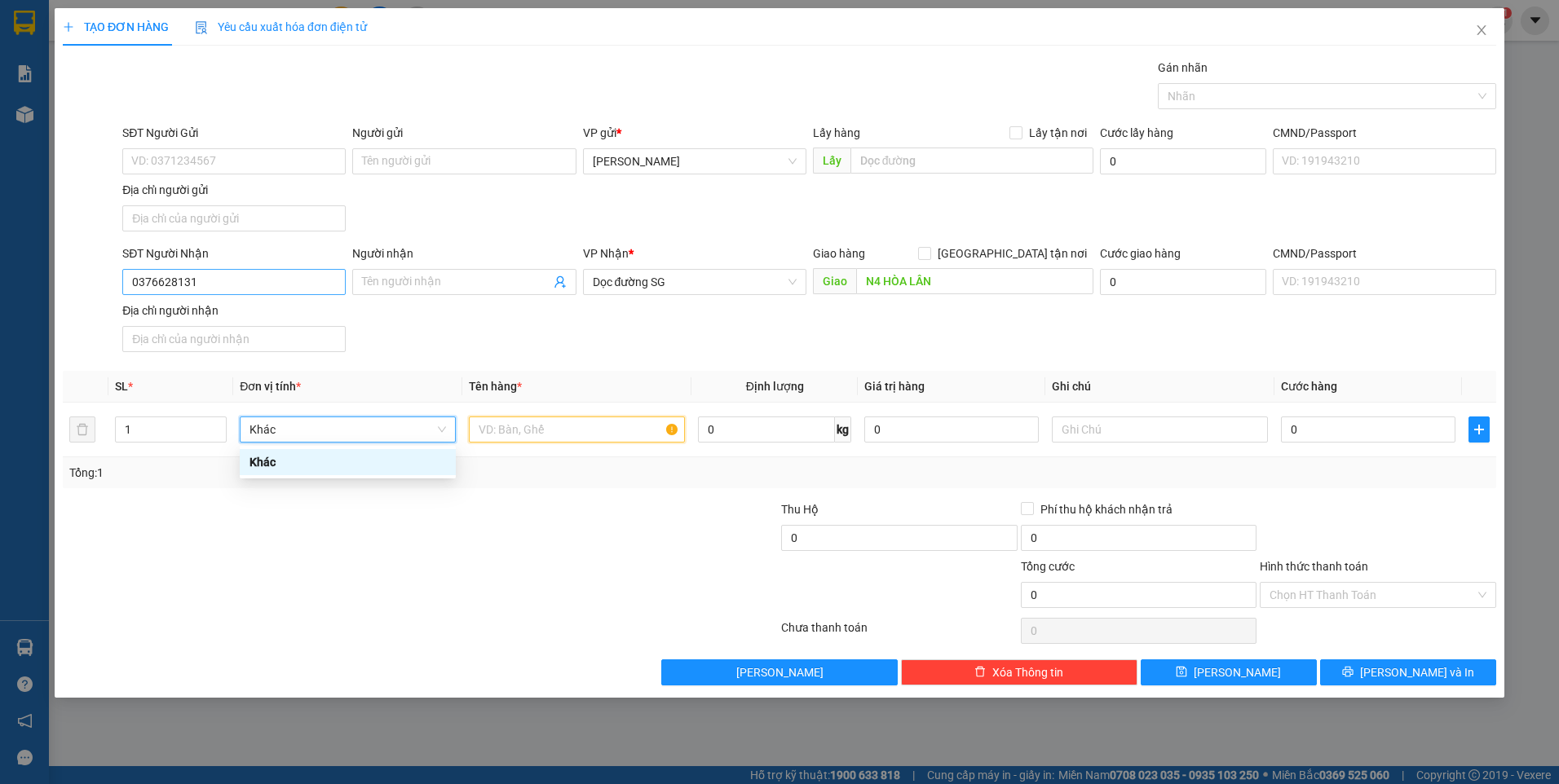
scroll to position [0, 0]
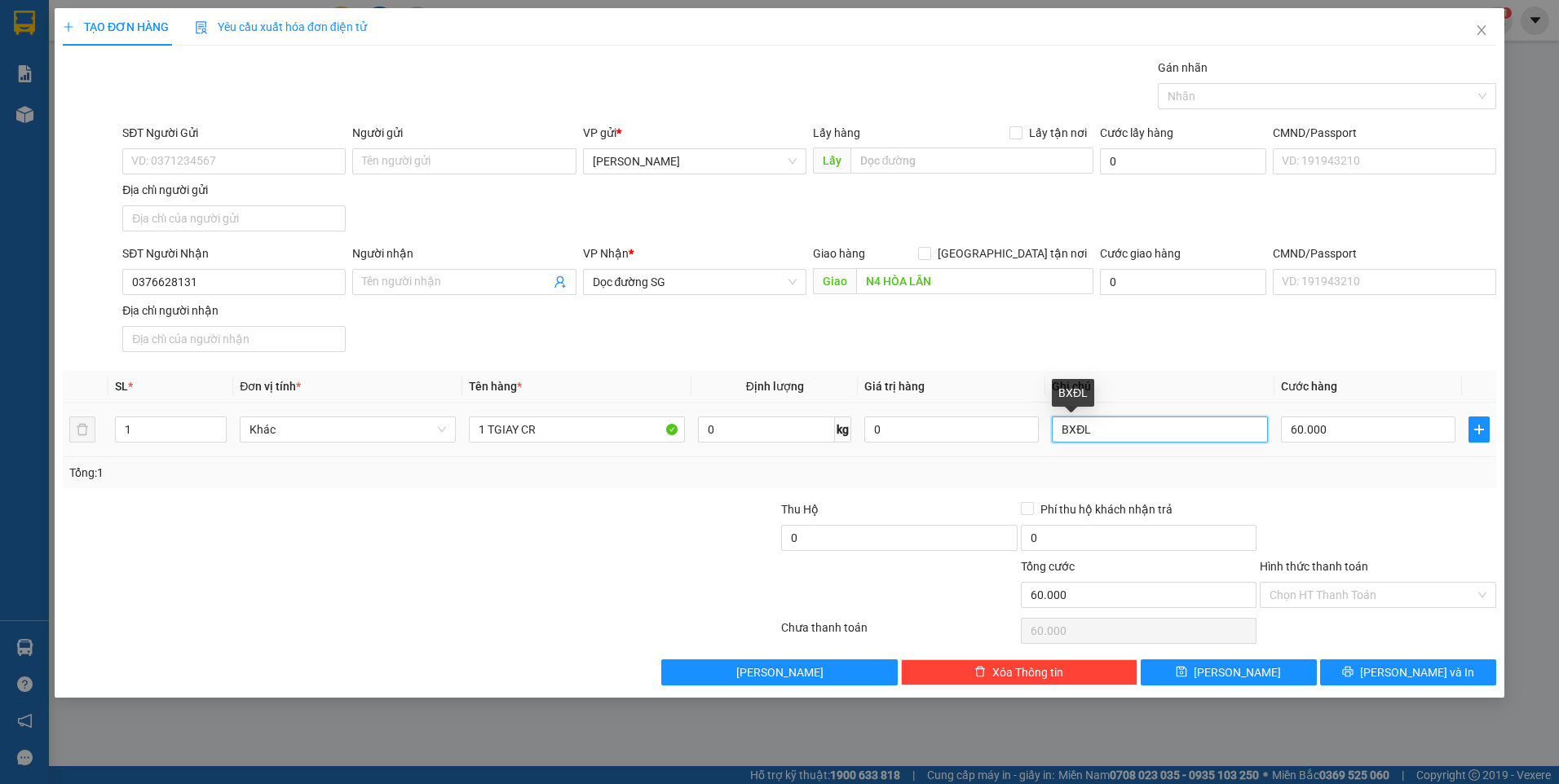
click at [1096, 433] on input "BXĐL" at bounding box center [1159, 430] width 216 height 26
click at [1316, 600] on input "Hình thức thanh toán" at bounding box center [1372, 595] width 206 height 25
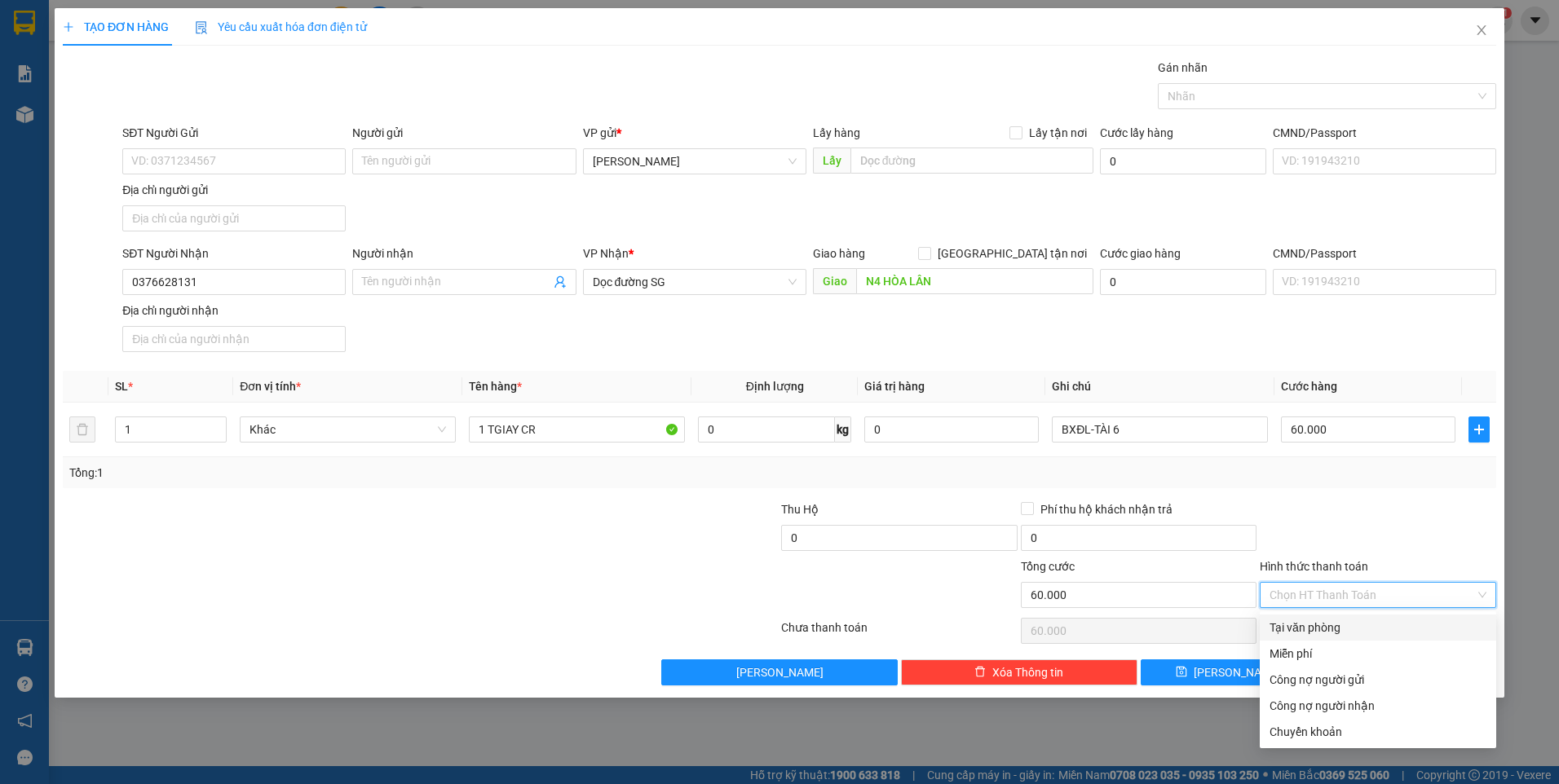
click at [1322, 626] on div "Tại văn phòng" at bounding box center [1378, 628] width 217 height 18
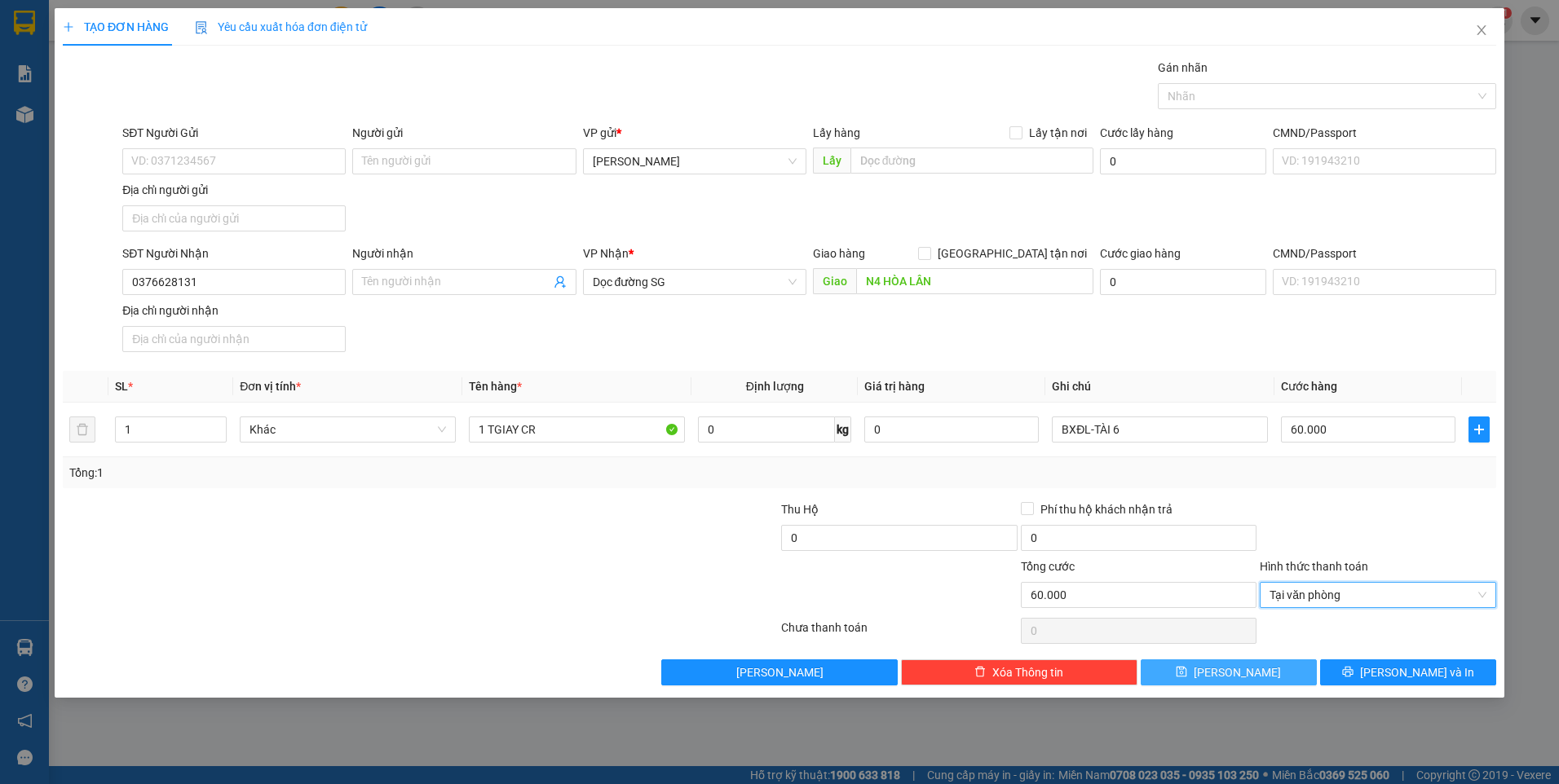
click at [1281, 660] on button "Lưu" at bounding box center [1228, 672] width 176 height 26
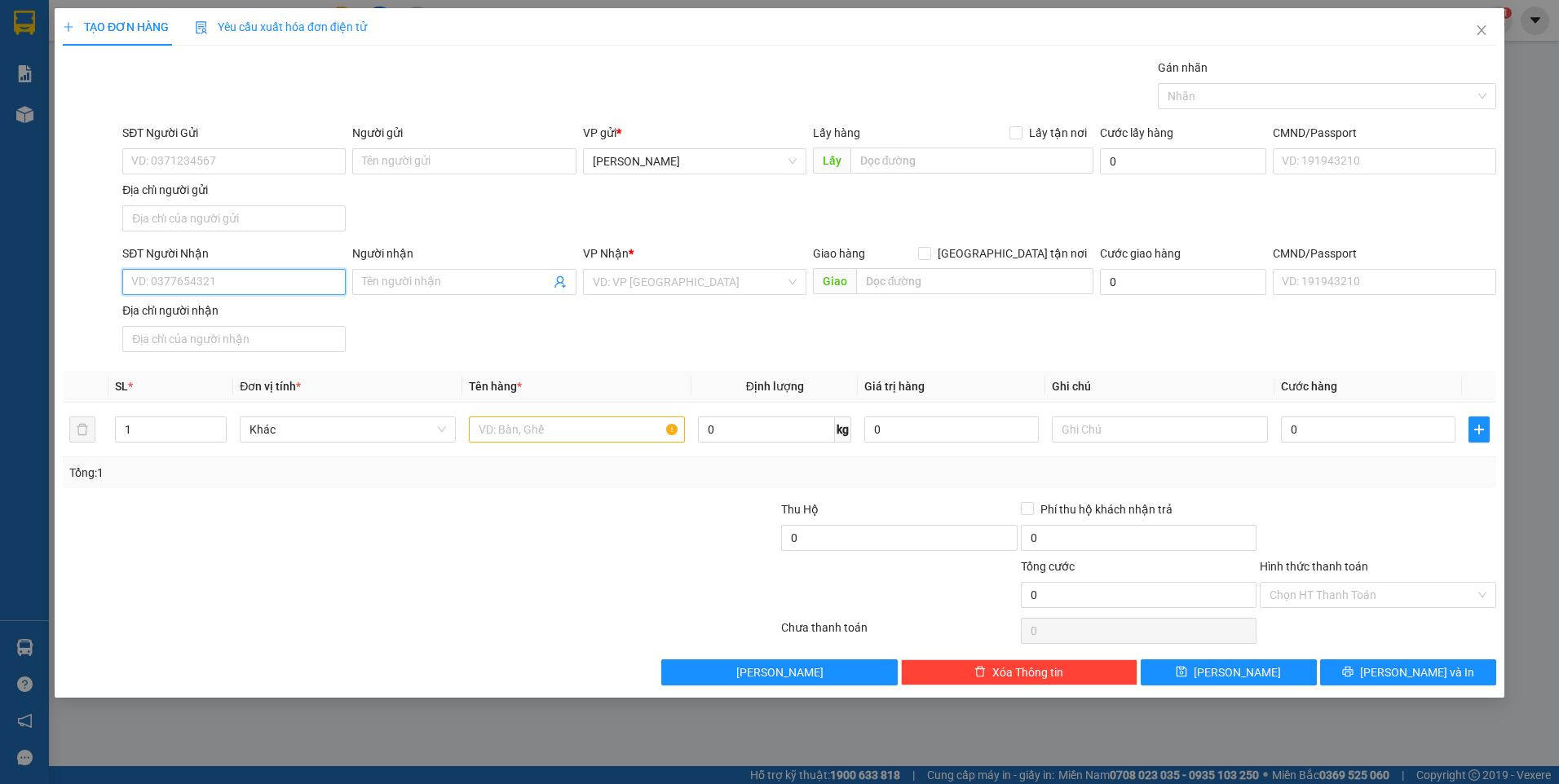
click at [278, 288] on input "SĐT Người Nhận" at bounding box center [234, 282] width 224 height 26
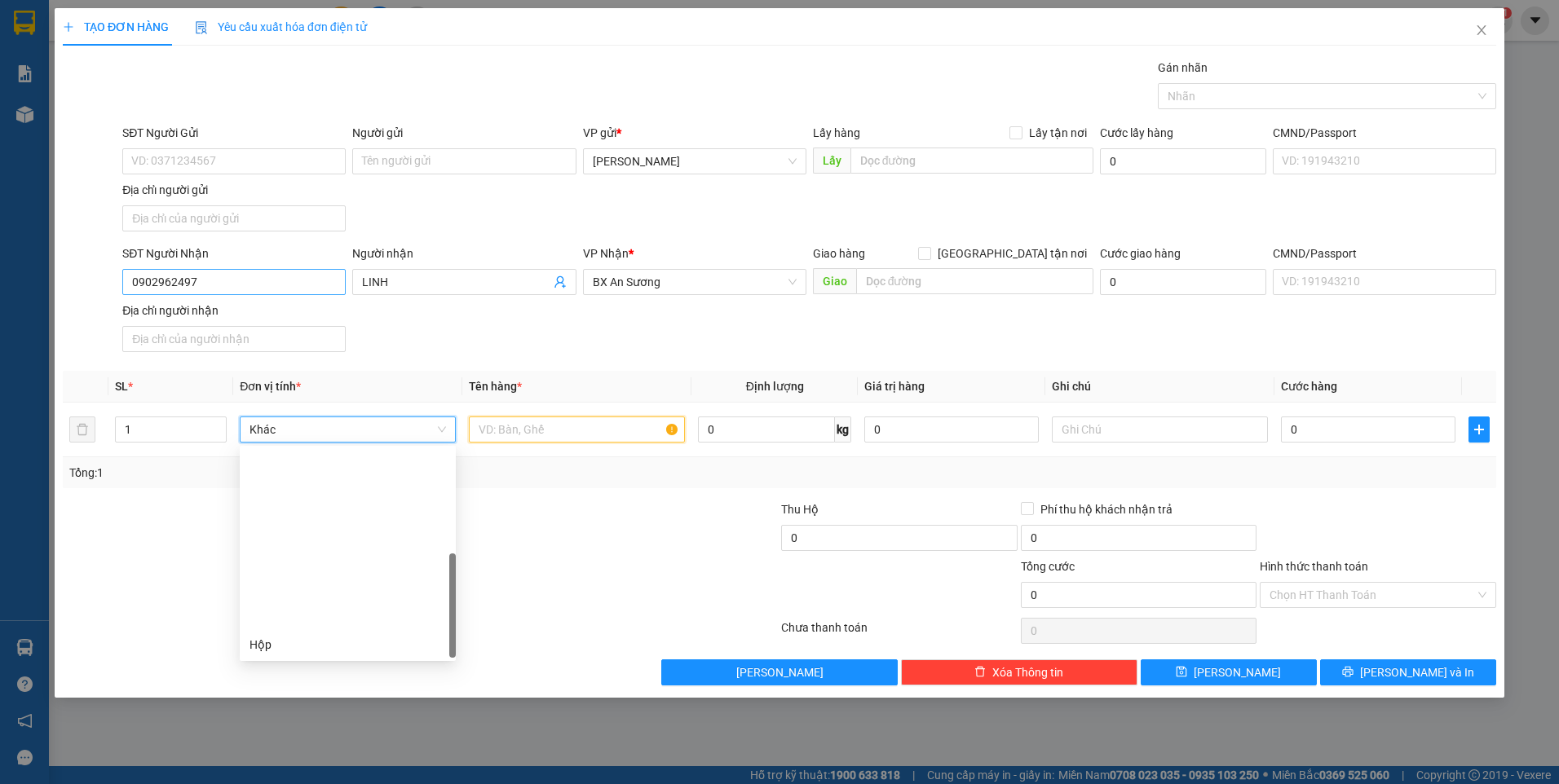
scroll to position [209, 0]
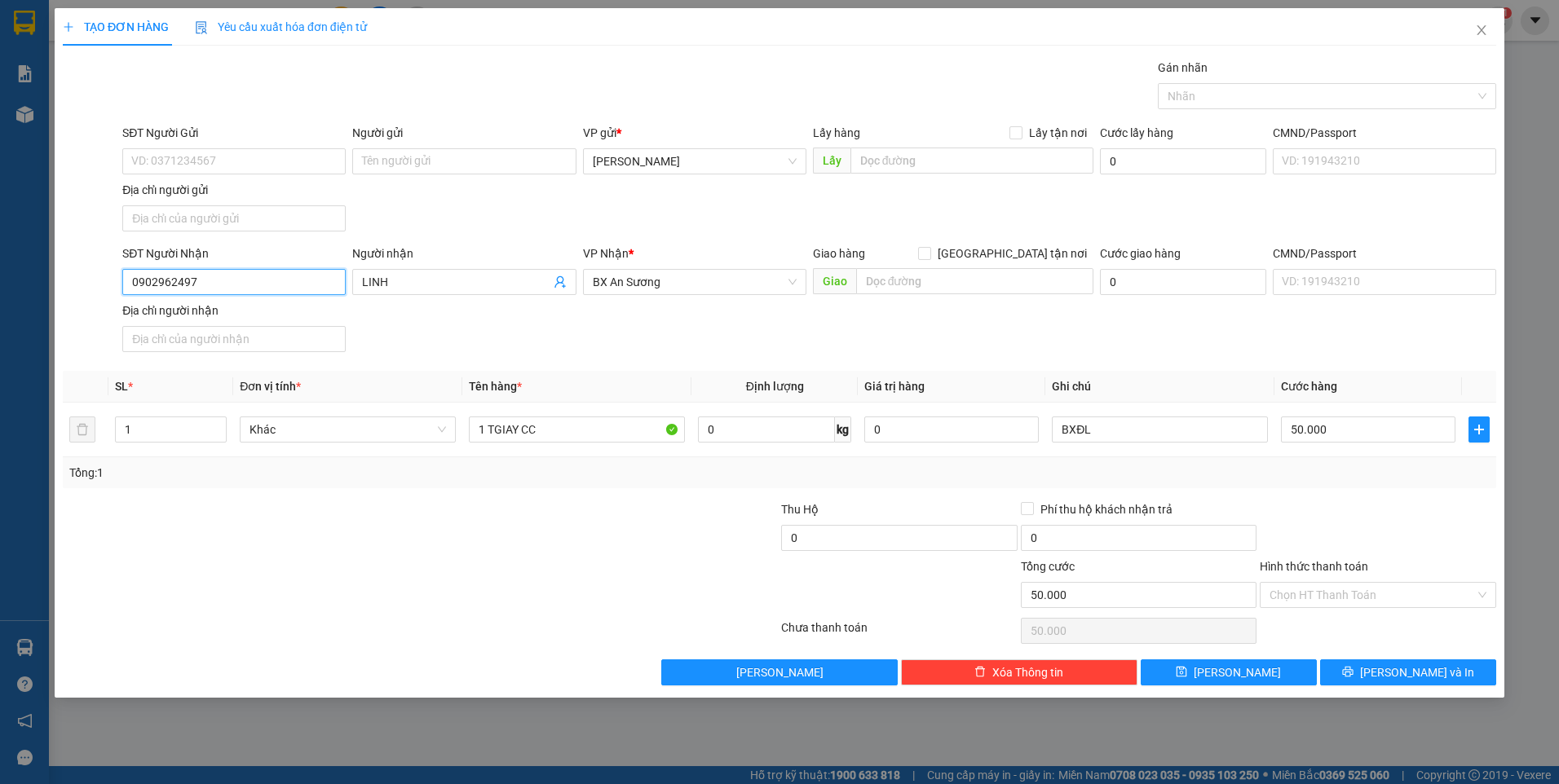
click at [279, 288] on input "0902962497" at bounding box center [234, 282] width 224 height 26
click at [1201, 668] on button "Lưu" at bounding box center [1228, 672] width 176 height 26
click at [286, 279] on input "SĐT Người Nhận" at bounding box center [234, 282] width 224 height 26
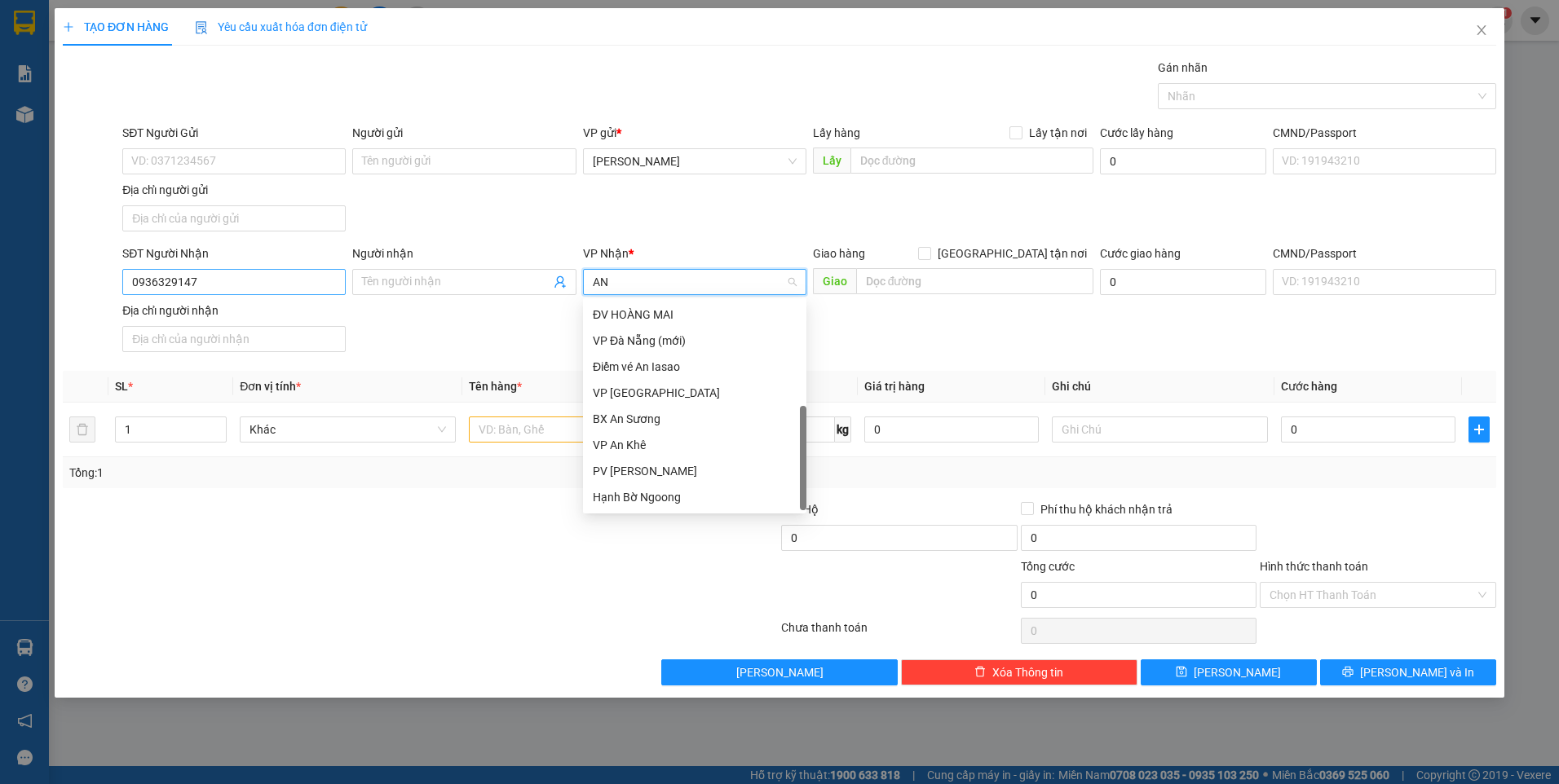
scroll to position [0, 0]
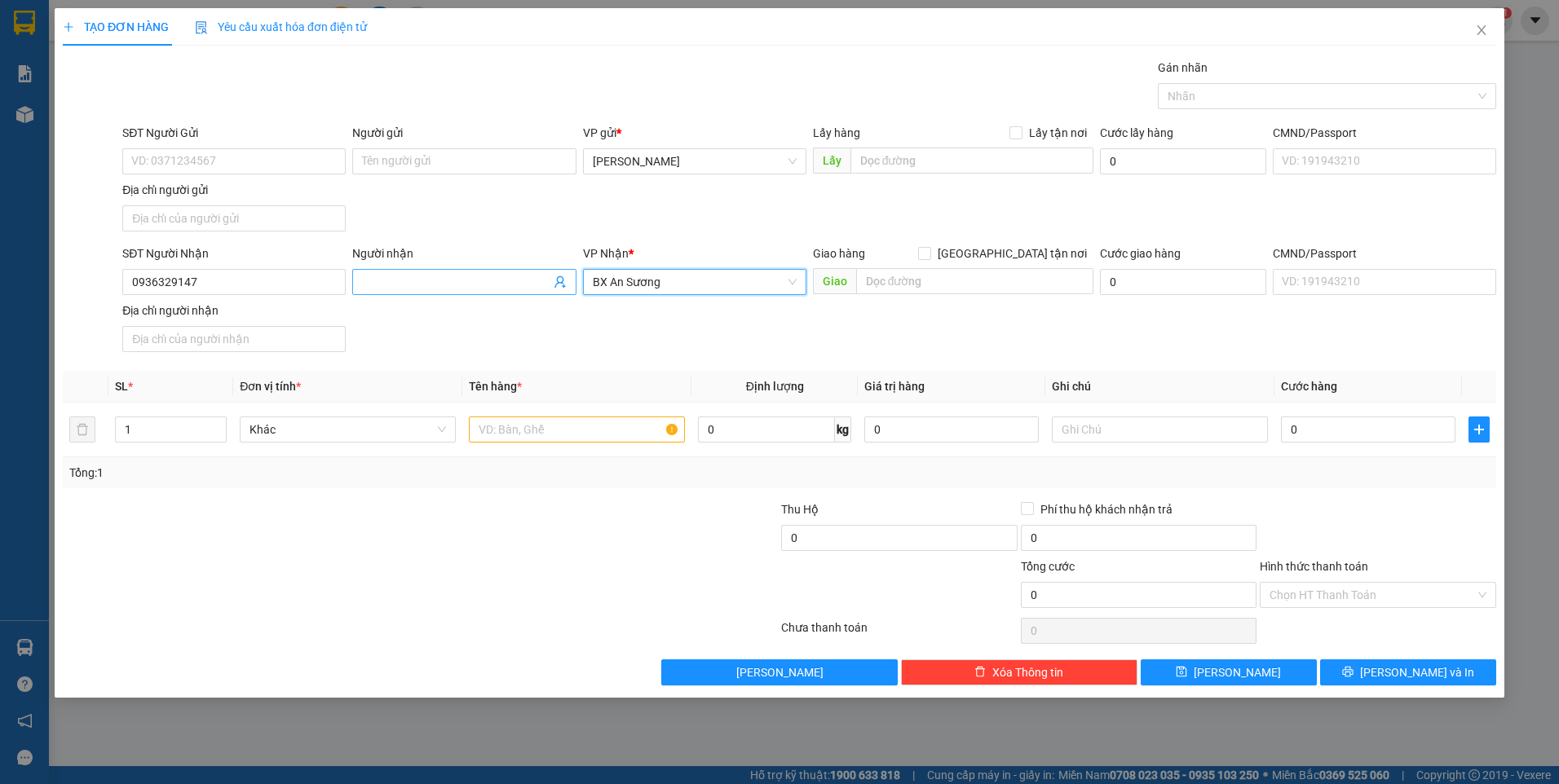
click at [484, 284] on input "Người nhận" at bounding box center [456, 282] width 187 height 18
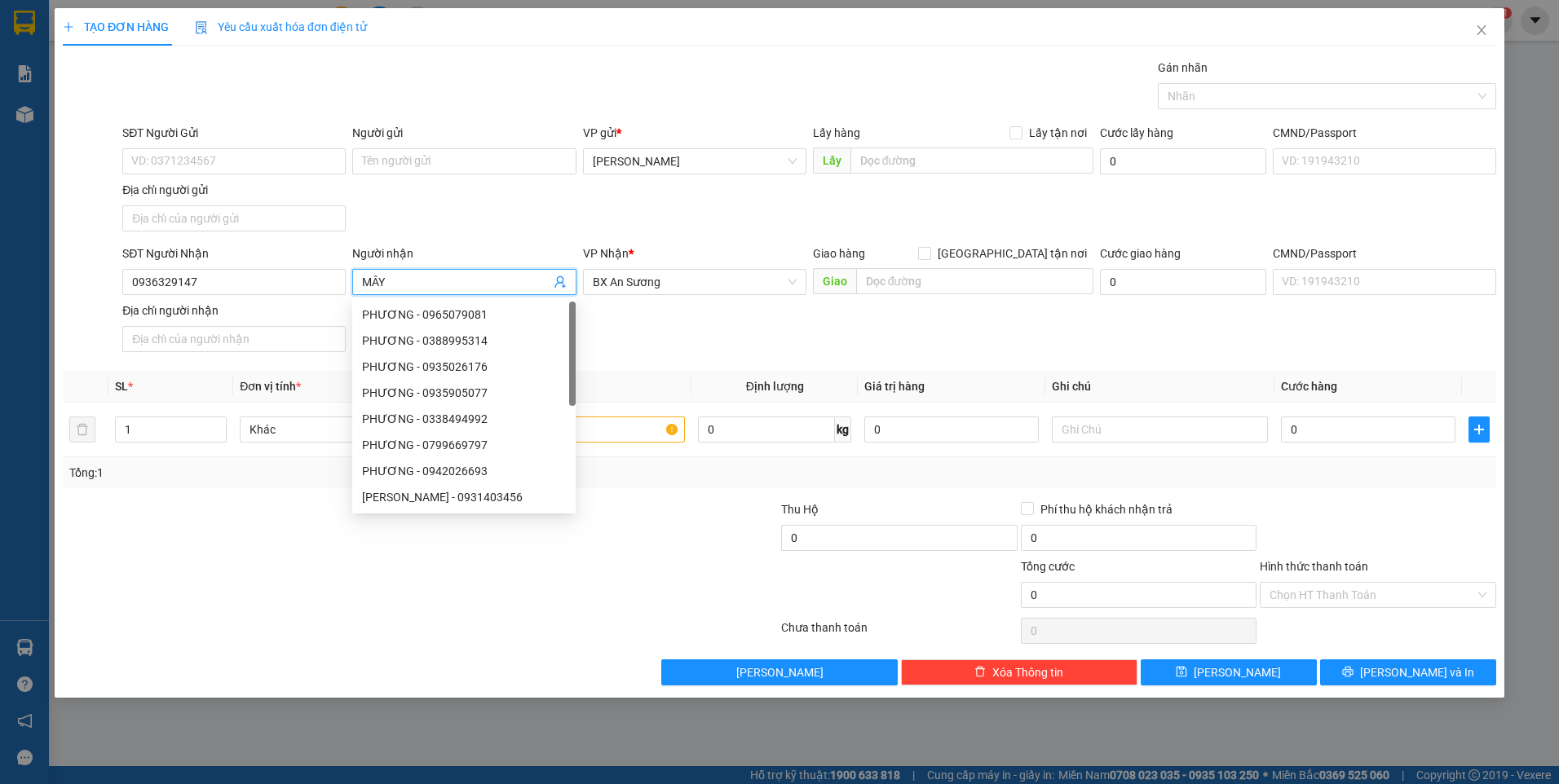
scroll to position [411, 0]
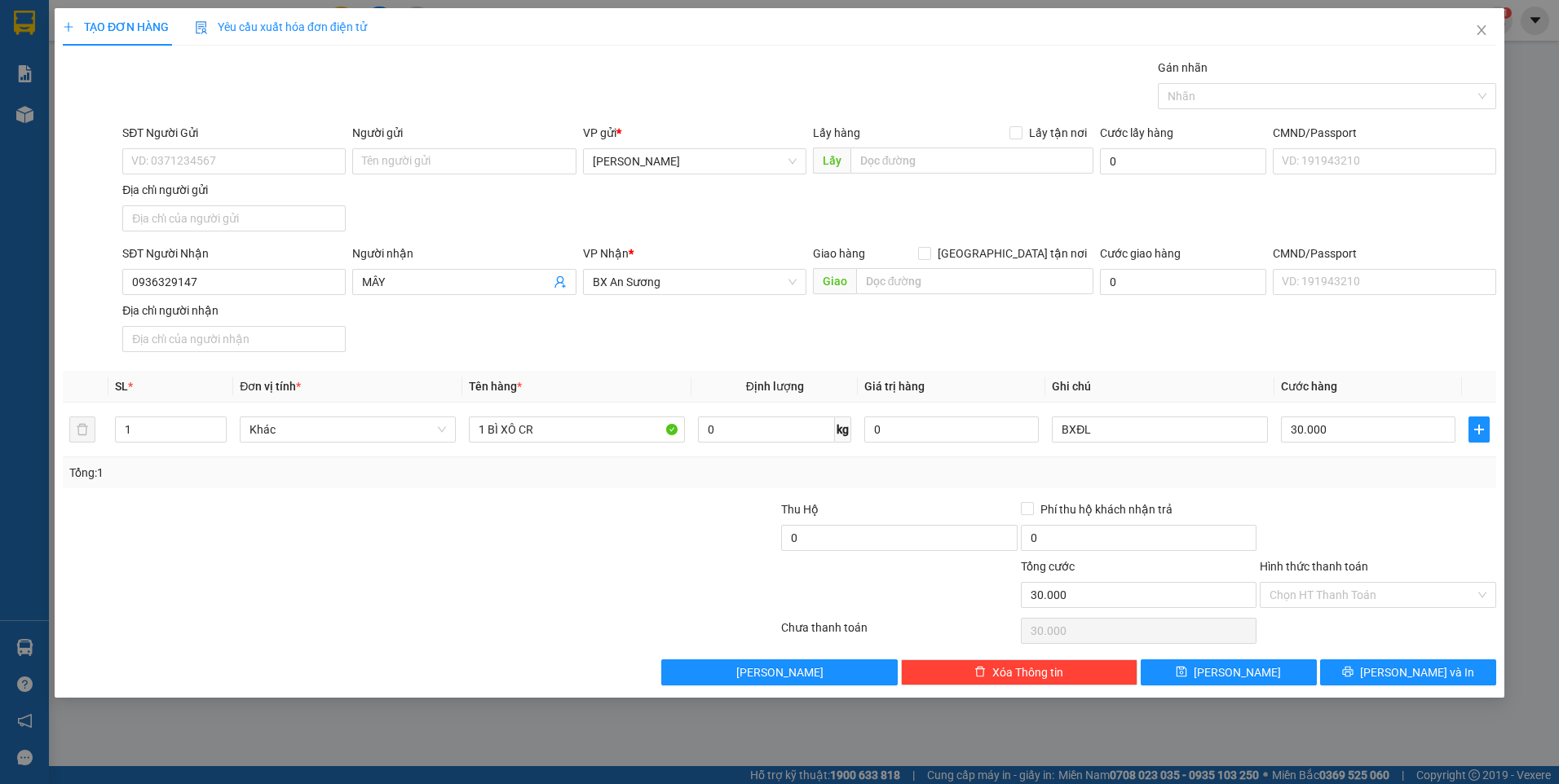
click at [1367, 482] on div "Tổng: 1" at bounding box center [779, 473] width 1433 height 31
click at [1353, 593] on input "Hình thức thanh toán" at bounding box center [1372, 595] width 206 height 25
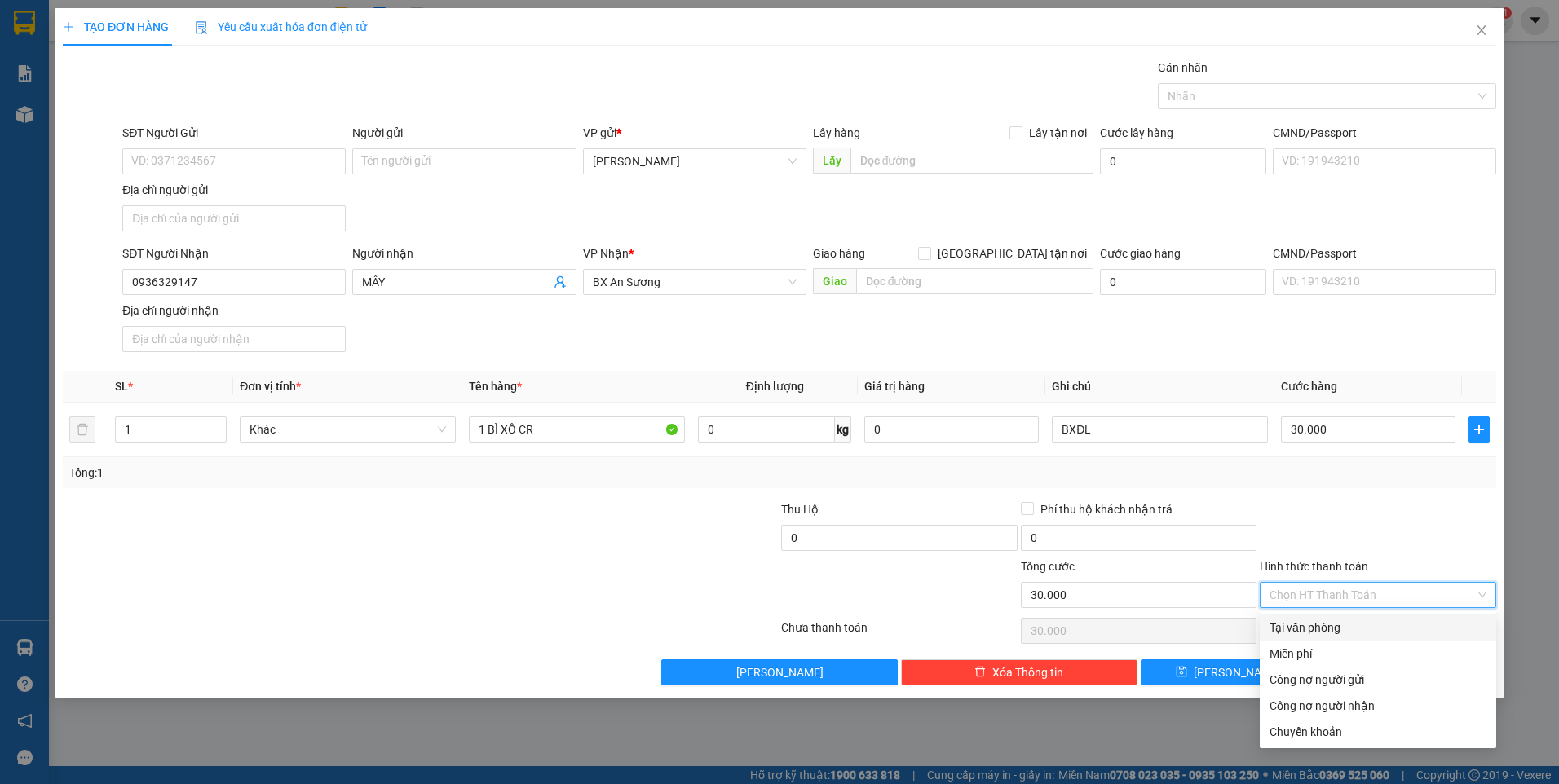
click at [1347, 630] on div "Tại văn phòng" at bounding box center [1378, 628] width 217 height 18
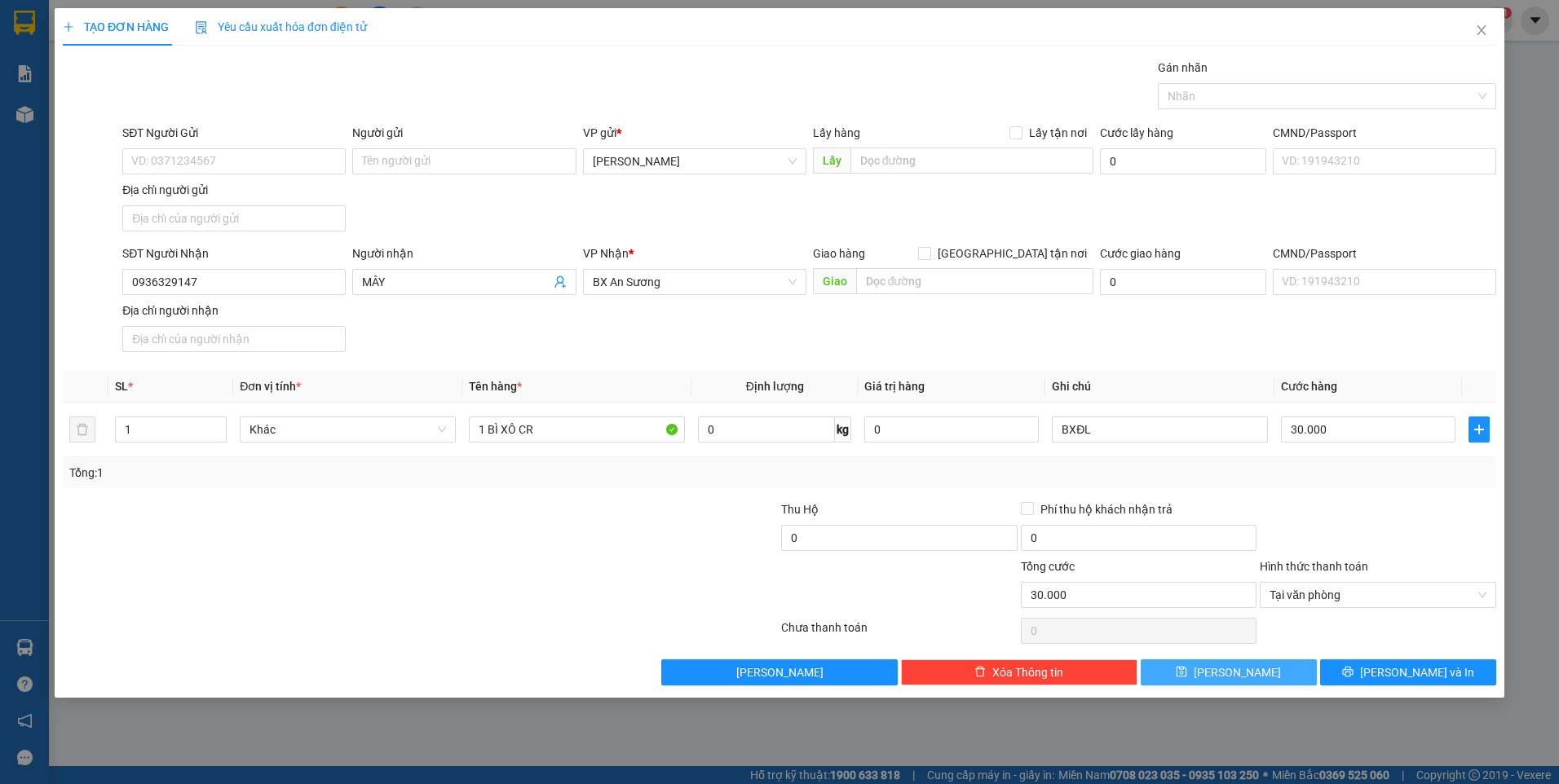
click at [1242, 673] on span "Lưu" at bounding box center [1237, 672] width 87 height 18
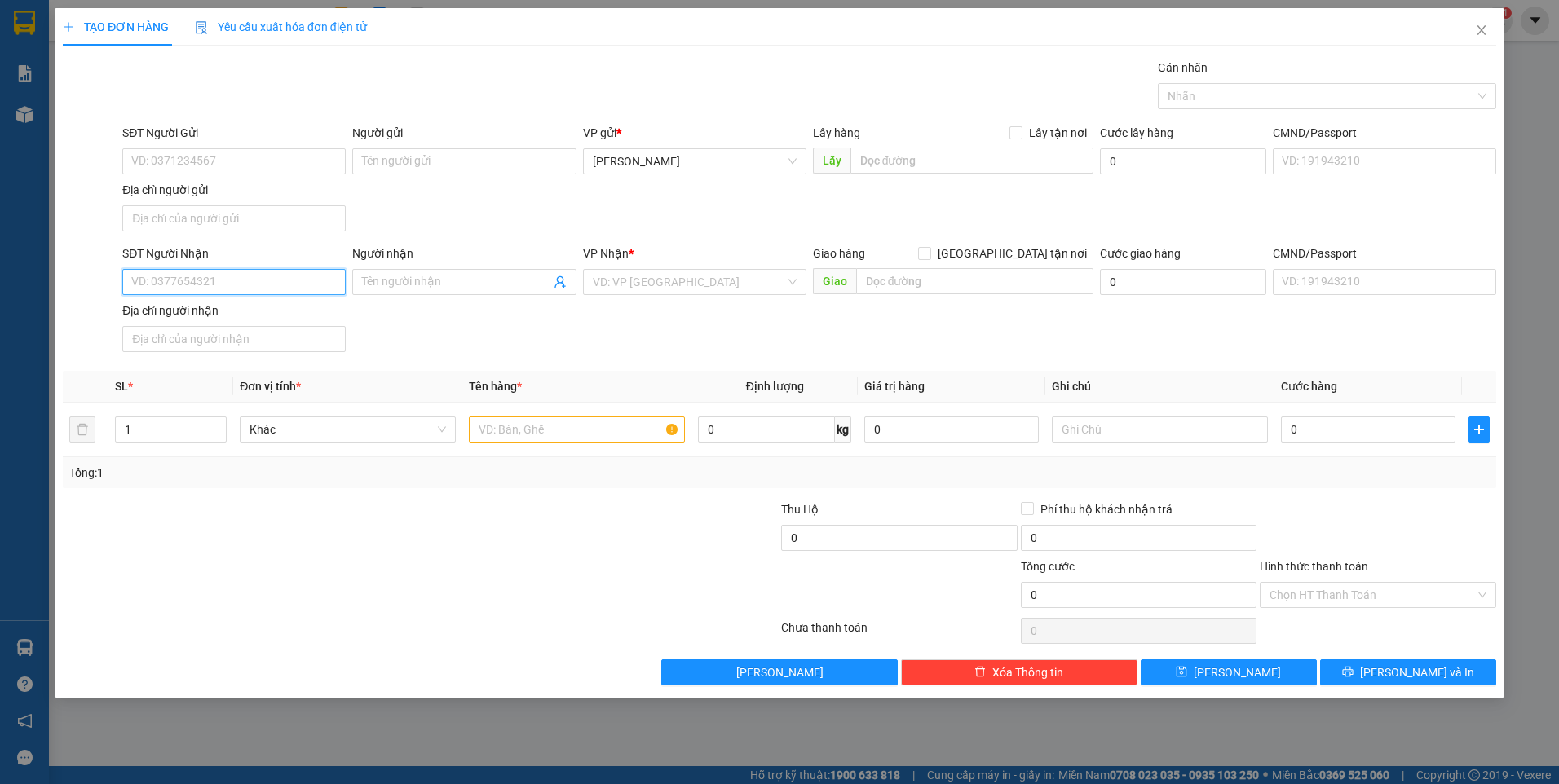
click at [294, 286] on input "SĐT Người Nhận" at bounding box center [234, 282] width 224 height 26
click at [1288, 589] on input "Hình thức thanh toán" at bounding box center [1372, 595] width 206 height 25
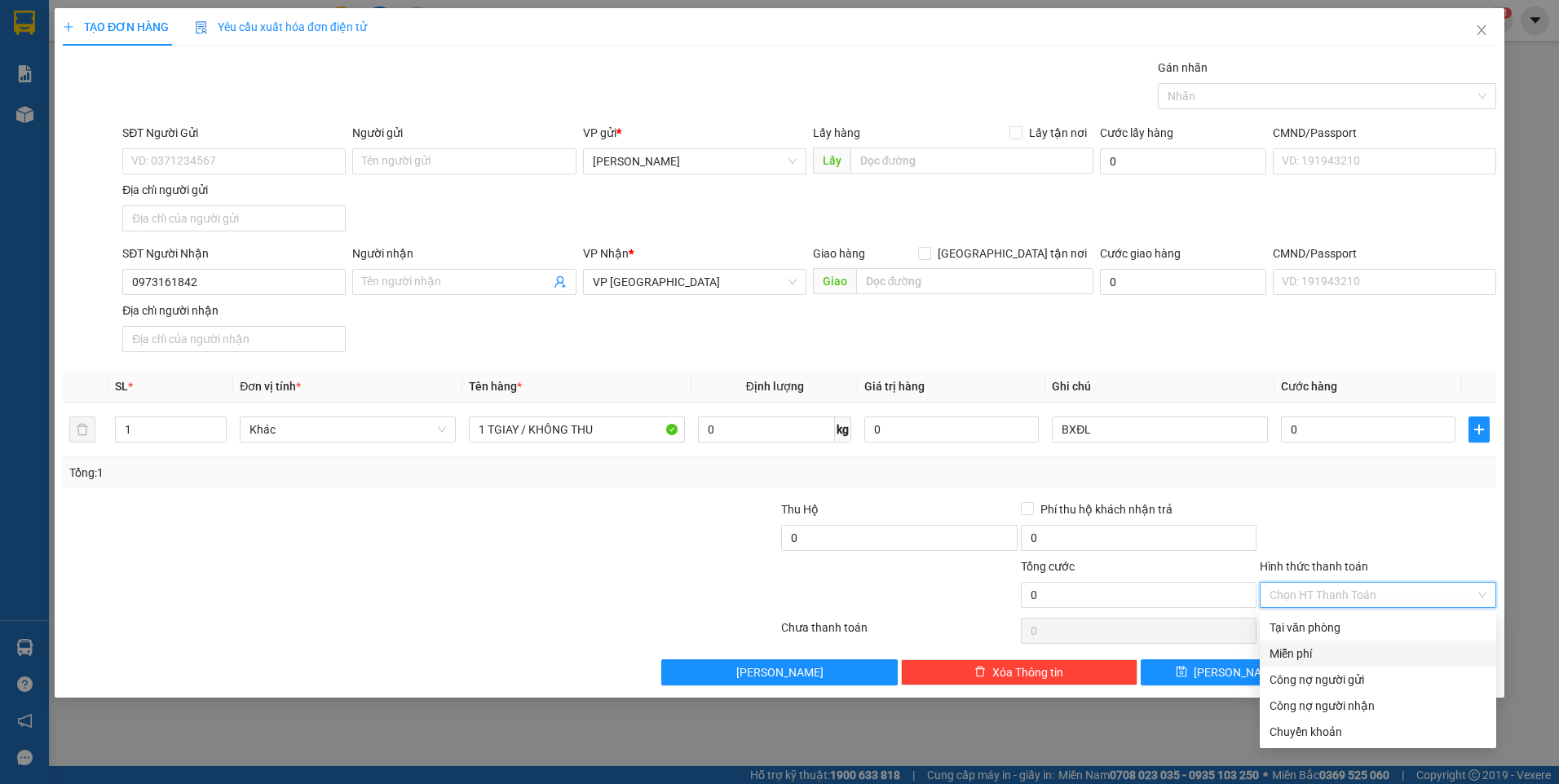
click at [1320, 648] on div "Miễn phí" at bounding box center [1378, 653] width 217 height 18
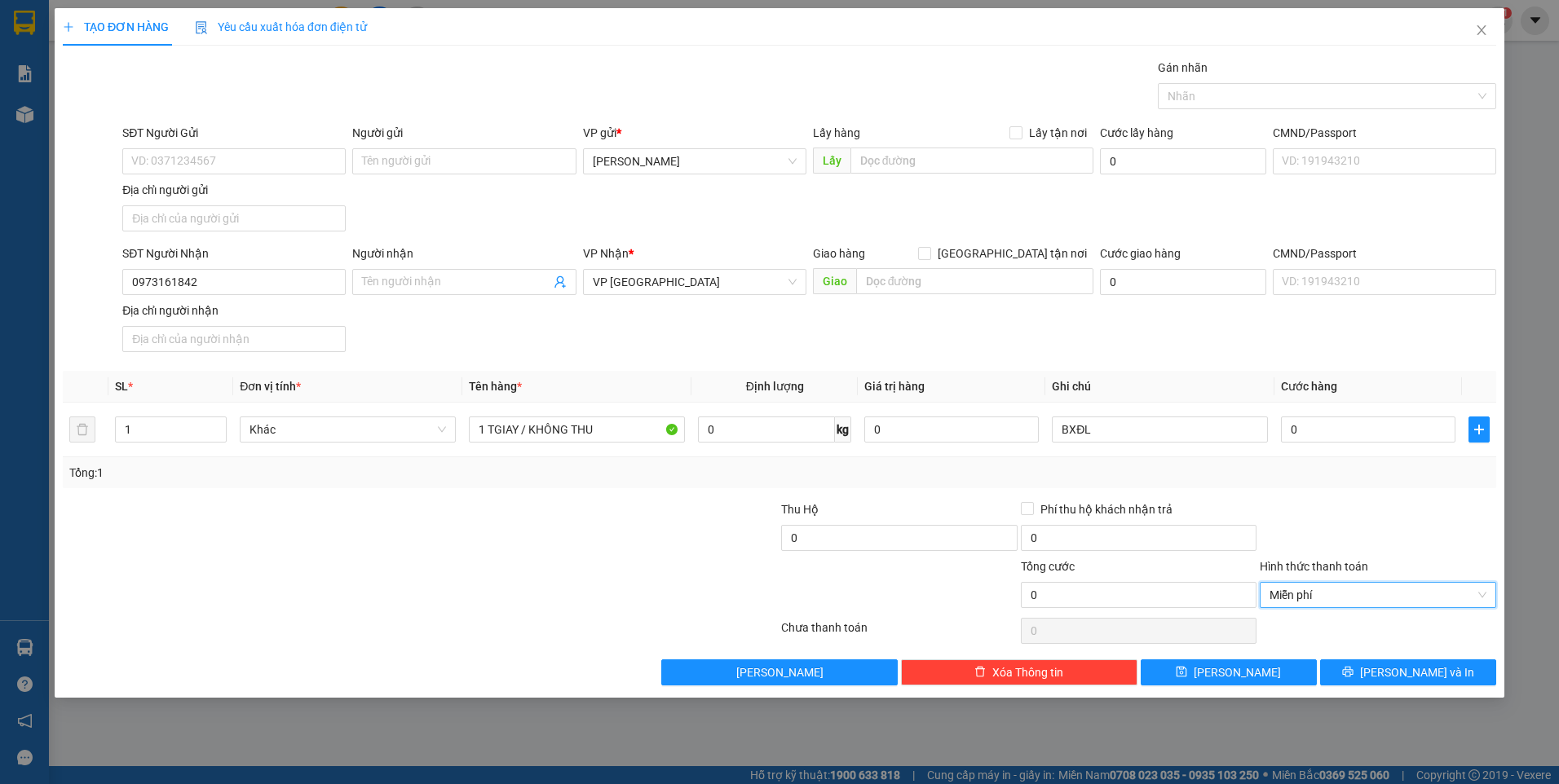
click at [1351, 527] on div at bounding box center [1378, 528] width 240 height 57
click at [1281, 661] on button "Lưu" at bounding box center [1228, 672] width 176 height 26
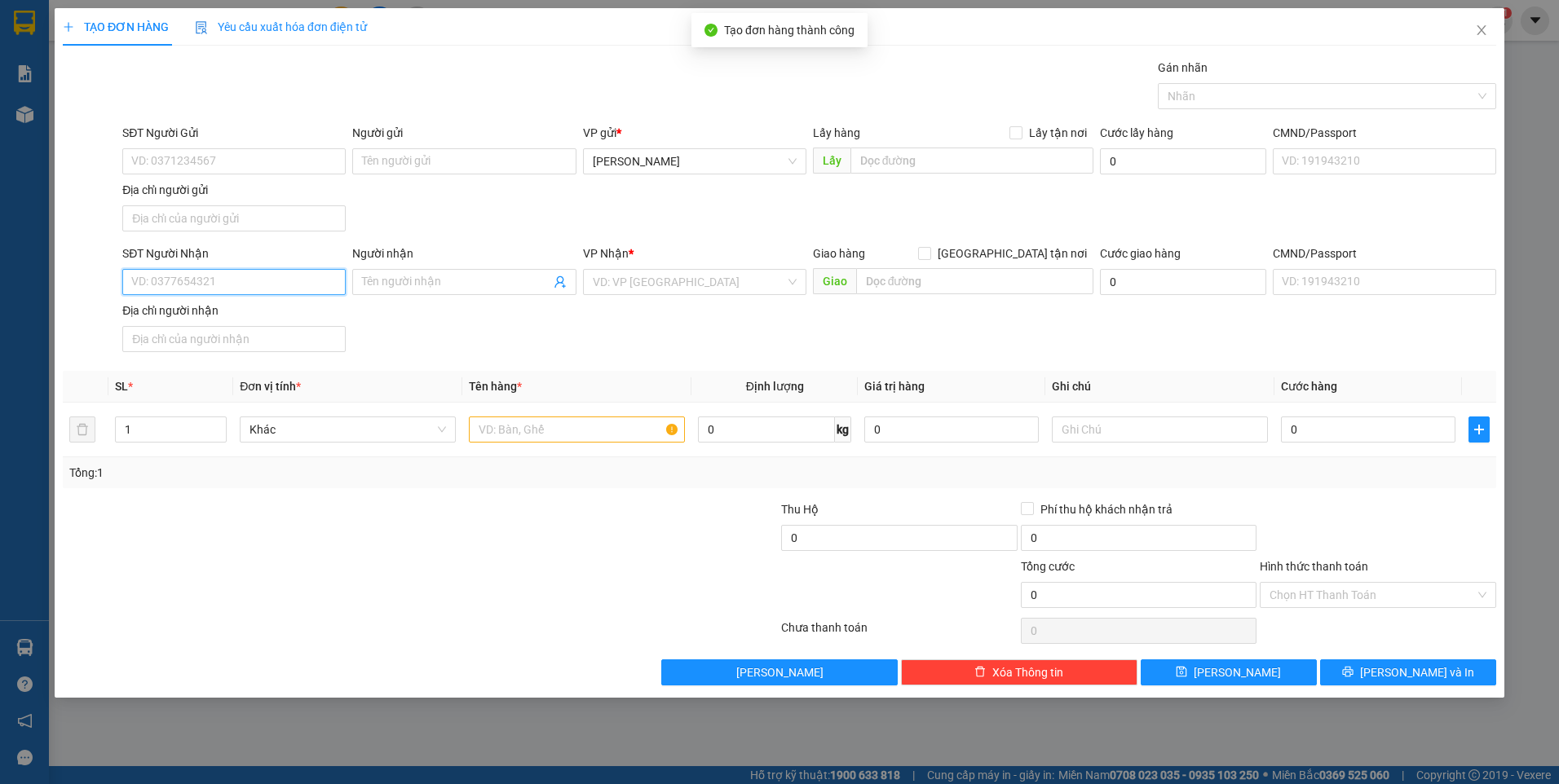
click at [211, 282] on input "SĐT Người Nhận" at bounding box center [234, 282] width 224 height 26
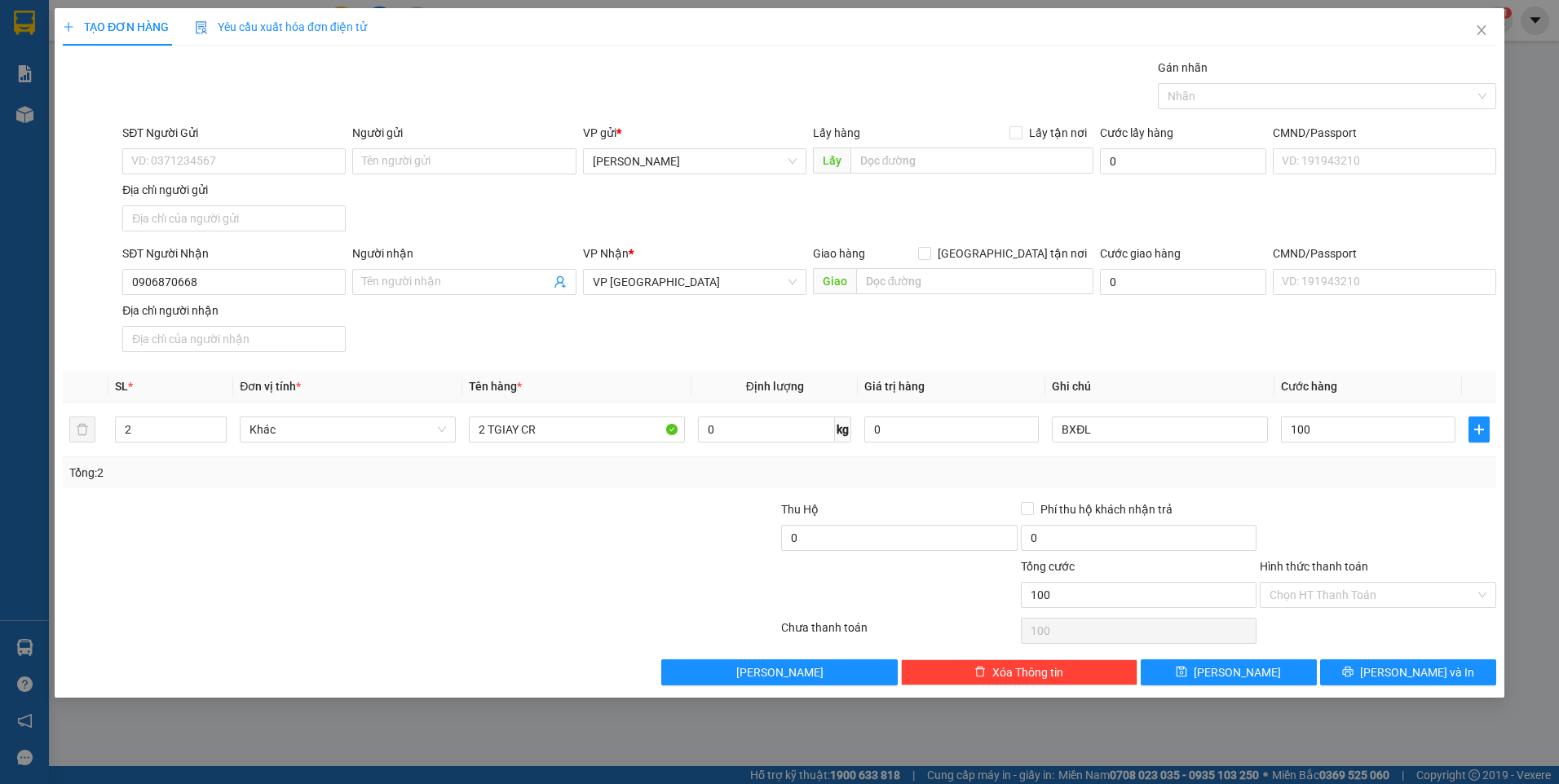
click at [1376, 565] on div "Hình thức thanh toán" at bounding box center [1378, 570] width 237 height 25
click at [1369, 597] on input "Hình thức thanh toán" at bounding box center [1372, 595] width 206 height 25
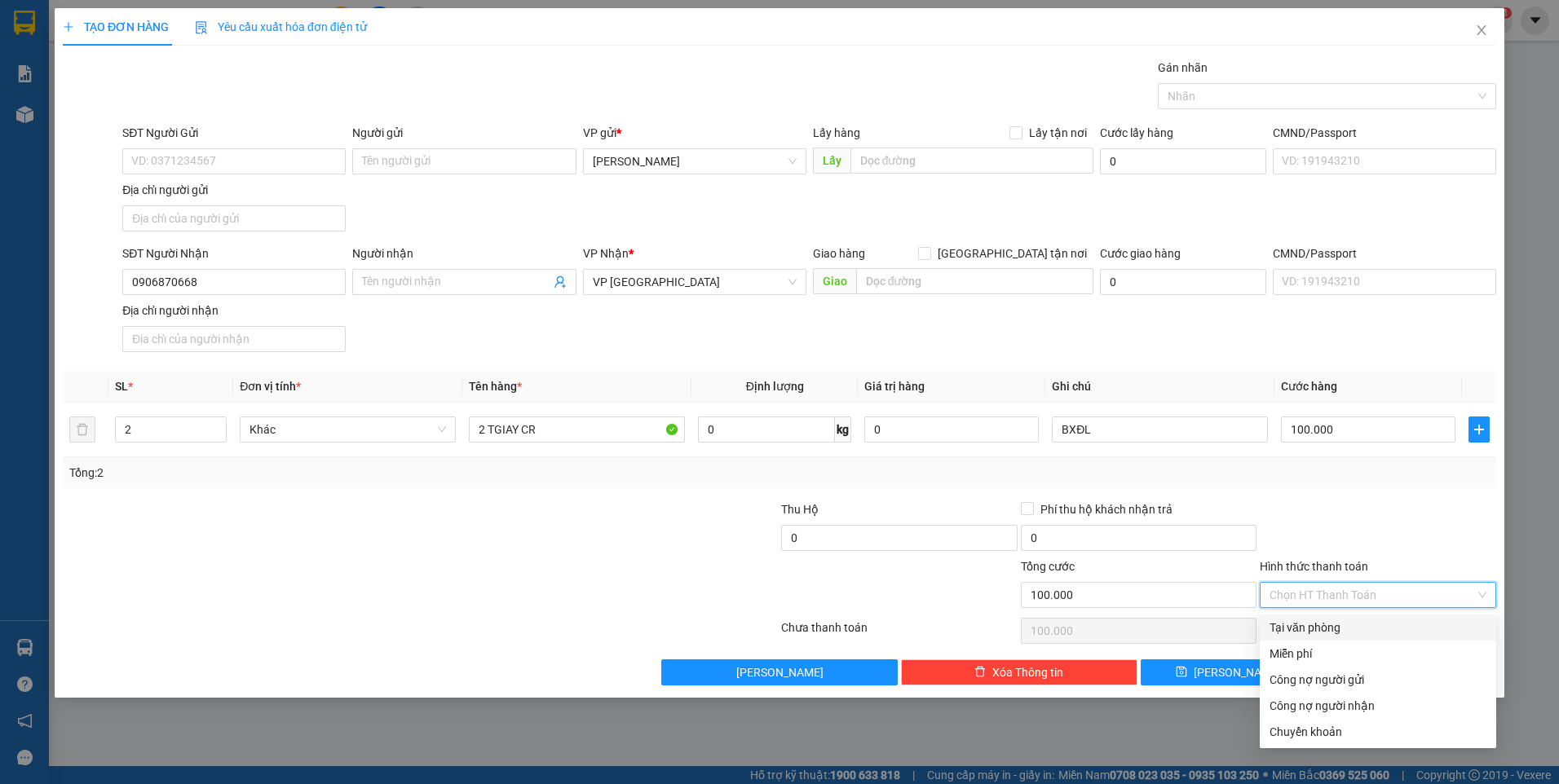
drag, startPoint x: 1359, startPoint y: 622, endPoint x: 1353, endPoint y: 630, distance: 10.0
click at [1359, 623] on div "Tại văn phòng" at bounding box center [1378, 628] width 217 height 18
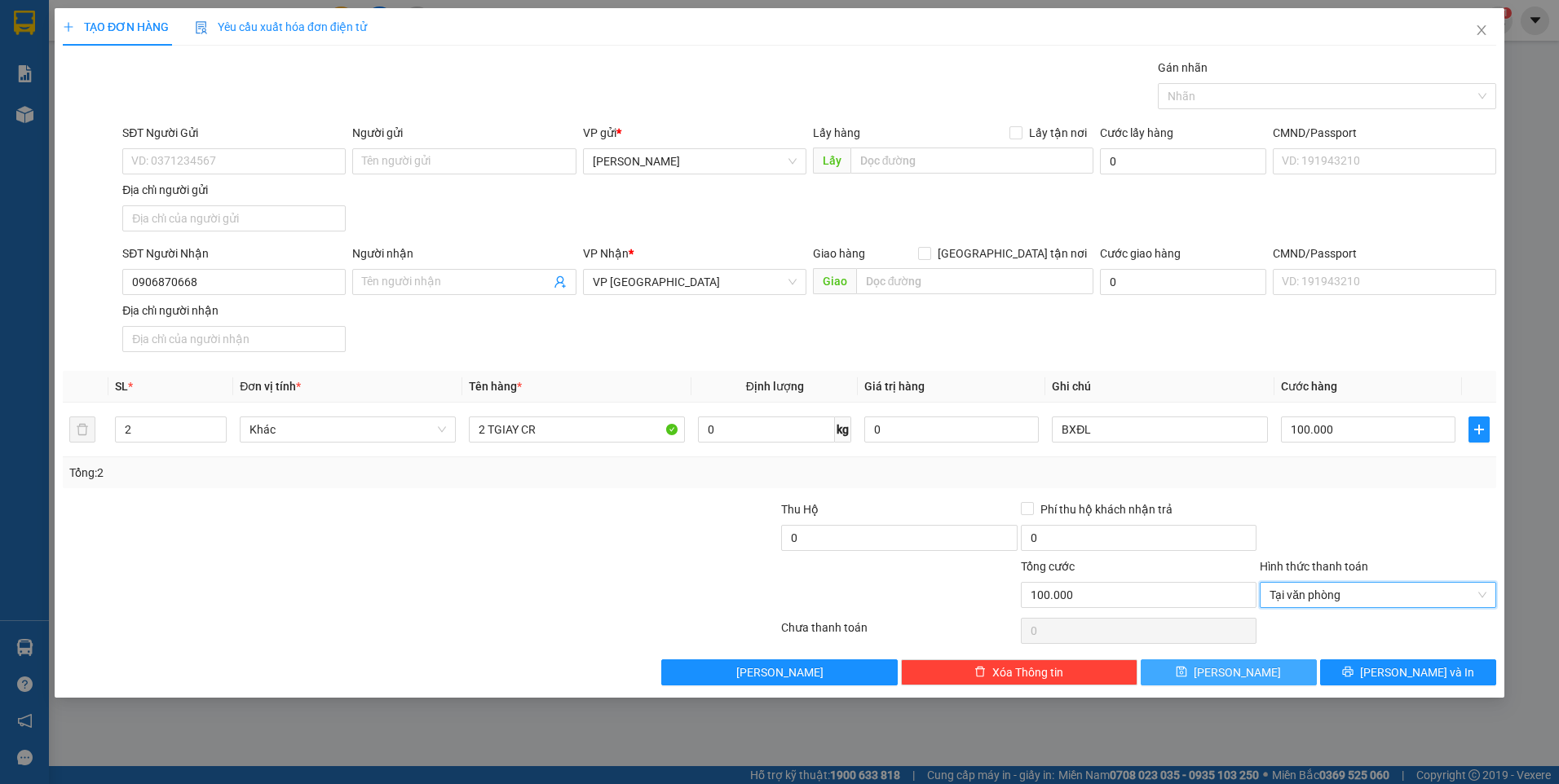
click at [1272, 671] on button "Lưu" at bounding box center [1228, 672] width 176 height 26
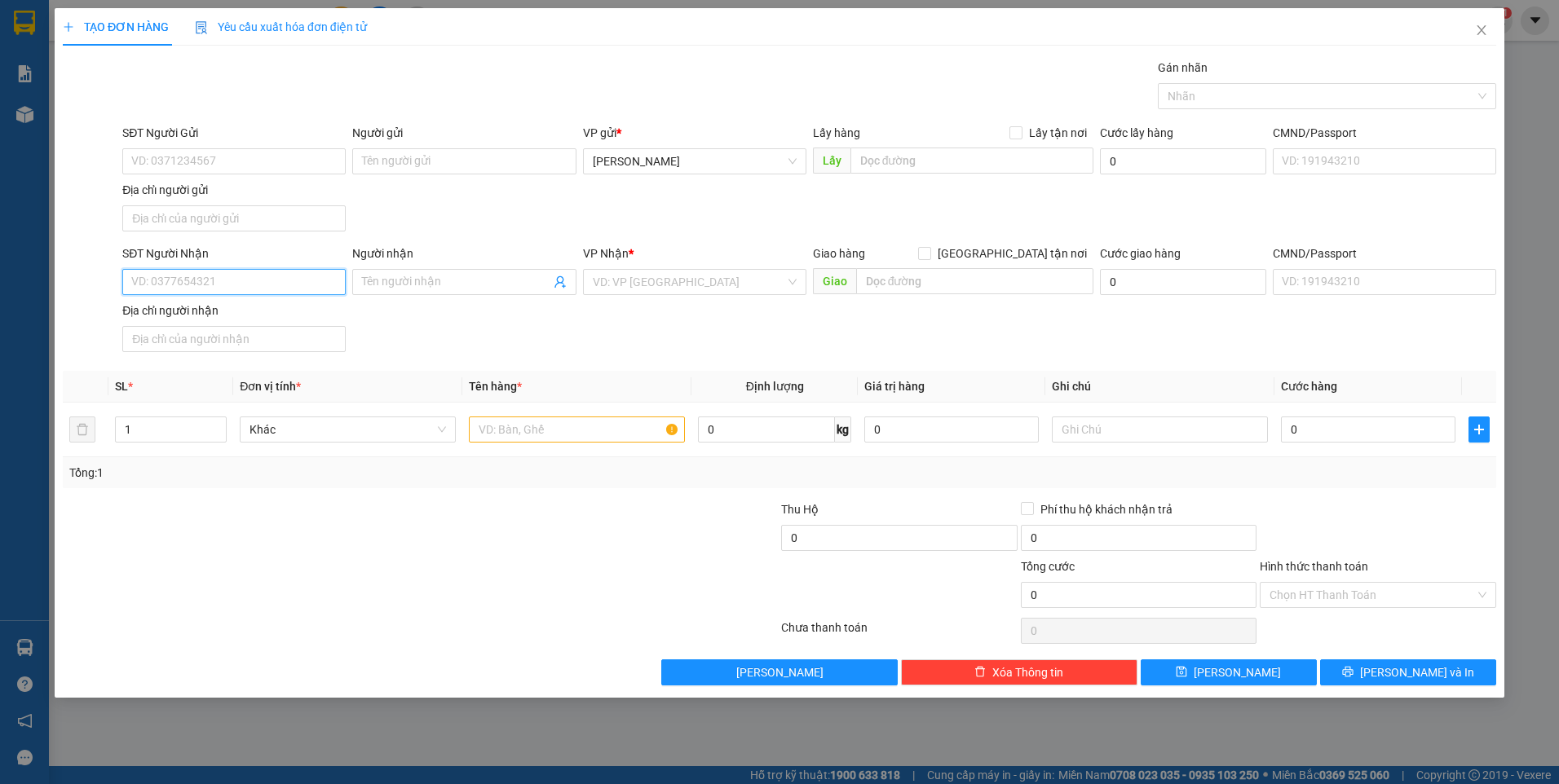
click at [317, 272] on input "SĐT Người Nhận" at bounding box center [234, 282] width 224 height 26
click at [199, 286] on input "SĐT Người Nhận" at bounding box center [234, 282] width 224 height 26
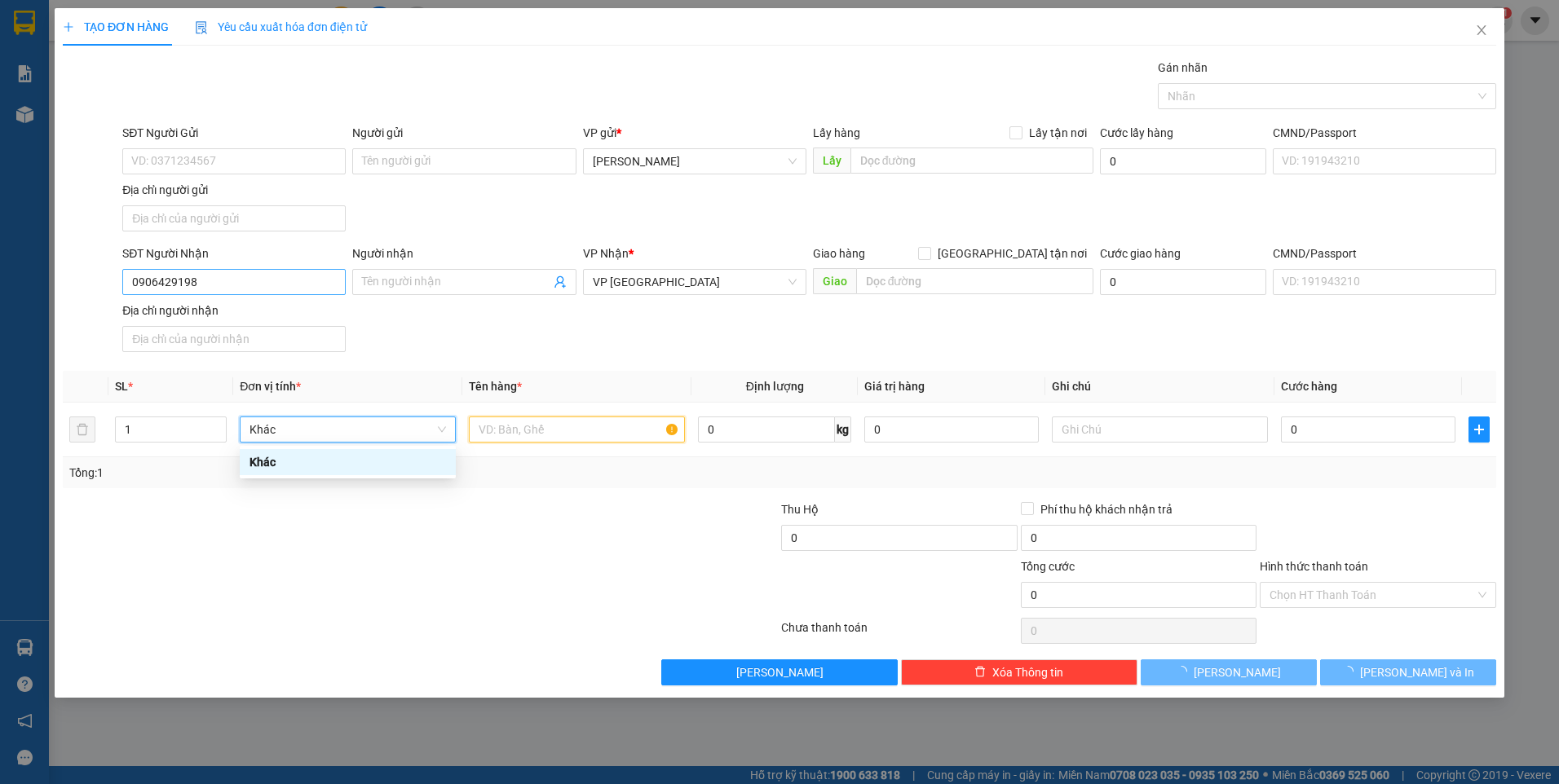
scroll to position [0, 0]
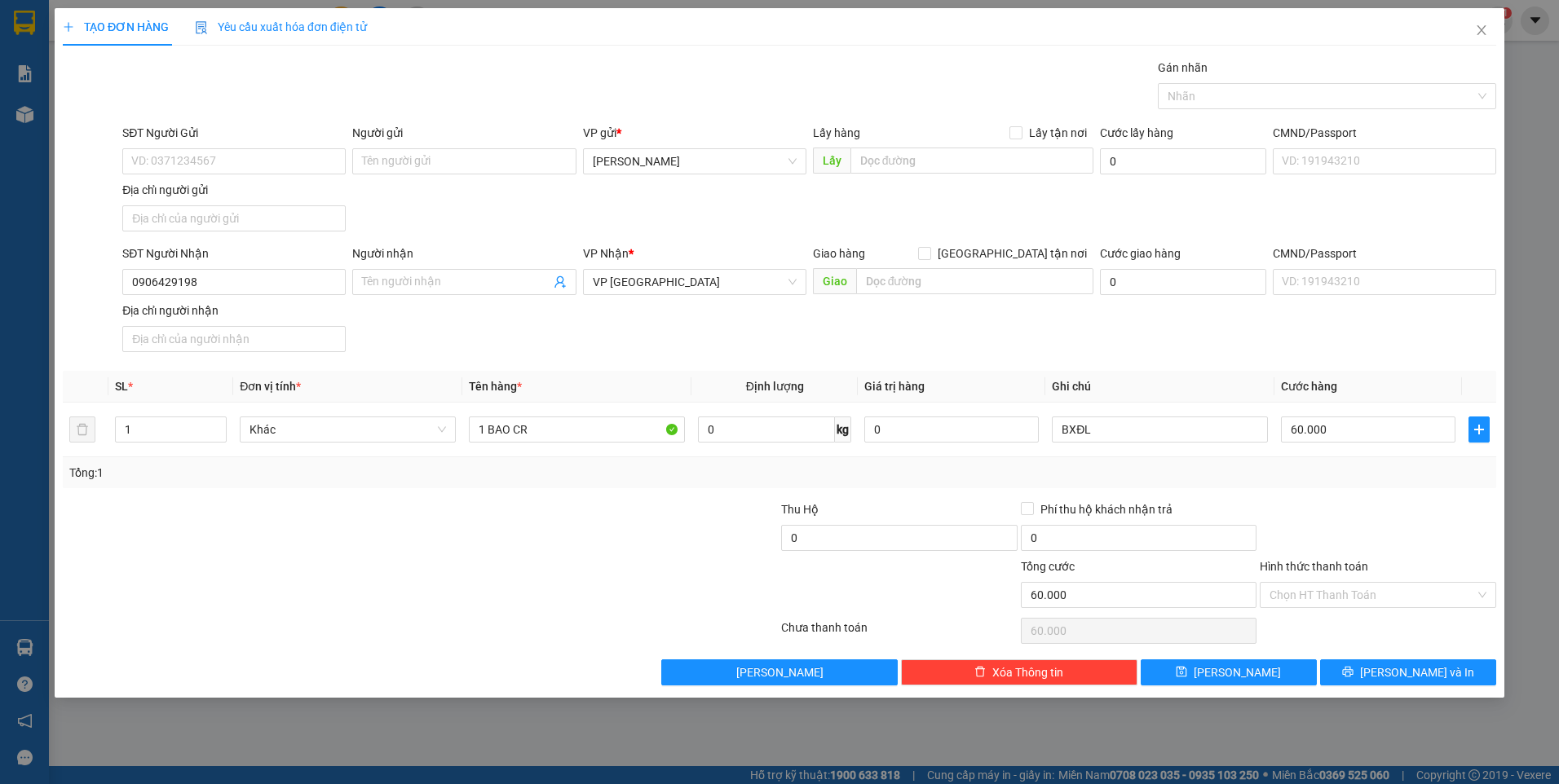
click at [1310, 503] on div at bounding box center [1378, 528] width 240 height 57
click at [1340, 608] on div "Hình thức thanh toán Chọn HT Thanh Toán" at bounding box center [1378, 585] width 237 height 57
click at [1348, 597] on input "Hình thức thanh toán" at bounding box center [1372, 595] width 206 height 25
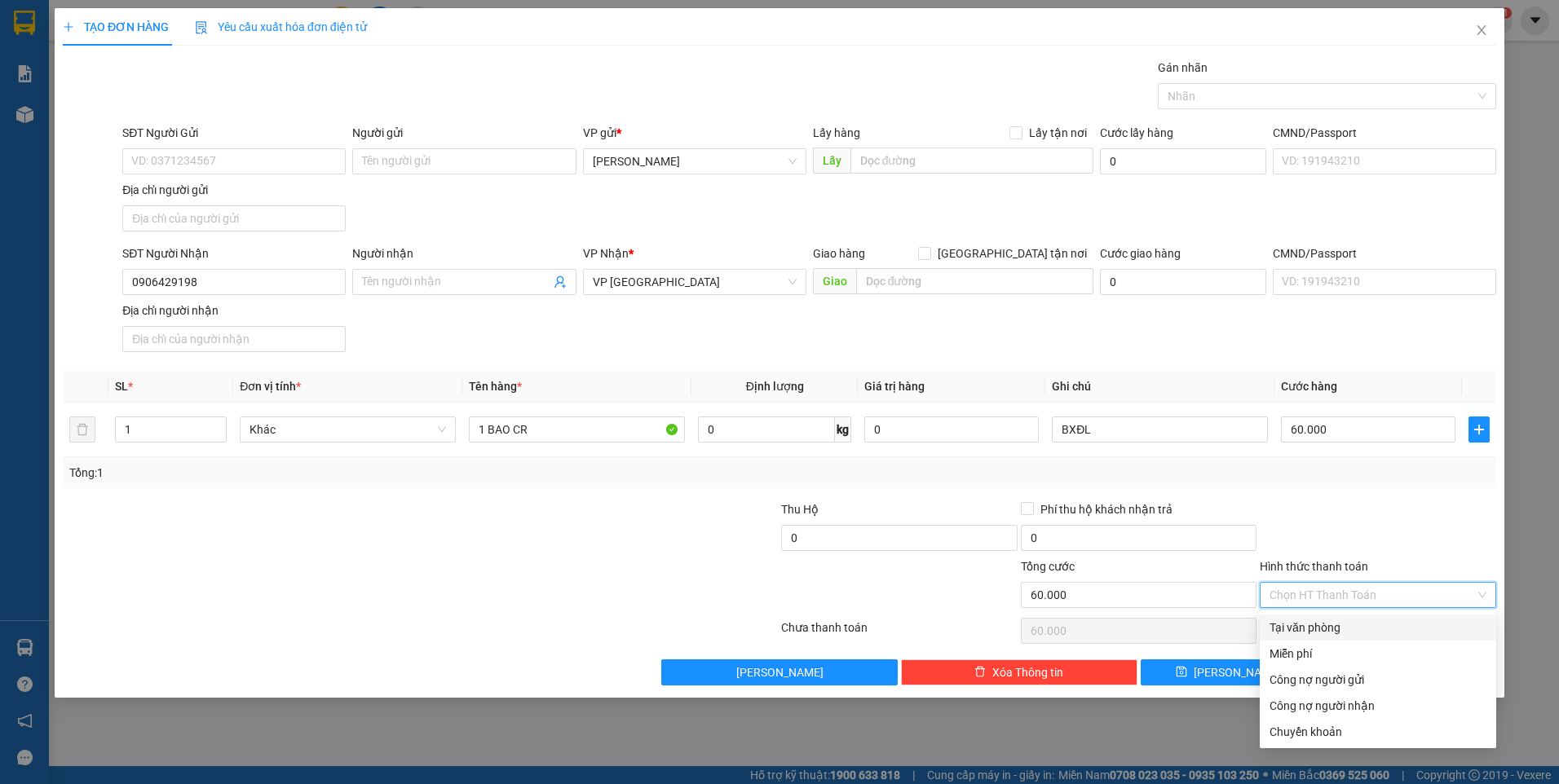
click at [1345, 622] on div "Tại văn phòng" at bounding box center [1378, 628] width 217 height 18
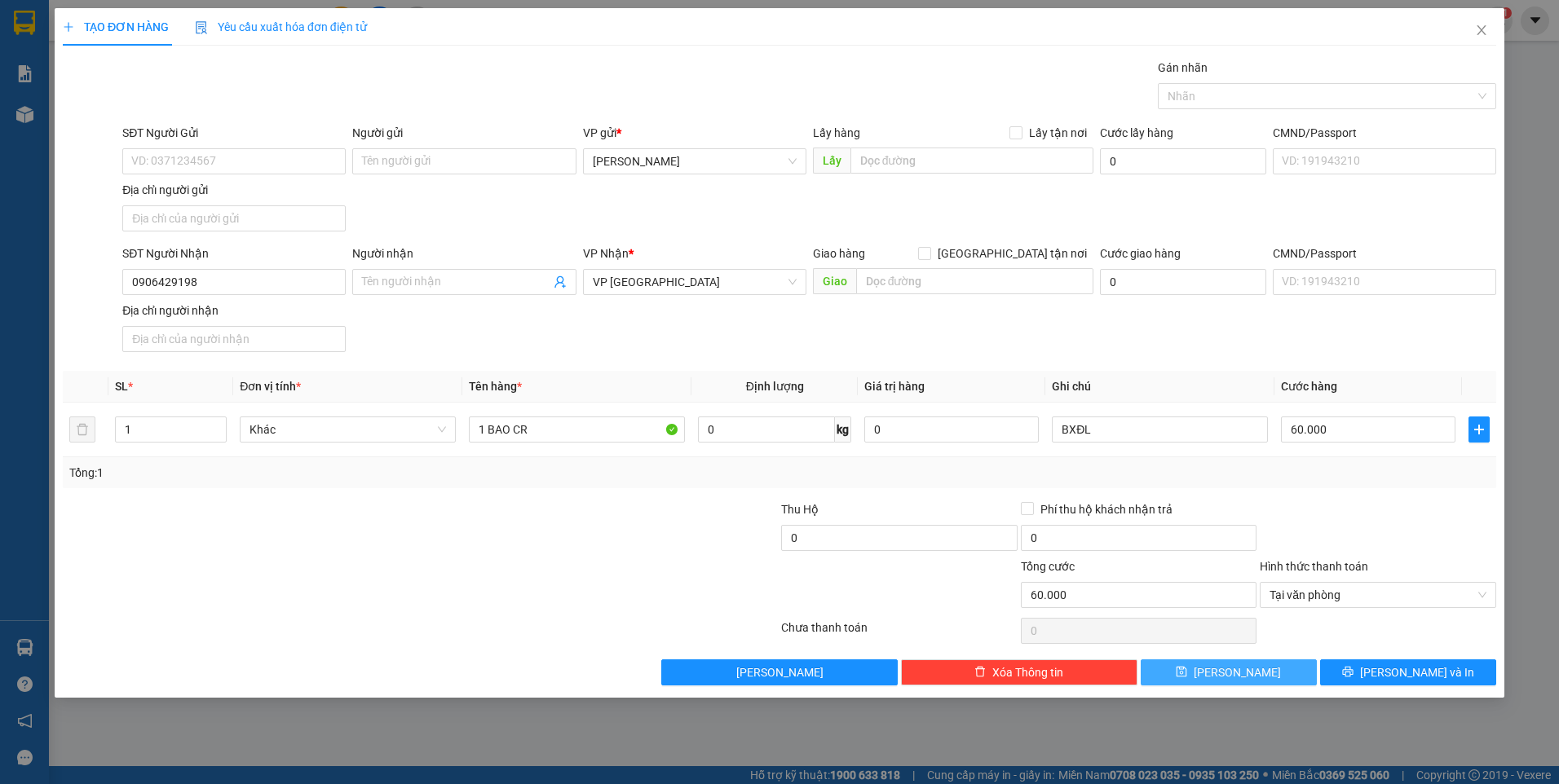
click at [1253, 681] on button "Lưu" at bounding box center [1228, 672] width 176 height 26
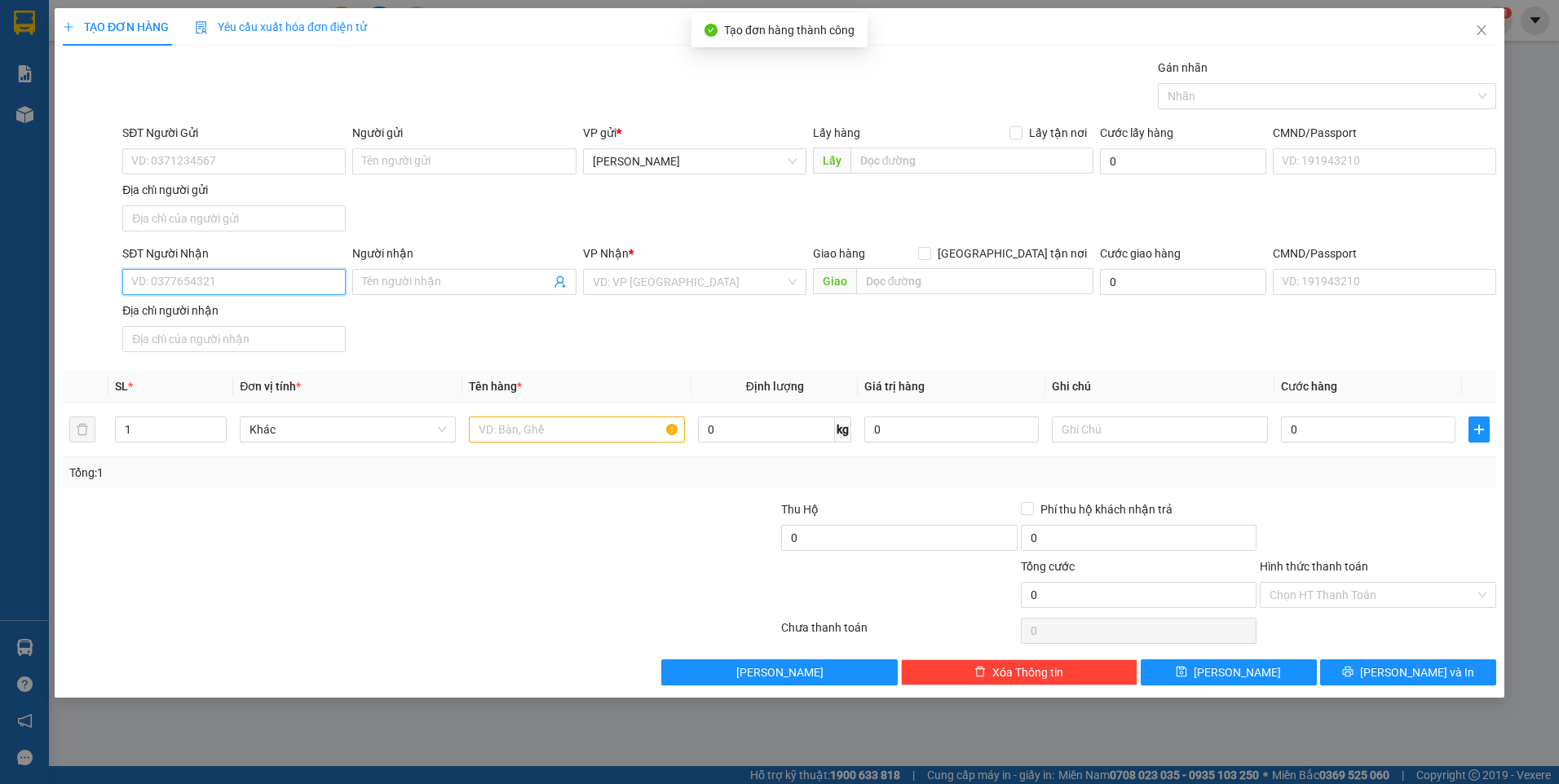
click at [278, 282] on input "SĐT Người Nhận" at bounding box center [234, 282] width 224 height 26
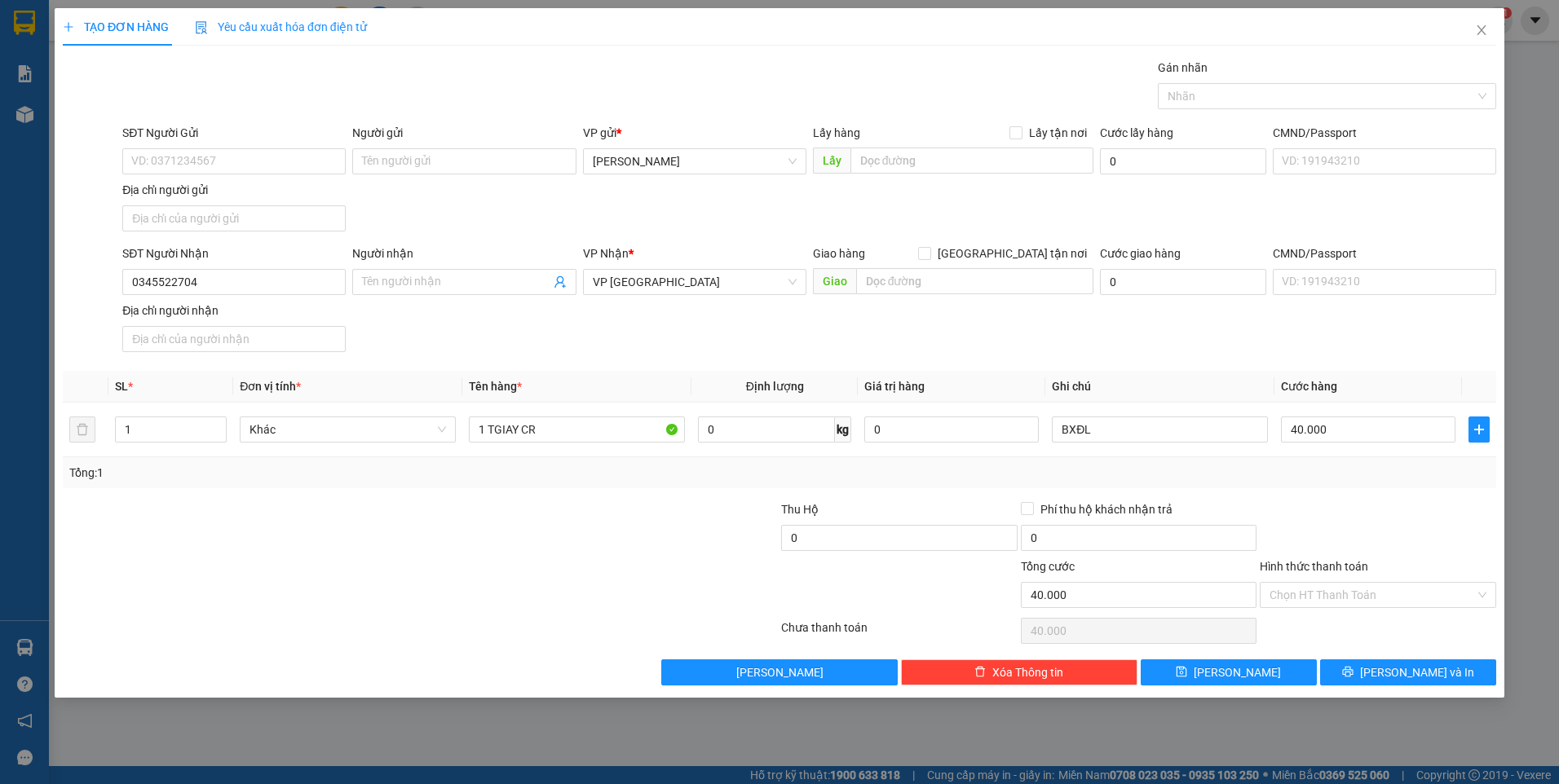
click at [1427, 495] on div "Transit Pickup Surcharge Ids Transit Deliver Surcharge Ids Transit Deliver Surc…" at bounding box center [779, 371] width 1433 height 627
click at [1412, 590] on input "Hình thức thanh toán" at bounding box center [1372, 595] width 206 height 25
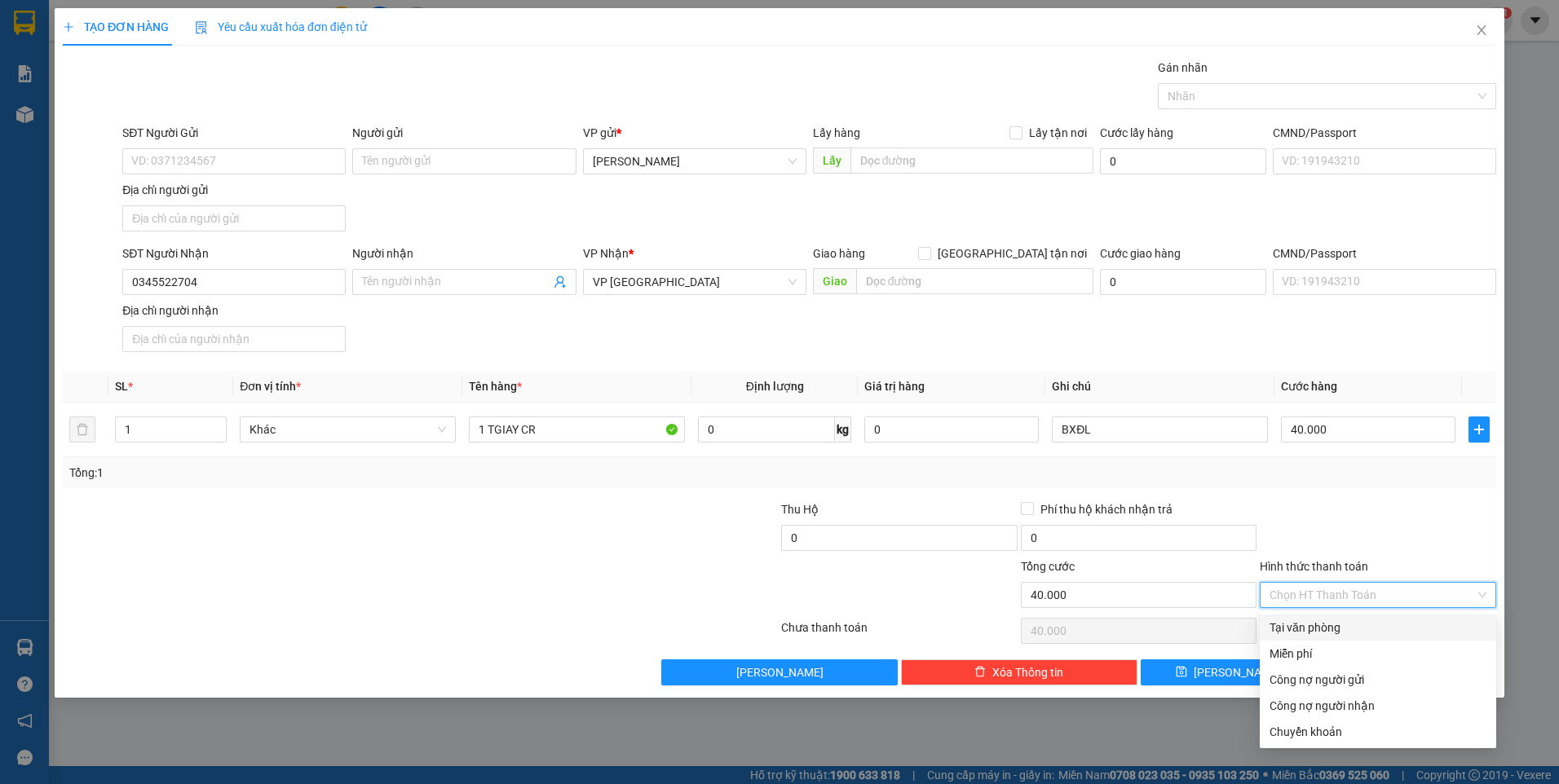
click at [1399, 620] on div "Tại văn phòng" at bounding box center [1378, 628] width 217 height 18
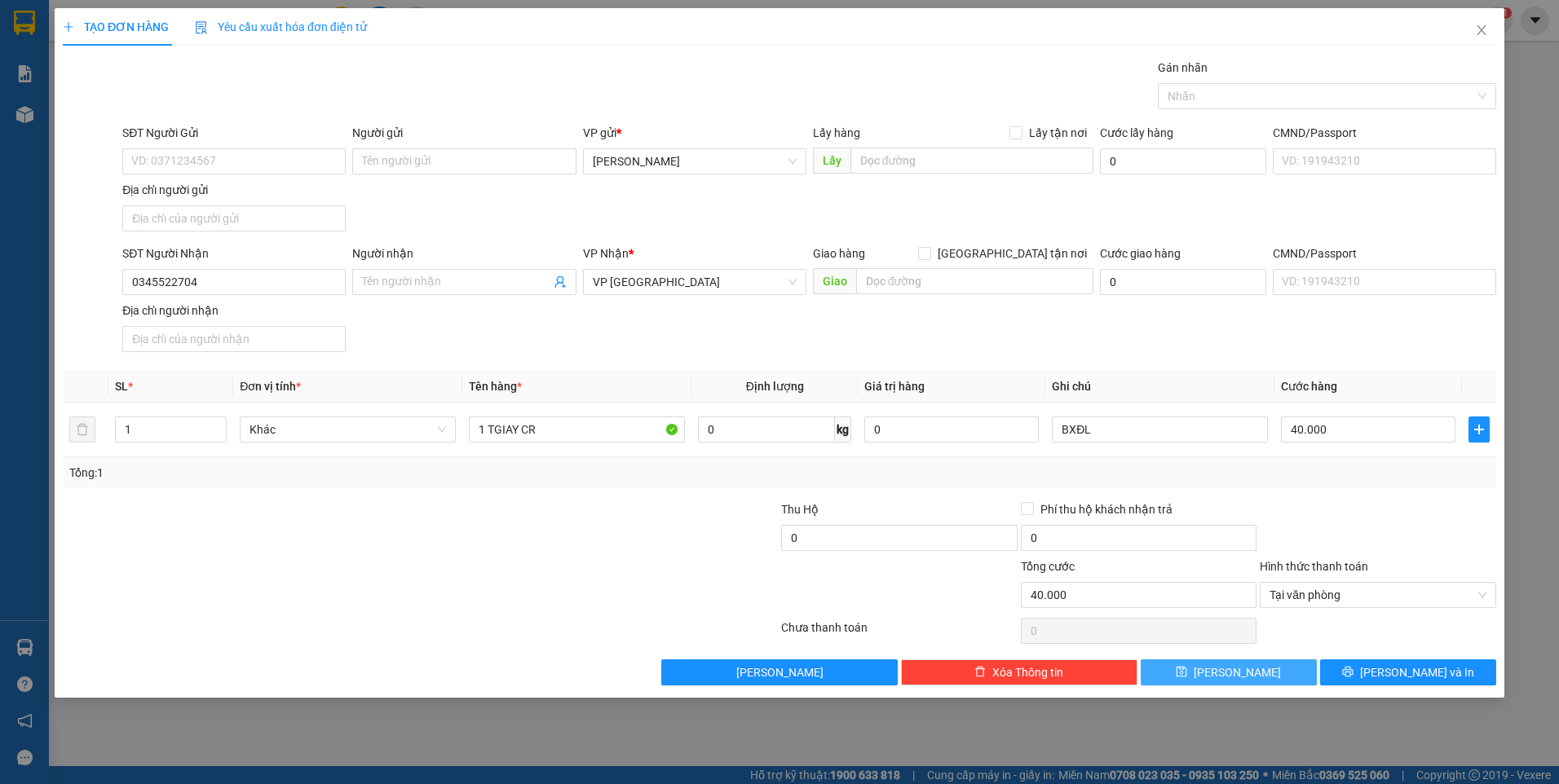
click at [1274, 666] on button "Lưu" at bounding box center [1228, 672] width 176 height 26
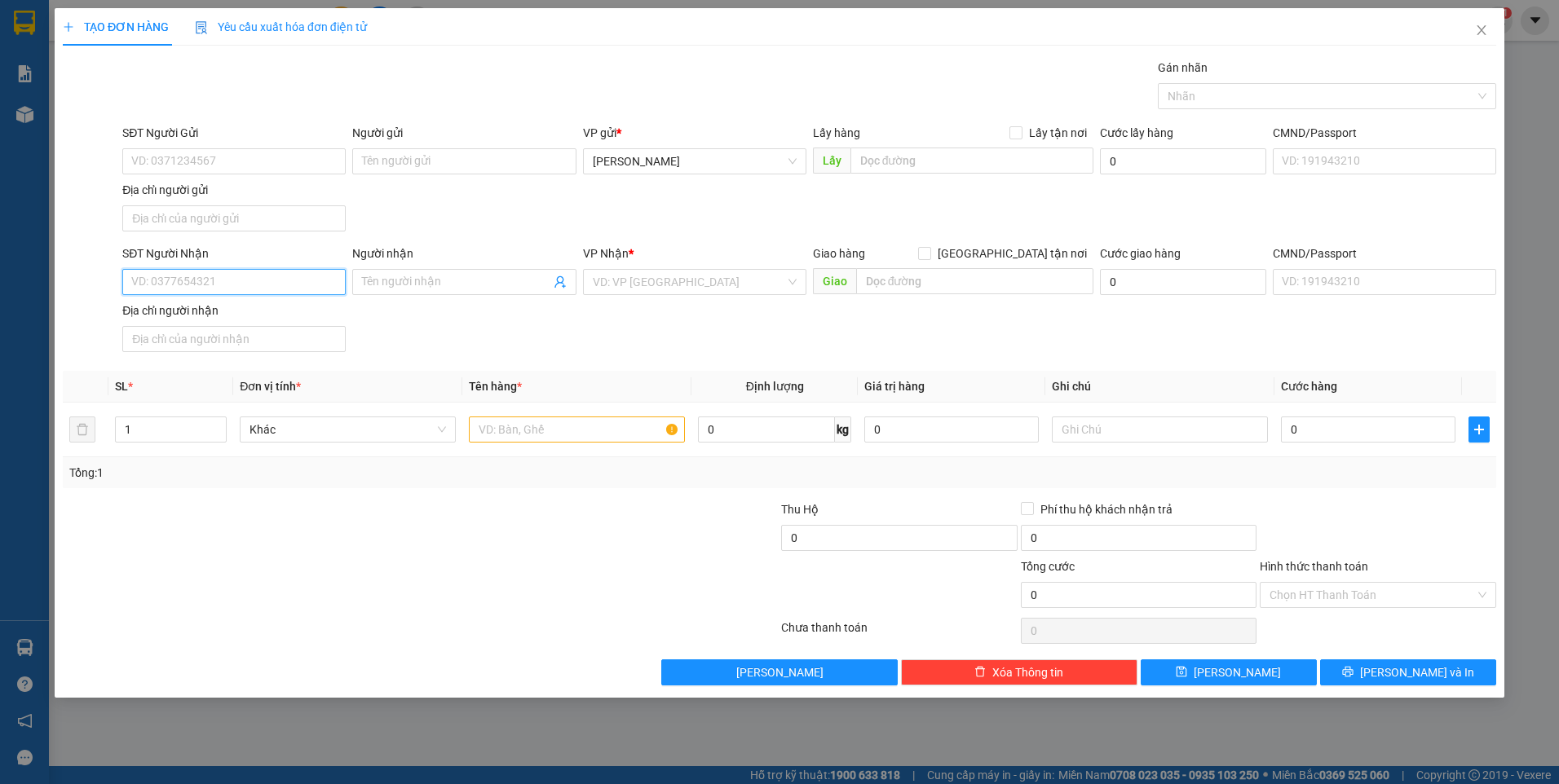
click at [308, 293] on input "SĐT Người Nhận" at bounding box center [234, 282] width 224 height 26
click at [513, 427] on input "text" at bounding box center [576, 430] width 216 height 26
click at [1413, 493] on div "Transit Pickup Surcharge Ids Transit Deliver Surcharge Ids Transit Deliver Surc…" at bounding box center [779, 371] width 1433 height 627
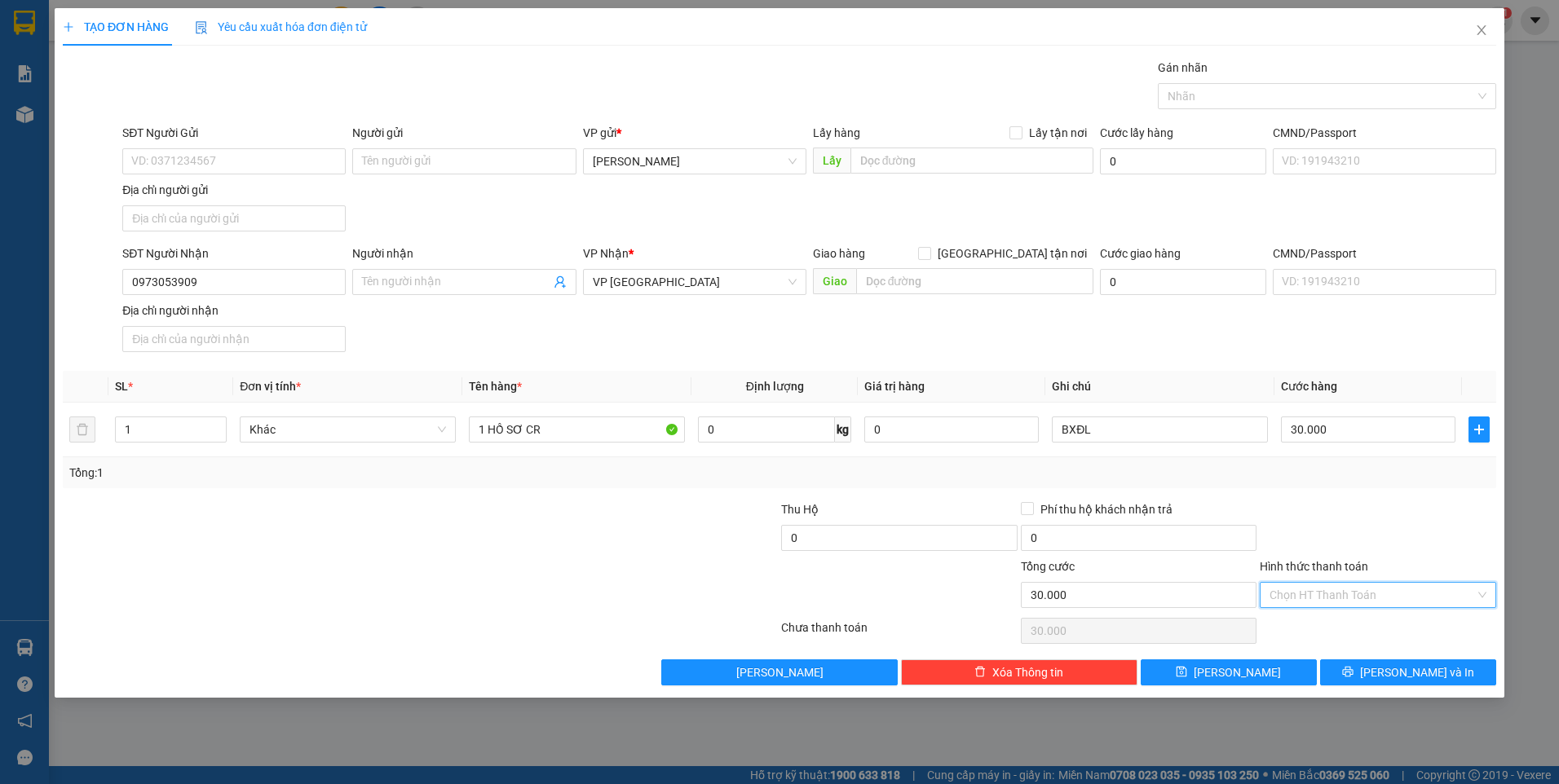
click at [1402, 597] on input "Hình thức thanh toán" at bounding box center [1372, 595] width 206 height 25
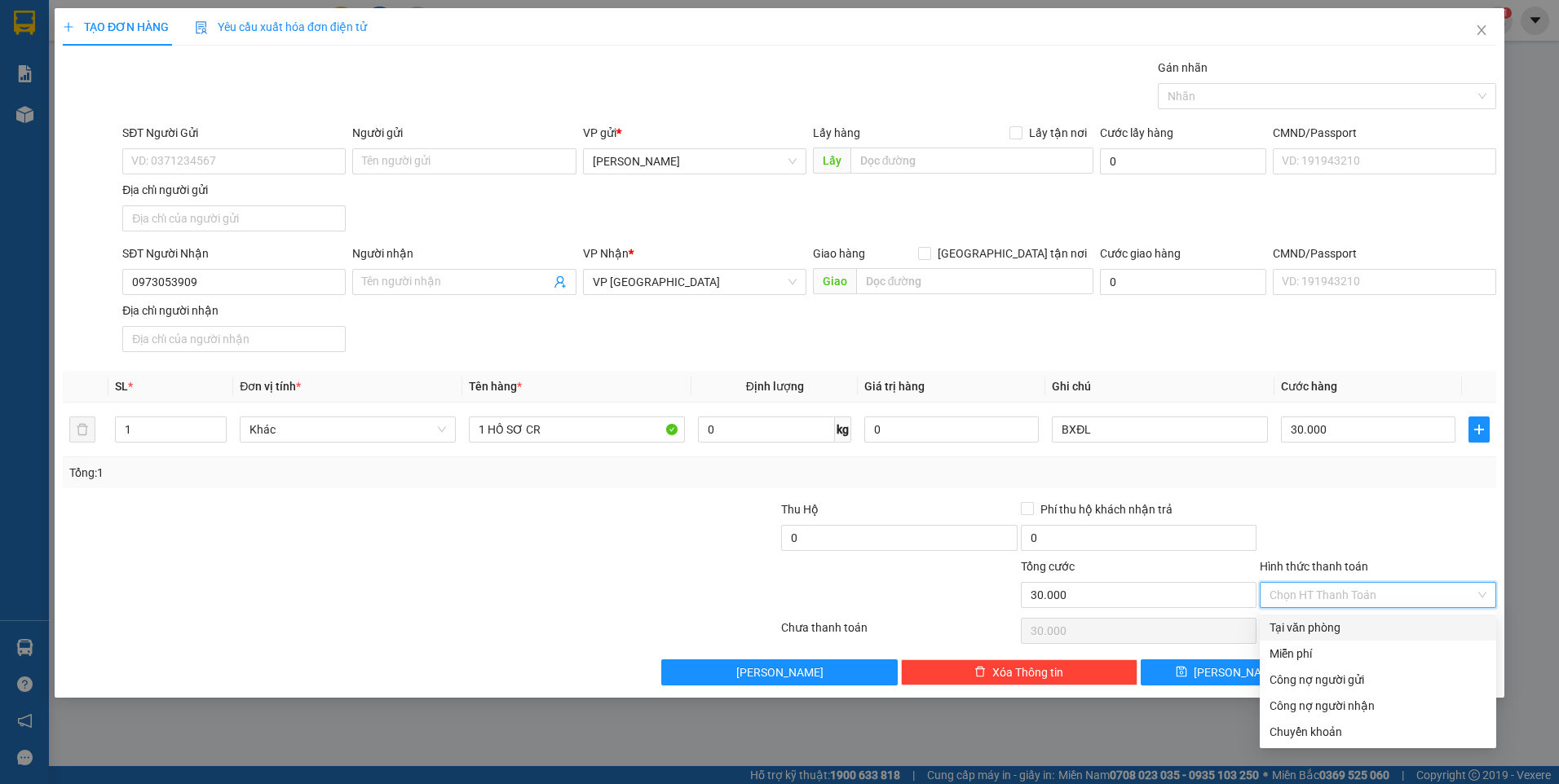
click at [1388, 620] on div "Tại văn phòng" at bounding box center [1378, 628] width 217 height 18
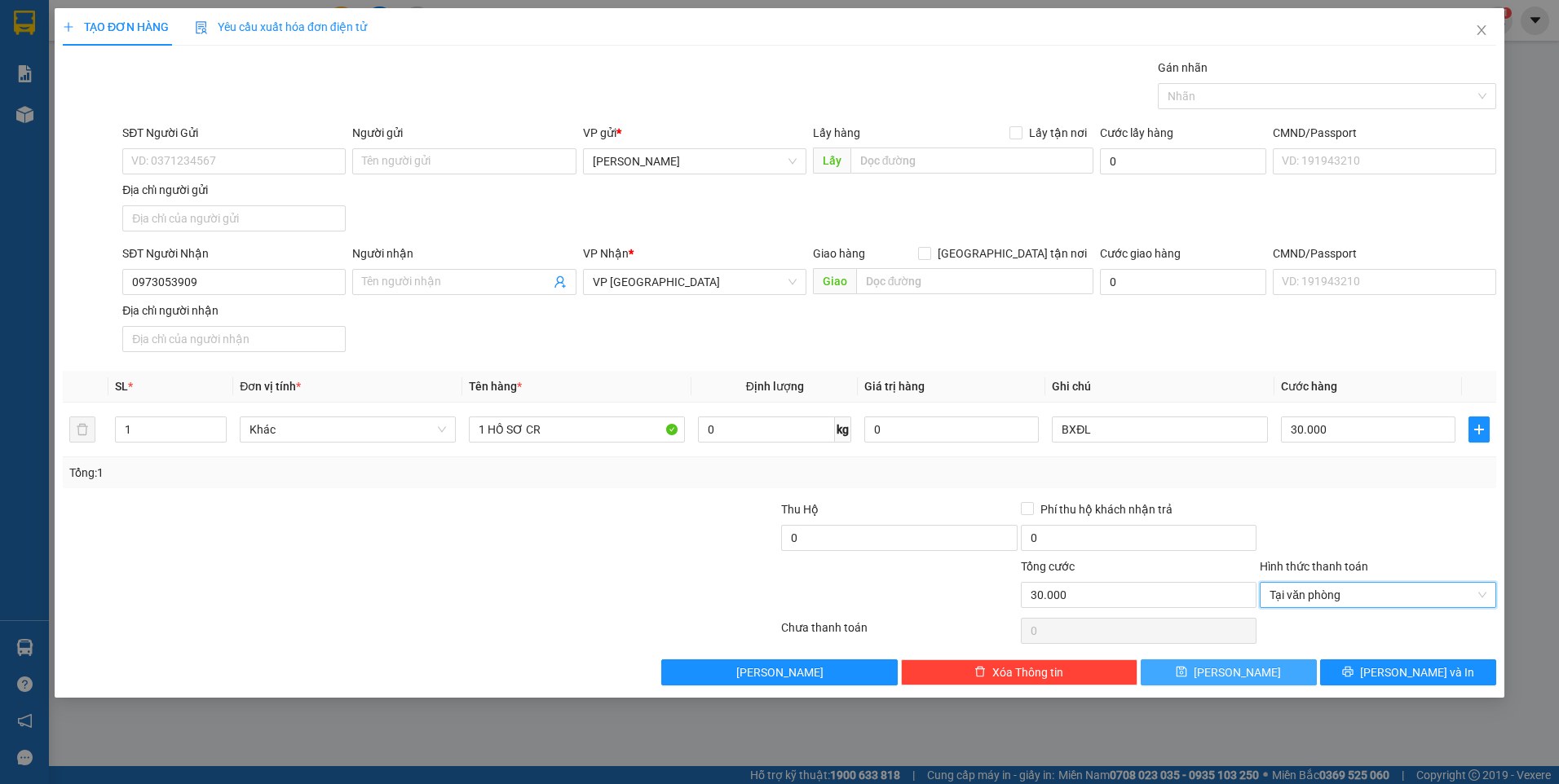
click at [1228, 676] on span "Lưu" at bounding box center [1237, 672] width 87 height 18
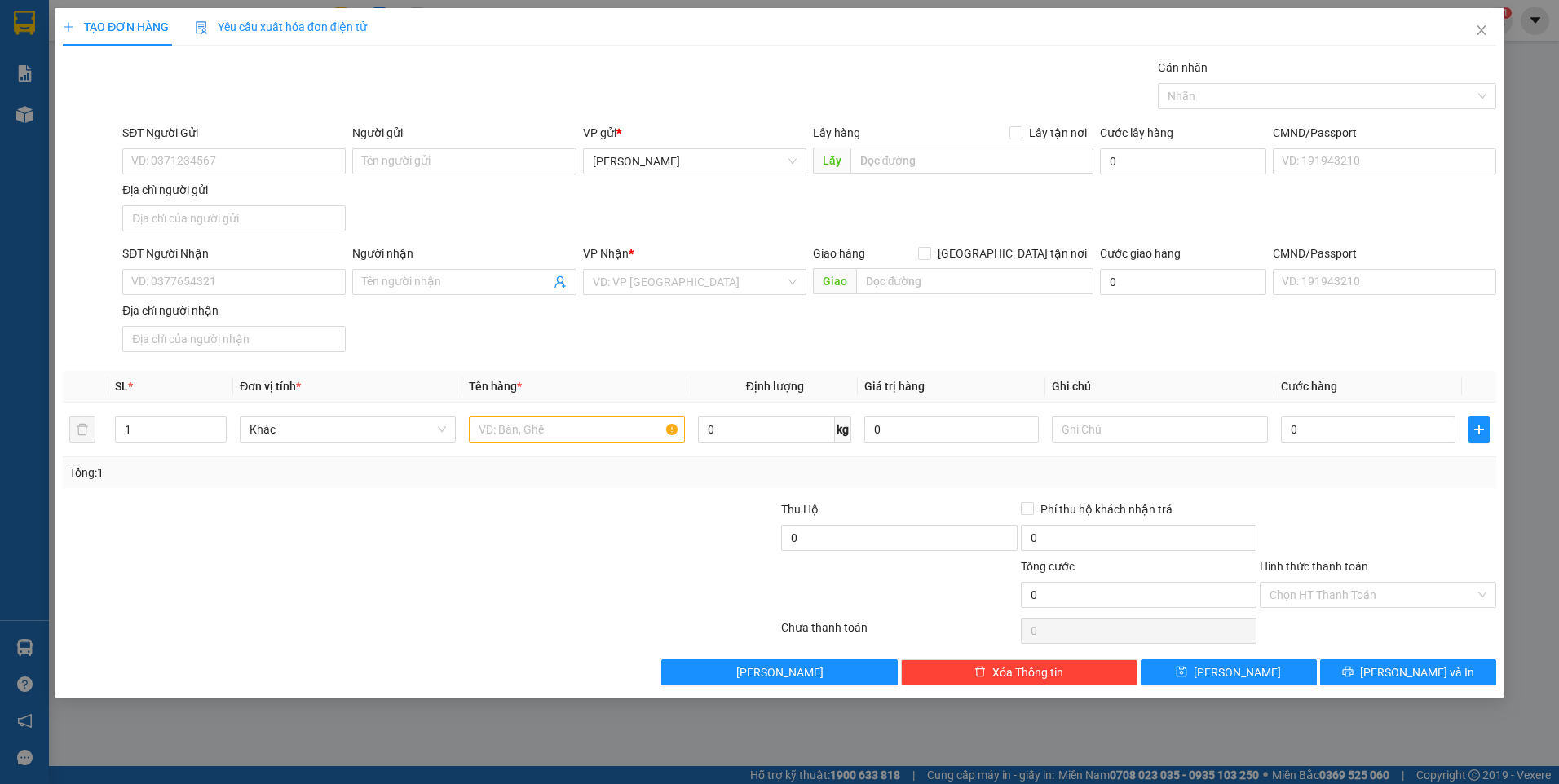
click at [193, 264] on div "SĐT Người Nhận" at bounding box center [234, 256] width 224 height 25
click at [202, 284] on input "SĐT Người Nhận" at bounding box center [234, 282] width 224 height 26
click at [1433, 501] on div at bounding box center [1378, 528] width 240 height 57
click at [1358, 587] on input "Hình thức thanh toán" at bounding box center [1372, 595] width 206 height 25
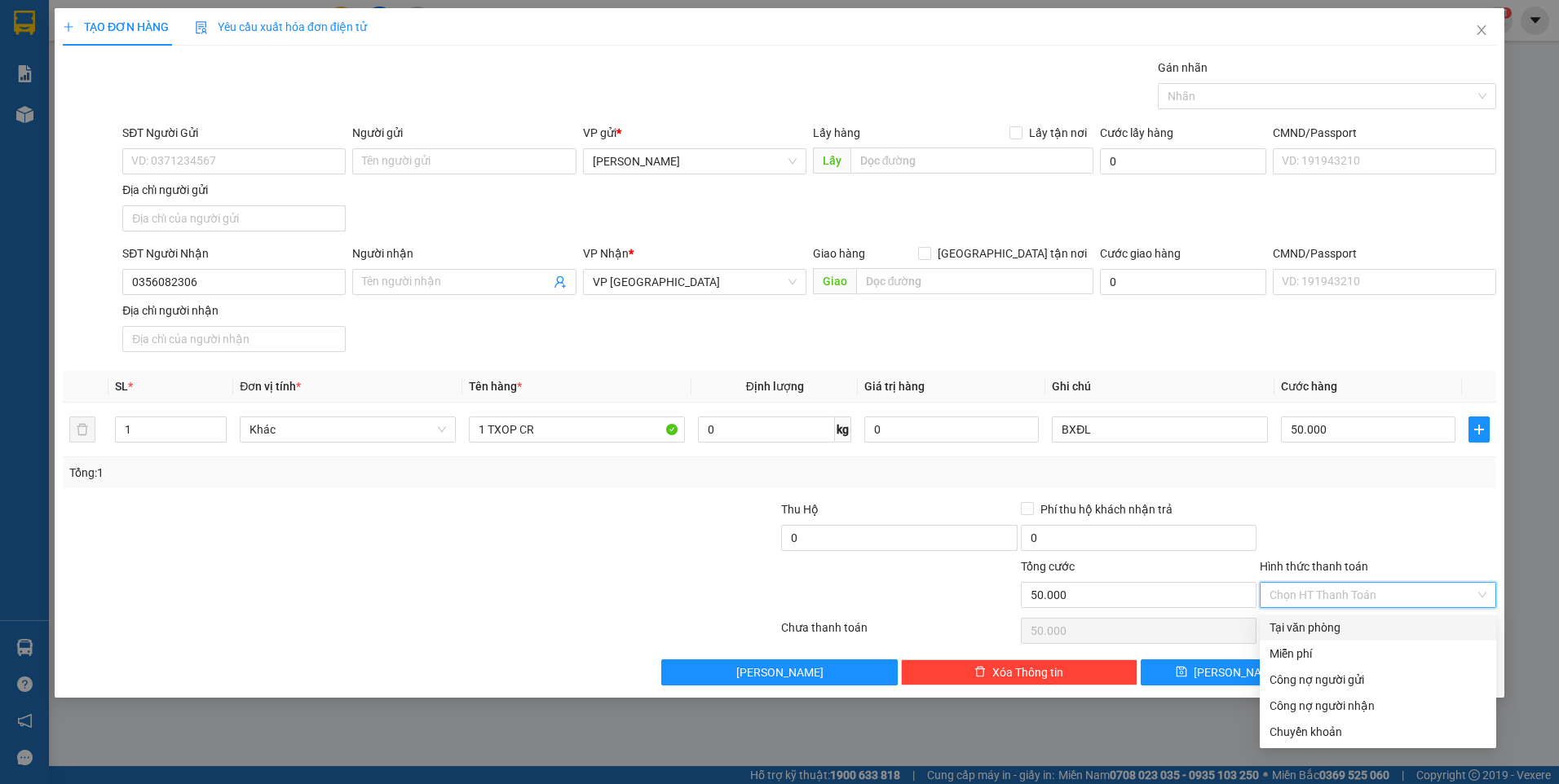
click at [1345, 623] on div "Tại văn phòng" at bounding box center [1378, 628] width 217 height 18
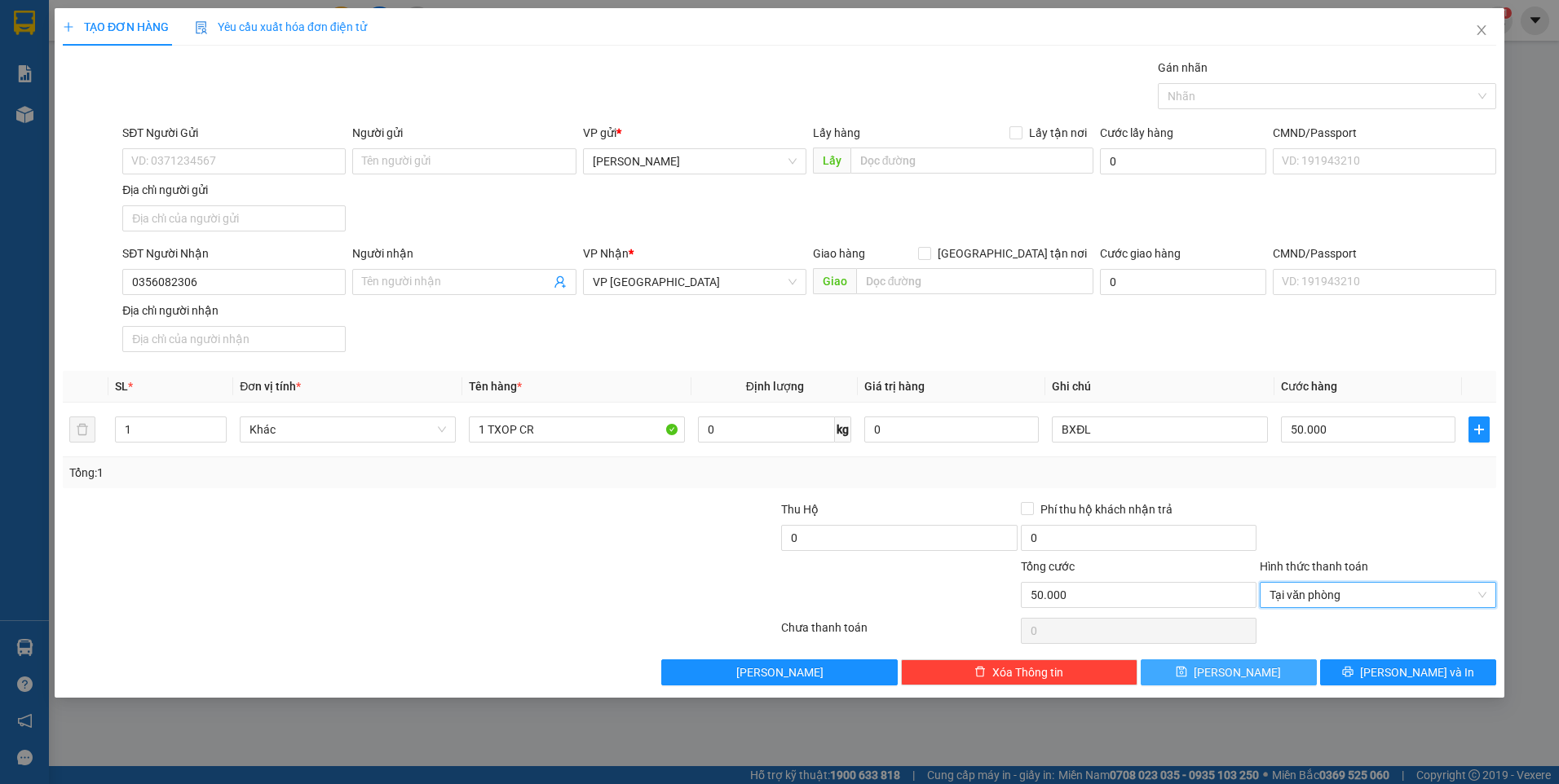
click at [1231, 667] on span "Lưu" at bounding box center [1237, 672] width 87 height 18
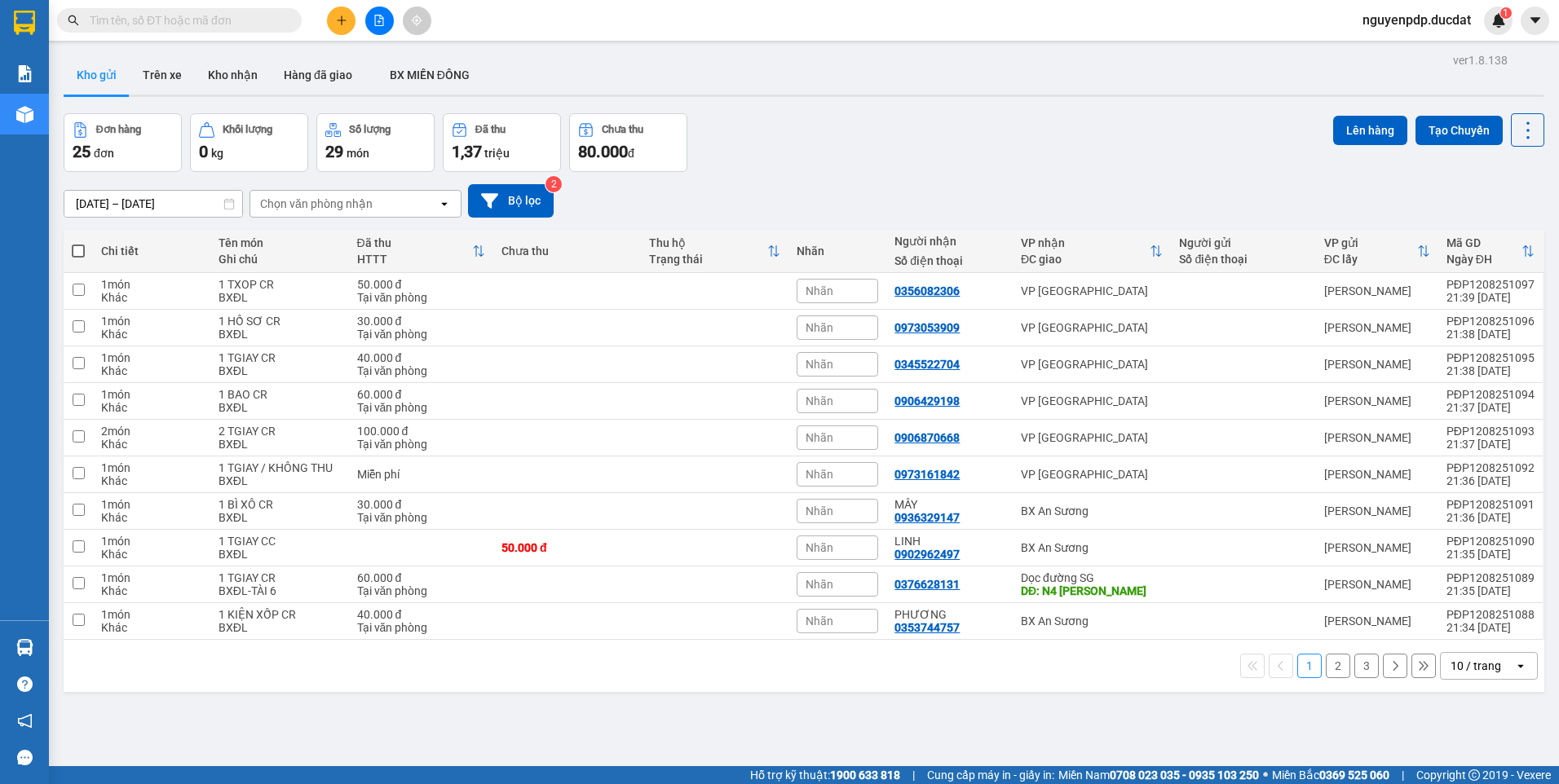
click at [341, 25] on icon "plus" at bounding box center [342, 21] width 12 height 12
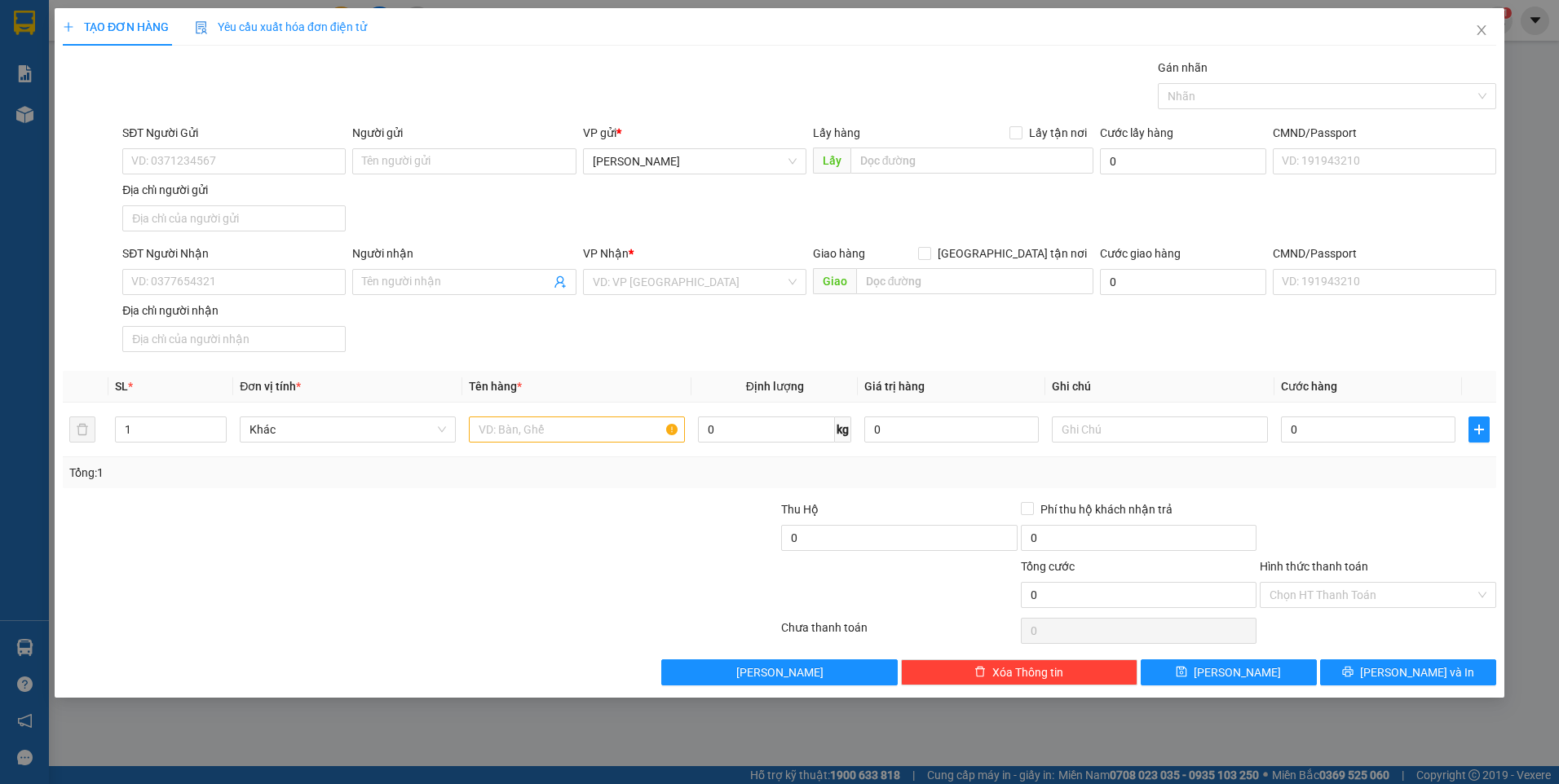
click at [234, 295] on div "SĐT Người Nhận VD: 0377654321" at bounding box center [234, 272] width 224 height 57
click at [238, 290] on input "SĐT Người Nhận" at bounding box center [234, 282] width 224 height 26
click at [273, 158] on input "SĐT Người Gửi" at bounding box center [234, 161] width 224 height 26
click at [443, 167] on input "x4517" at bounding box center [464, 161] width 224 height 26
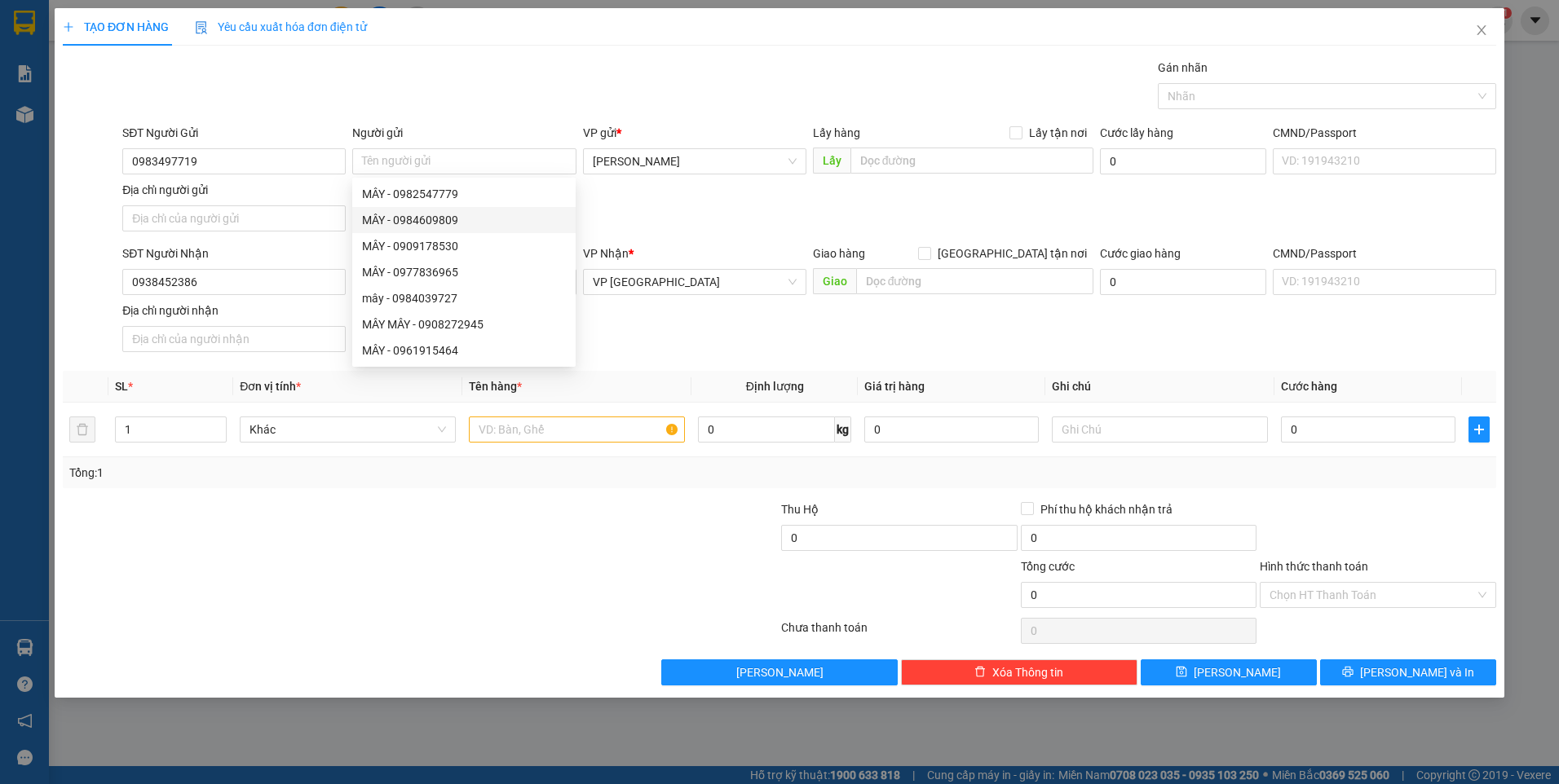
click at [662, 329] on div "SĐT Người Nhận 0938452386 Người nhận Tên người nhận VP Nhận * VP Sài Gòn Giao h…" at bounding box center [809, 301] width 1381 height 114
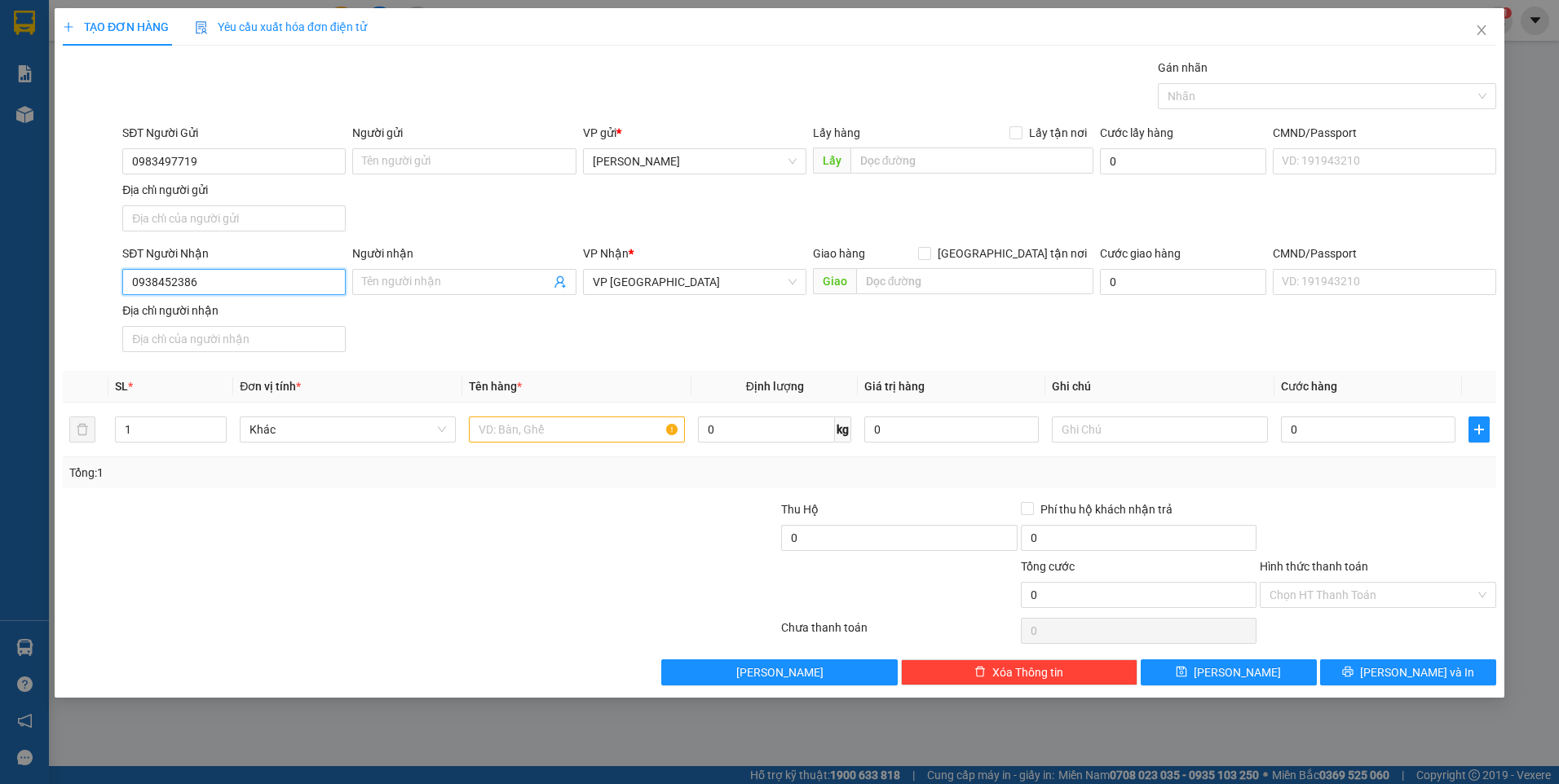
click at [269, 272] on input "0938452386" at bounding box center [234, 282] width 224 height 26
click at [655, 274] on span "VP Sài Gòn" at bounding box center [695, 282] width 204 height 25
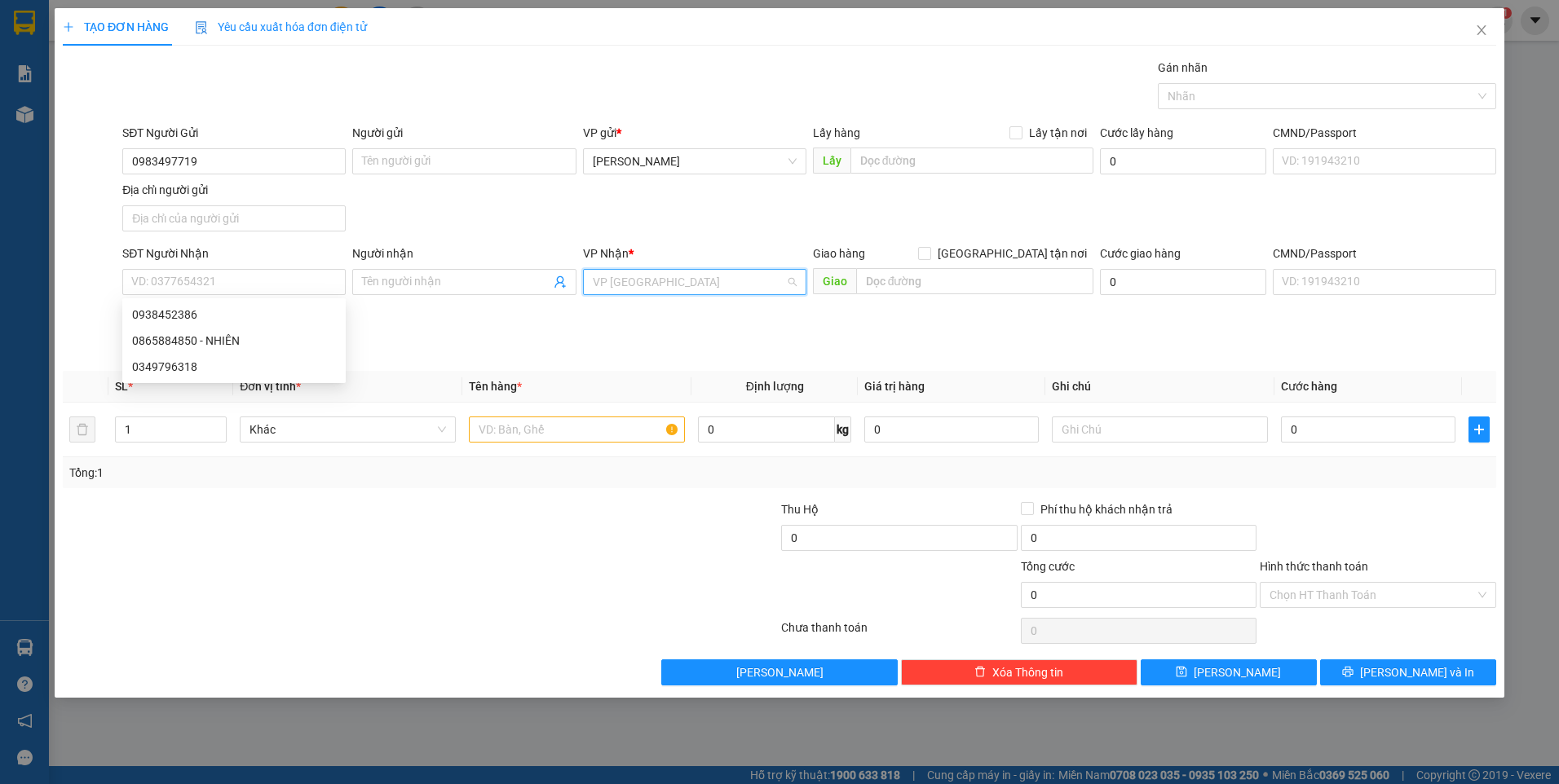
scroll to position [131, 0]
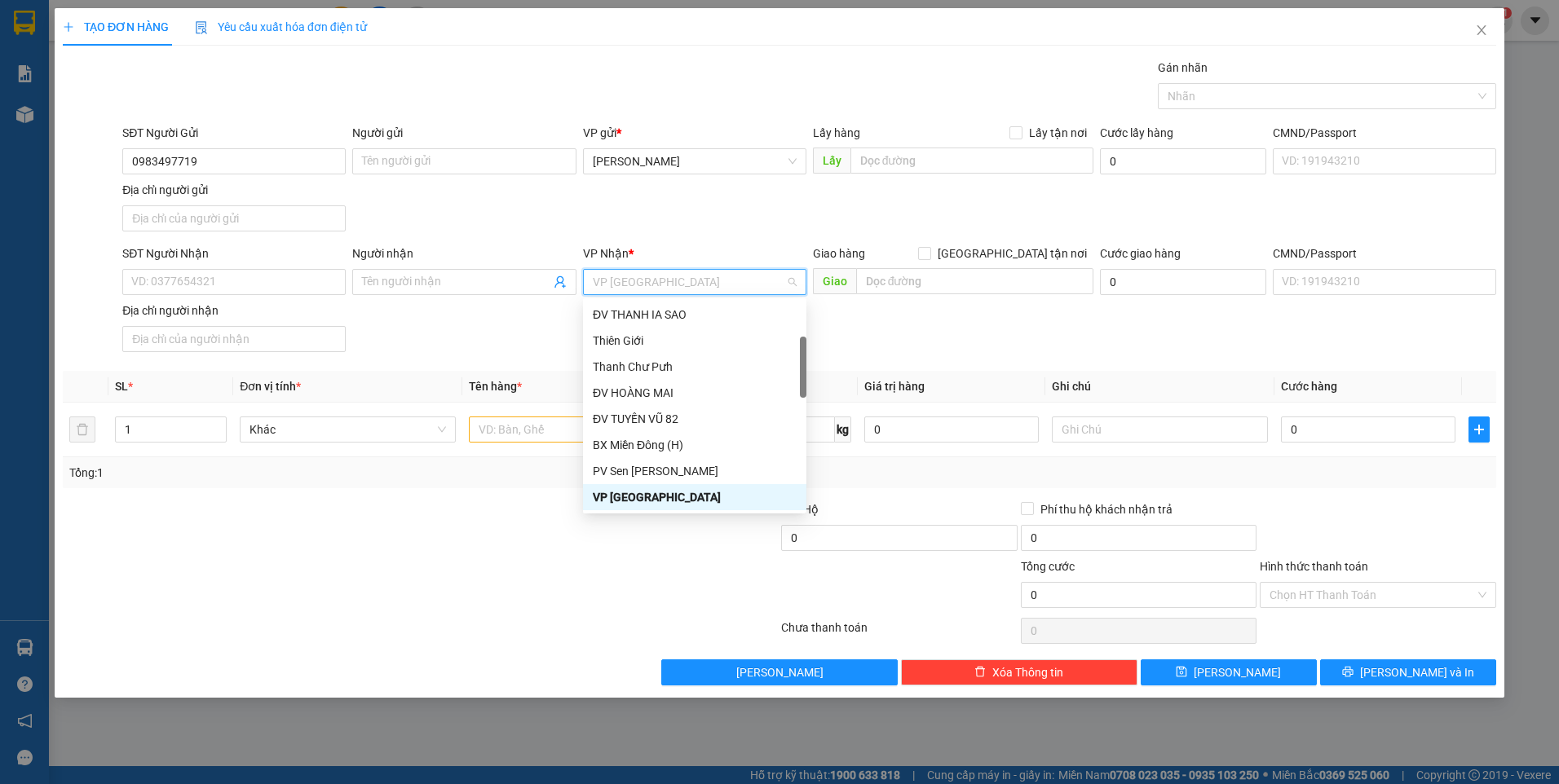
click at [659, 276] on span "VP Sài Gòn" at bounding box center [695, 282] width 204 height 25
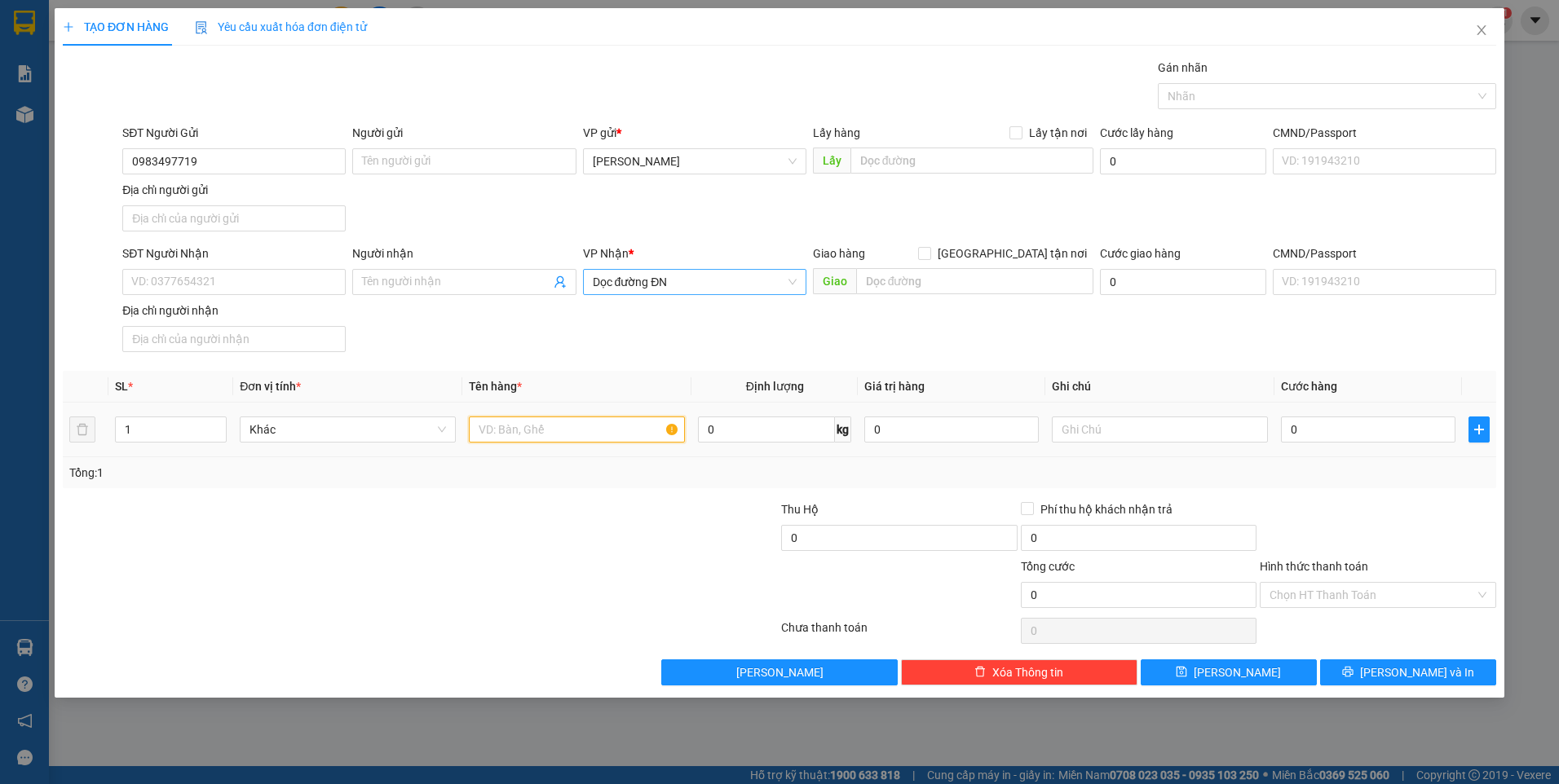
click at [592, 436] on input "text" at bounding box center [576, 430] width 216 height 26
click at [946, 282] on input "text" at bounding box center [975, 281] width 238 height 26
click at [559, 431] on input "text" at bounding box center [576, 430] width 216 height 26
click at [1431, 523] on div at bounding box center [1378, 528] width 240 height 57
drag, startPoint x: 1430, startPoint y: 598, endPoint x: 1424, endPoint y: 613, distance: 16.2
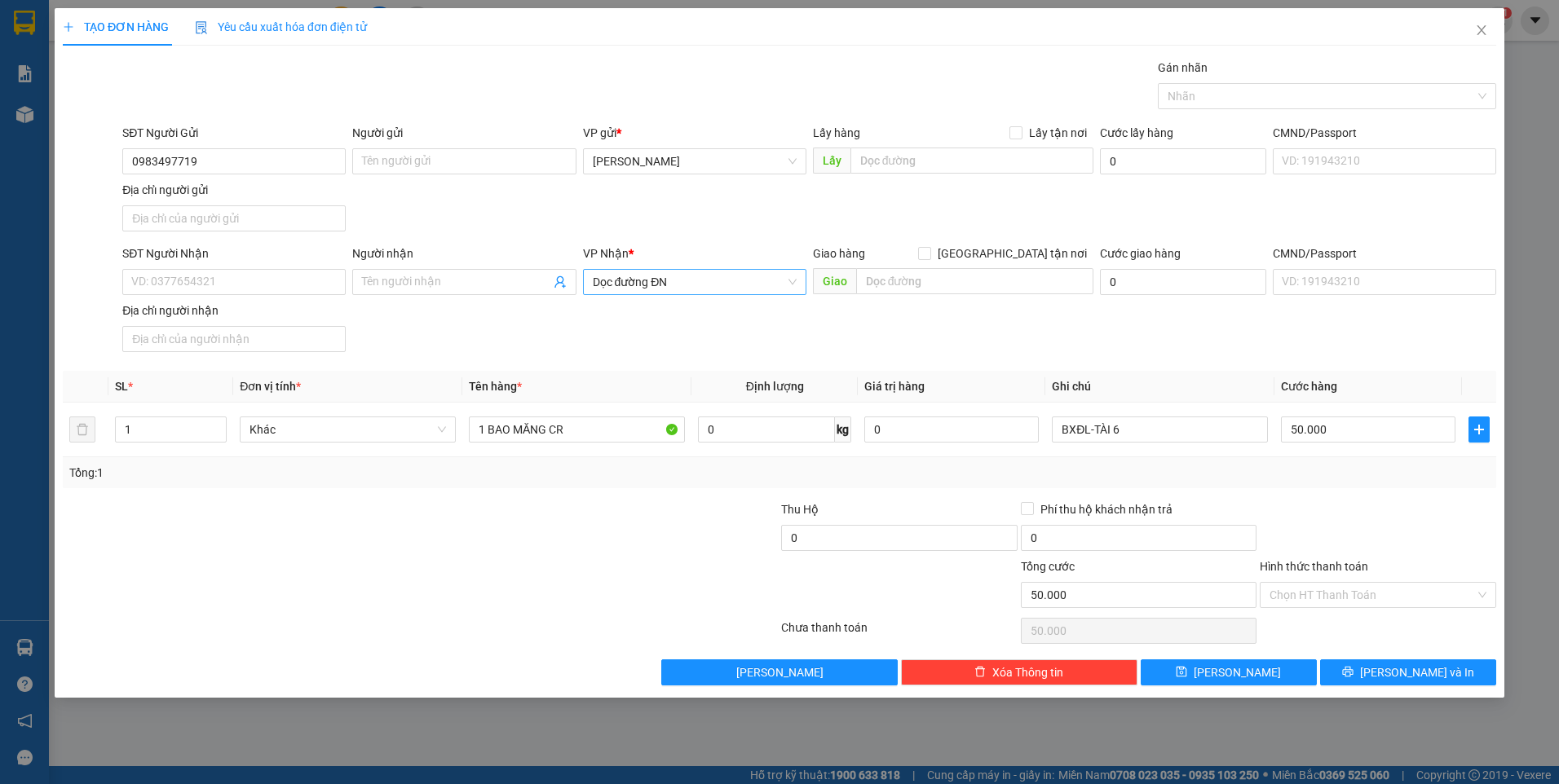
click at [1430, 598] on input "Hình thức thanh toán" at bounding box center [1372, 595] width 206 height 25
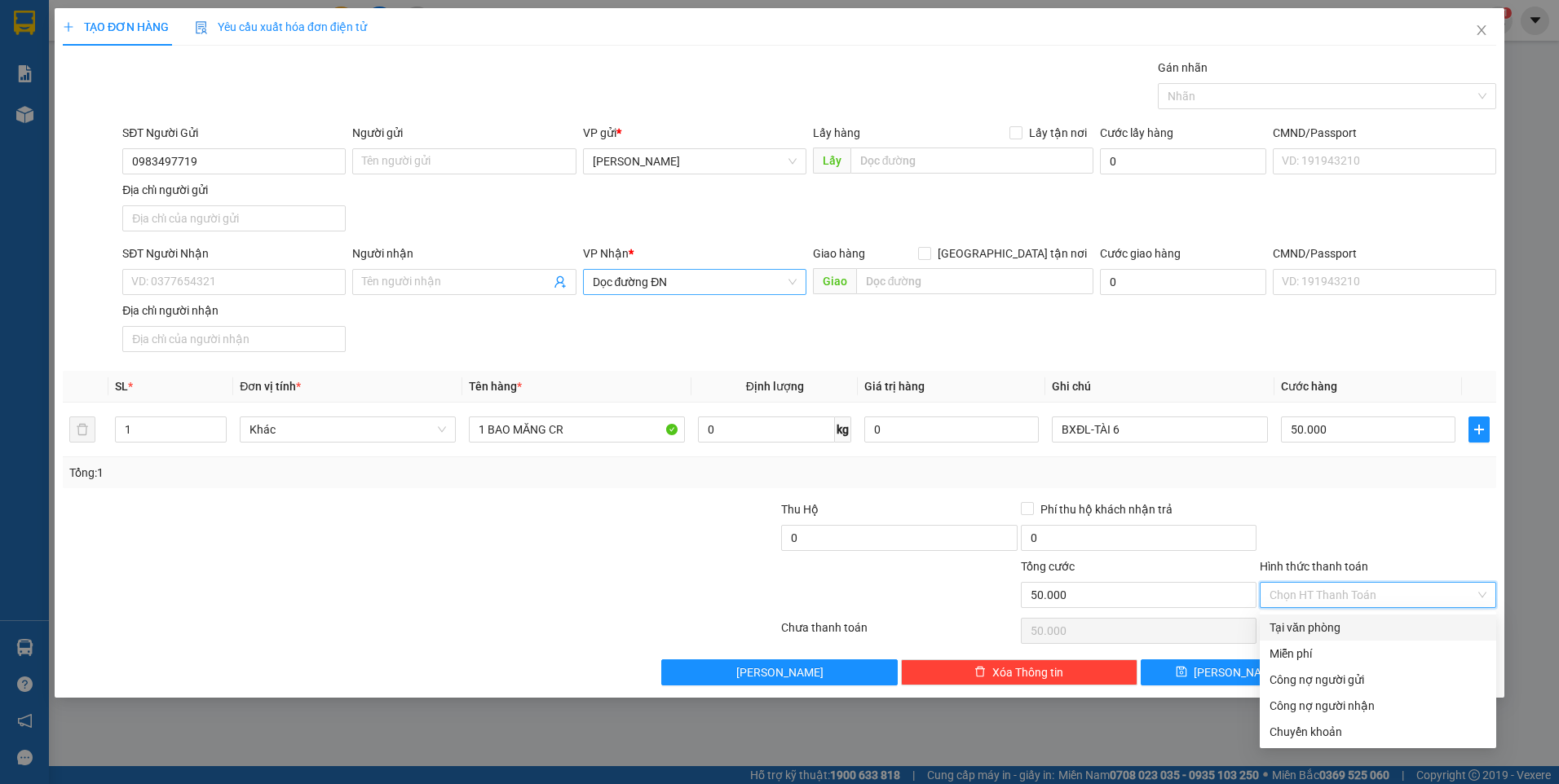
click at [1415, 626] on div "Tại văn phòng" at bounding box center [1378, 628] width 217 height 18
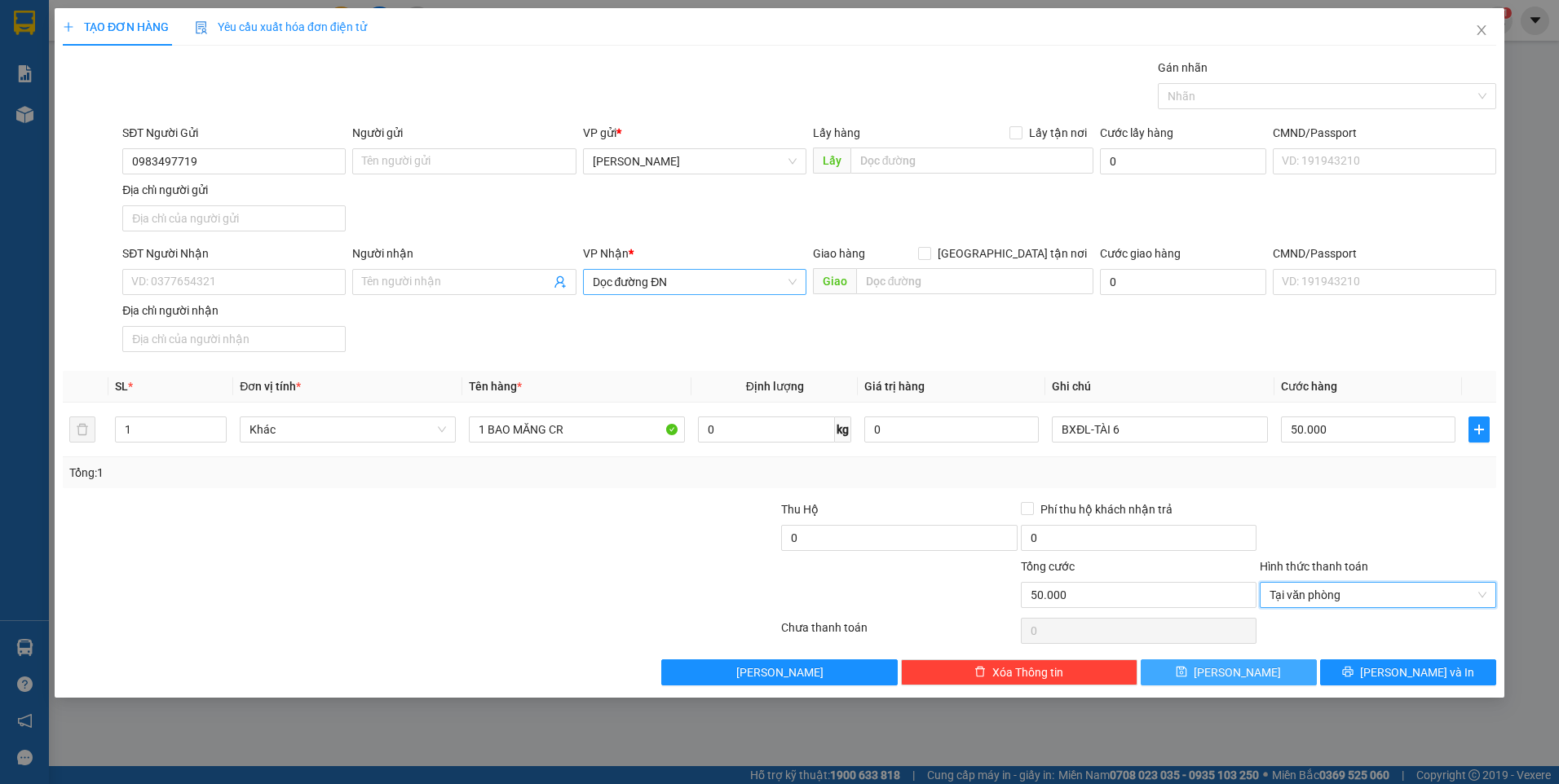
click at [1262, 666] on button "Lưu" at bounding box center [1228, 672] width 176 height 26
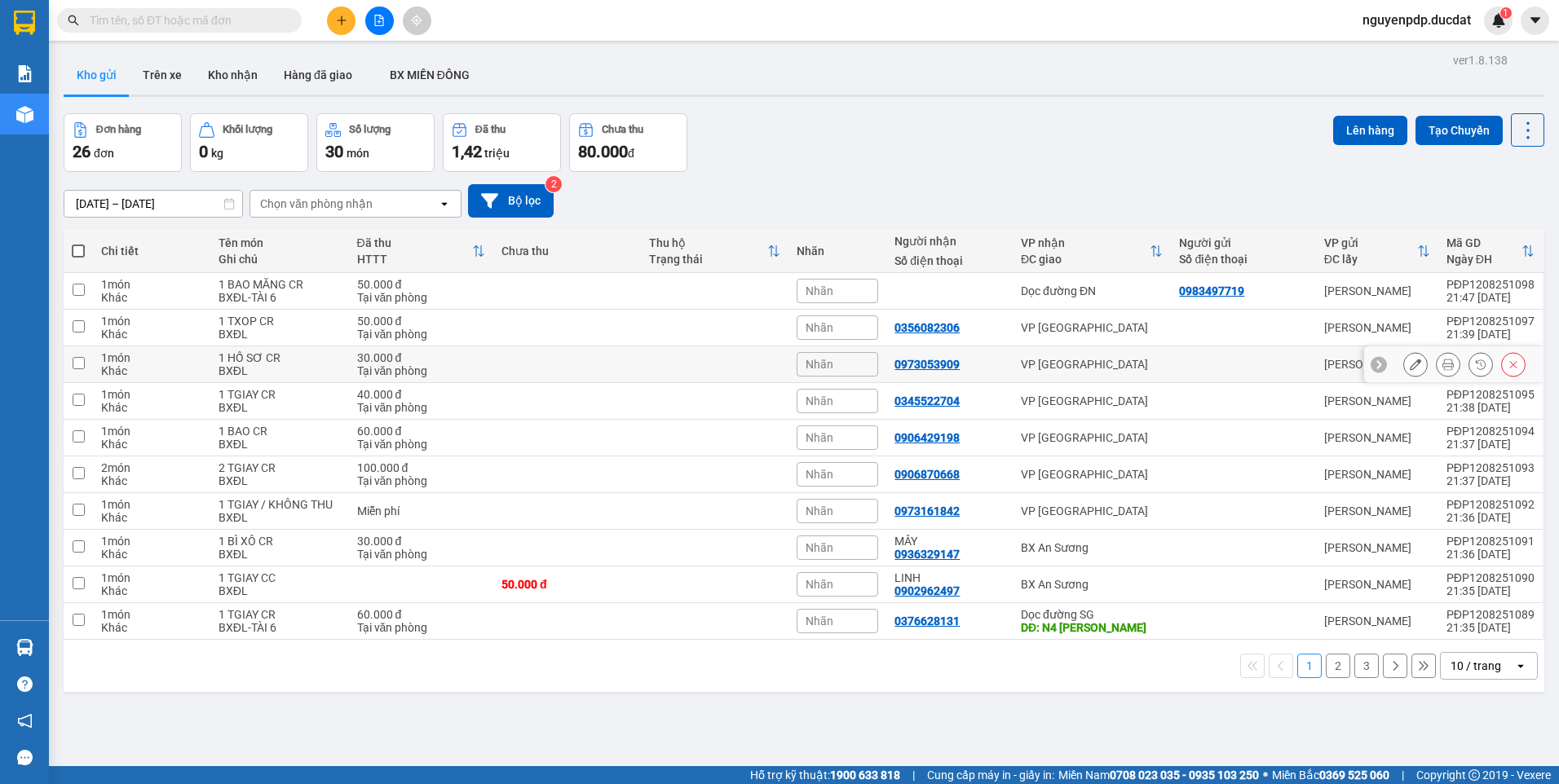
scroll to position [75, 0]
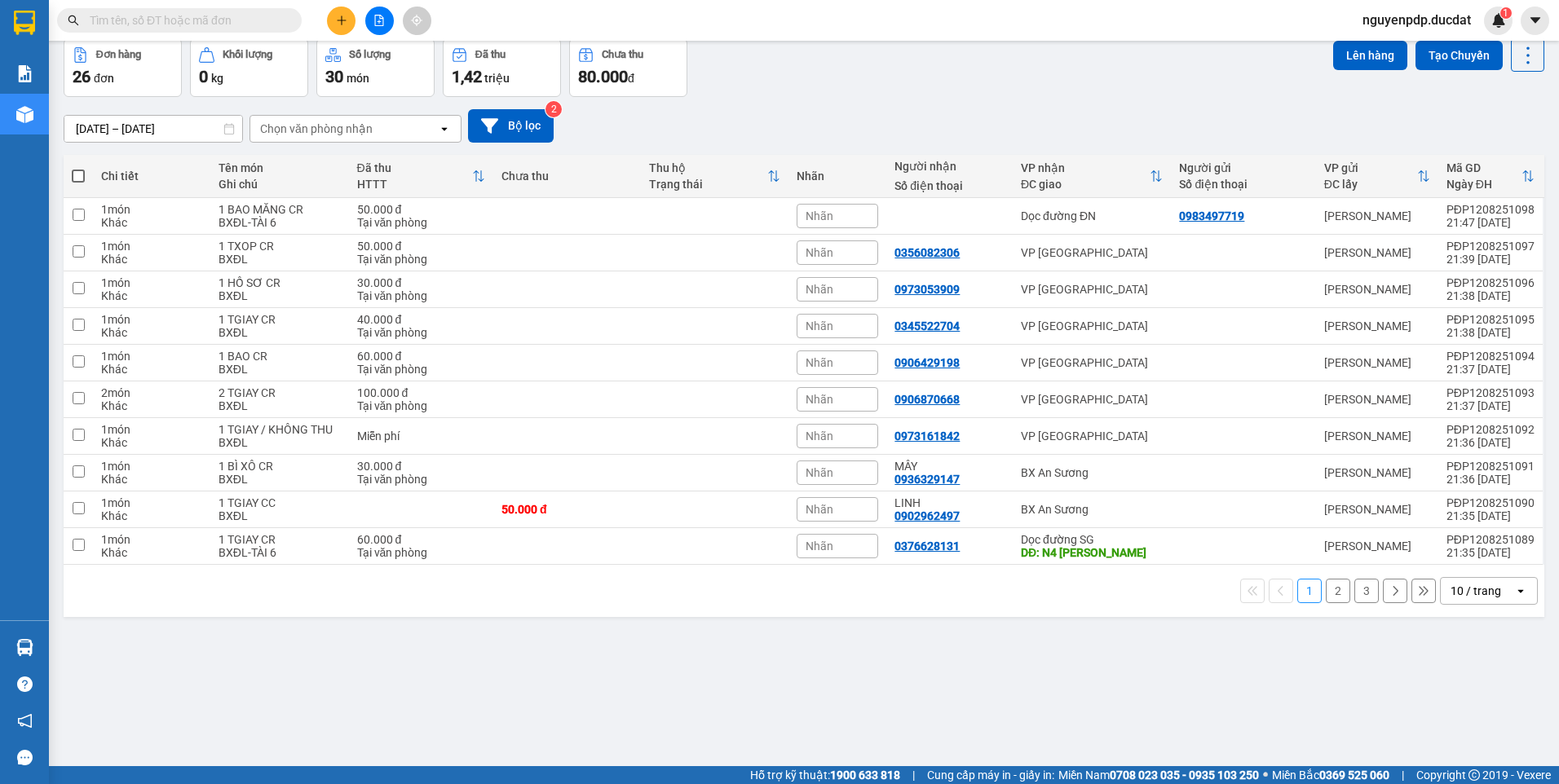
click at [1465, 599] on div "10 / trang" at bounding box center [1477, 591] width 73 height 26
click at [1474, 549] on span "100 / trang" at bounding box center [1469, 555] width 58 height 16
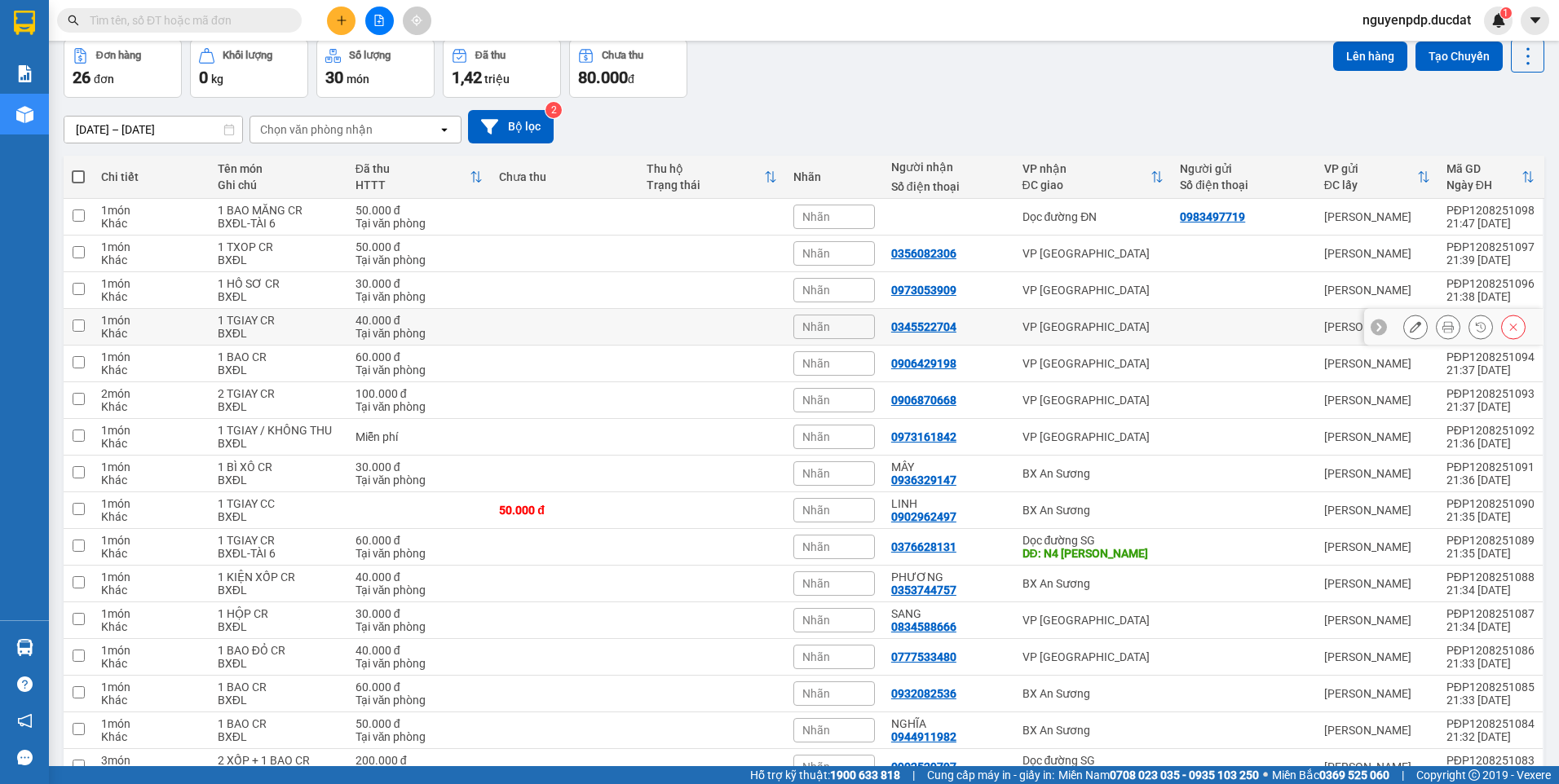
scroll to position [0, 0]
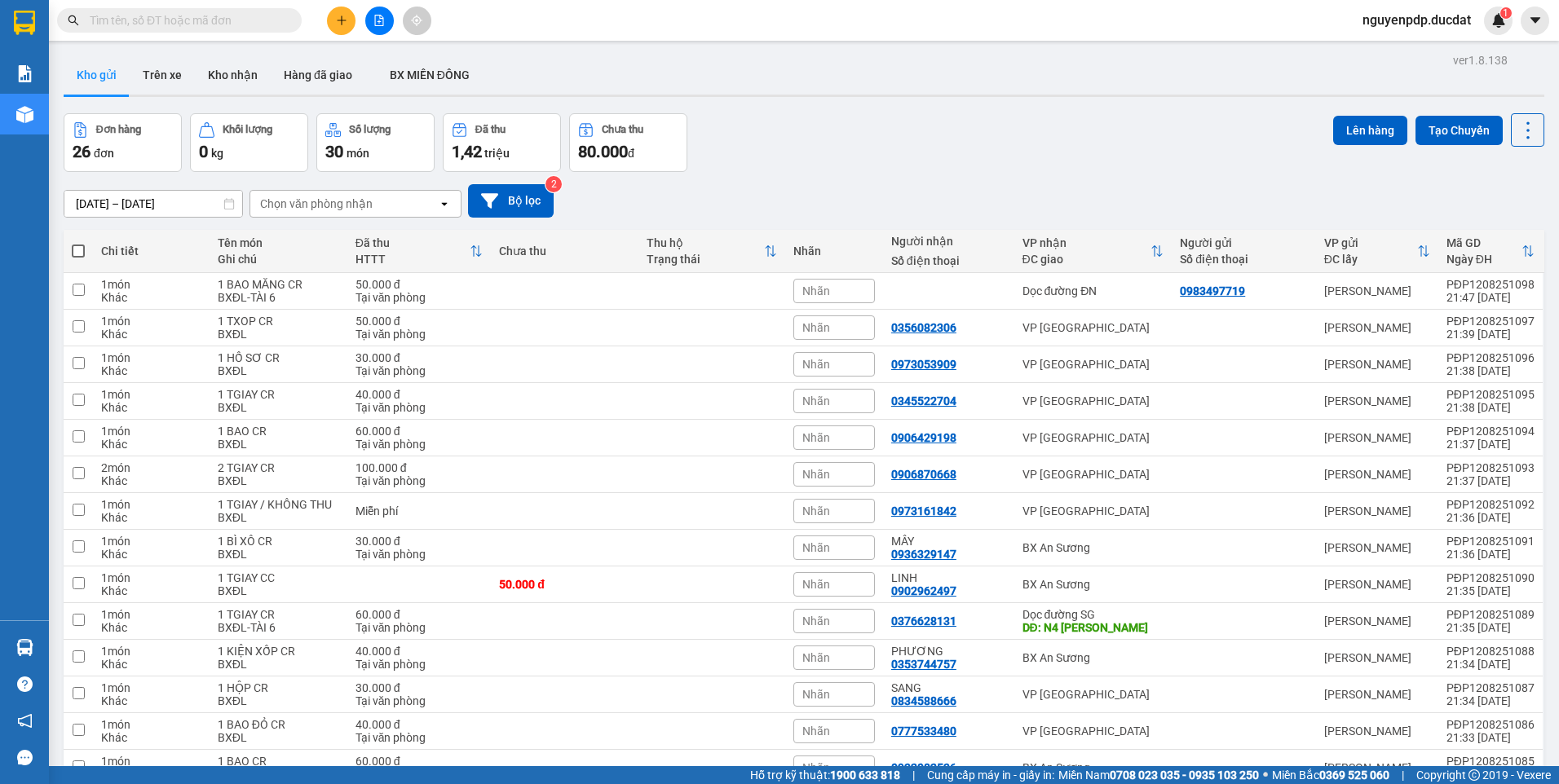
click at [413, 206] on div "Chọn văn phòng nhận" at bounding box center [344, 204] width 187 height 26
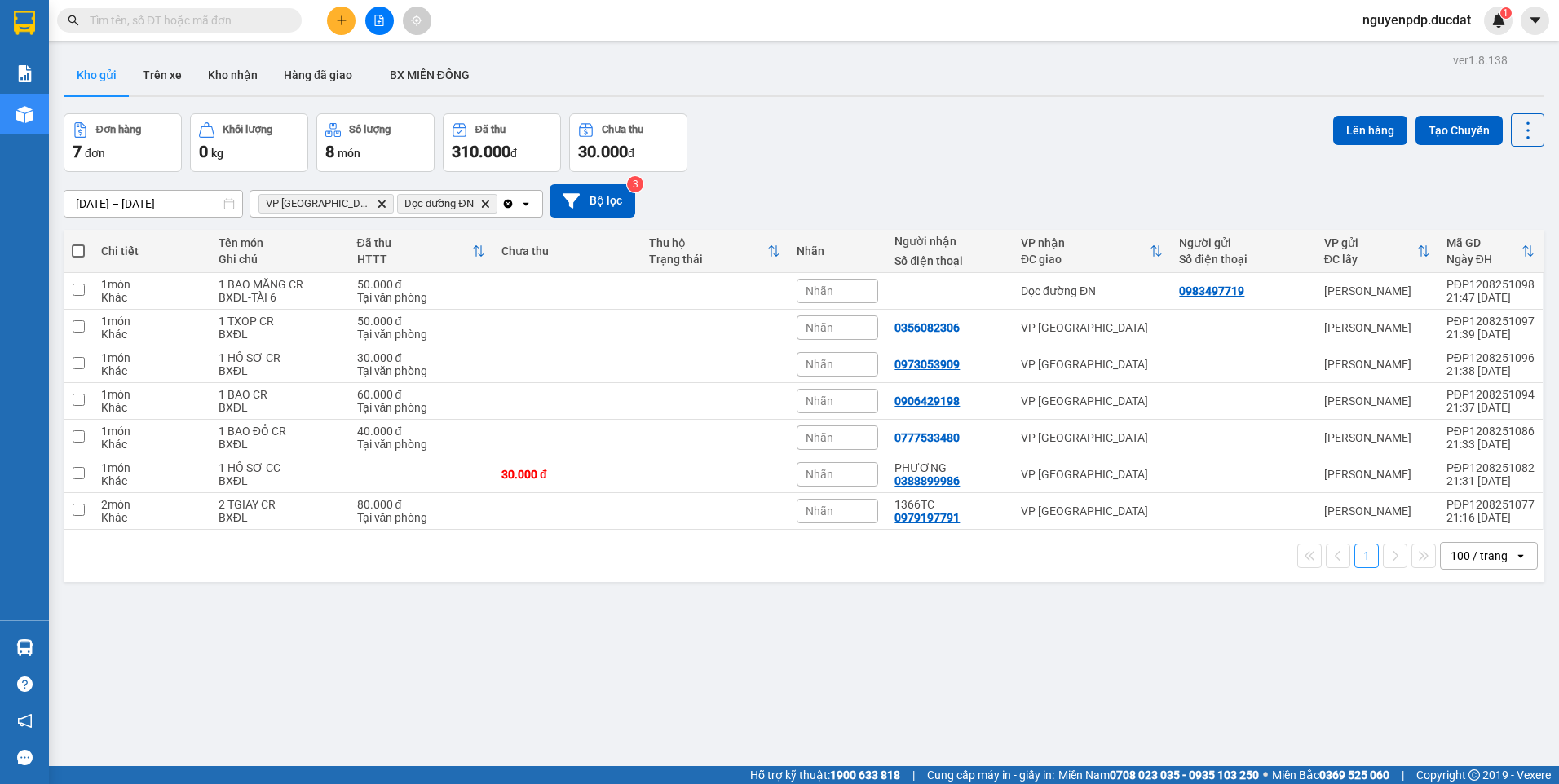
click at [82, 244] on span at bounding box center [78, 251] width 13 height 13
click at [78, 242] on input "checkbox" at bounding box center [78, 242] width 0 height 0
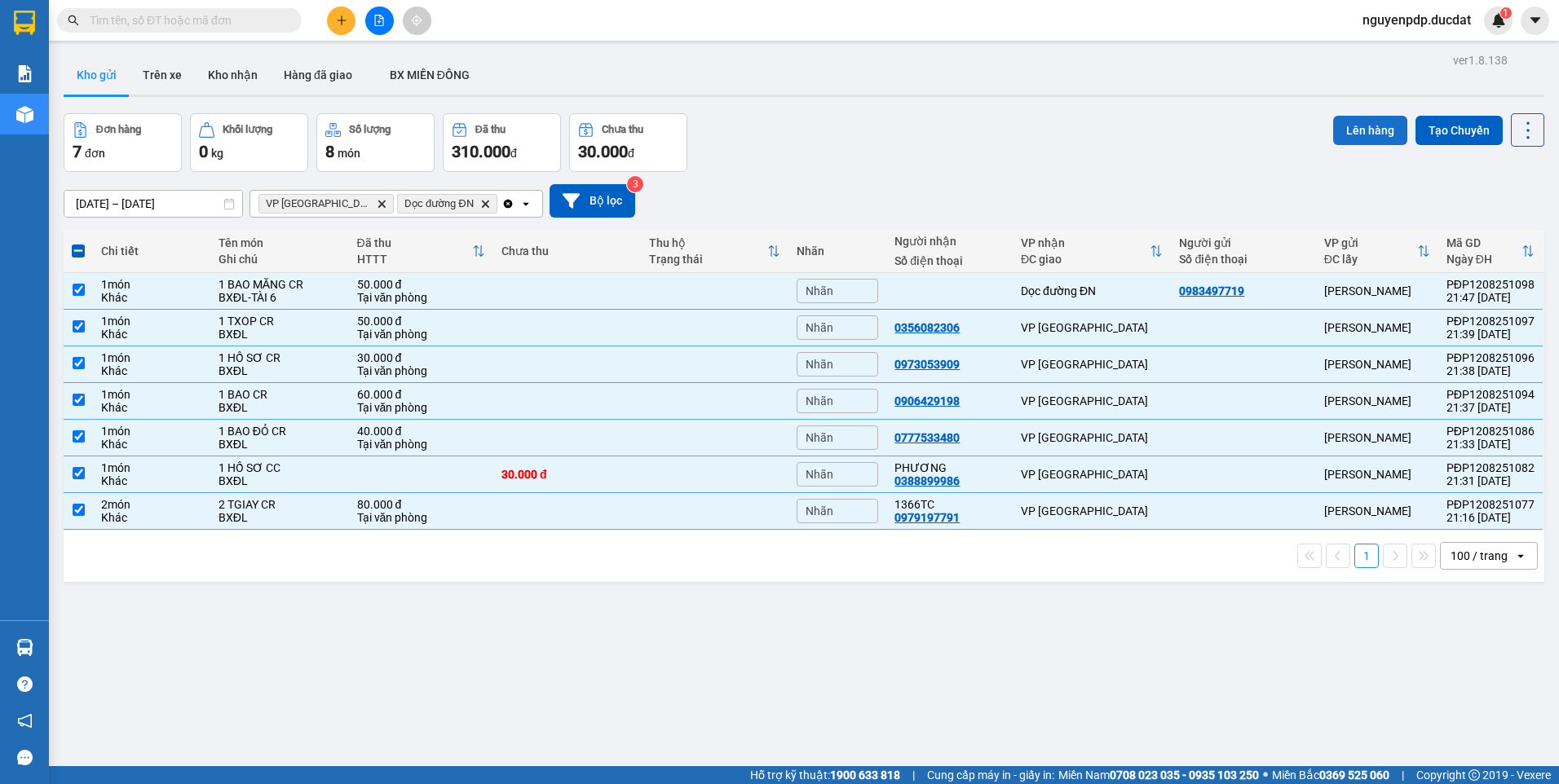
click at [1335, 138] on button "Lên hàng" at bounding box center [1370, 131] width 74 height 30
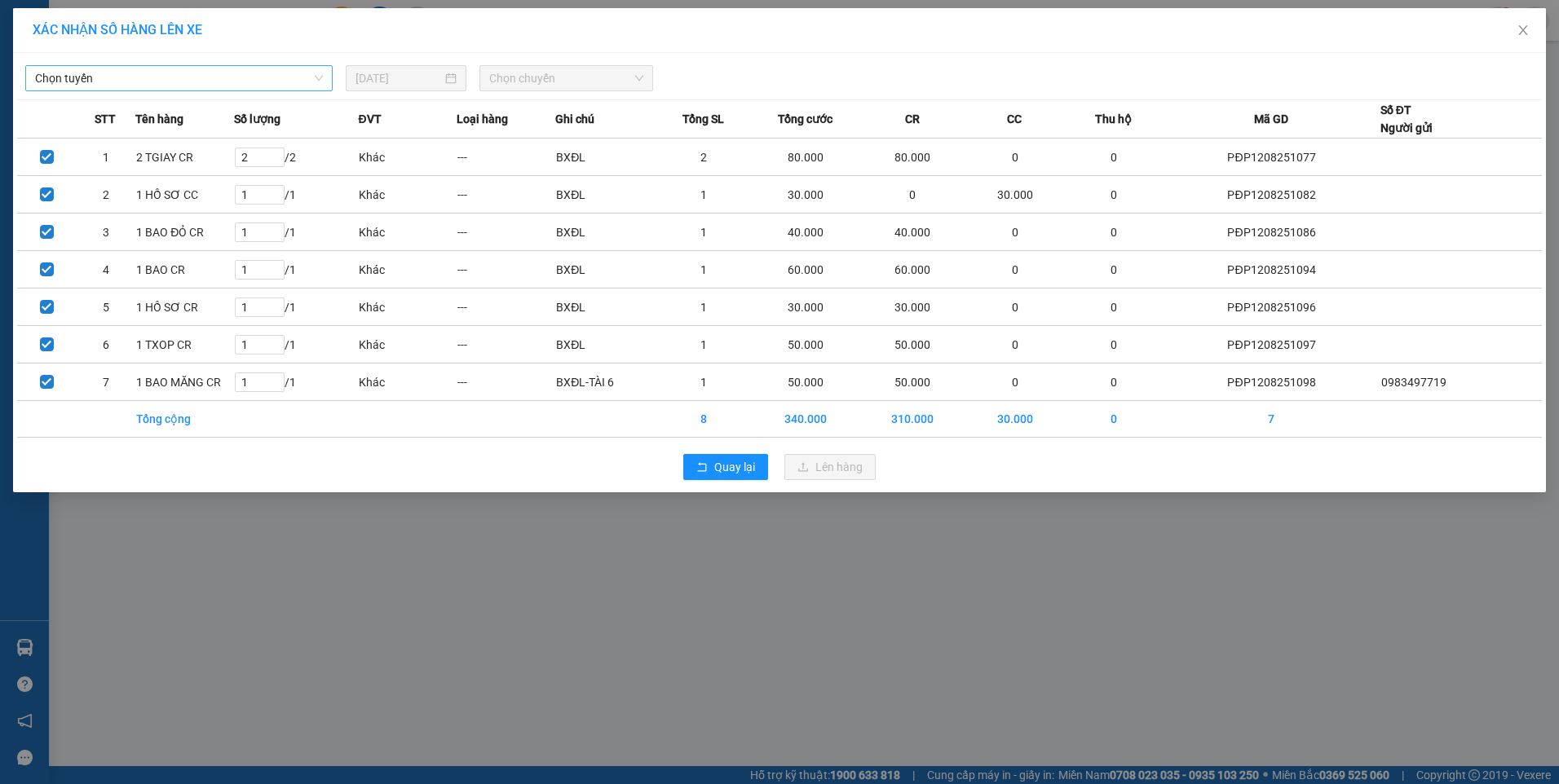
click at [195, 74] on span "Chọn tuyến" at bounding box center [179, 78] width 288 height 25
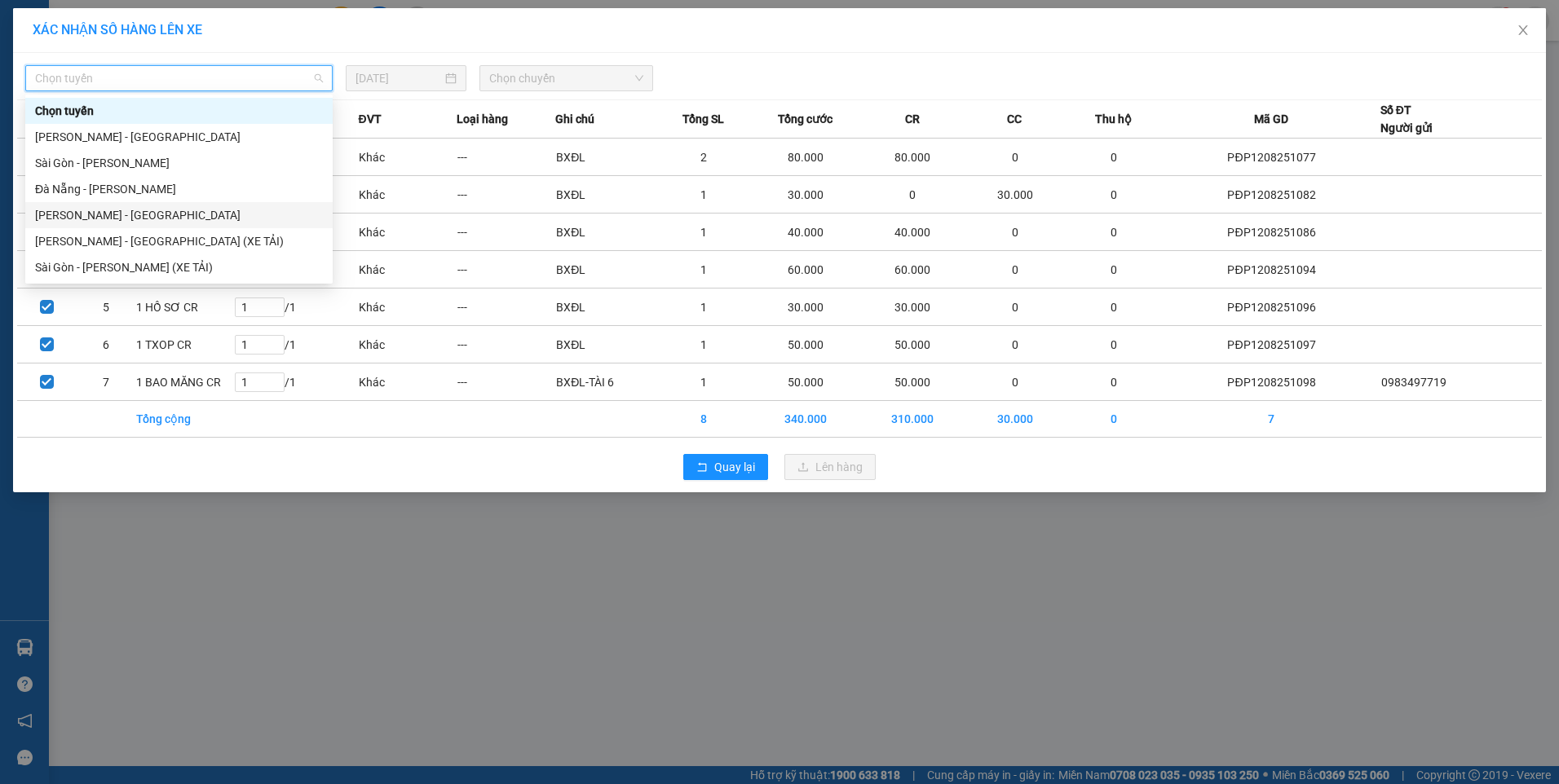
click at [175, 219] on div "Gia Lai - Đà Nẵng" at bounding box center [179, 215] width 288 height 18
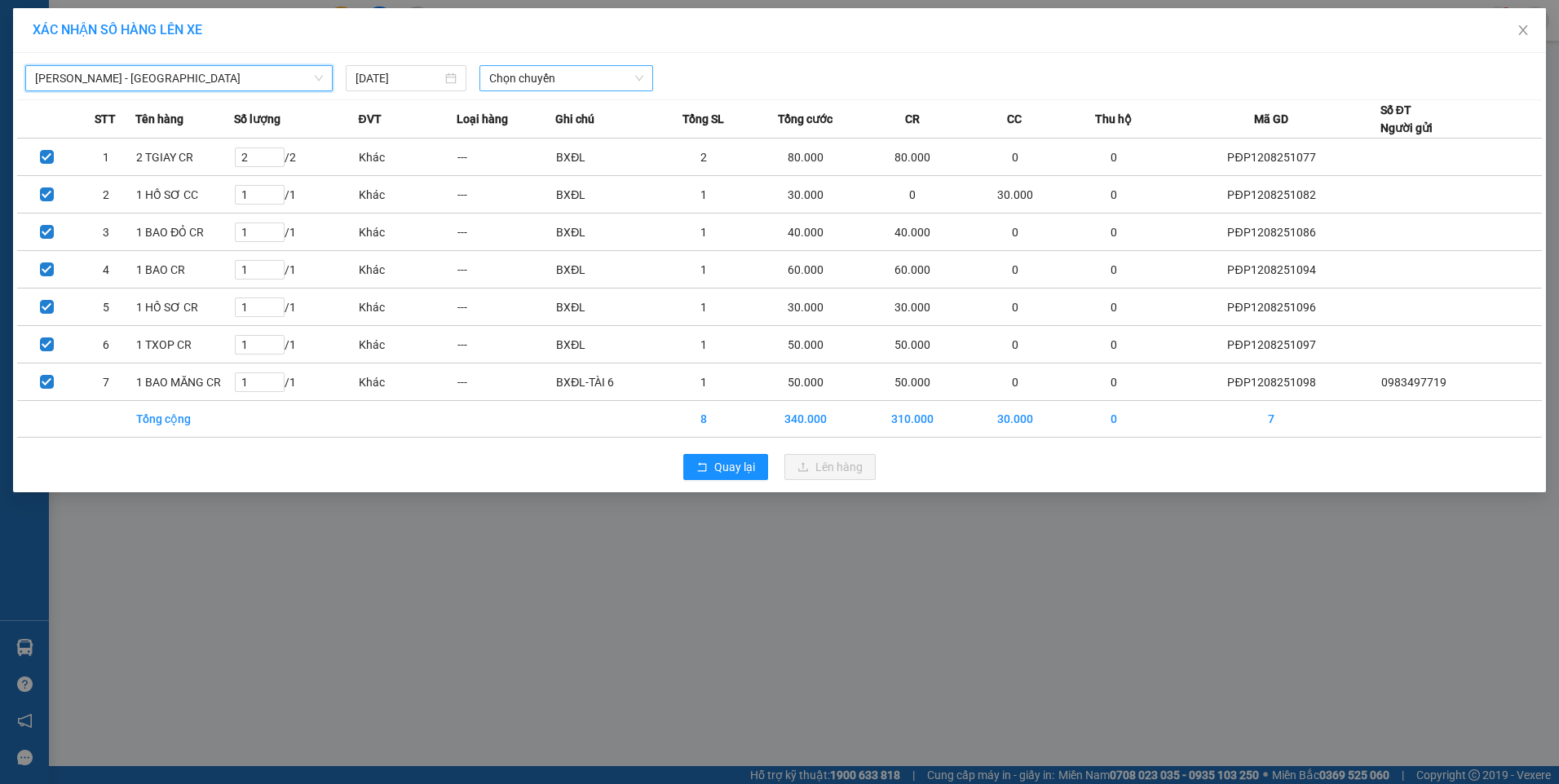
click at [536, 84] on span "Chọn chuyến" at bounding box center [566, 78] width 154 height 25
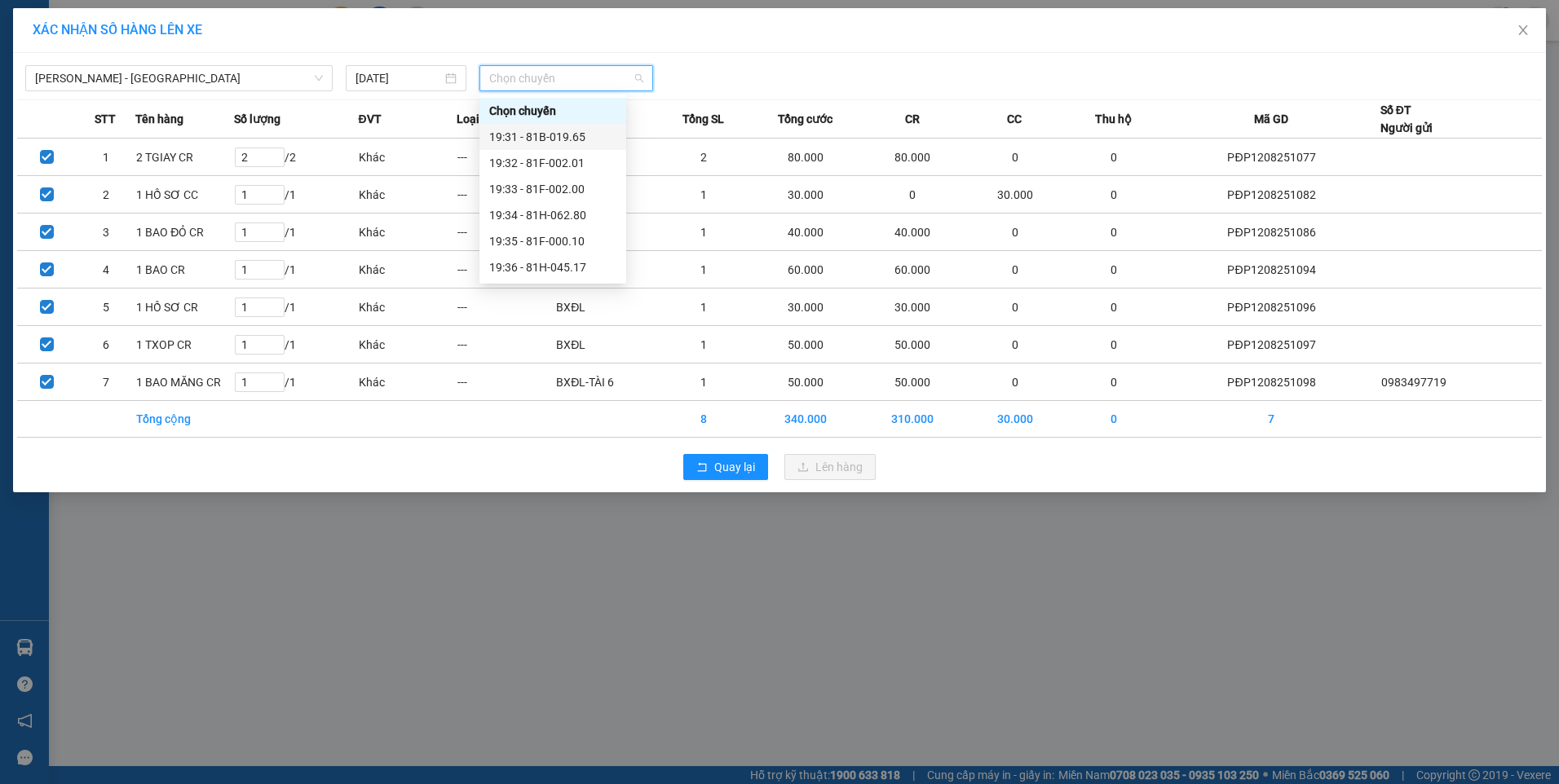
click at [541, 133] on div "19:31 - 81B-019.65" at bounding box center [553, 137] width 127 height 18
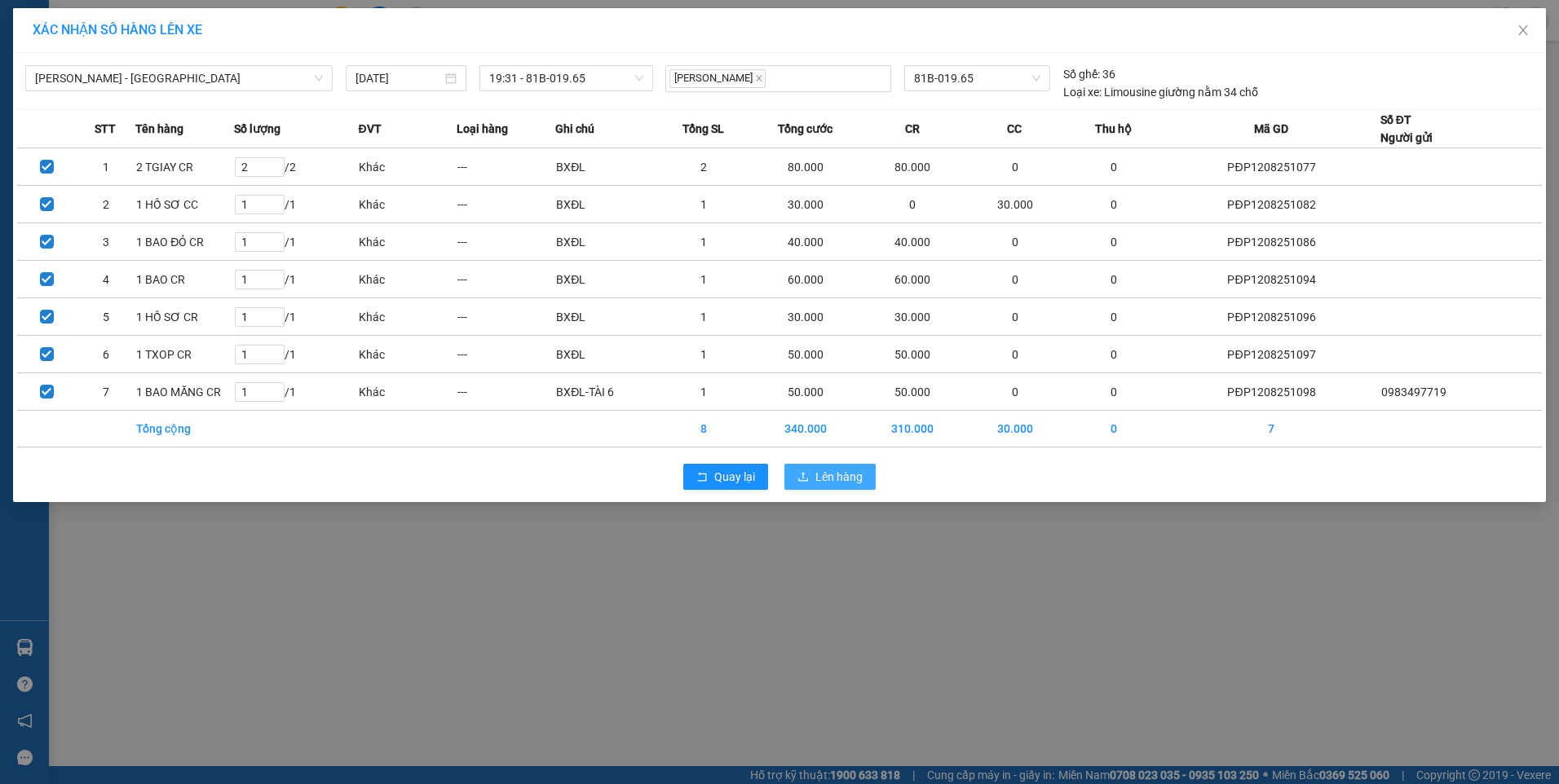
click at [826, 476] on span "Lên hàng" at bounding box center [840, 477] width 48 height 18
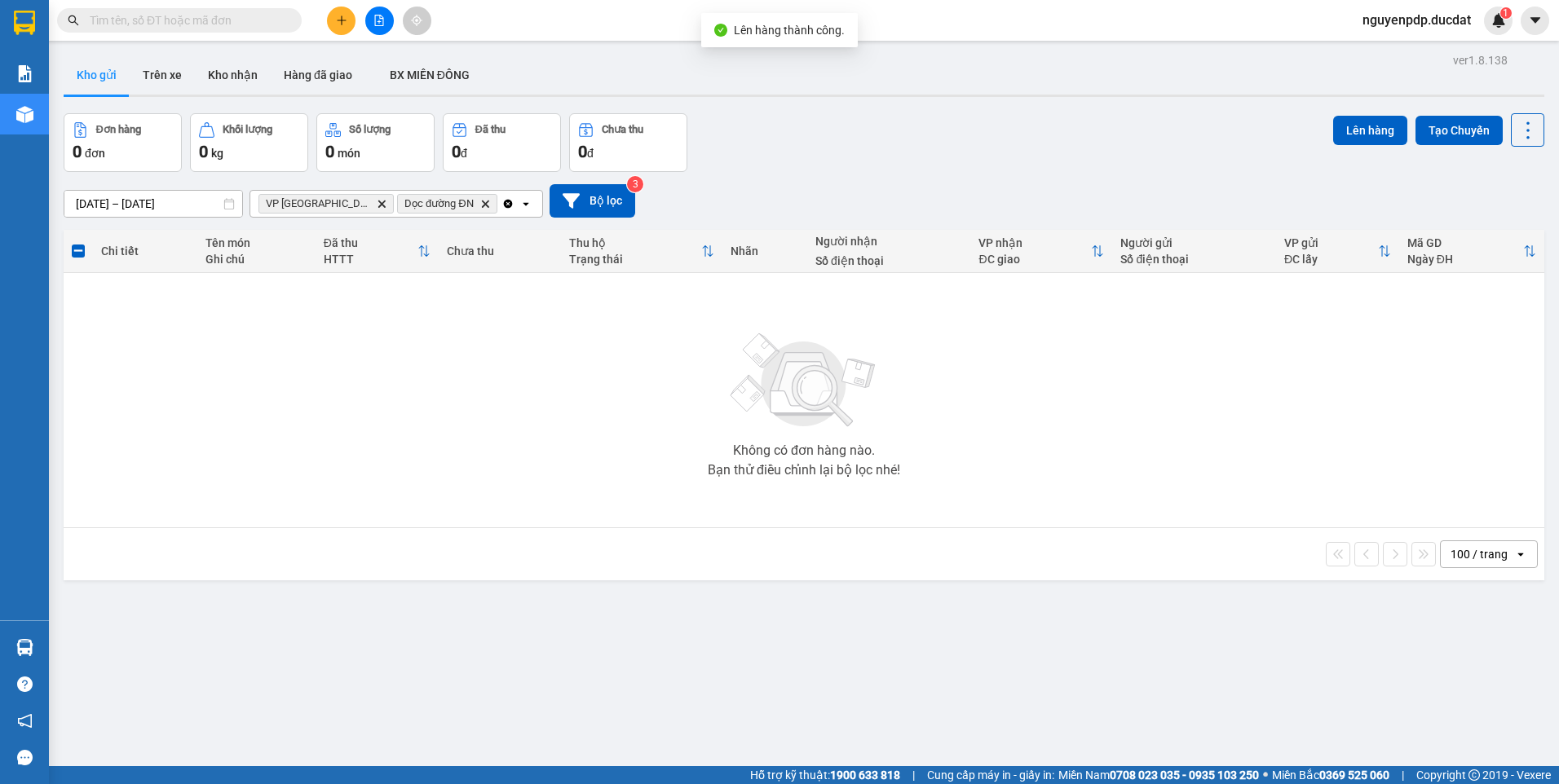
click at [502, 202] on icon "Clear all" at bounding box center [508, 204] width 13 height 13
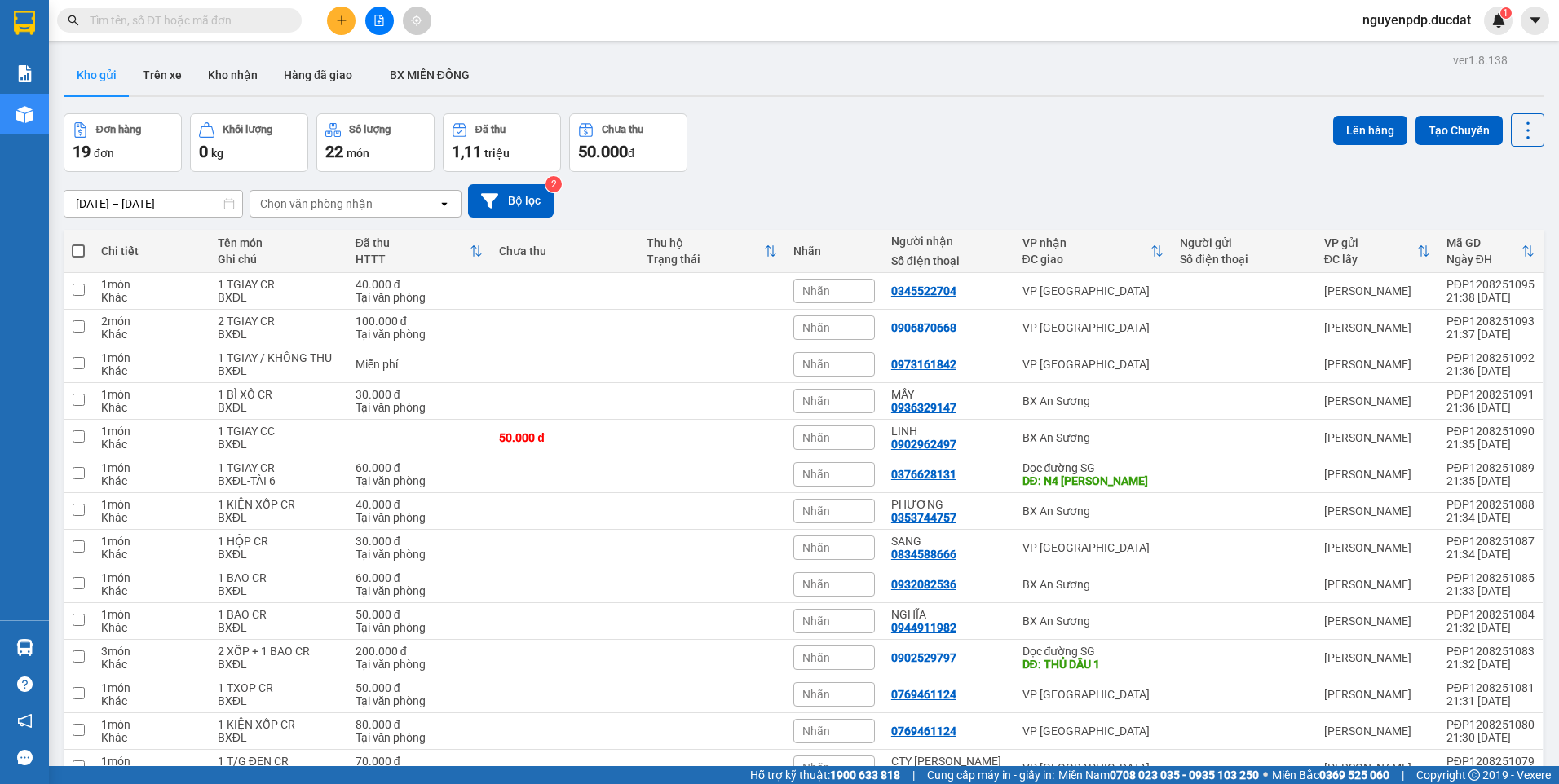
click at [333, 199] on div "Chọn văn phòng nhận" at bounding box center [316, 204] width 113 height 16
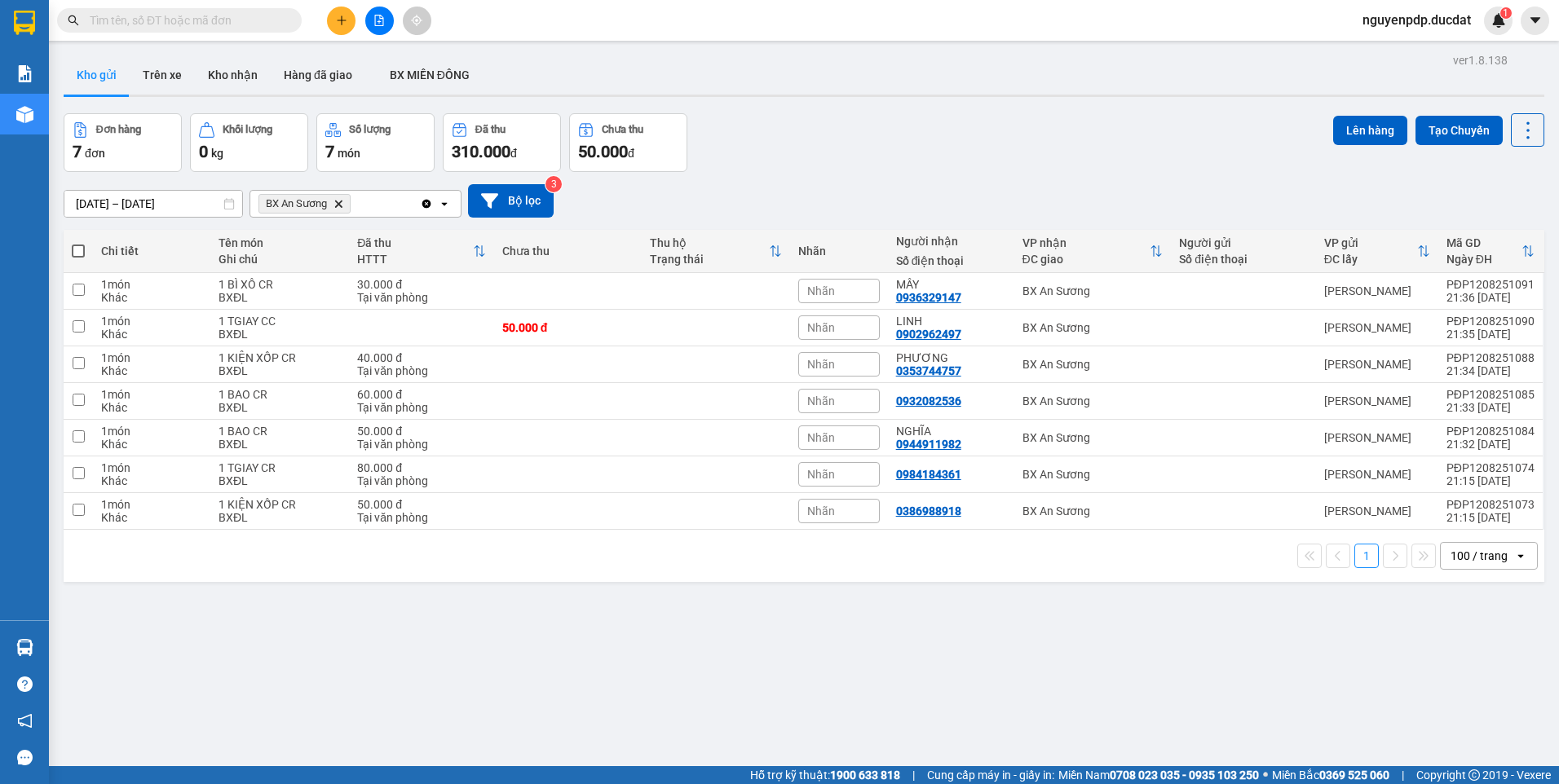
click at [70, 248] on th at bounding box center [78, 251] width 30 height 44
click at [78, 248] on span at bounding box center [78, 251] width 13 height 13
click at [78, 242] on input "checkbox" at bounding box center [78, 242] width 0 height 0
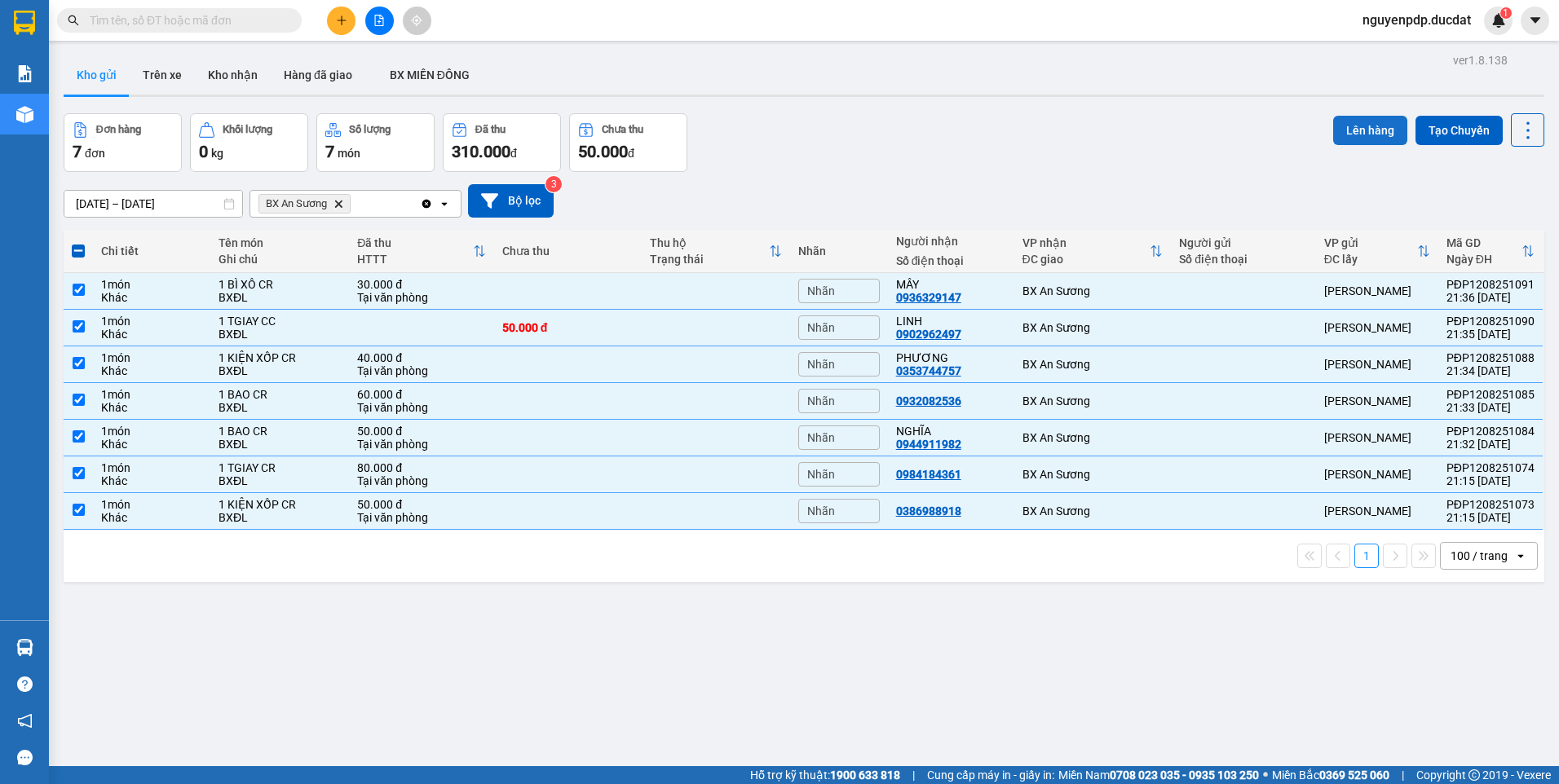
click at [1362, 132] on button "Lên hàng" at bounding box center [1370, 131] width 74 height 30
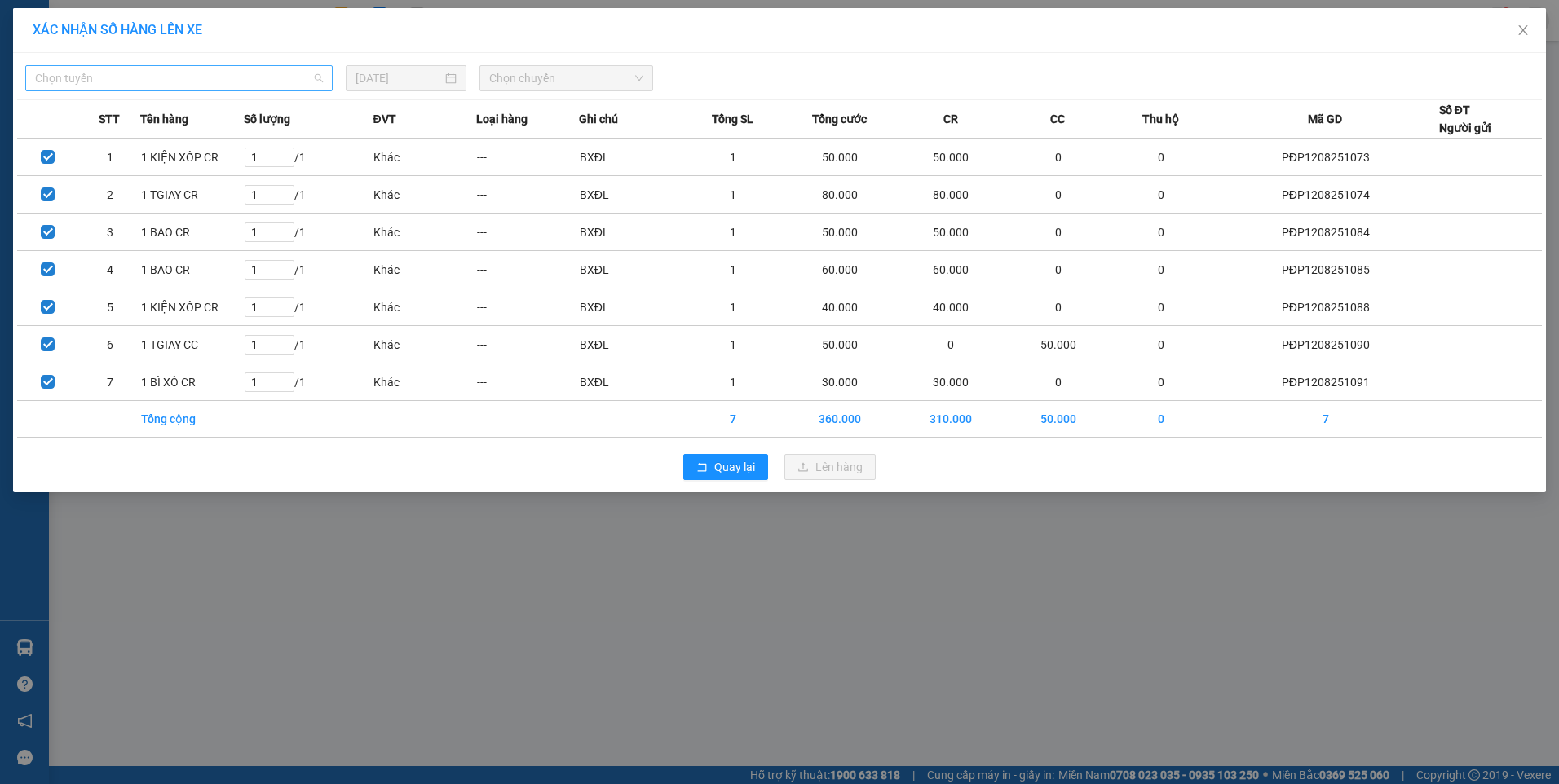
click at [293, 81] on span "Chọn tuyến" at bounding box center [179, 78] width 288 height 25
click at [1529, 34] on icon "close" at bounding box center [1523, 30] width 13 height 13
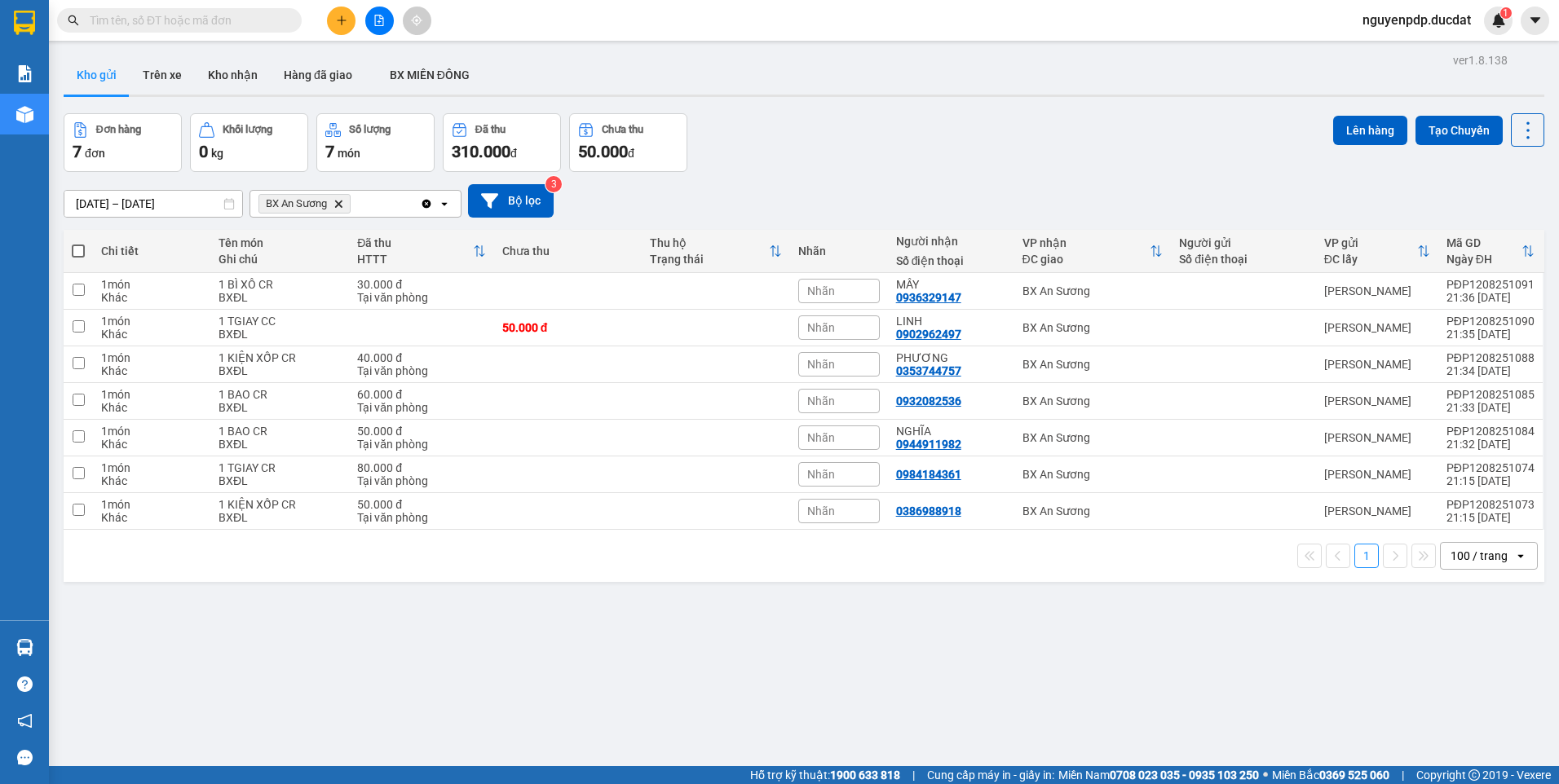
click at [425, 201] on icon "Clear all" at bounding box center [427, 203] width 9 height 9
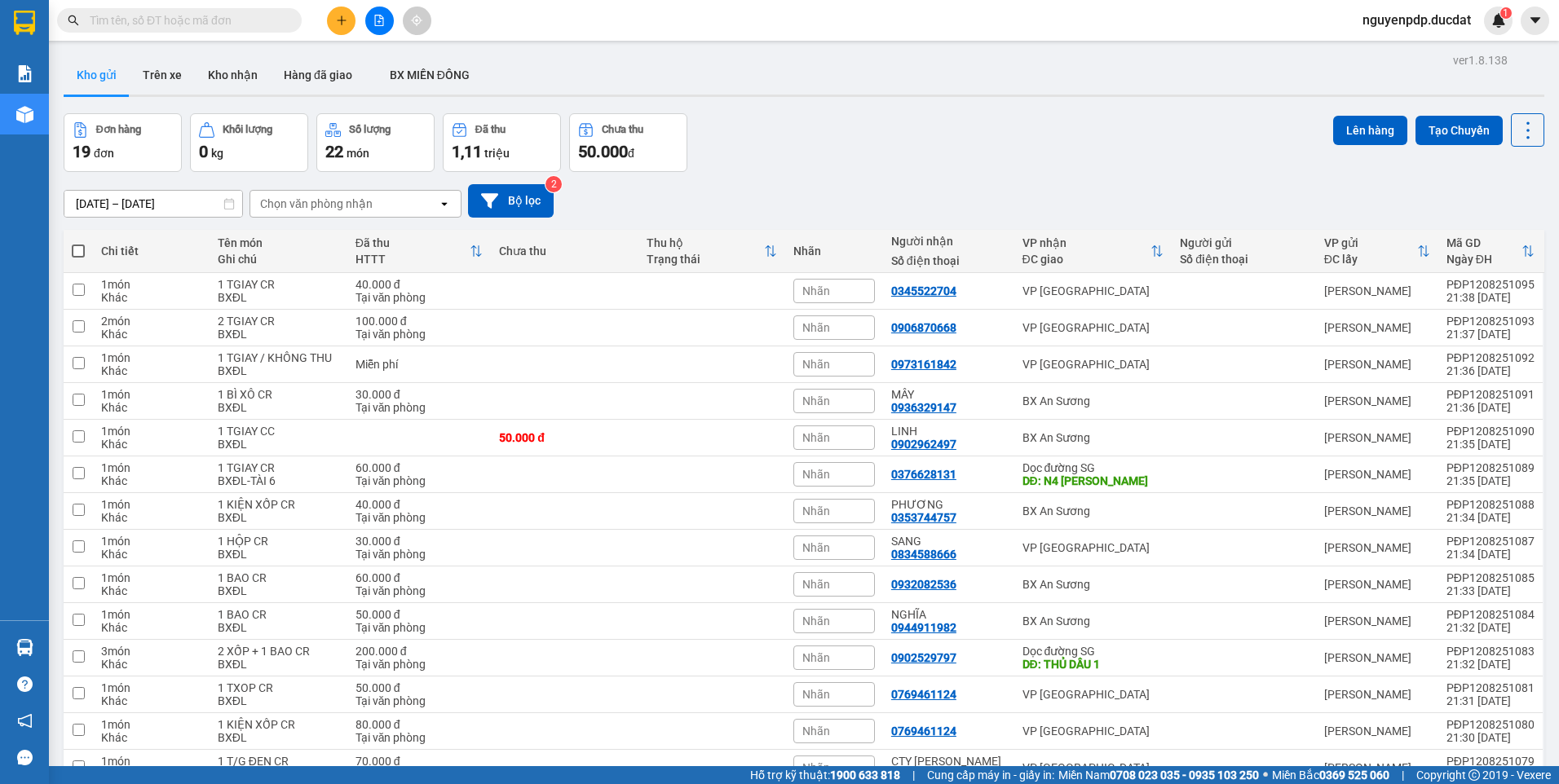
click at [425, 201] on div "Chọn văn phòng nhận" at bounding box center [344, 204] width 187 height 26
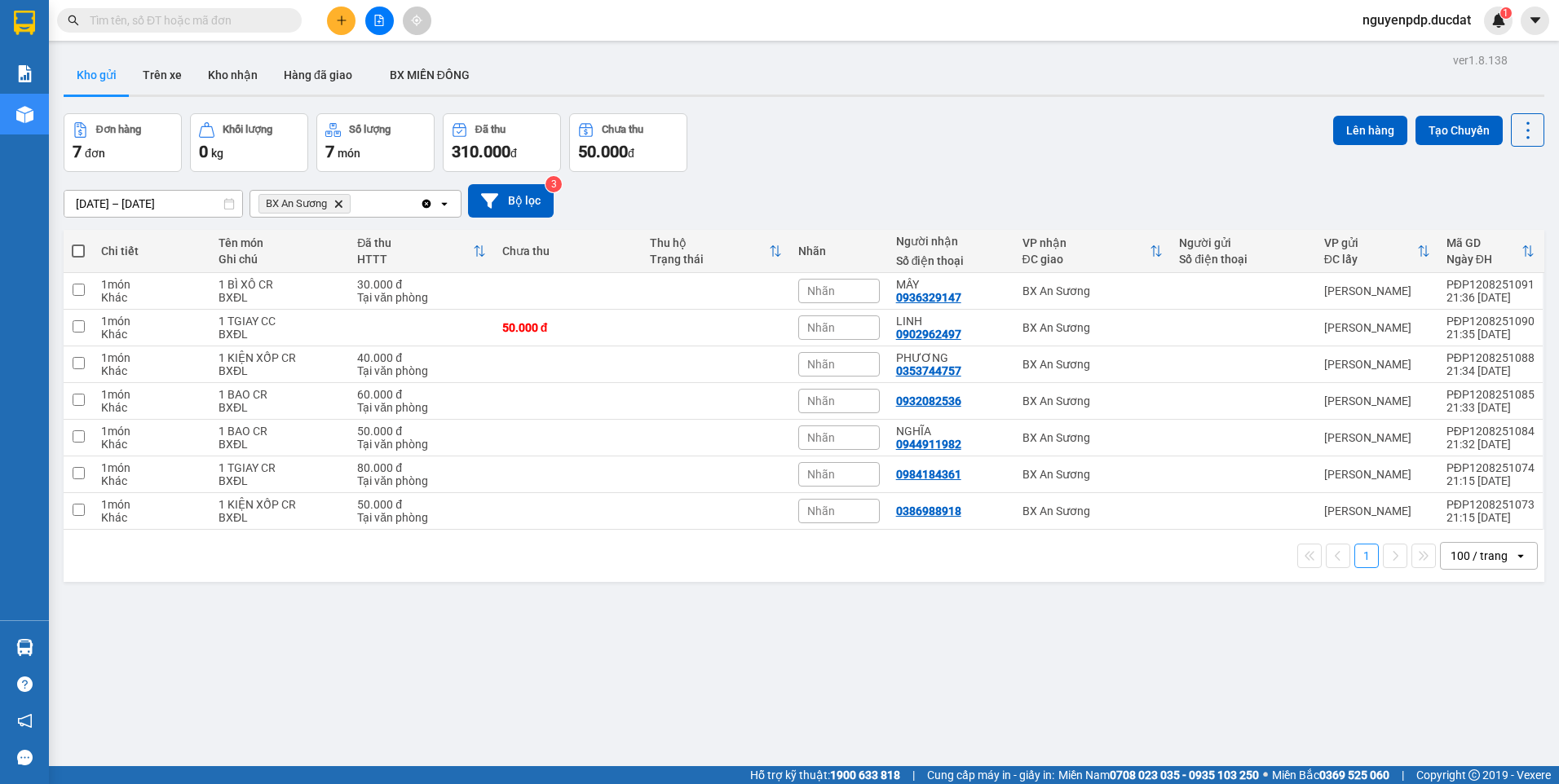
click at [81, 251] on span at bounding box center [78, 251] width 13 height 13
click at [78, 242] on input "checkbox" at bounding box center [78, 242] width 0 height 0
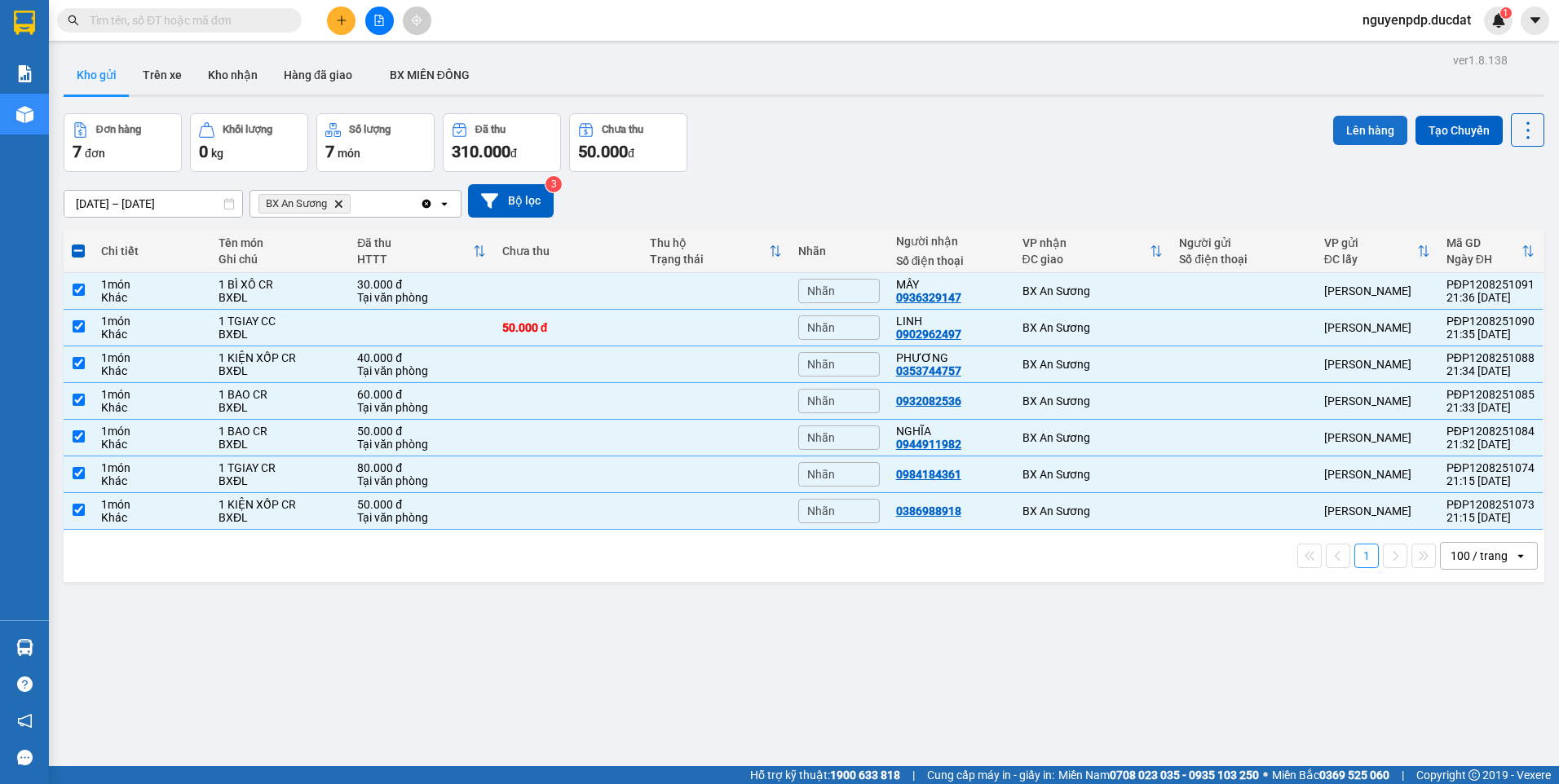
click at [1352, 134] on button "Lên hàng" at bounding box center [1370, 131] width 74 height 30
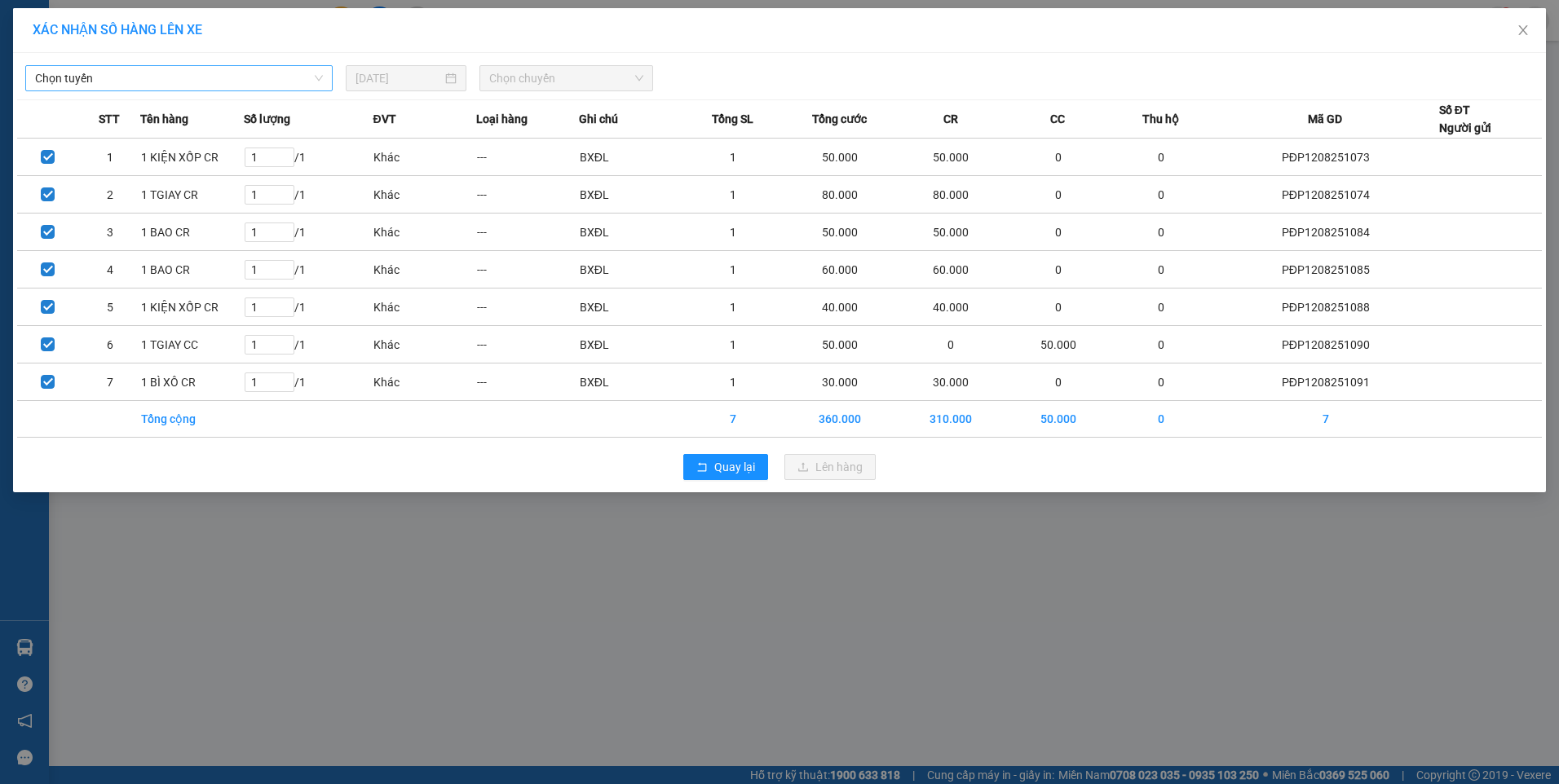
click at [248, 75] on span "Chọn tuyến" at bounding box center [179, 78] width 288 height 25
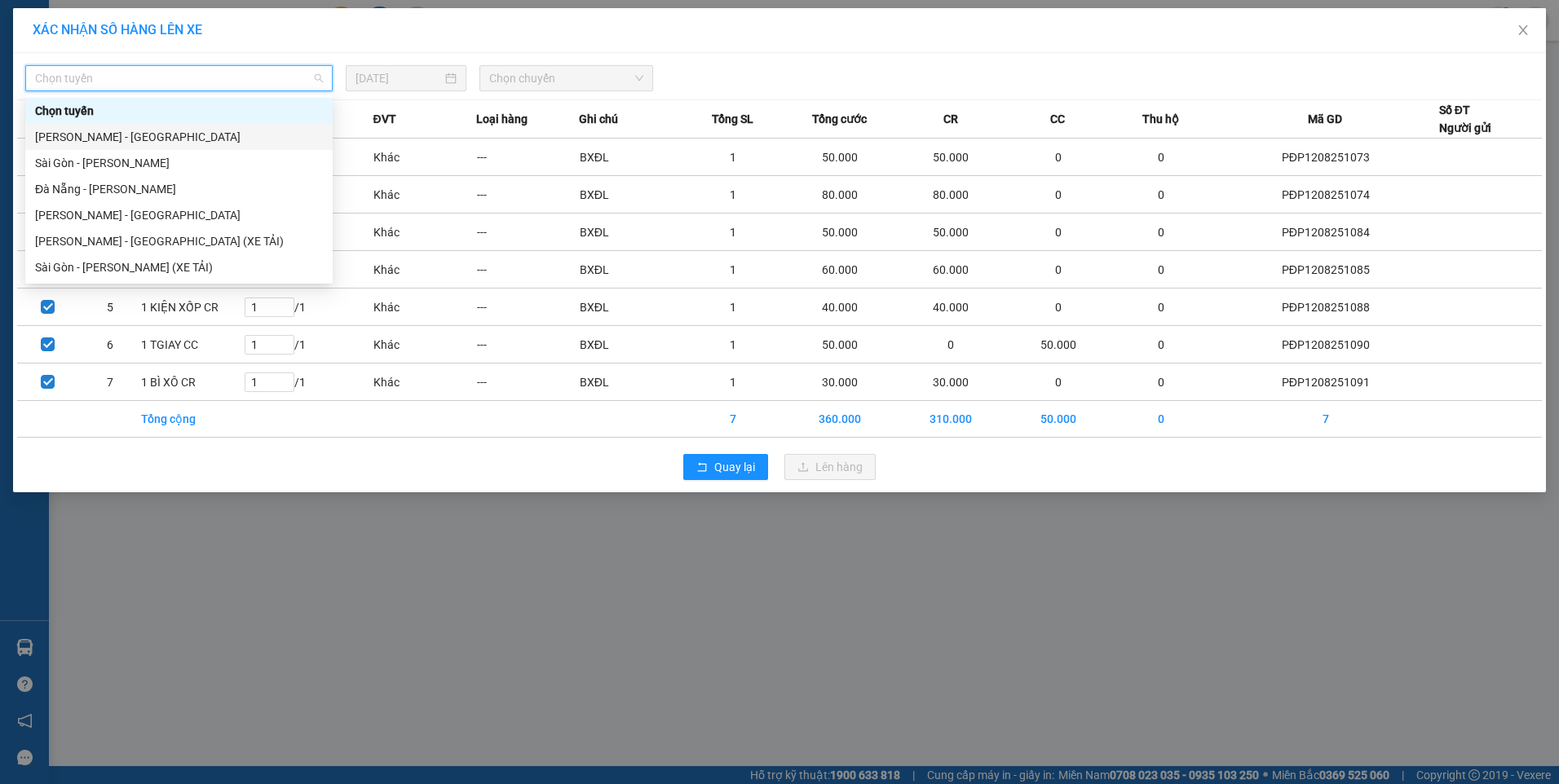
click at [171, 137] on div "Gia Lai - Sài Gòn" at bounding box center [179, 137] width 288 height 18
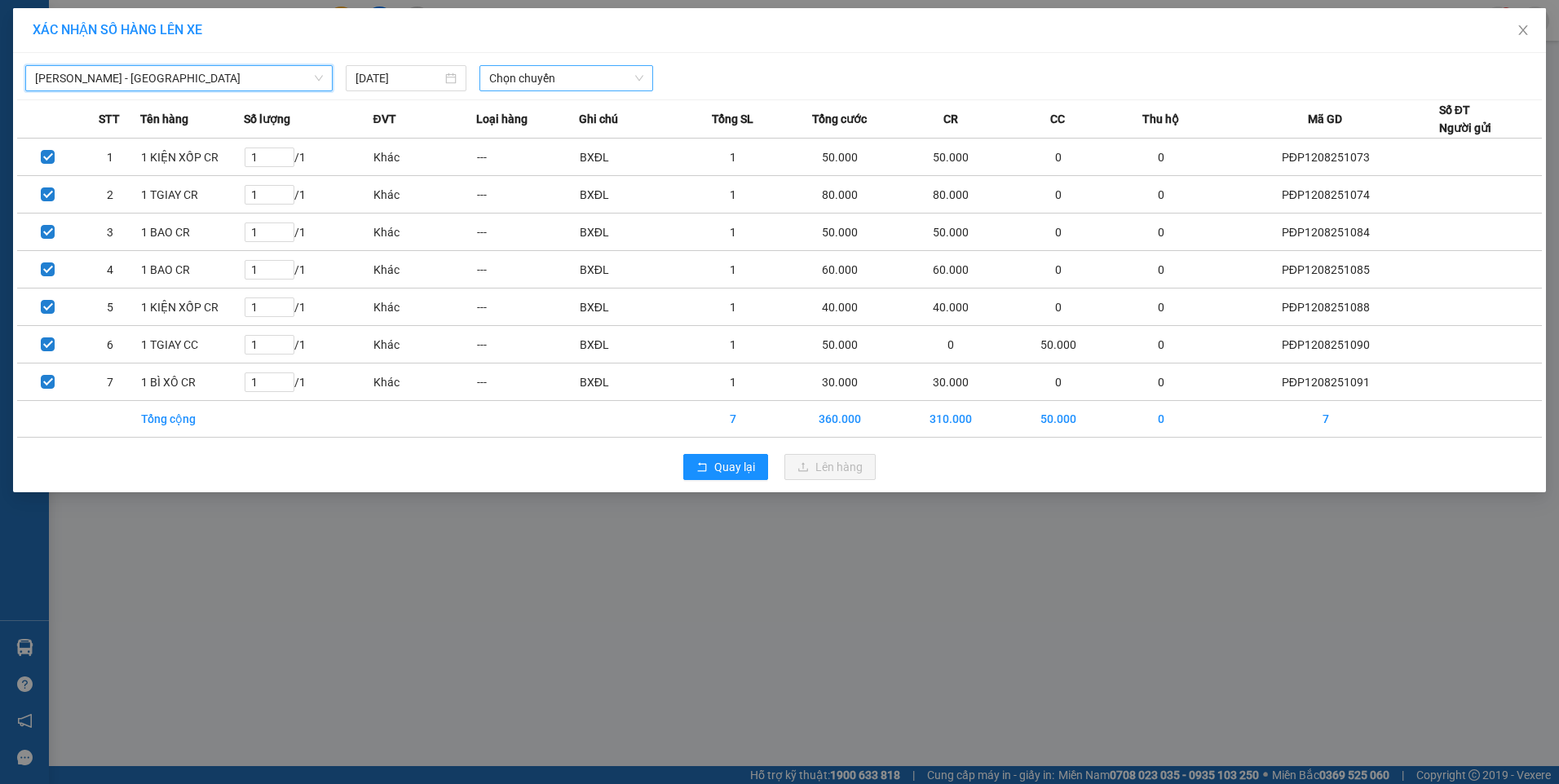
click at [577, 68] on span "Chọn chuyến" at bounding box center [566, 78] width 154 height 25
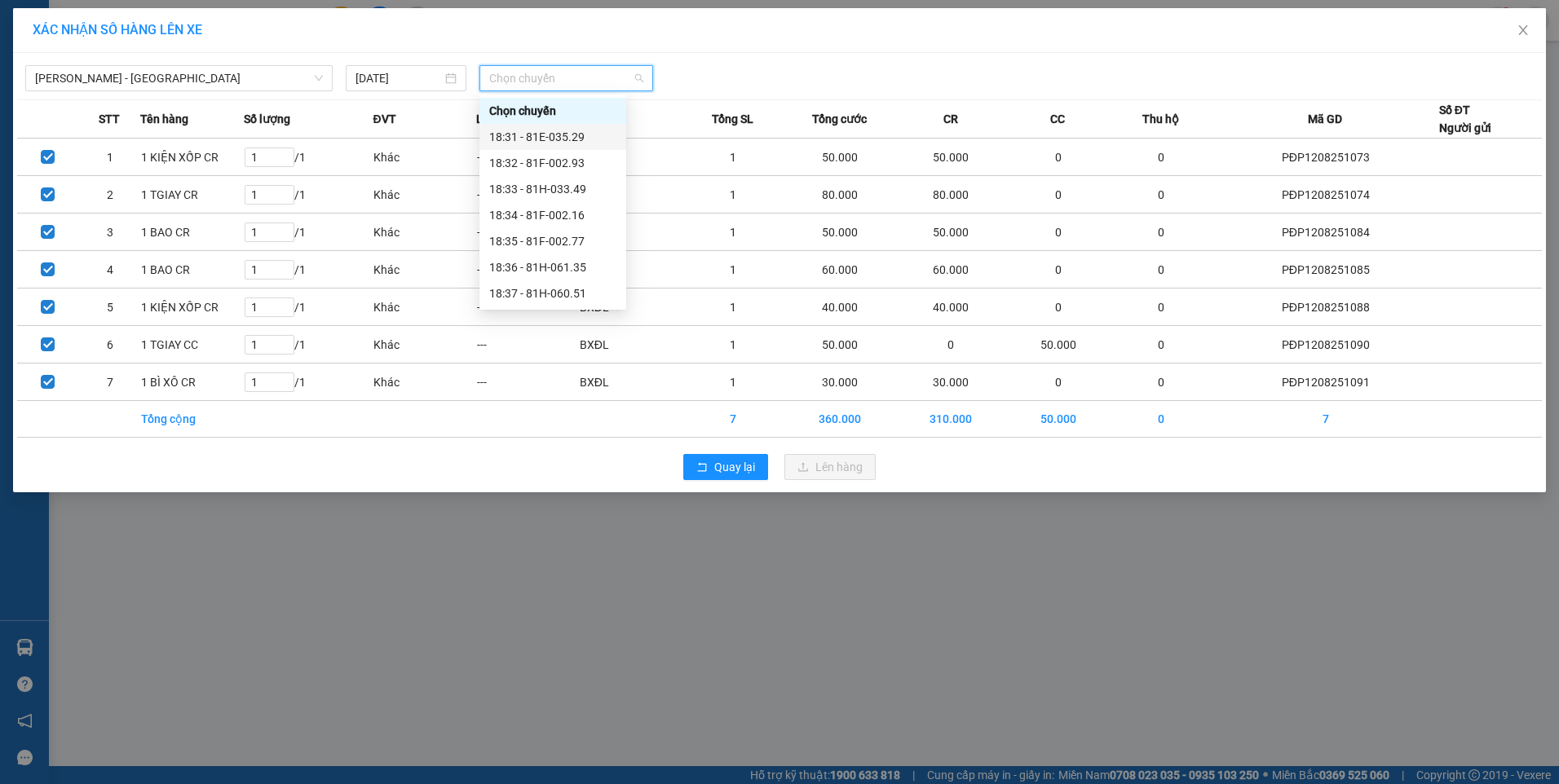
click at [564, 131] on div "18:31 - 81E-035.29" at bounding box center [553, 137] width 127 height 18
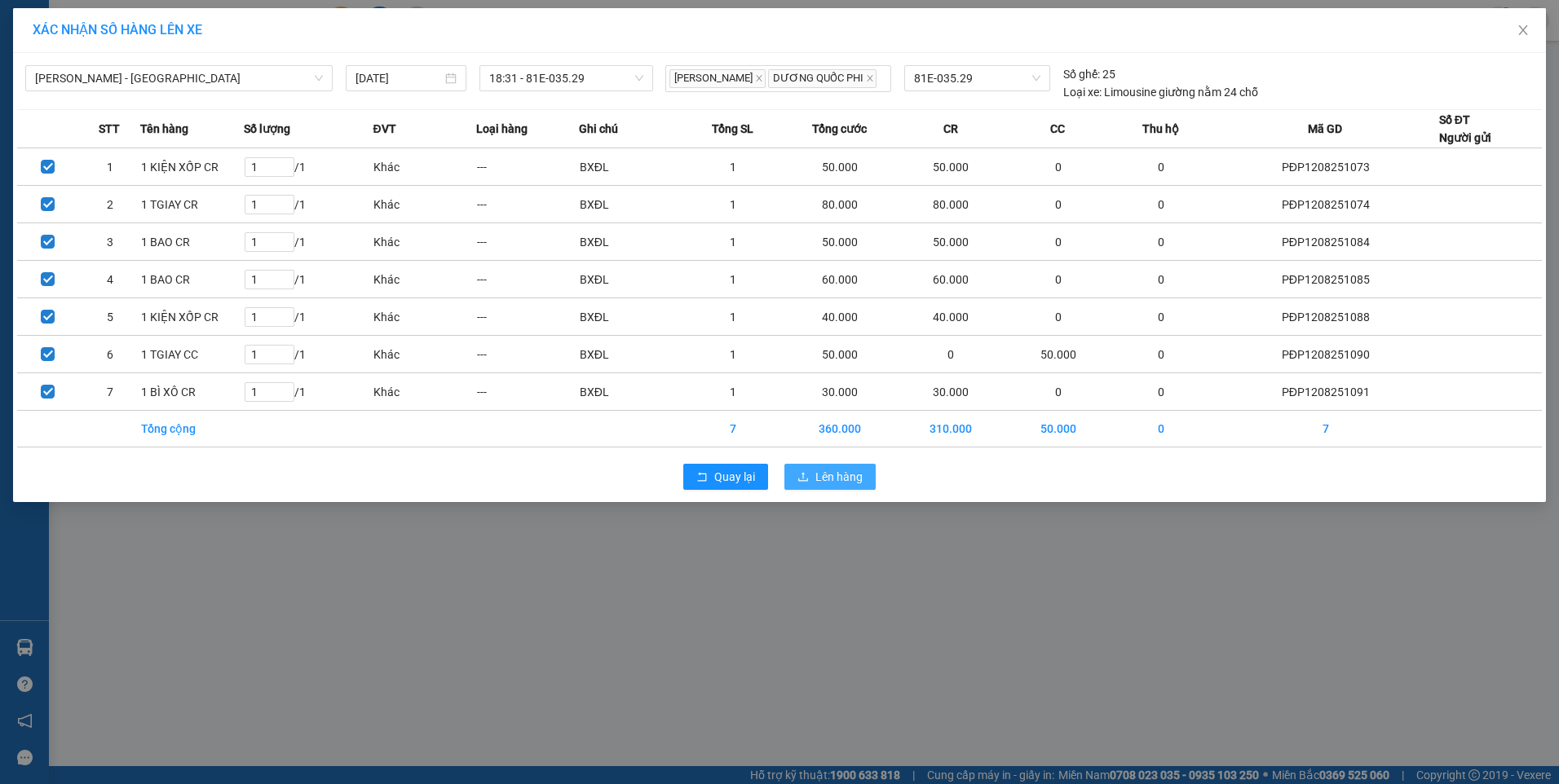
click at [832, 486] on span "Lên hàng" at bounding box center [840, 477] width 48 height 18
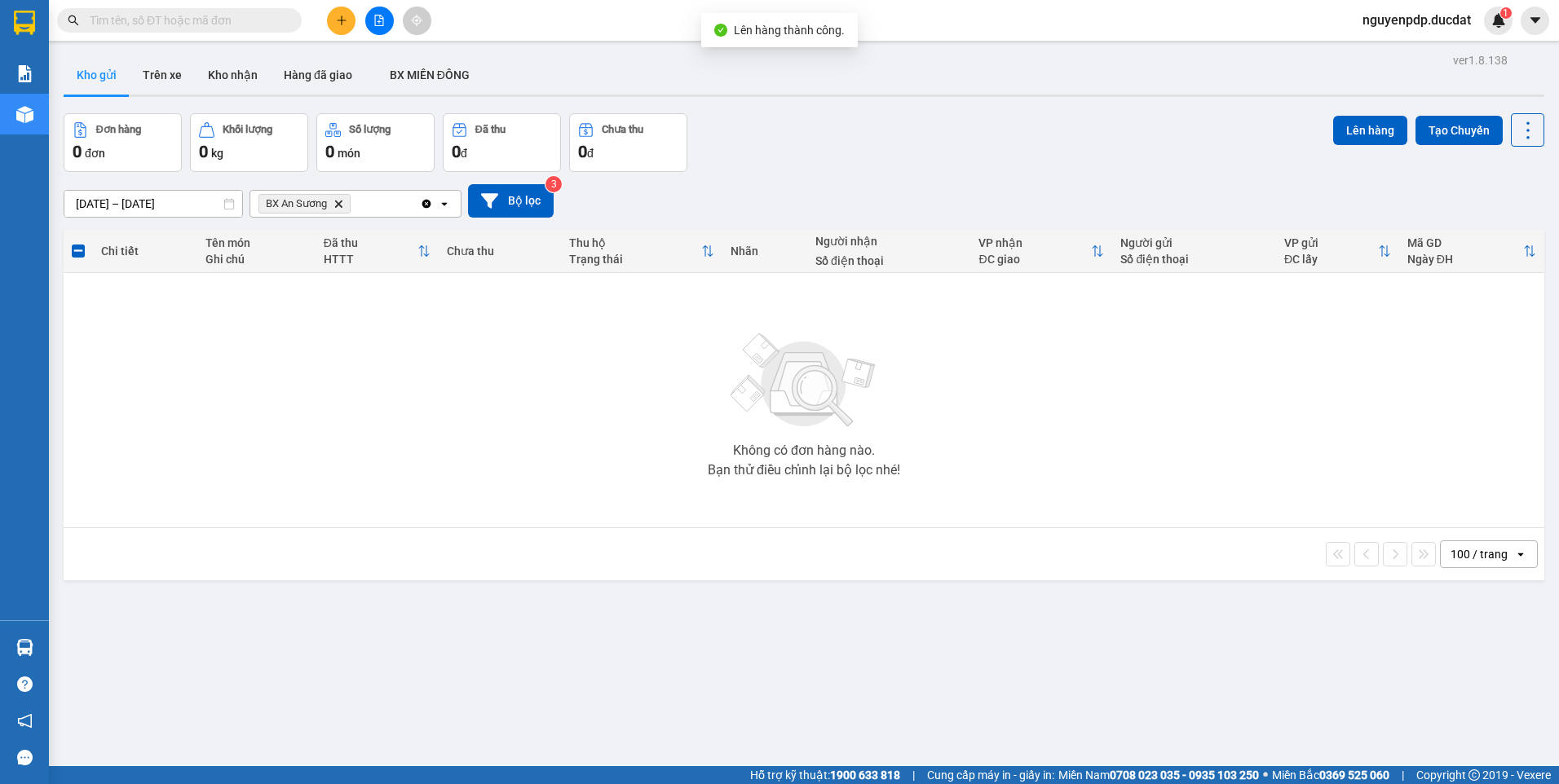
click at [426, 207] on icon "Clear all" at bounding box center [427, 203] width 9 height 9
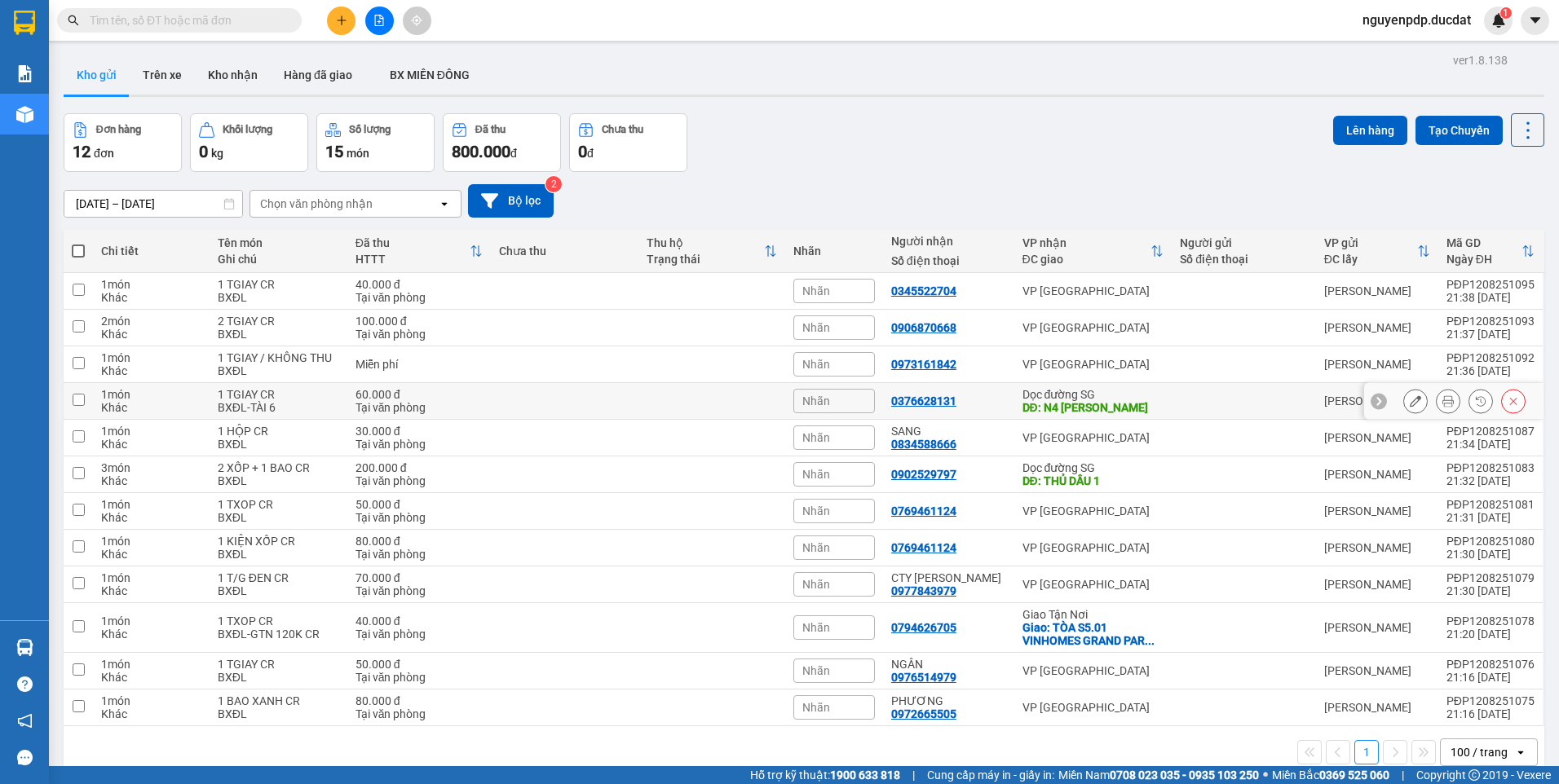
scroll to position [75, 0]
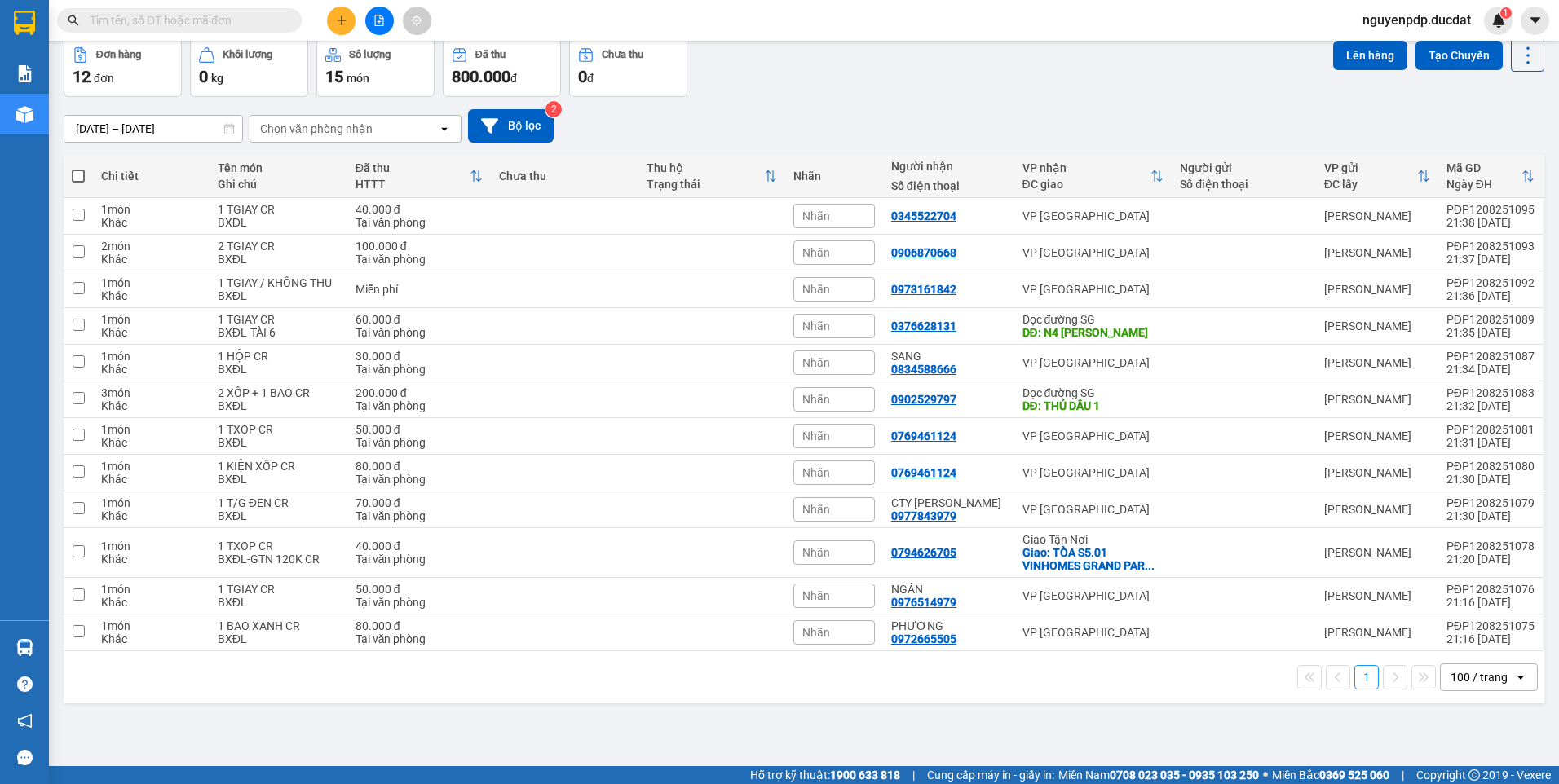
click at [73, 176] on span at bounding box center [78, 176] width 13 height 13
click at [78, 168] on input "checkbox" at bounding box center [78, 168] width 0 height 0
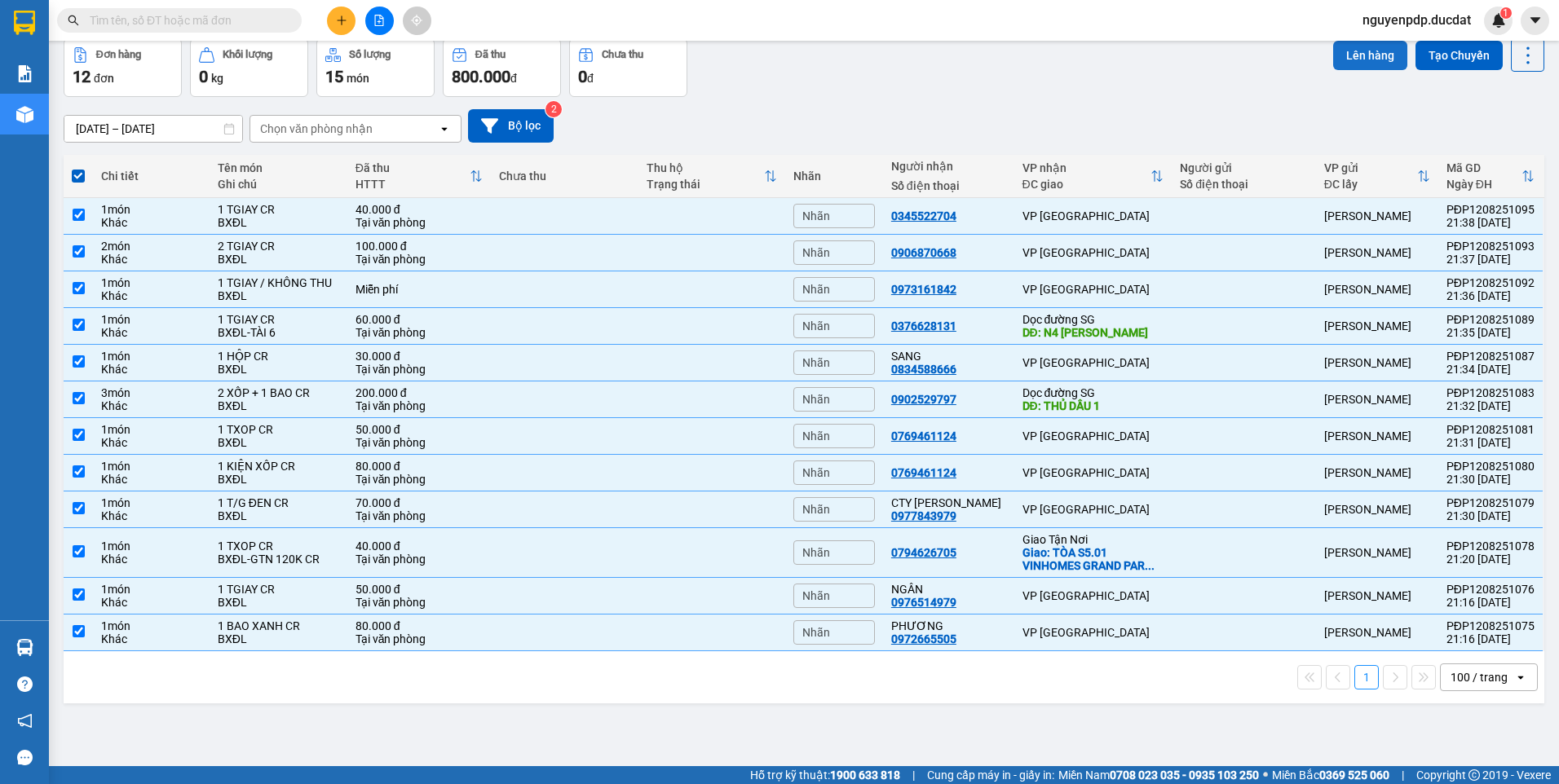
click at [1336, 58] on button "Lên hàng" at bounding box center [1370, 56] width 74 height 30
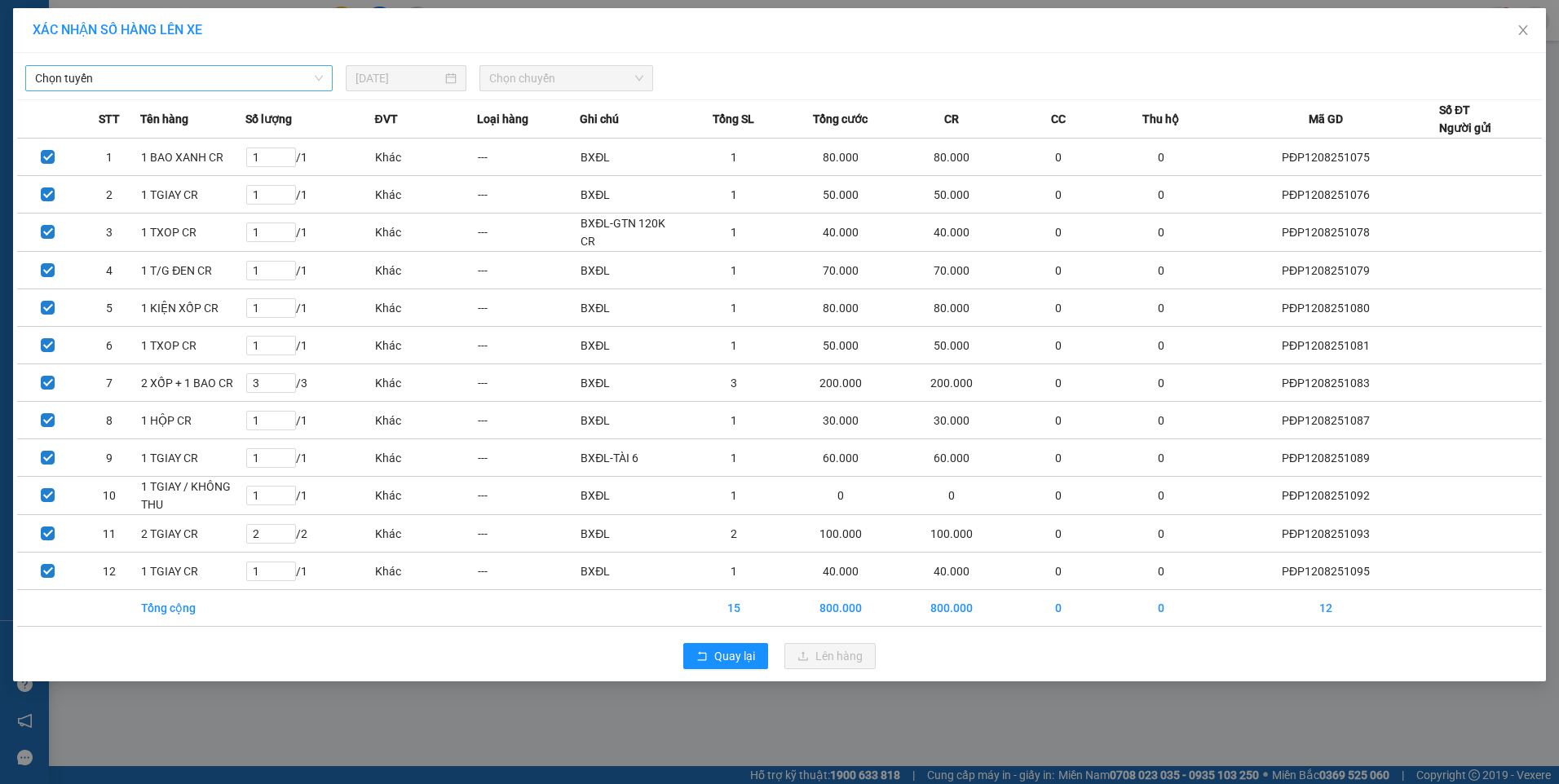
click at [298, 79] on span "Chọn tuyến" at bounding box center [179, 78] width 288 height 25
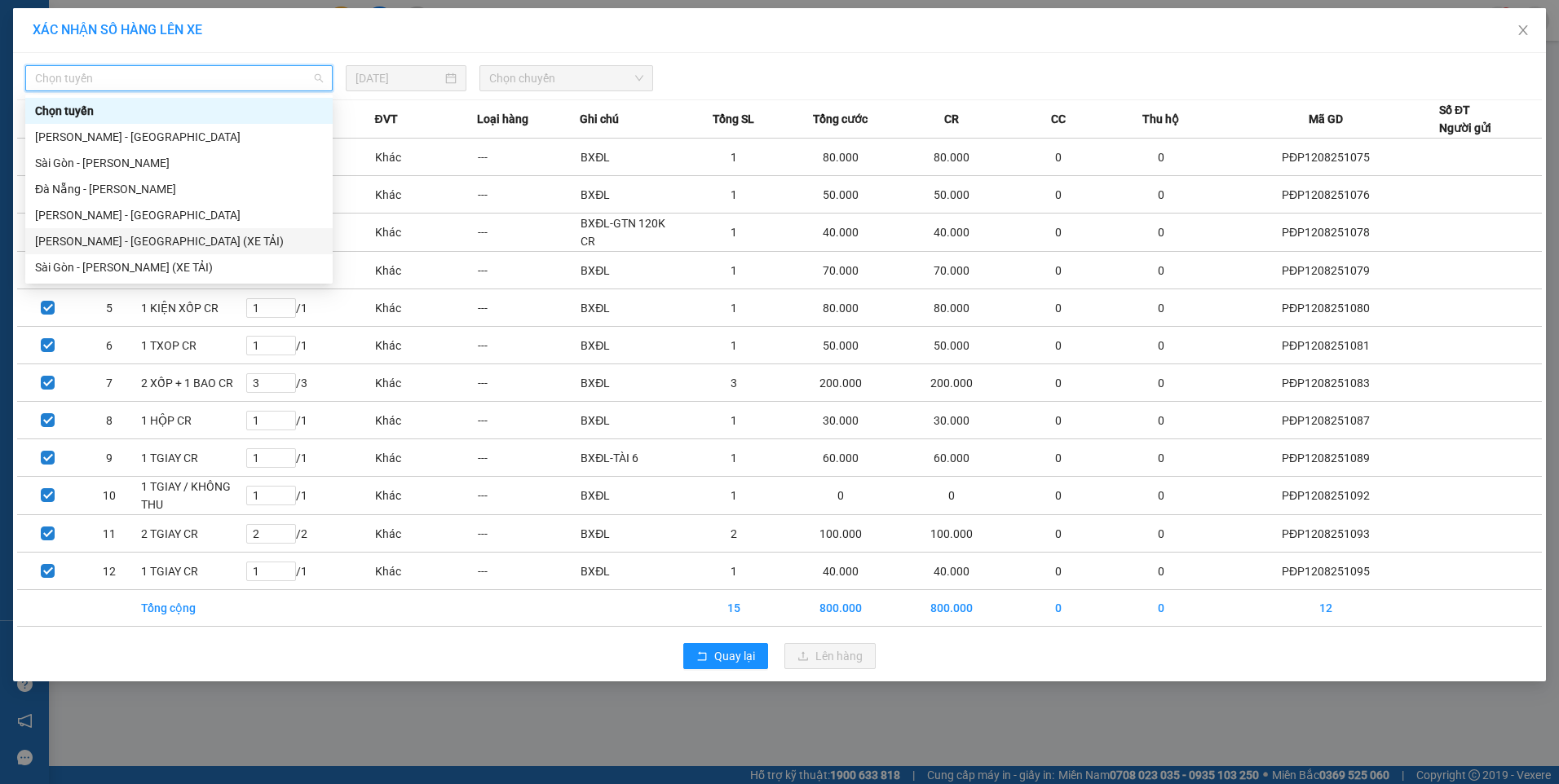
click at [187, 242] on div "Gia Lai - Sài Gòn (XE TẢI)" at bounding box center [179, 242] width 288 height 18
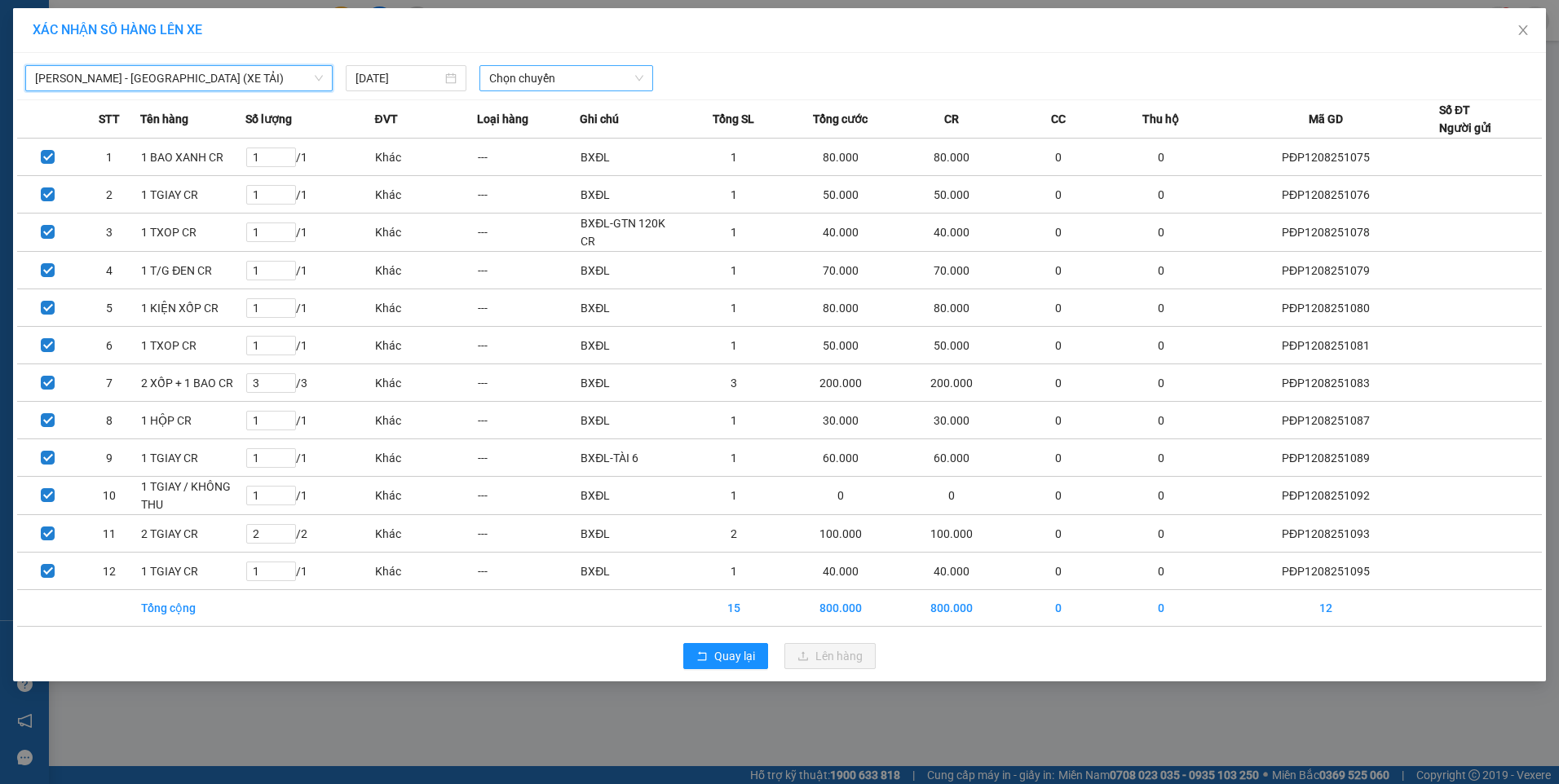
click at [545, 86] on span "Chọn chuyến" at bounding box center [566, 78] width 154 height 25
click at [551, 132] on div "18:00" at bounding box center [553, 137] width 127 height 18
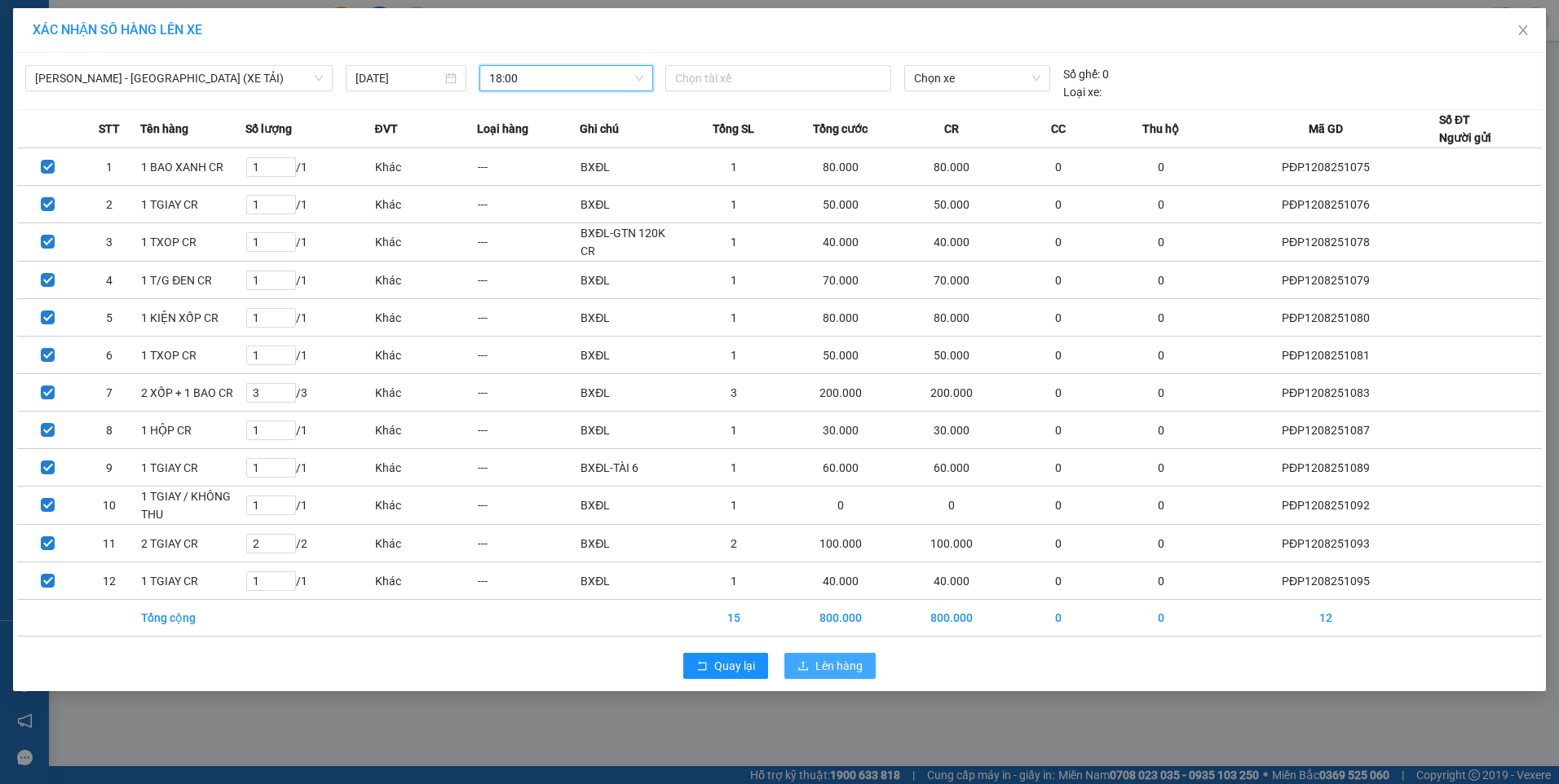
click at [843, 659] on span "Lên hàng" at bounding box center [840, 666] width 48 height 18
